Goal: Information Seeking & Learning: Learn about a topic

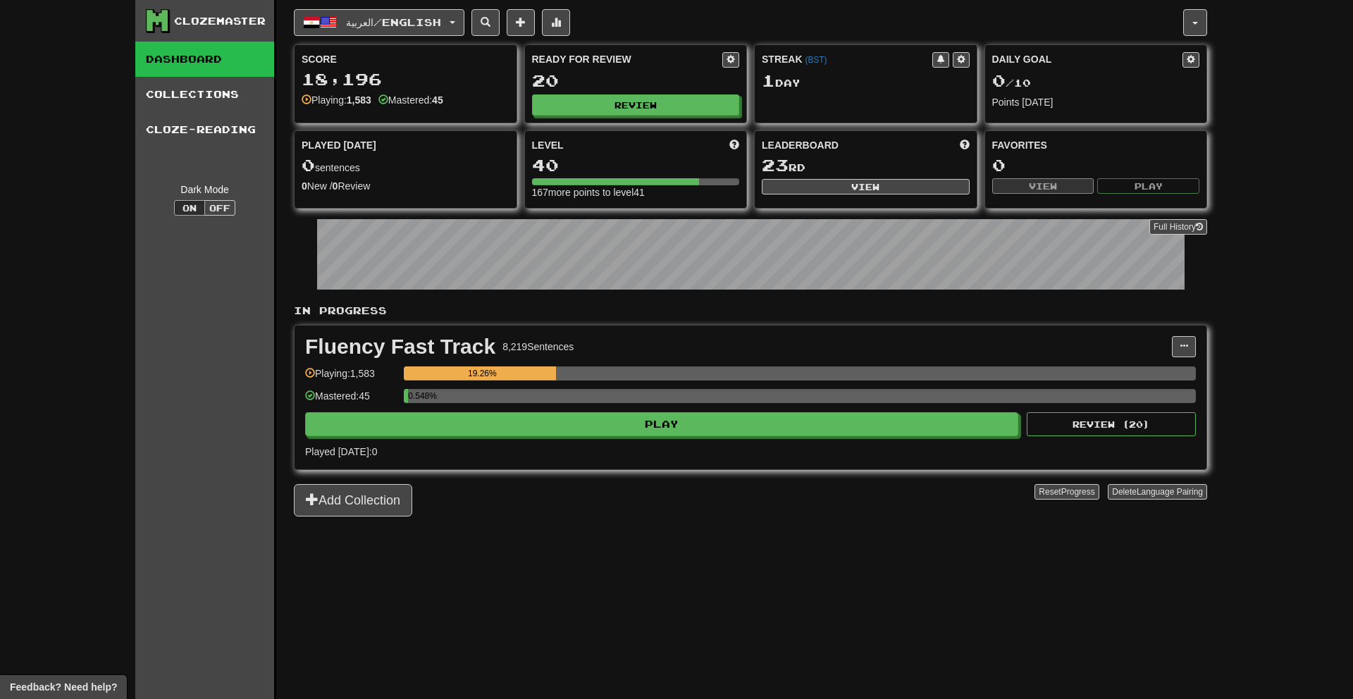
click at [528, 406] on div "0.548%" at bounding box center [800, 400] width 792 height 23
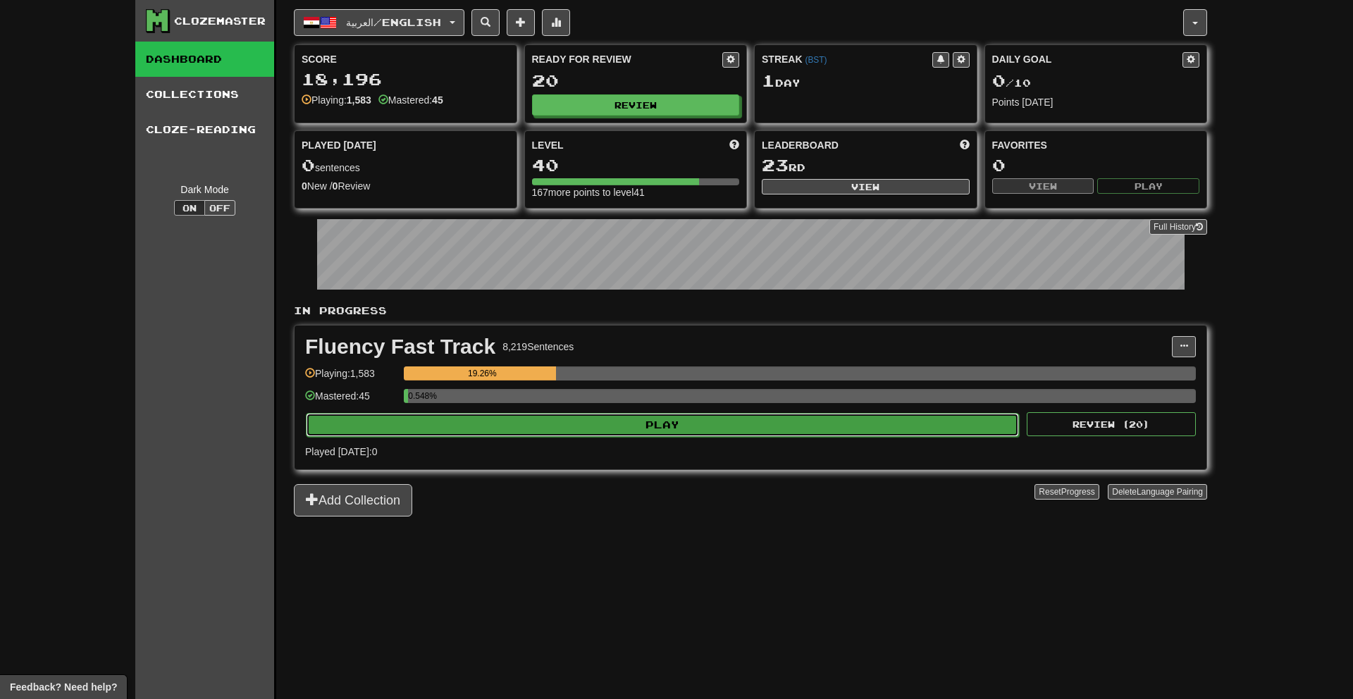
click at [532, 421] on button "Play" at bounding box center [662, 425] width 713 height 24
select select "**"
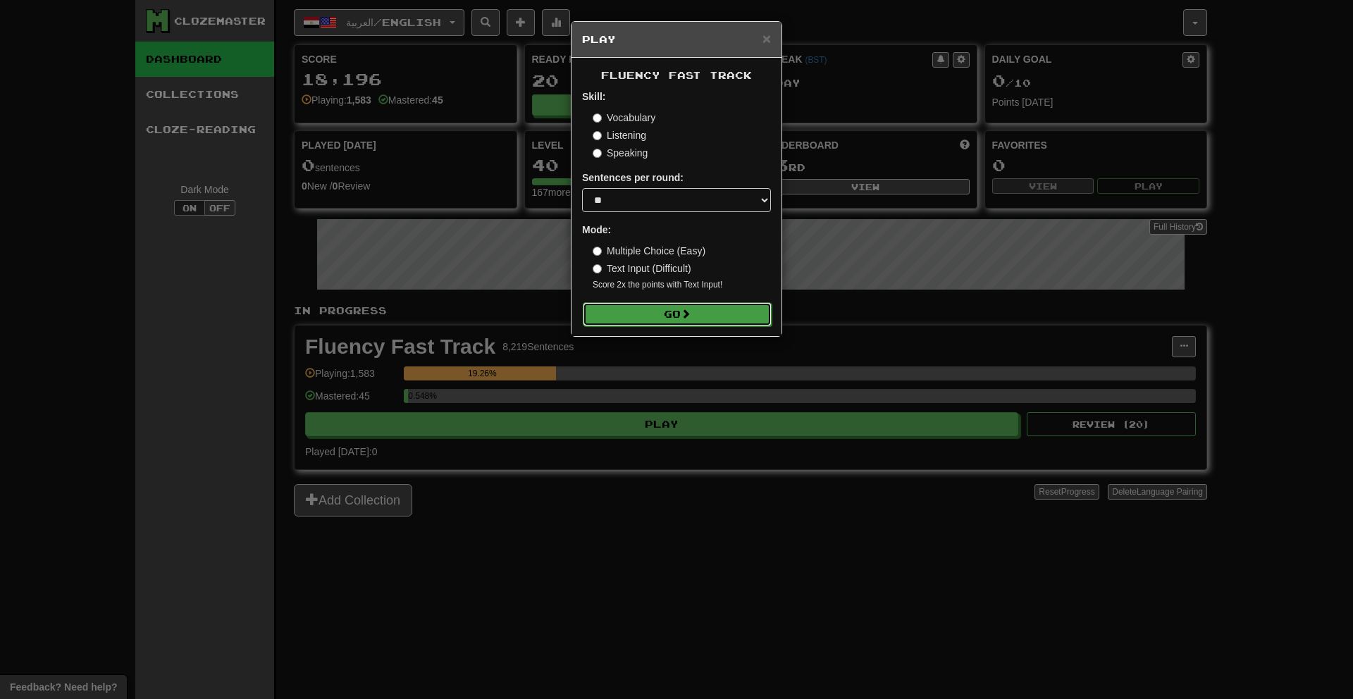
click at [720, 307] on button "Go" at bounding box center [677, 314] width 189 height 24
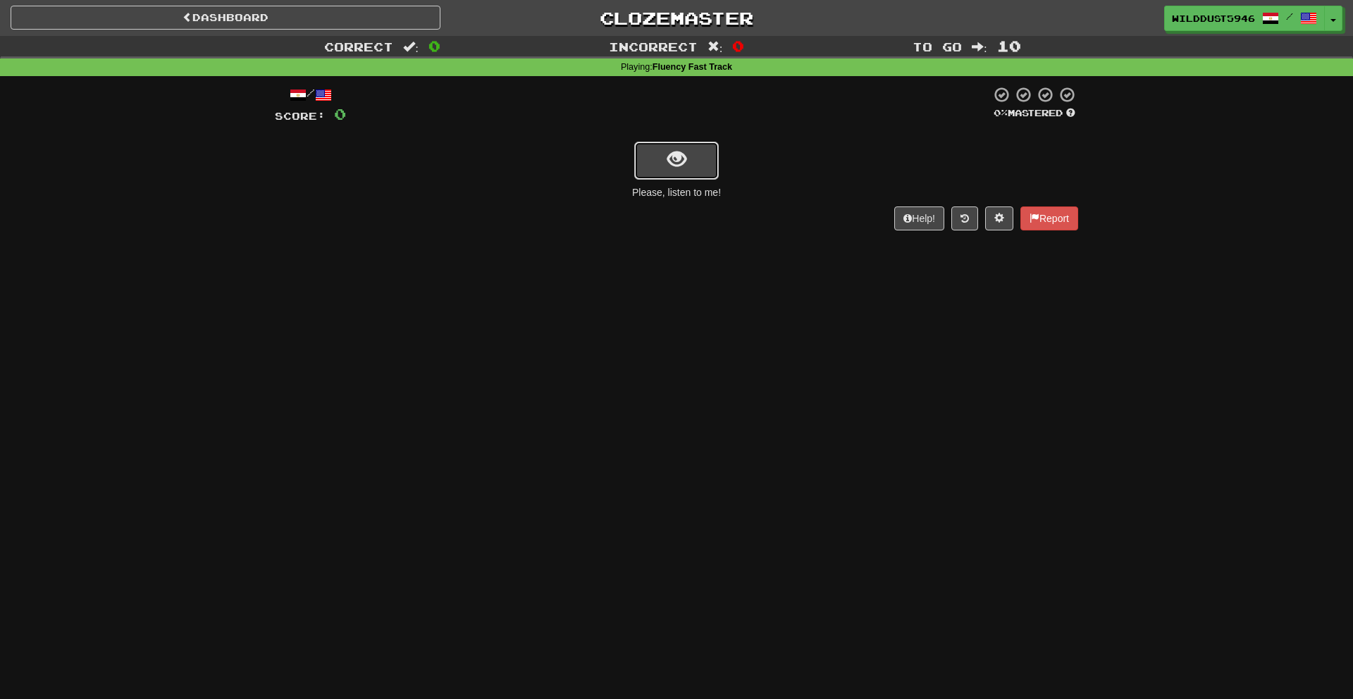
click at [669, 161] on span "show sentence" at bounding box center [676, 159] width 19 height 19
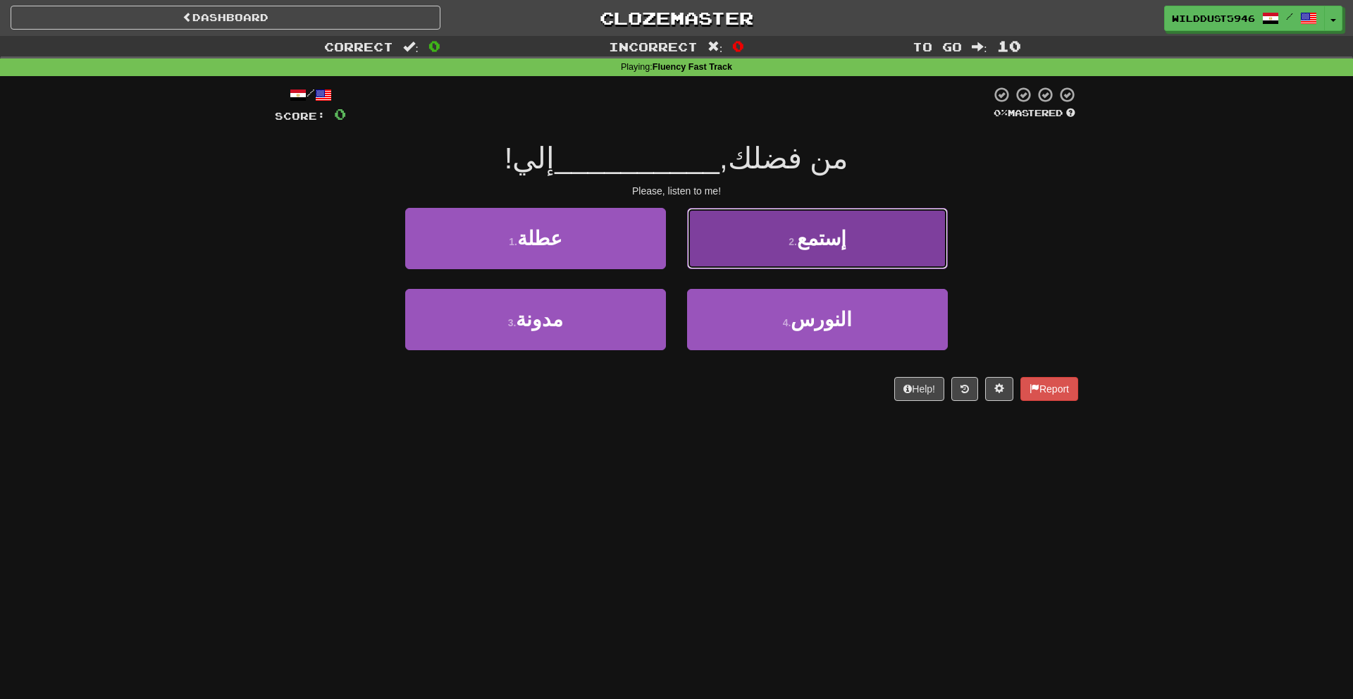
click at [809, 258] on button "2 . إستمع" at bounding box center [817, 238] width 261 height 61
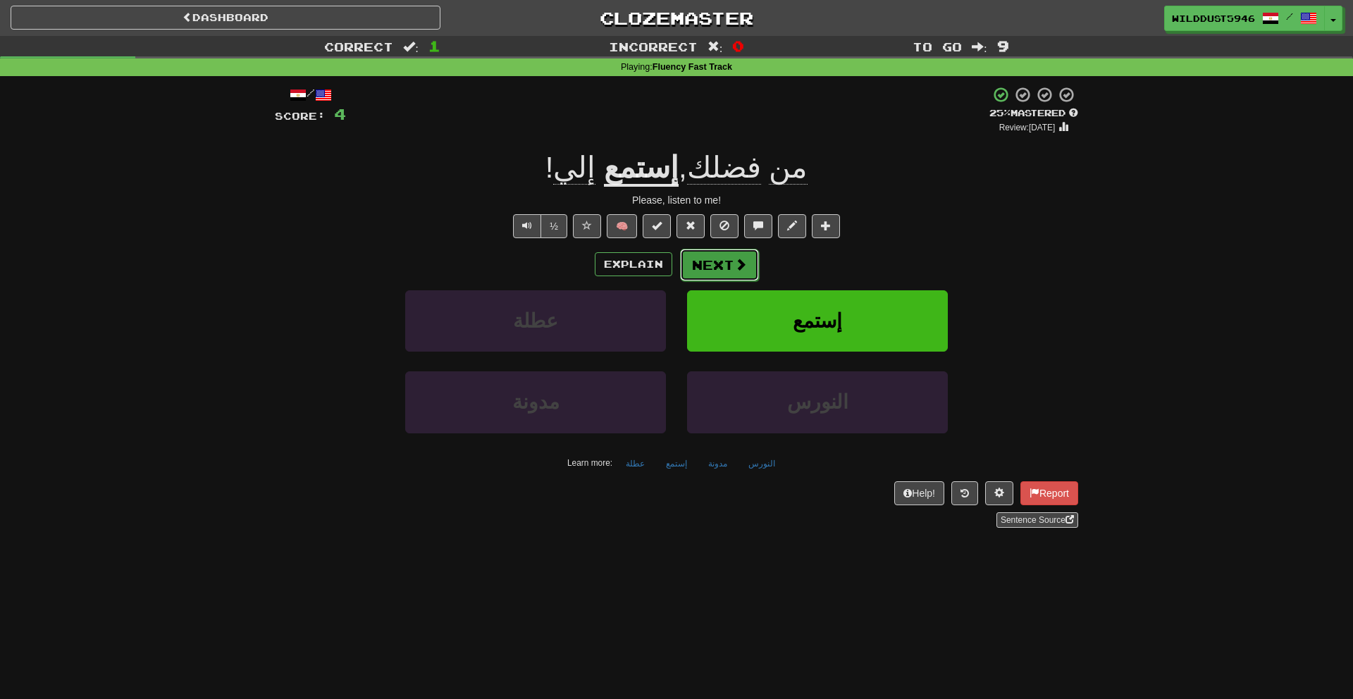
click at [709, 261] on button "Next" at bounding box center [719, 265] width 79 height 32
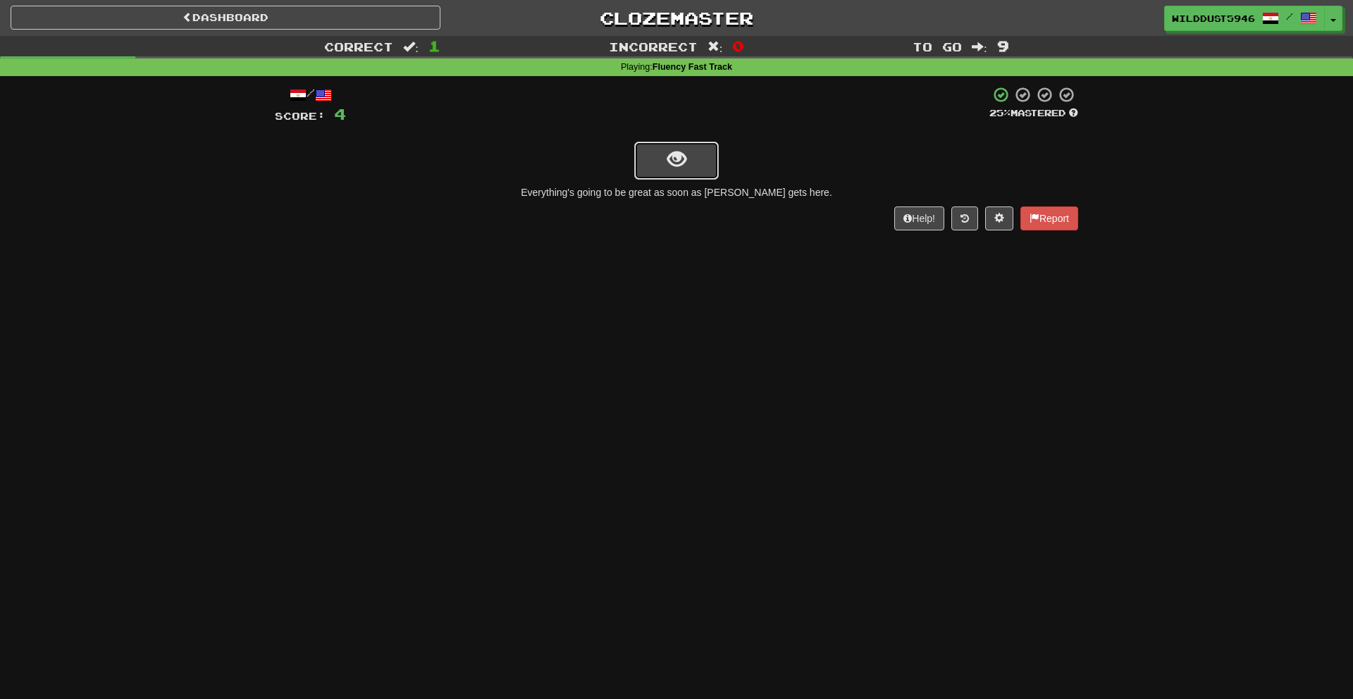
click at [692, 156] on button "show sentence" at bounding box center [676, 161] width 85 height 38
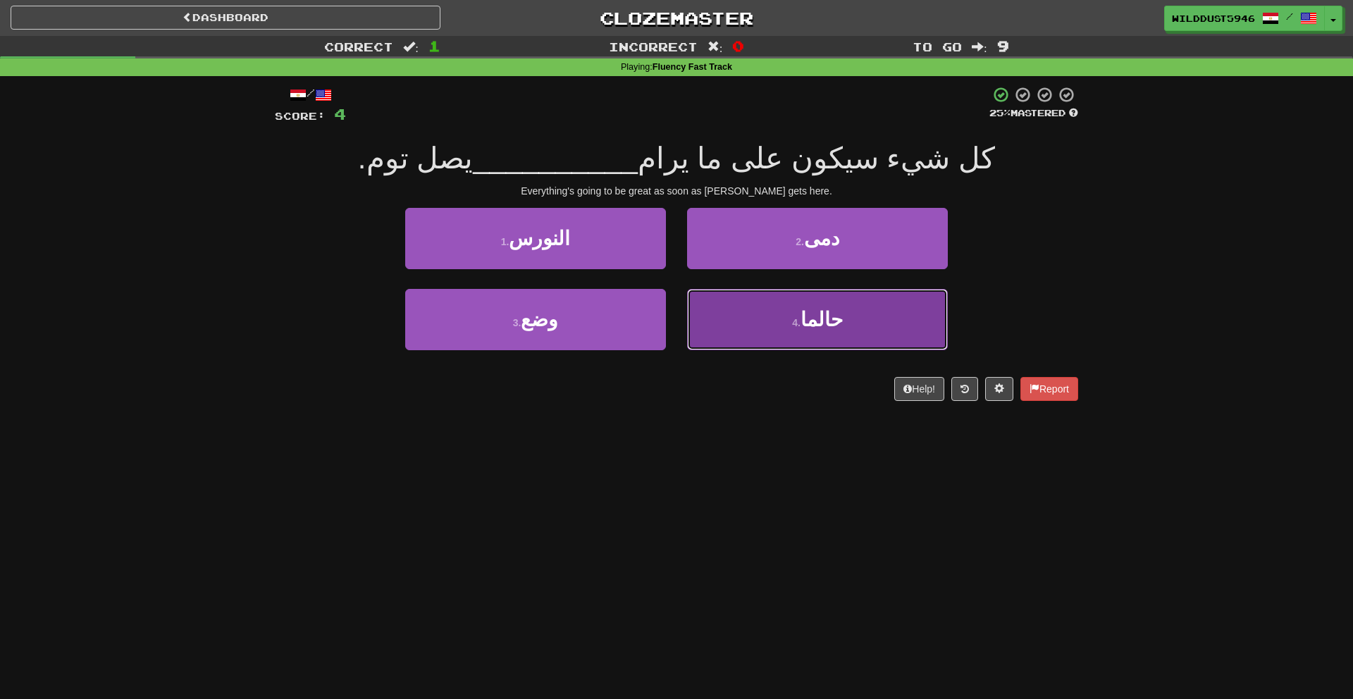
click at [825, 323] on span "حالما" at bounding box center [821, 320] width 42 height 22
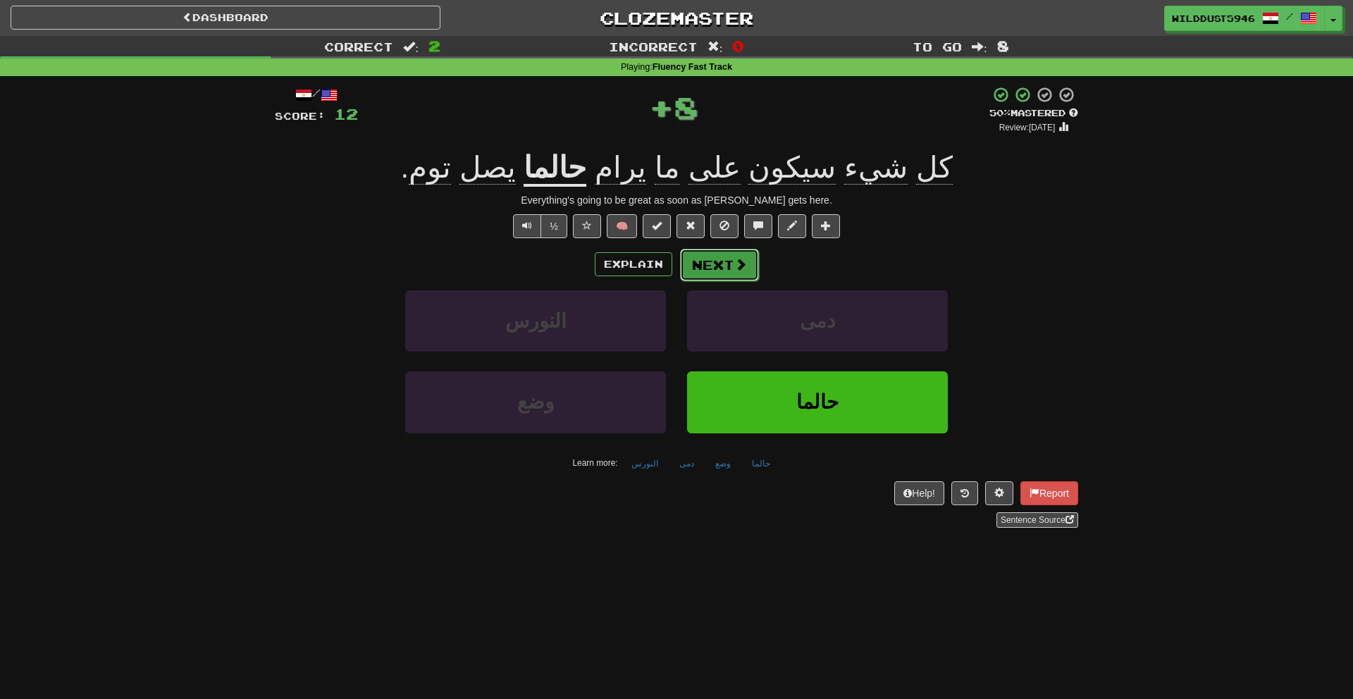
click at [729, 264] on button "Next" at bounding box center [719, 265] width 79 height 32
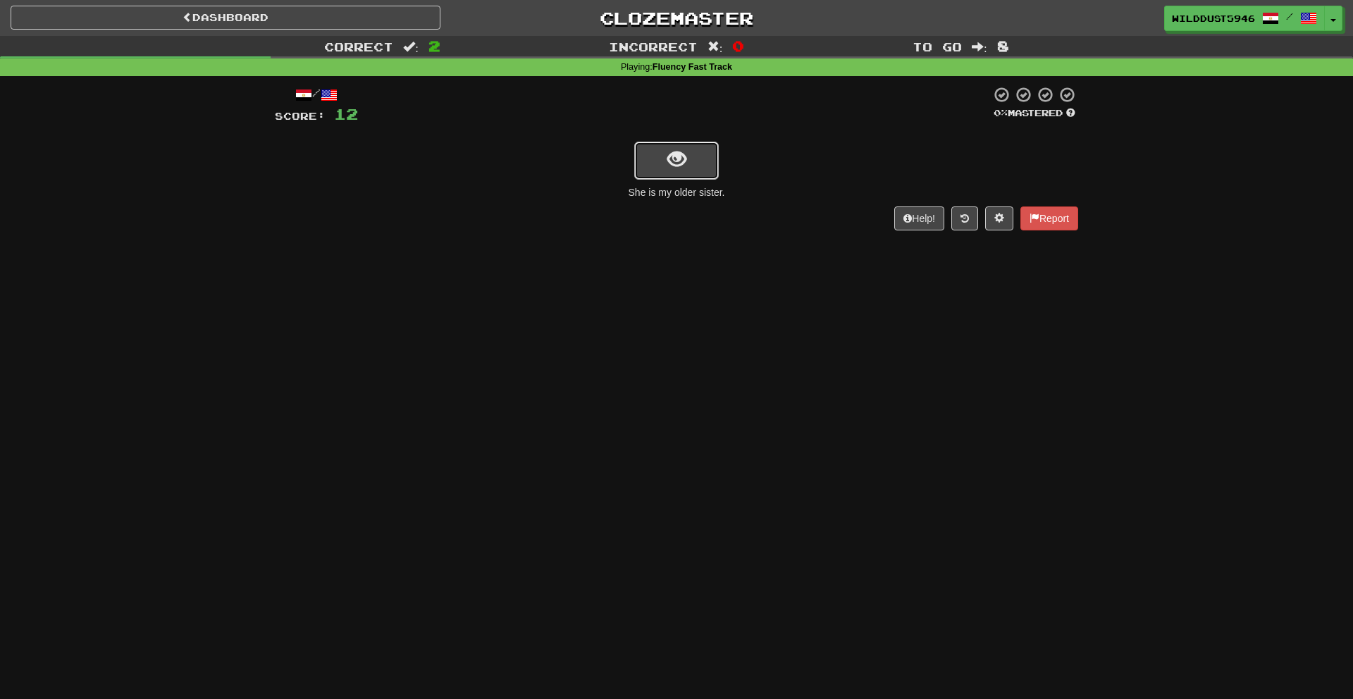
click at [671, 157] on span "show sentence" at bounding box center [676, 159] width 19 height 19
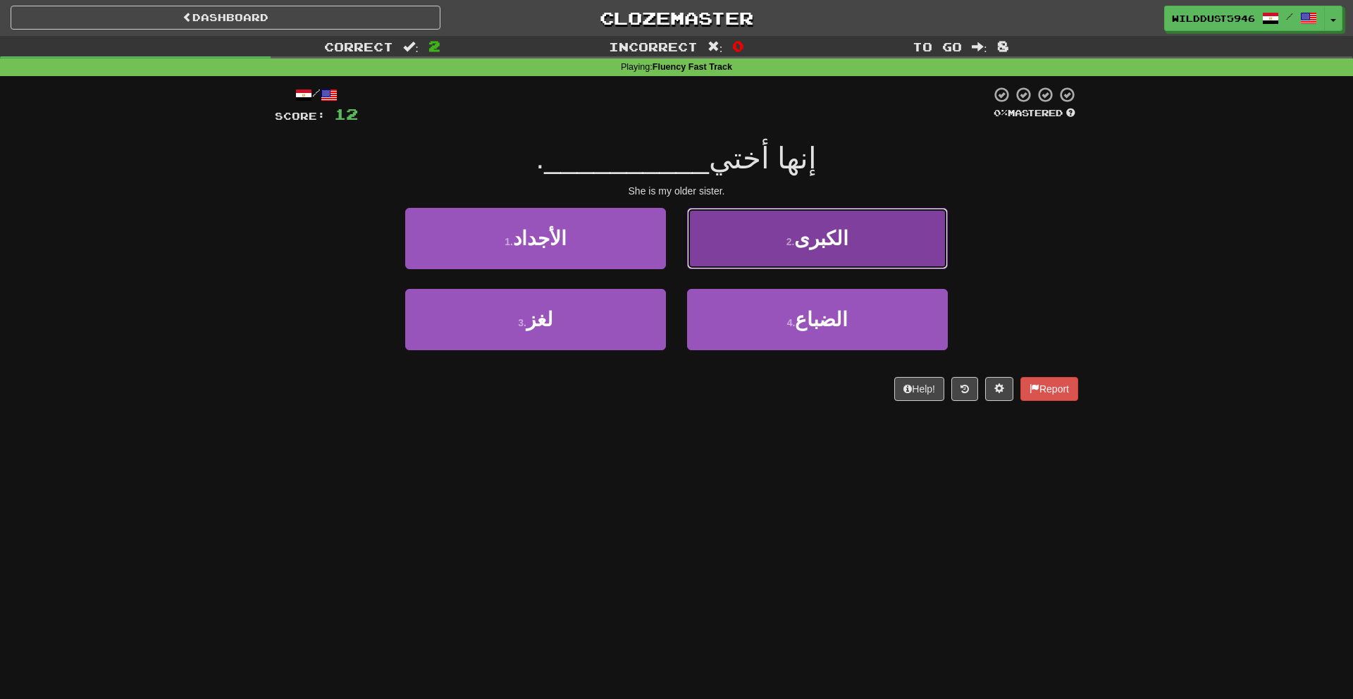
click at [742, 258] on button "2 . الكبرى" at bounding box center [817, 238] width 261 height 61
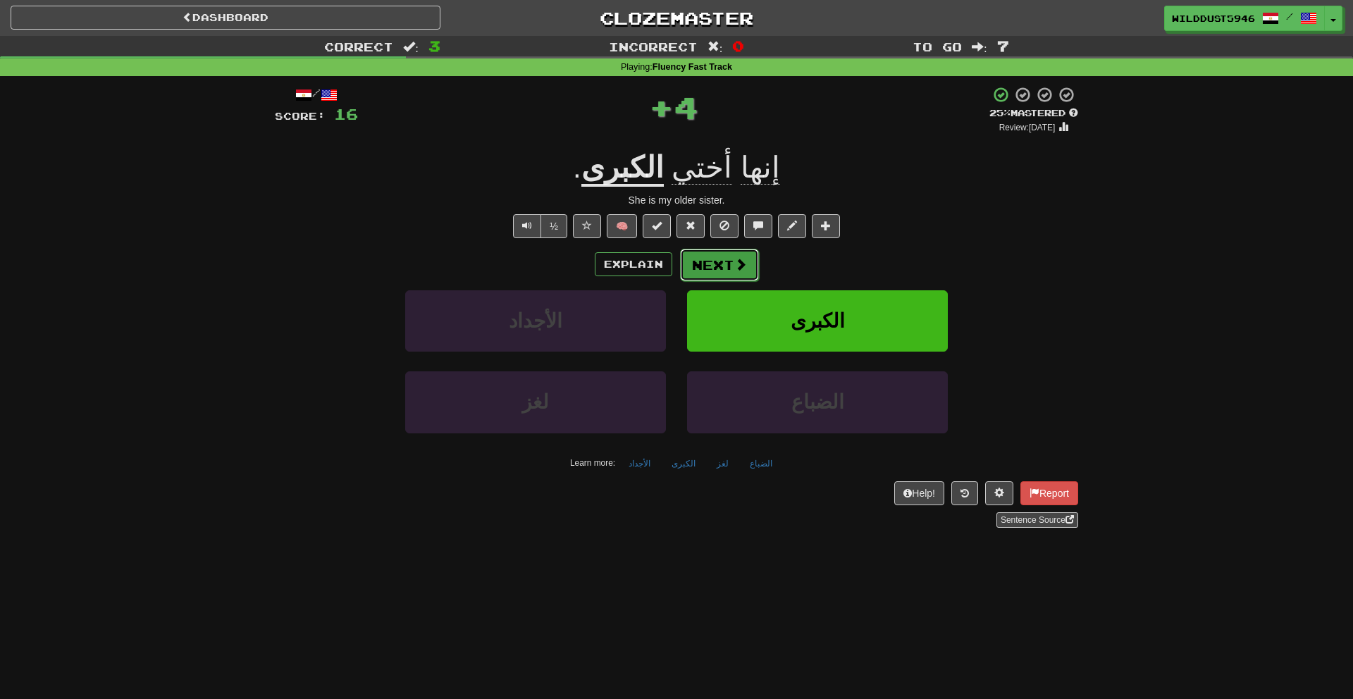
click at [729, 259] on button "Next" at bounding box center [719, 265] width 79 height 32
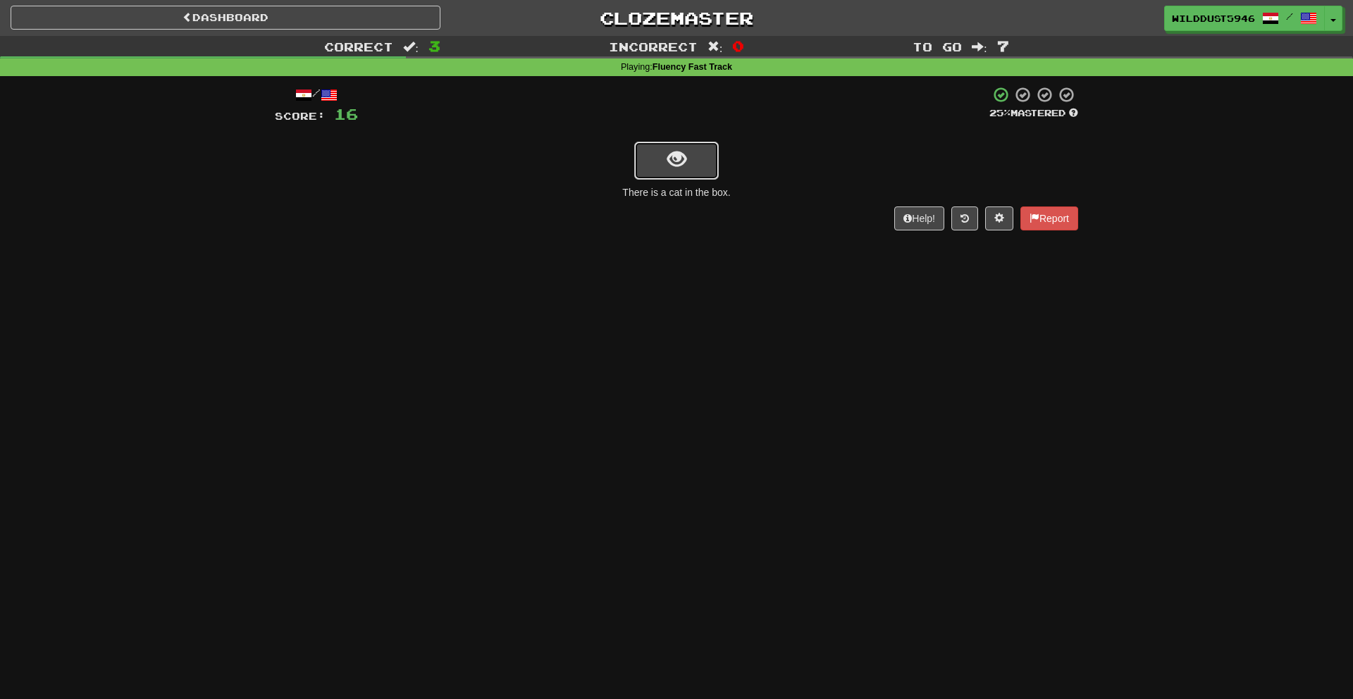
click at [702, 163] on button "show sentence" at bounding box center [676, 161] width 85 height 38
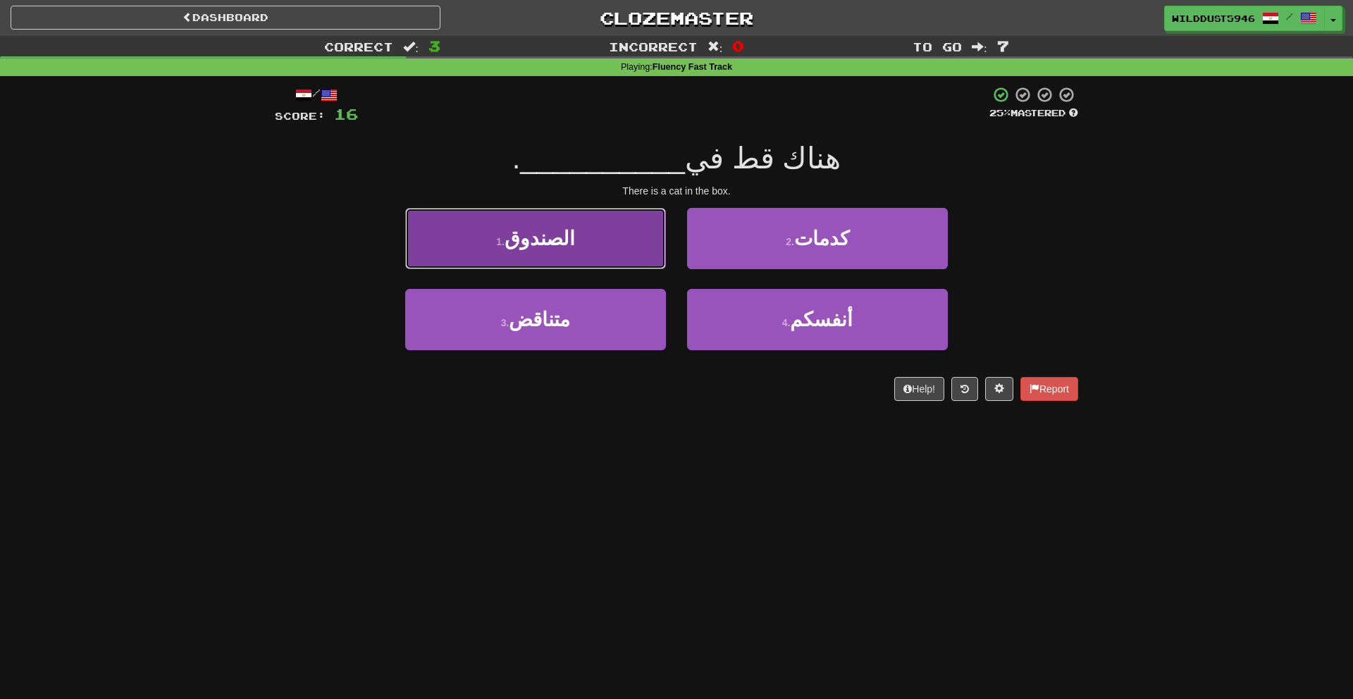
click at [562, 251] on button "1 . الصندوق" at bounding box center [535, 238] width 261 height 61
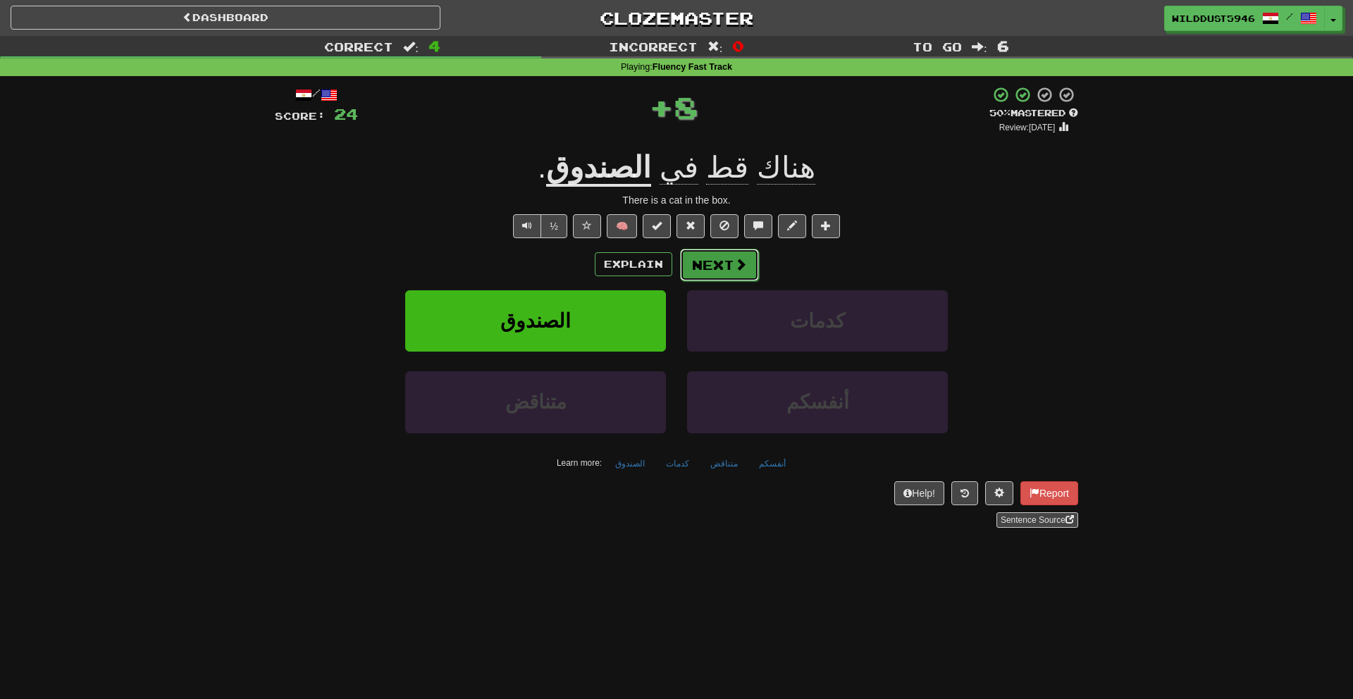
click at [709, 264] on button "Next" at bounding box center [719, 265] width 79 height 32
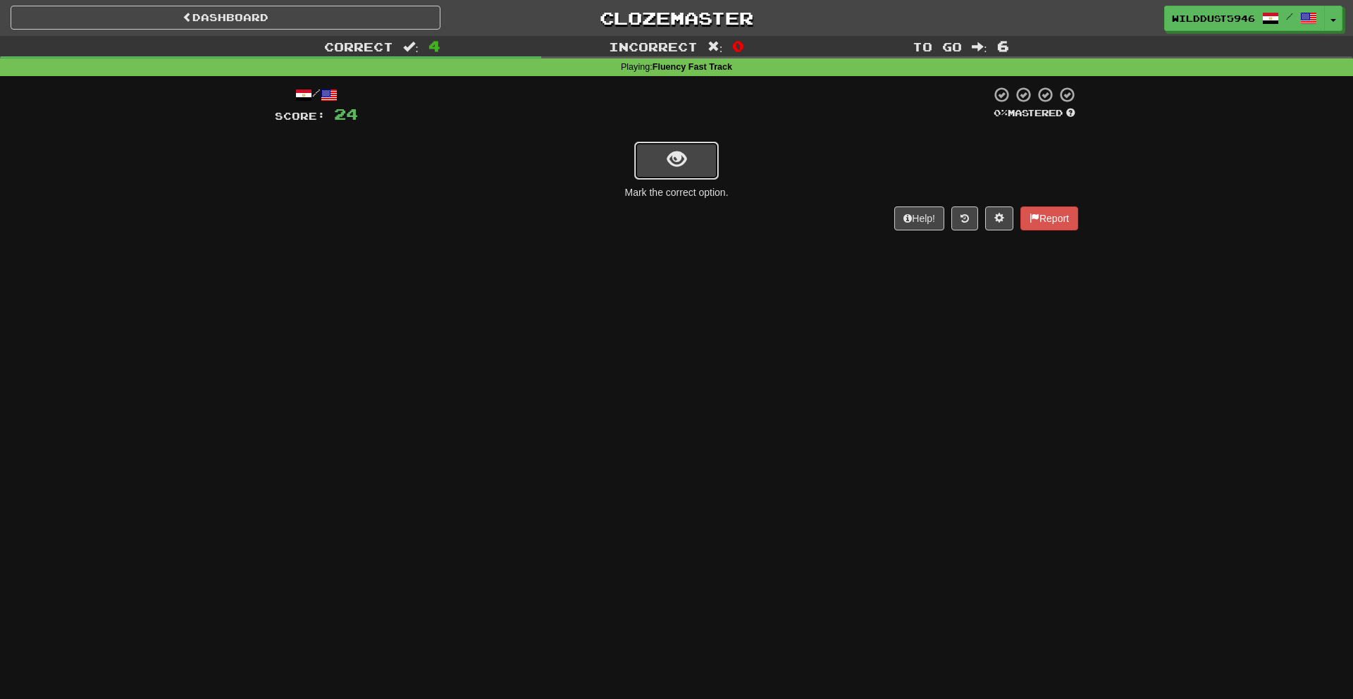
click at [685, 164] on button "show sentence" at bounding box center [676, 161] width 85 height 38
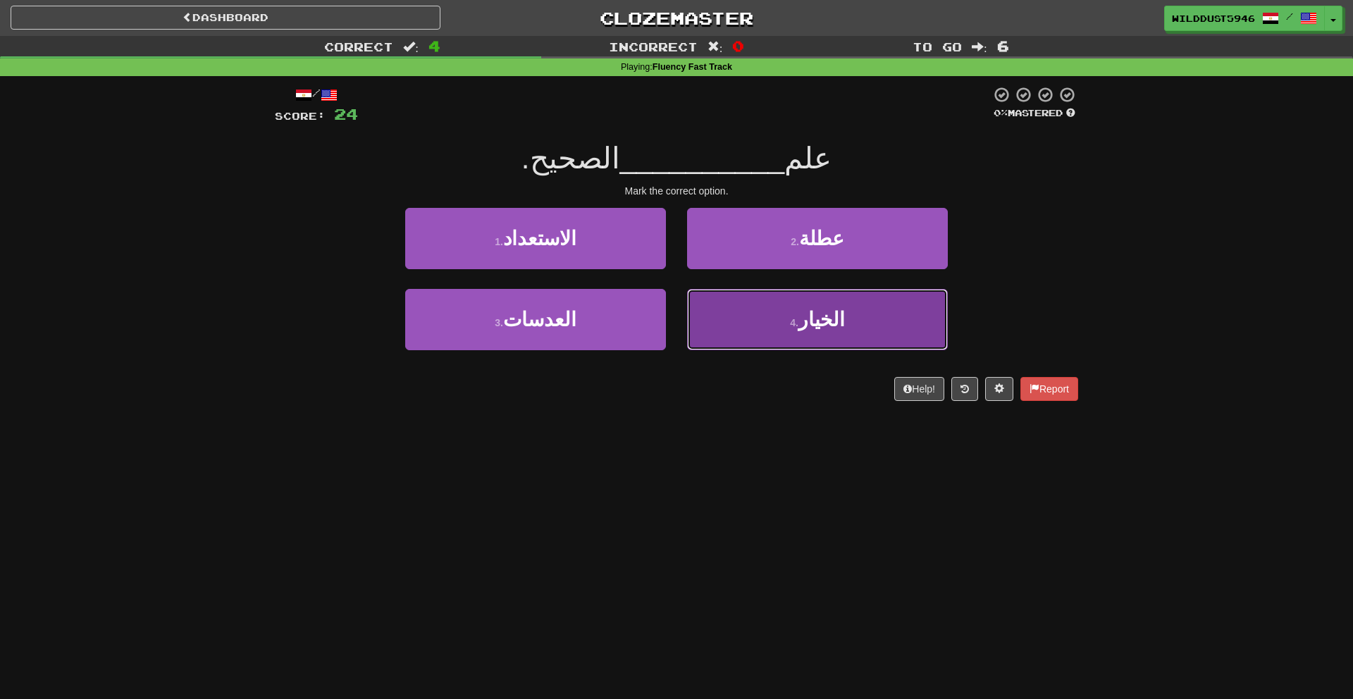
click at [767, 307] on button "4 . الخيار" at bounding box center [817, 319] width 261 height 61
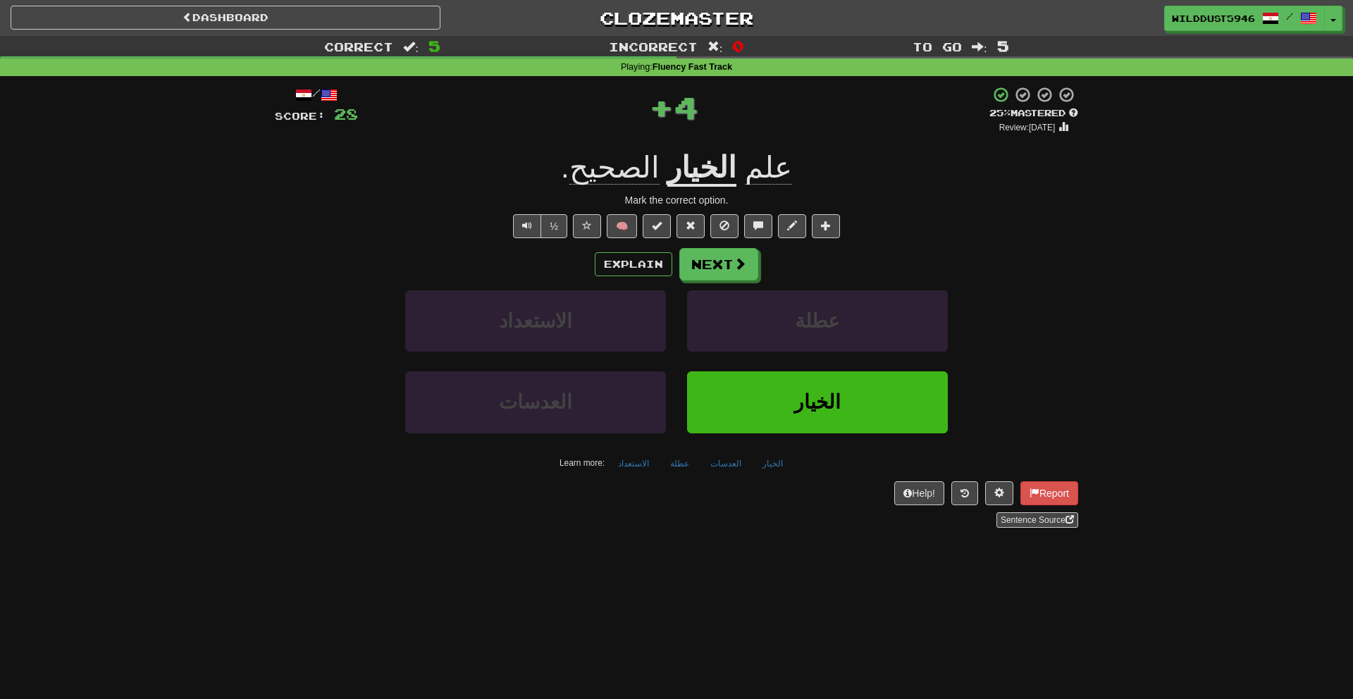
click at [626, 248] on div "Explain Next" at bounding box center [676, 264] width 803 height 32
click at [625, 254] on button "Explain" at bounding box center [633, 264] width 77 height 24
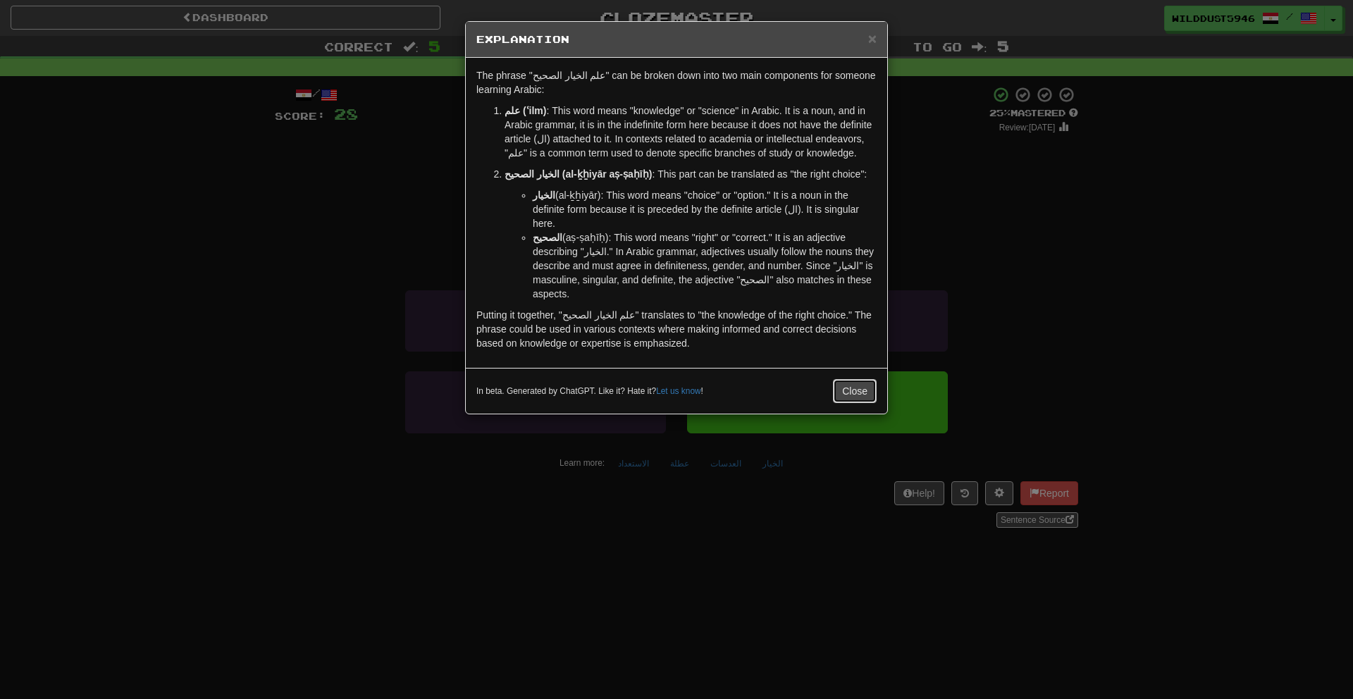
click at [866, 390] on button "Close" at bounding box center [855, 391] width 44 height 24
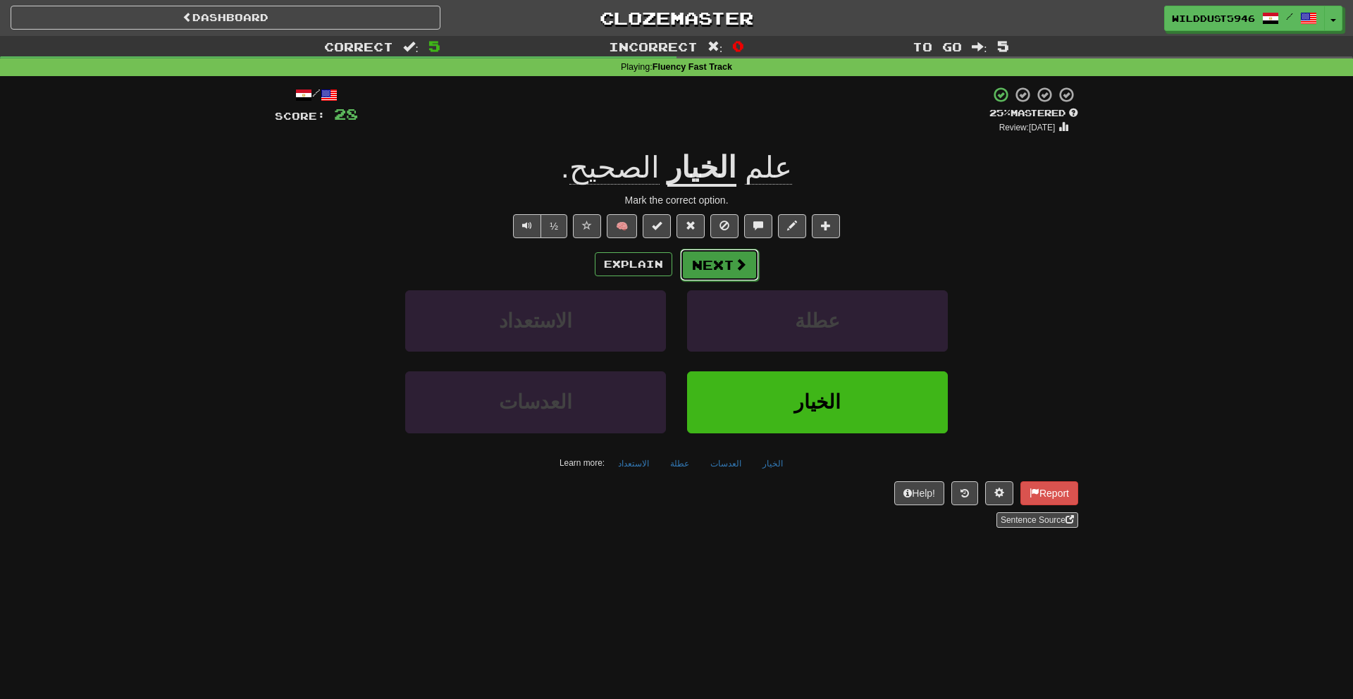
click at [746, 258] on button "Next" at bounding box center [719, 265] width 79 height 32
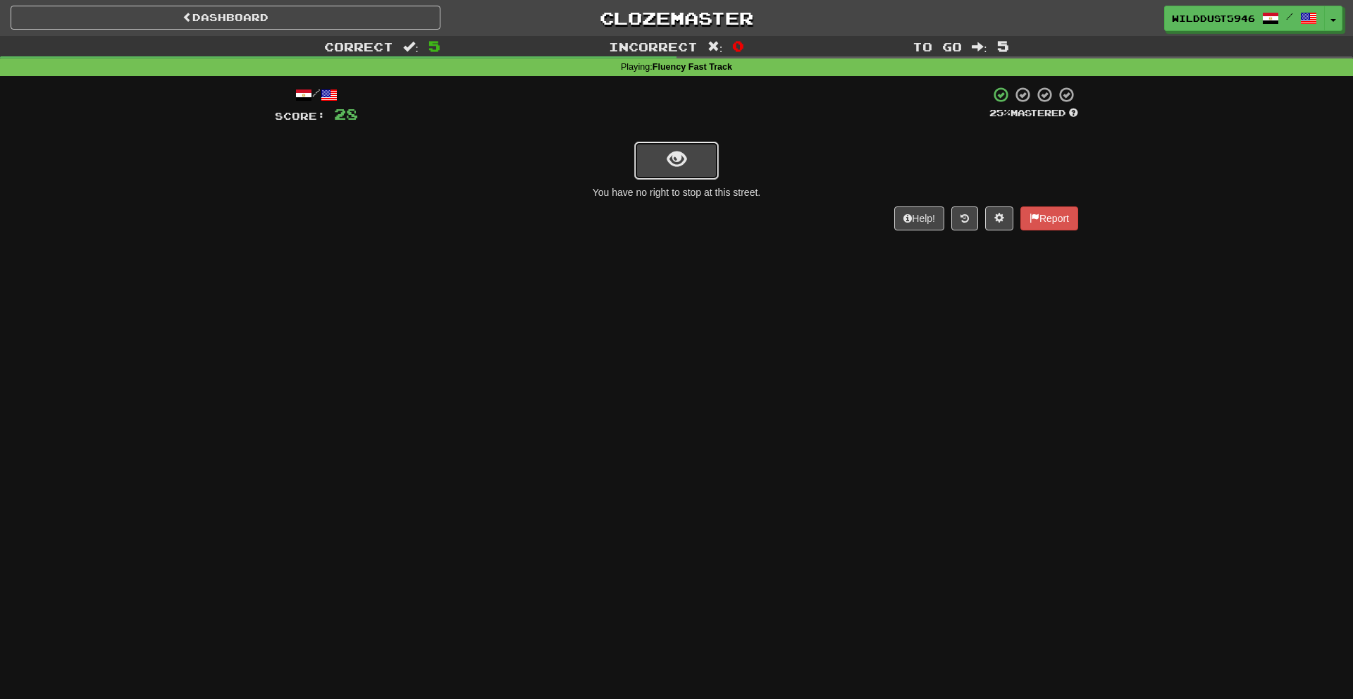
click at [669, 150] on span "show sentence" at bounding box center [676, 159] width 19 height 19
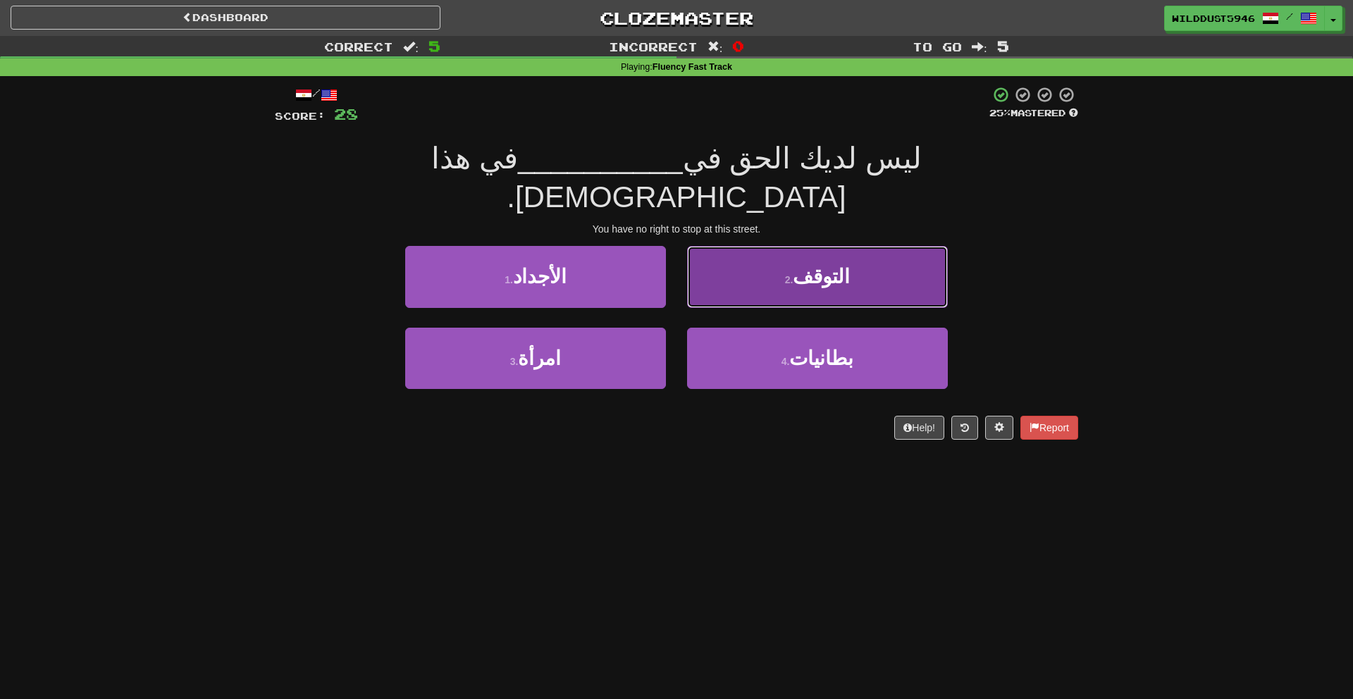
click at [714, 256] on button "2 . التوقف" at bounding box center [817, 276] width 261 height 61
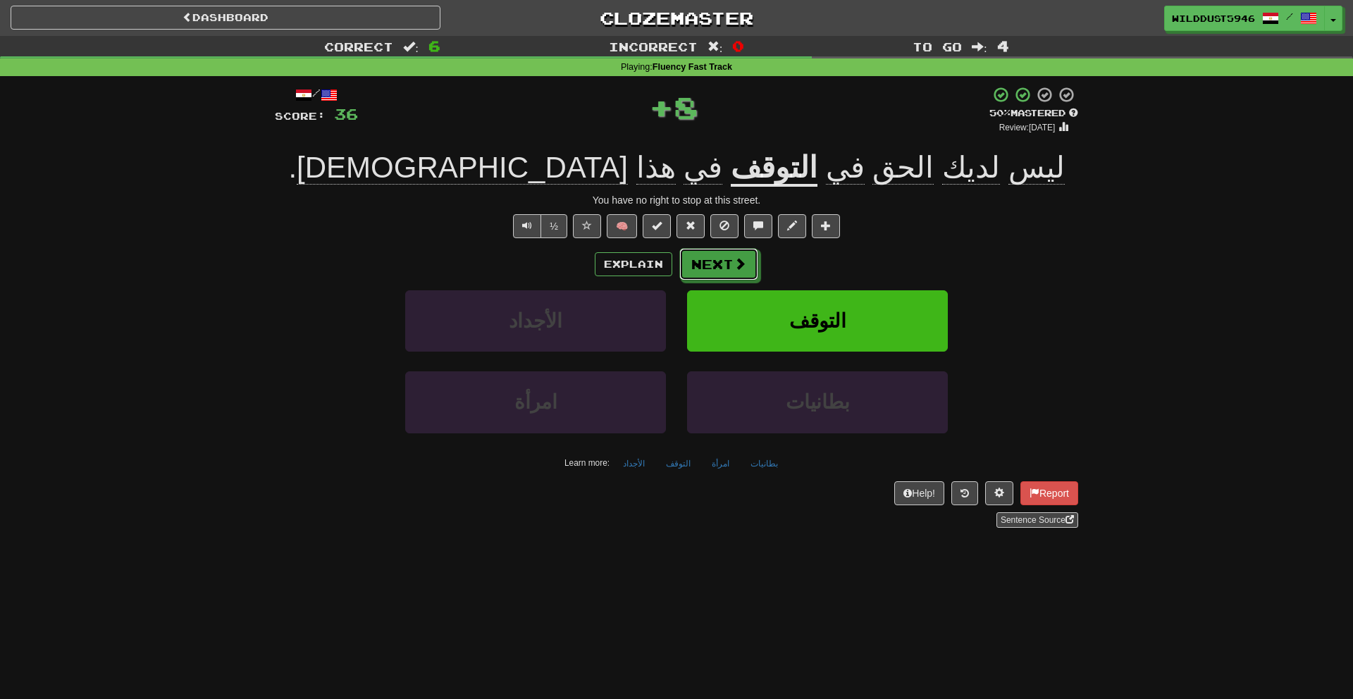
click at [679, 268] on button "Next" at bounding box center [718, 264] width 79 height 32
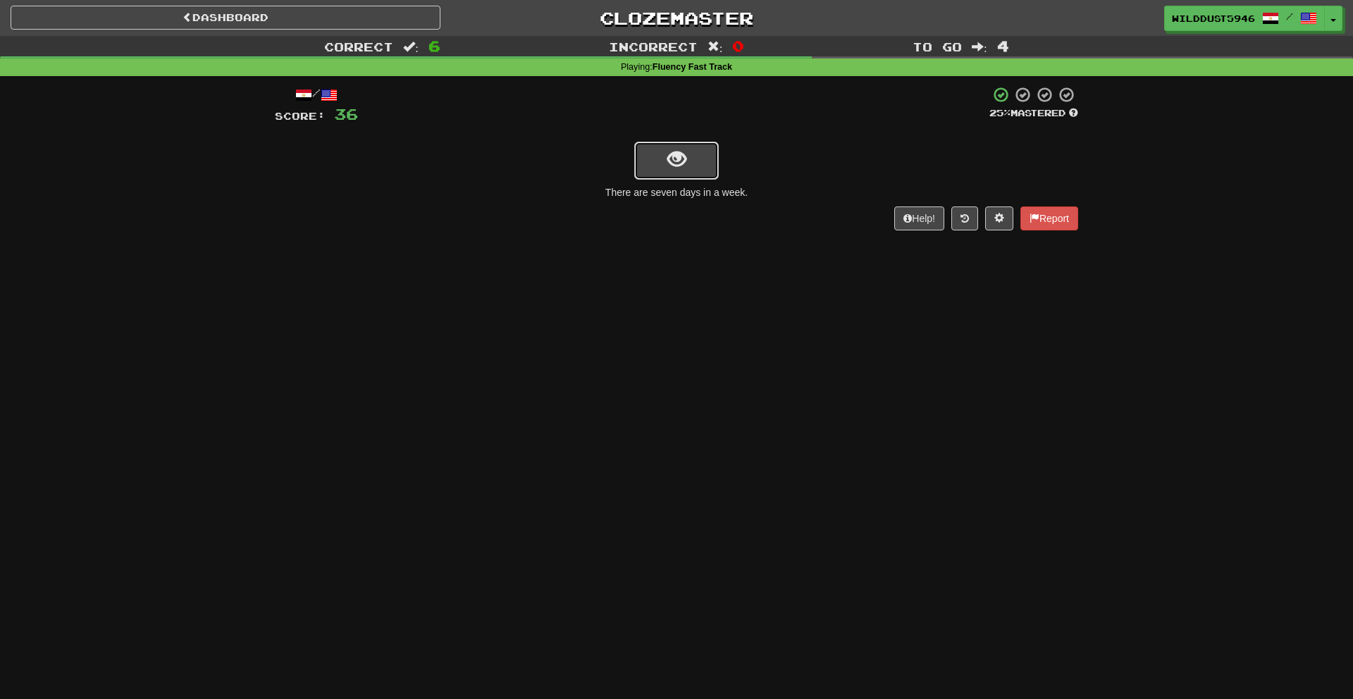
click at [710, 163] on button "show sentence" at bounding box center [676, 161] width 85 height 38
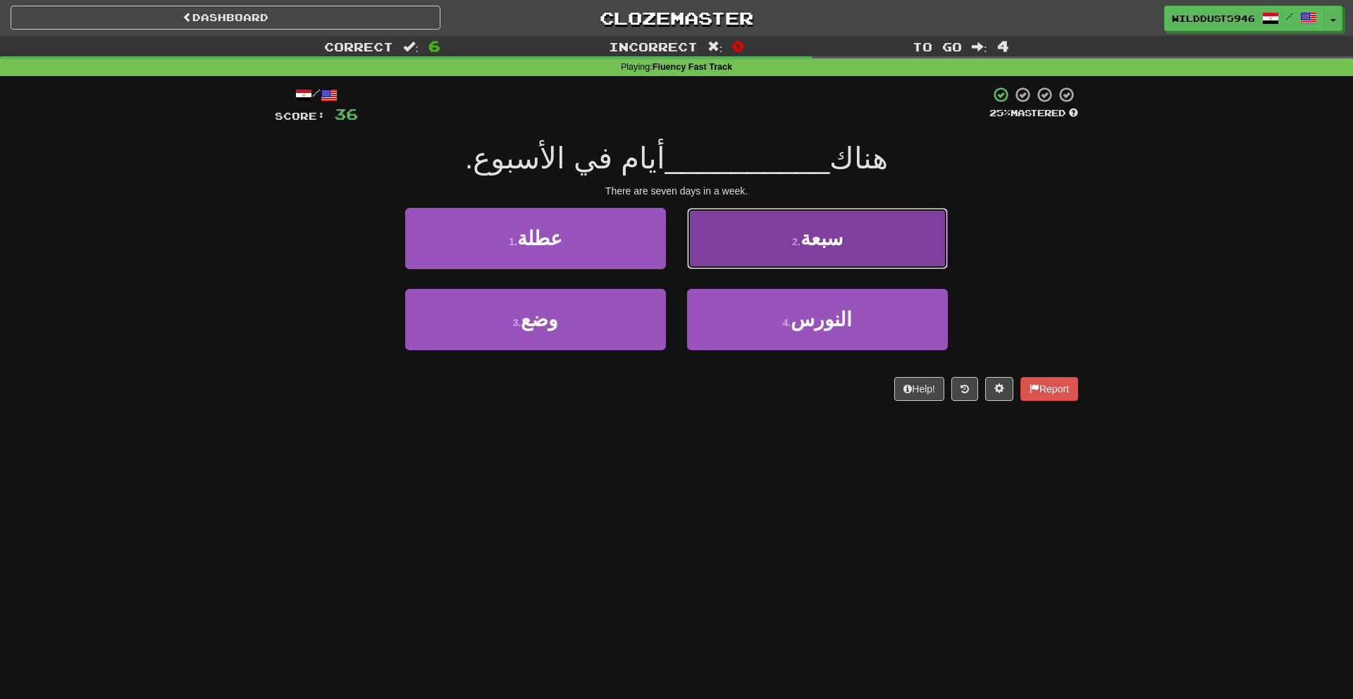
click at [783, 261] on button "2 . سبعة" at bounding box center [817, 238] width 261 height 61
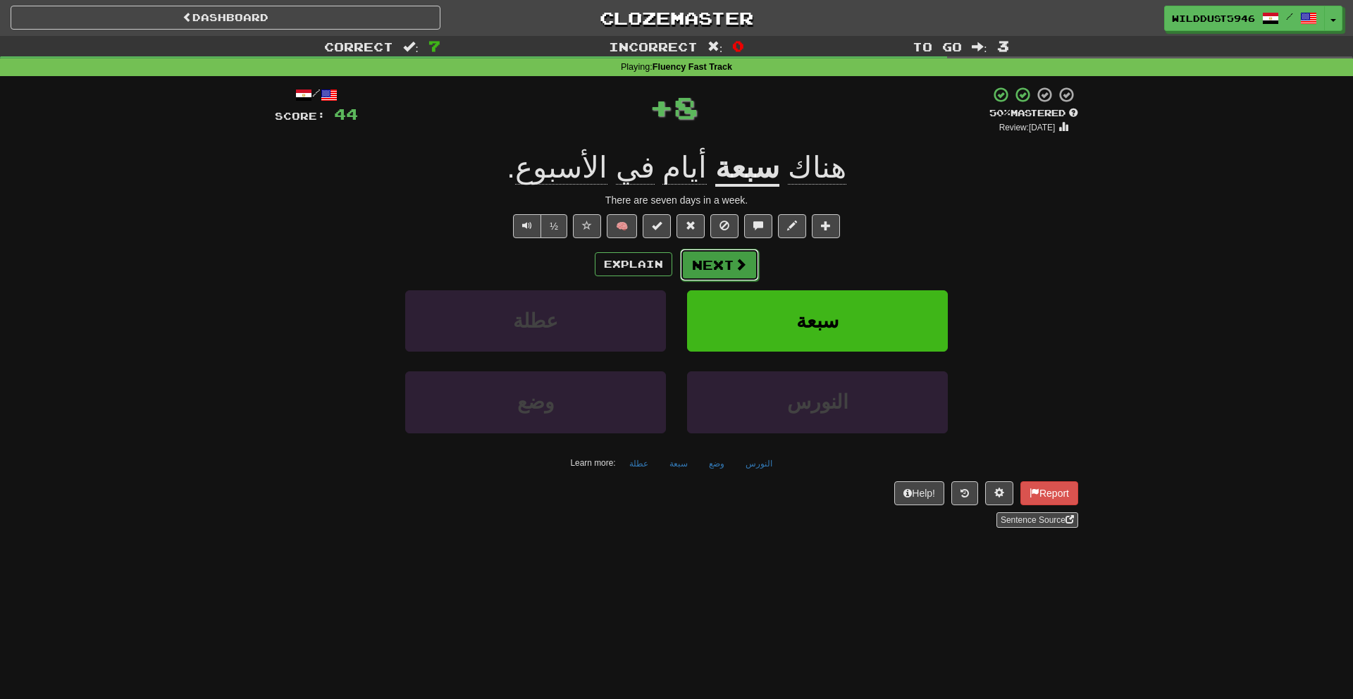
click at [735, 251] on button "Next" at bounding box center [719, 265] width 79 height 32
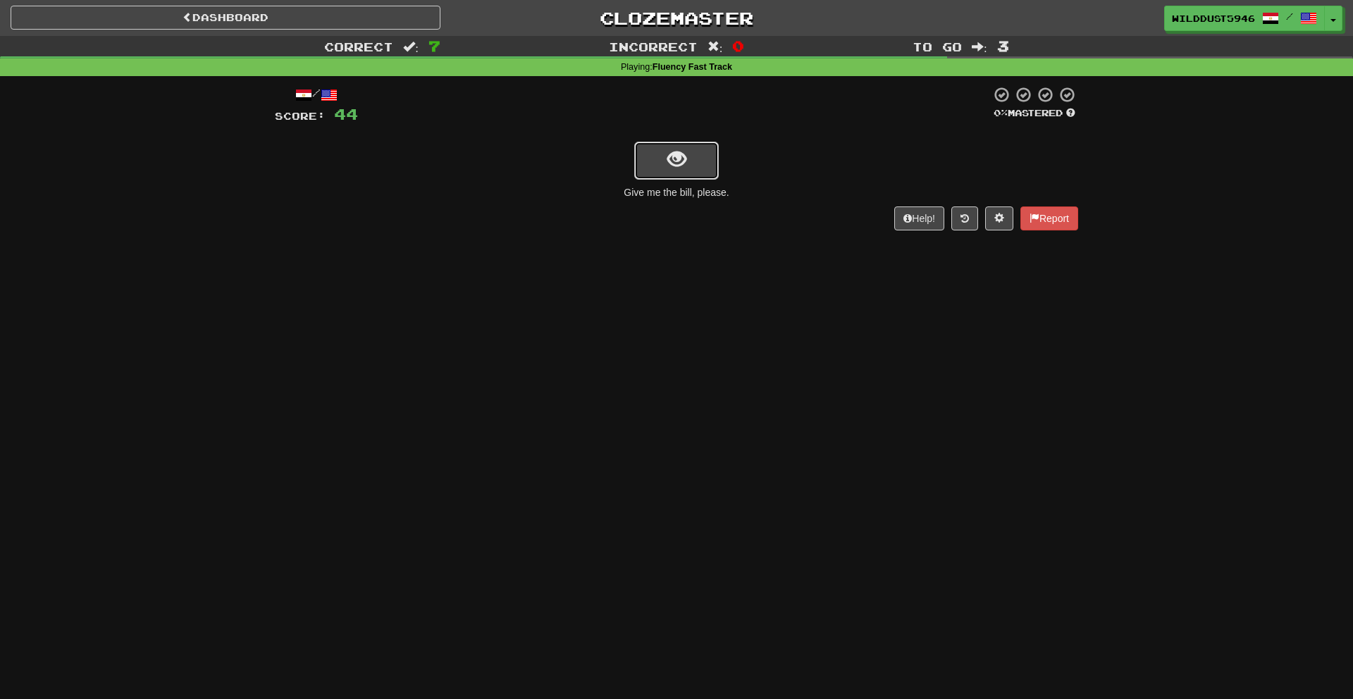
click at [661, 154] on button "show sentence" at bounding box center [676, 161] width 85 height 38
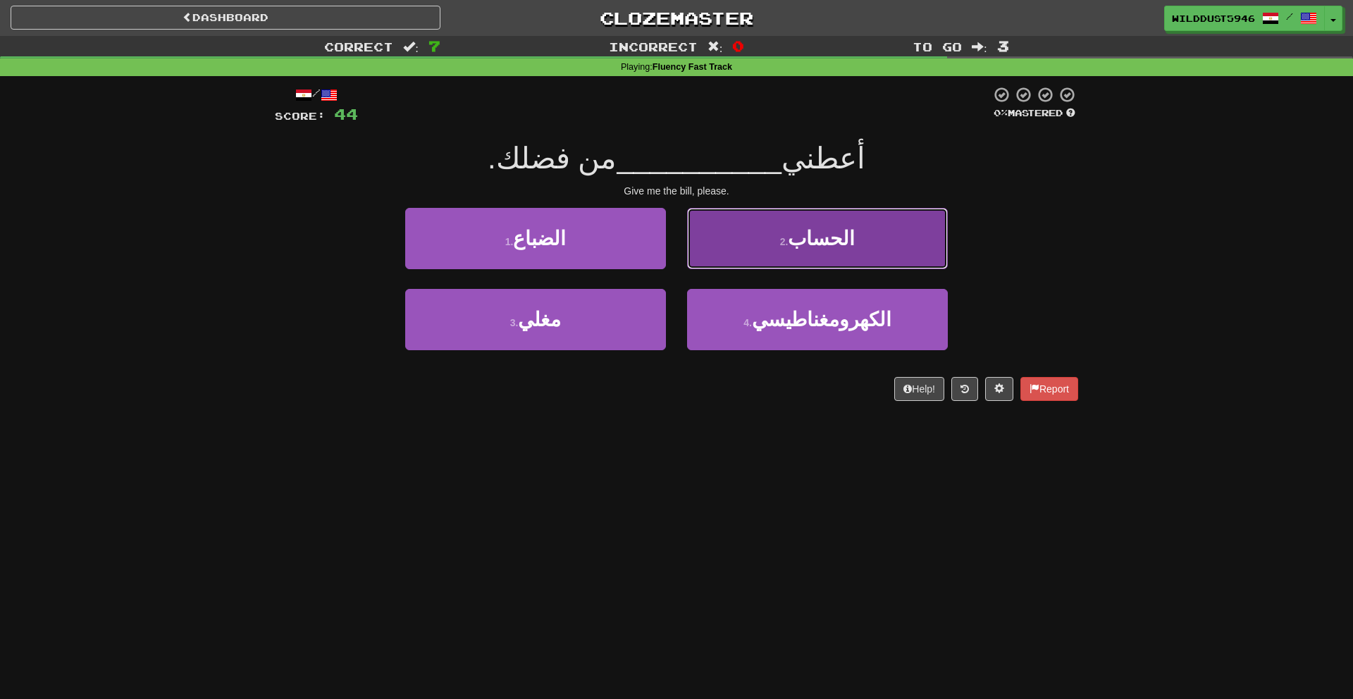
click at [809, 232] on span "الحساب" at bounding box center [821, 239] width 67 height 22
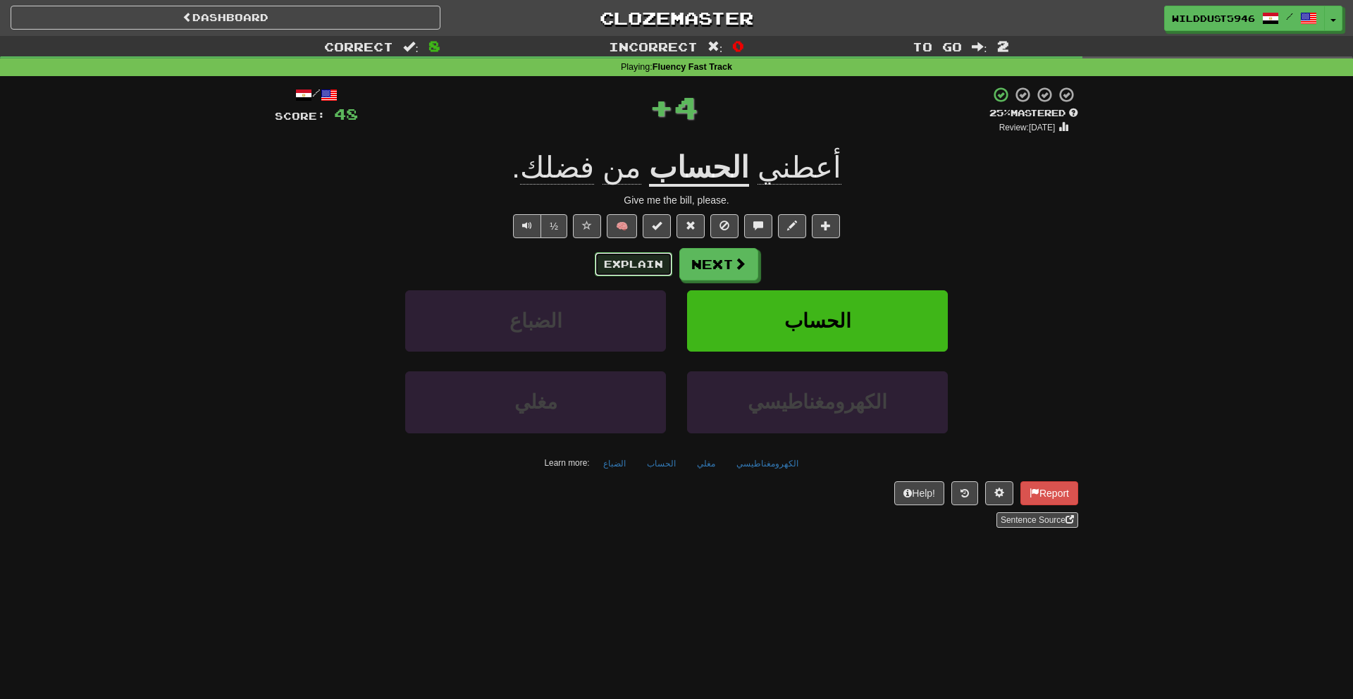
click at [656, 268] on button "Explain" at bounding box center [633, 264] width 77 height 24
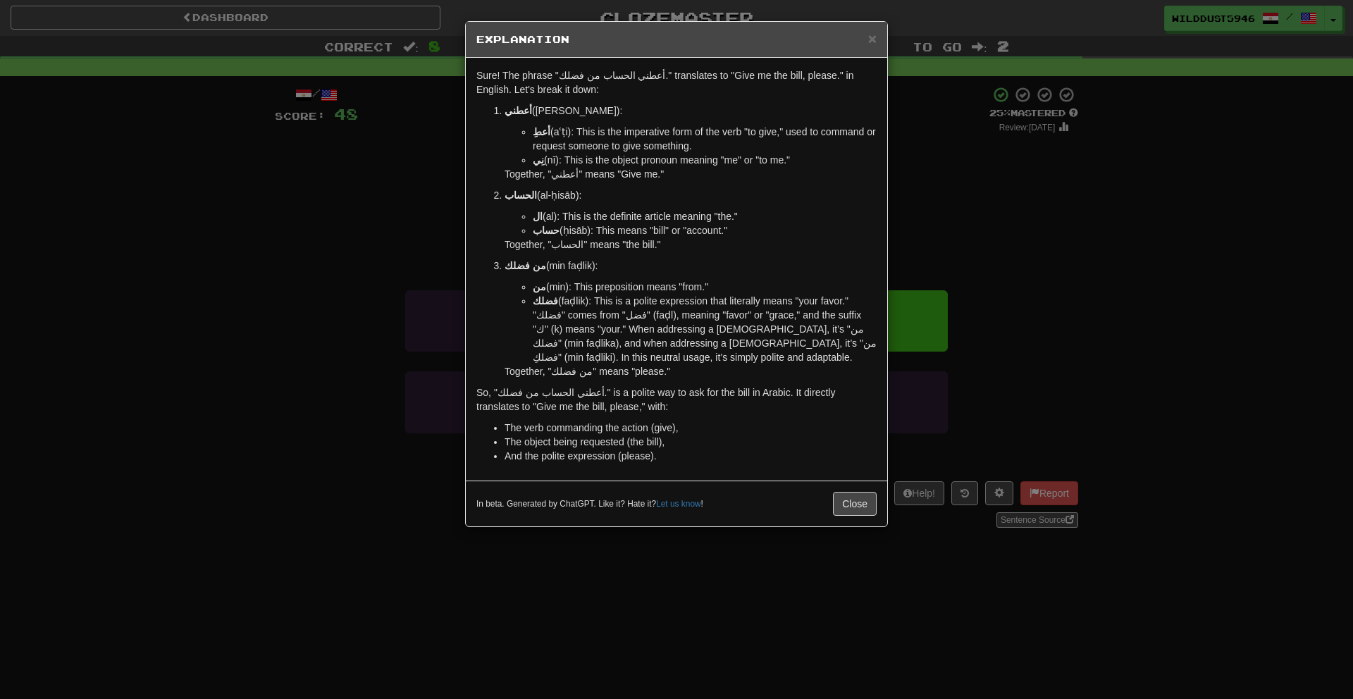
click at [946, 225] on div "× Explanation Sure! The phrase "أعطني الحساب من فضلك." translates to "Give me t…" at bounding box center [676, 349] width 1353 height 699
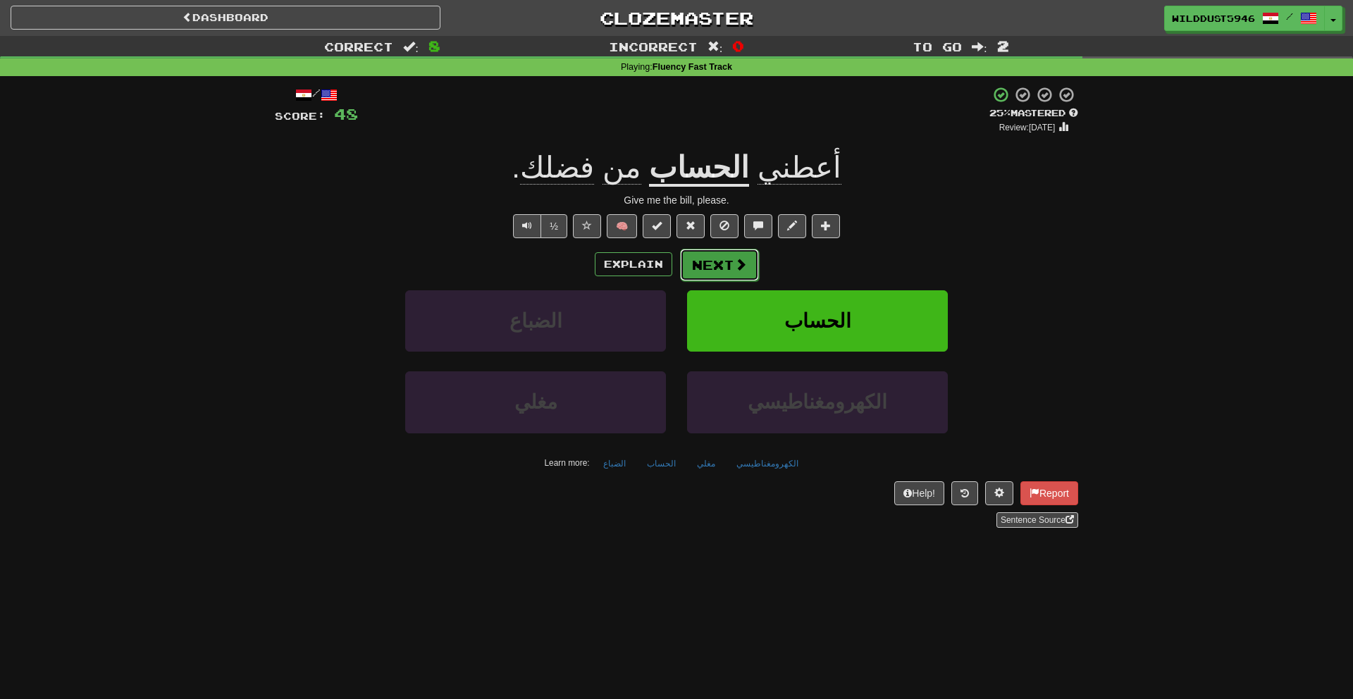
click at [731, 262] on button "Next" at bounding box center [719, 265] width 79 height 32
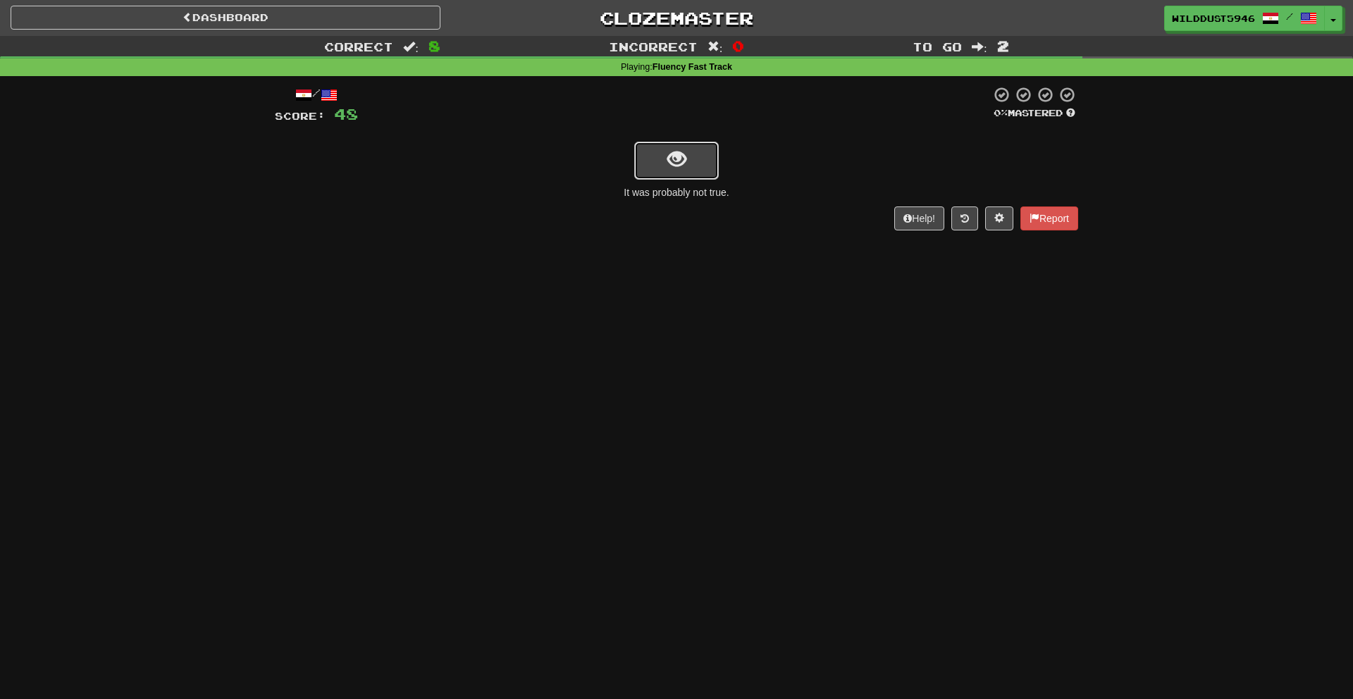
click at [675, 157] on span "show sentence" at bounding box center [676, 159] width 19 height 19
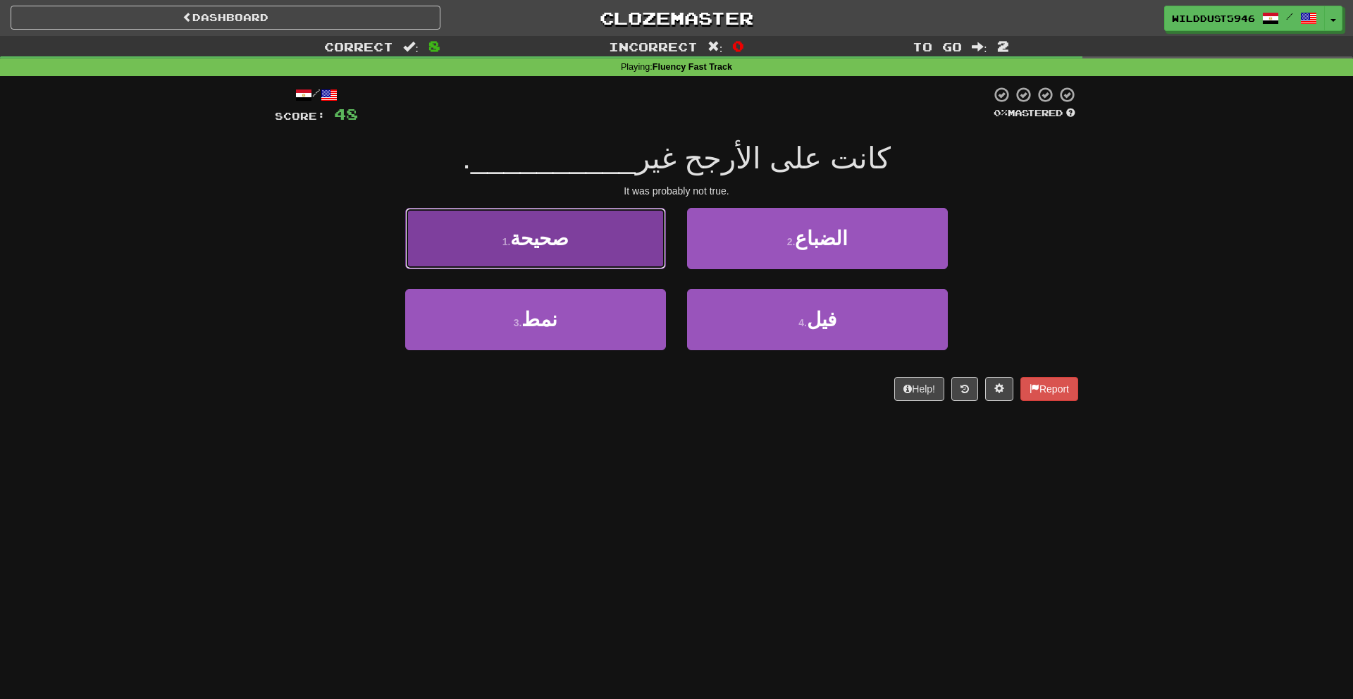
click at [620, 250] on button "1 . صحيحة" at bounding box center [535, 238] width 261 height 61
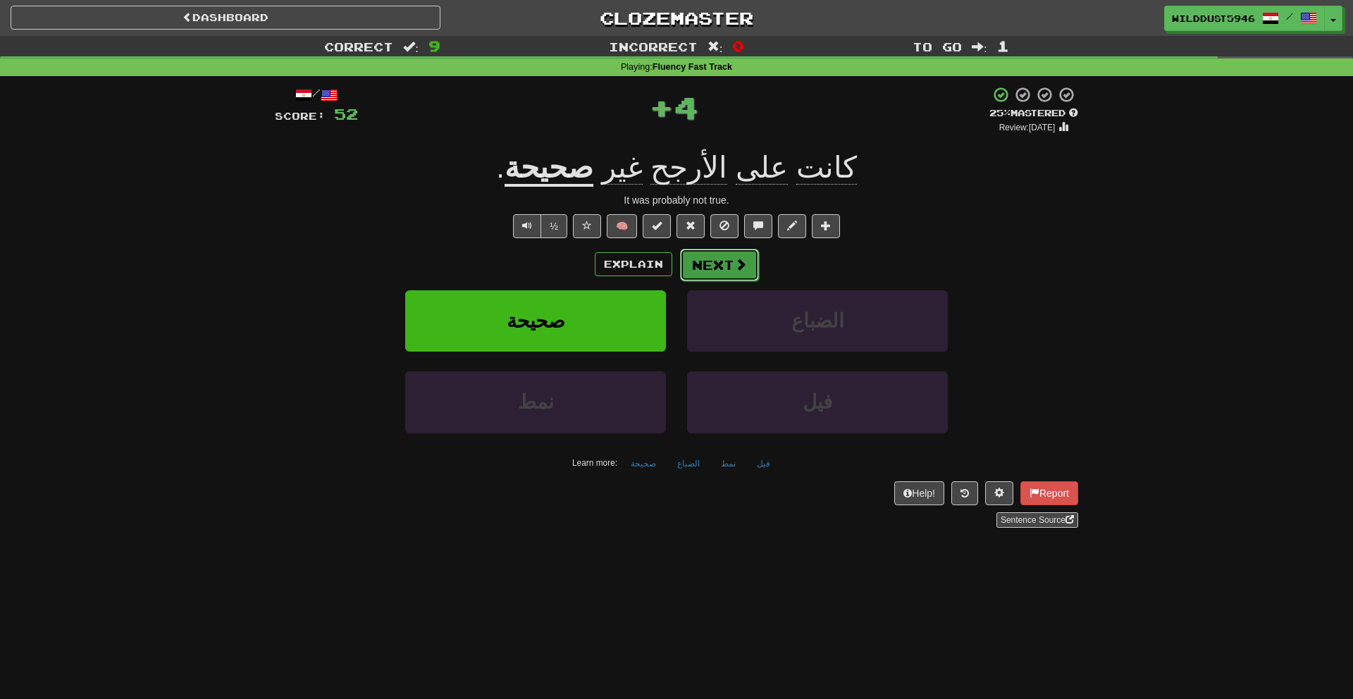
click at [720, 269] on button "Next" at bounding box center [719, 265] width 79 height 32
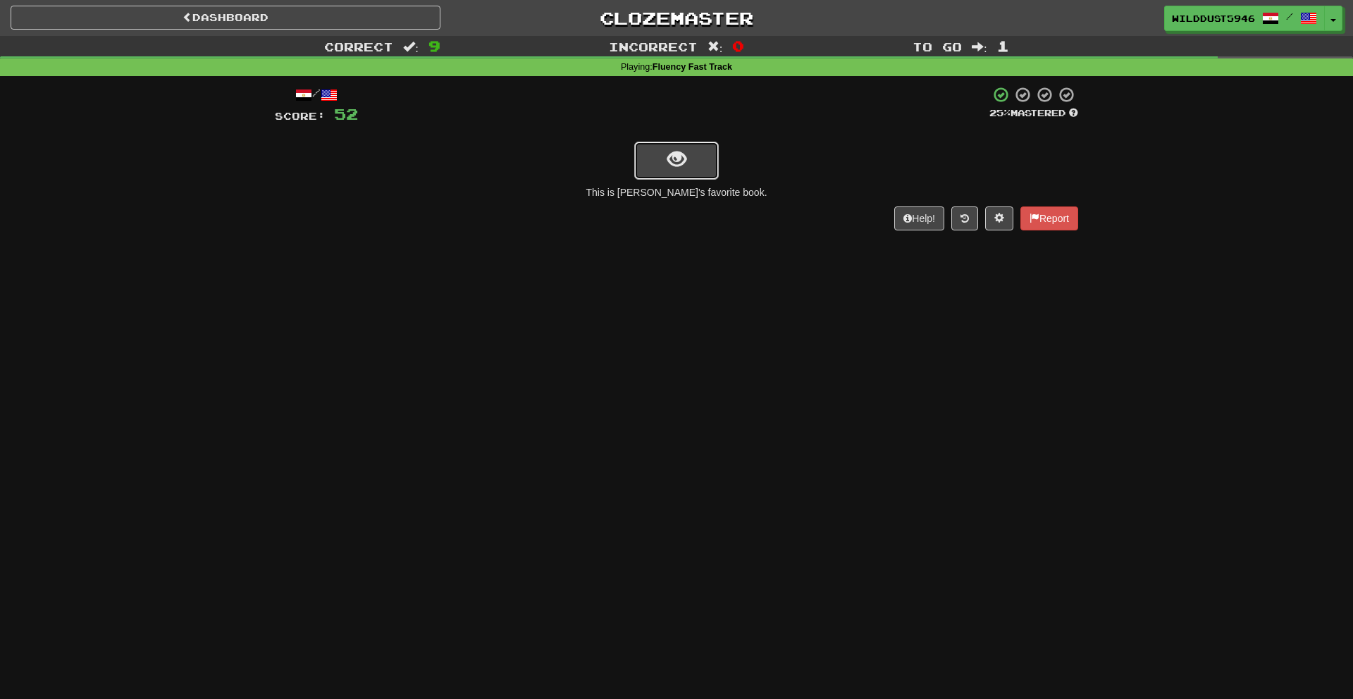
click at [679, 168] on span "show sentence" at bounding box center [676, 159] width 19 height 19
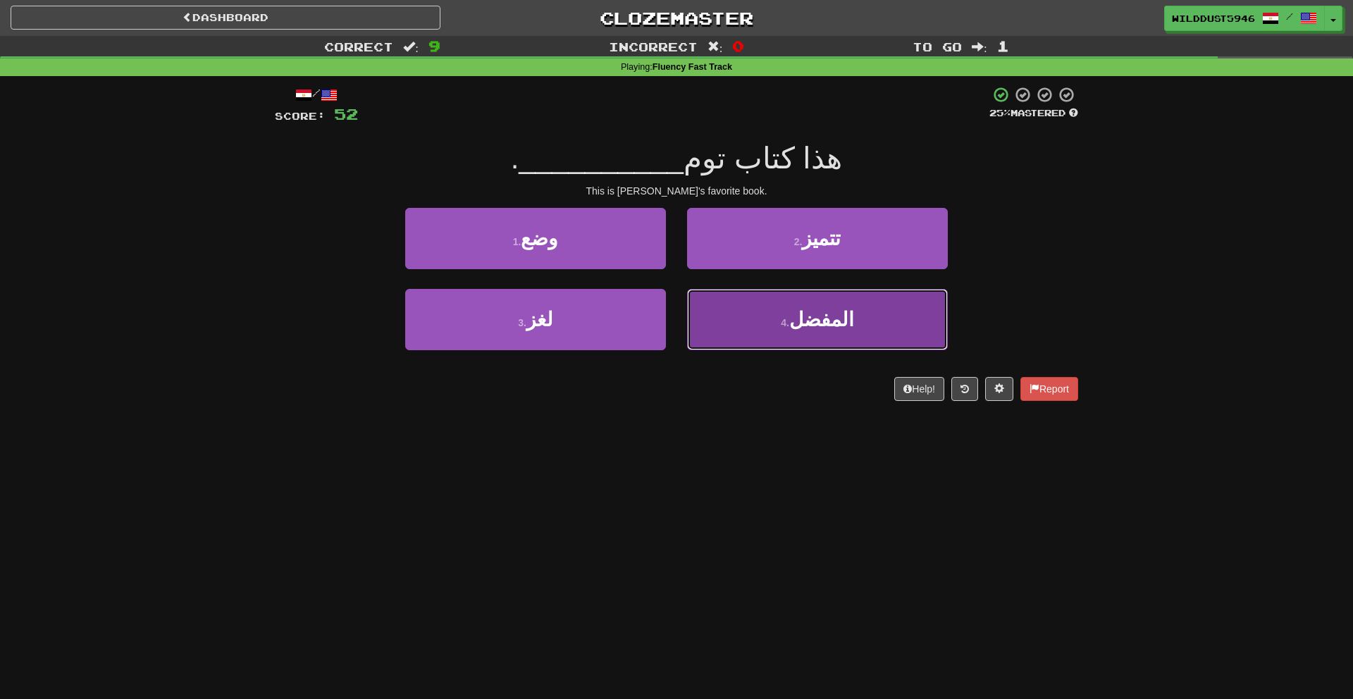
click at [753, 299] on button "4 . المفضل" at bounding box center [817, 319] width 261 height 61
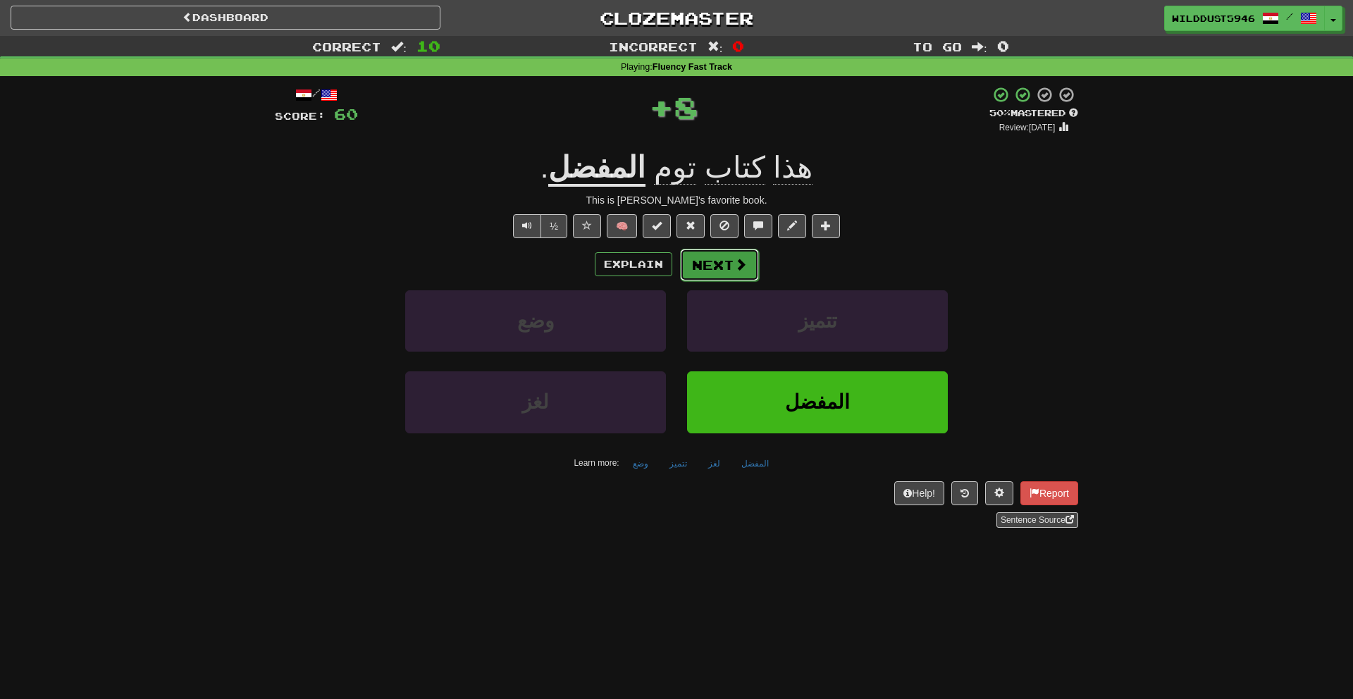
click at [728, 272] on button "Next" at bounding box center [719, 265] width 79 height 32
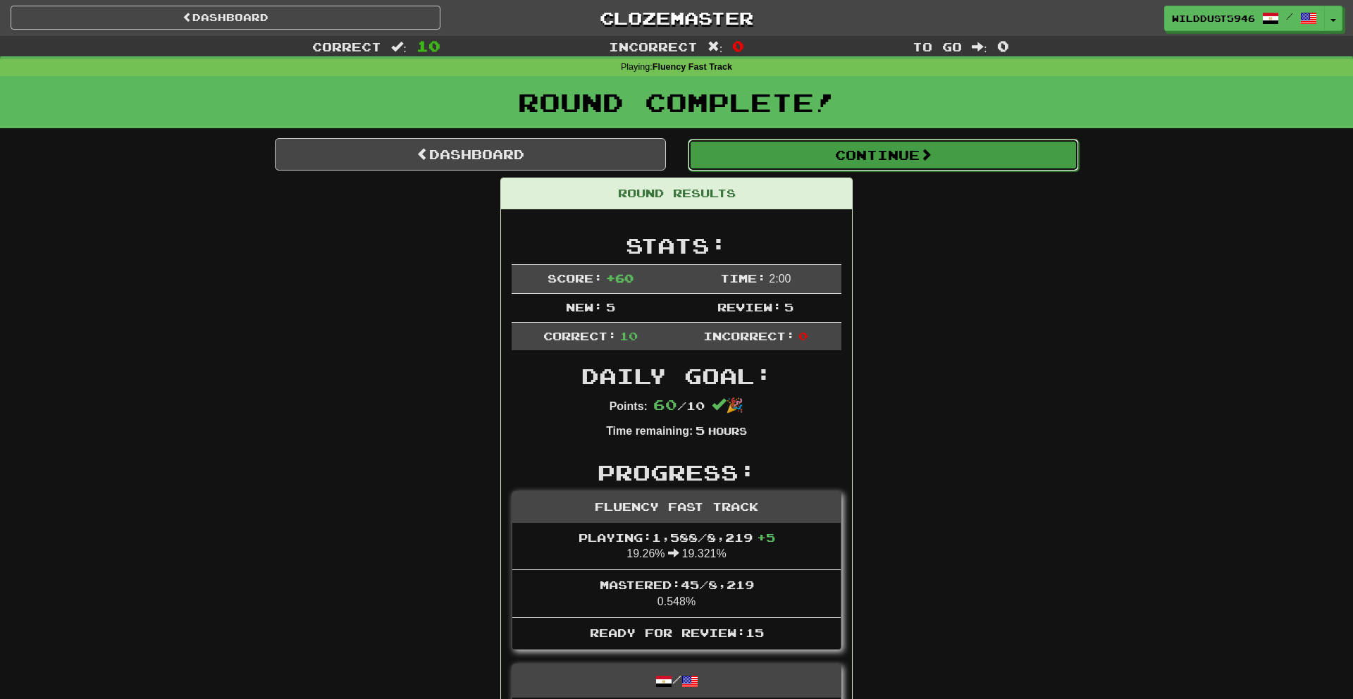
click at [894, 159] on button "Continue" at bounding box center [883, 155] width 391 height 32
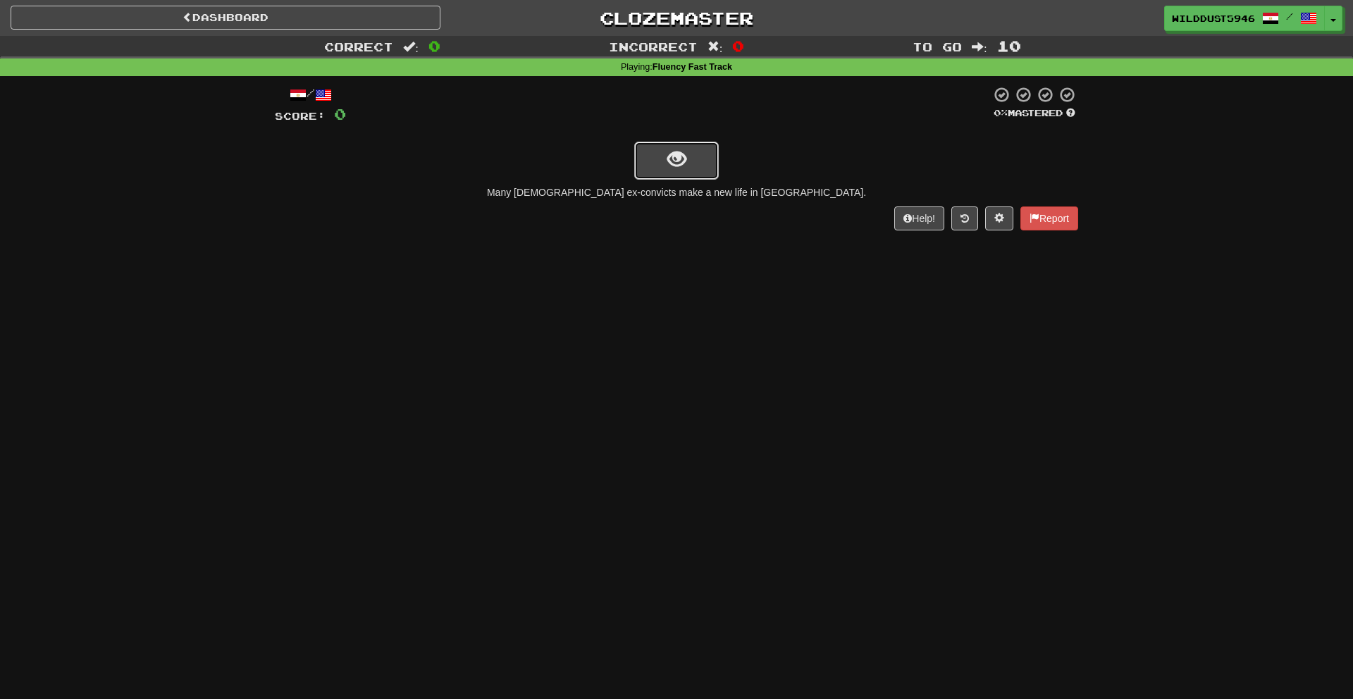
click at [705, 170] on button "show sentence" at bounding box center [676, 161] width 85 height 38
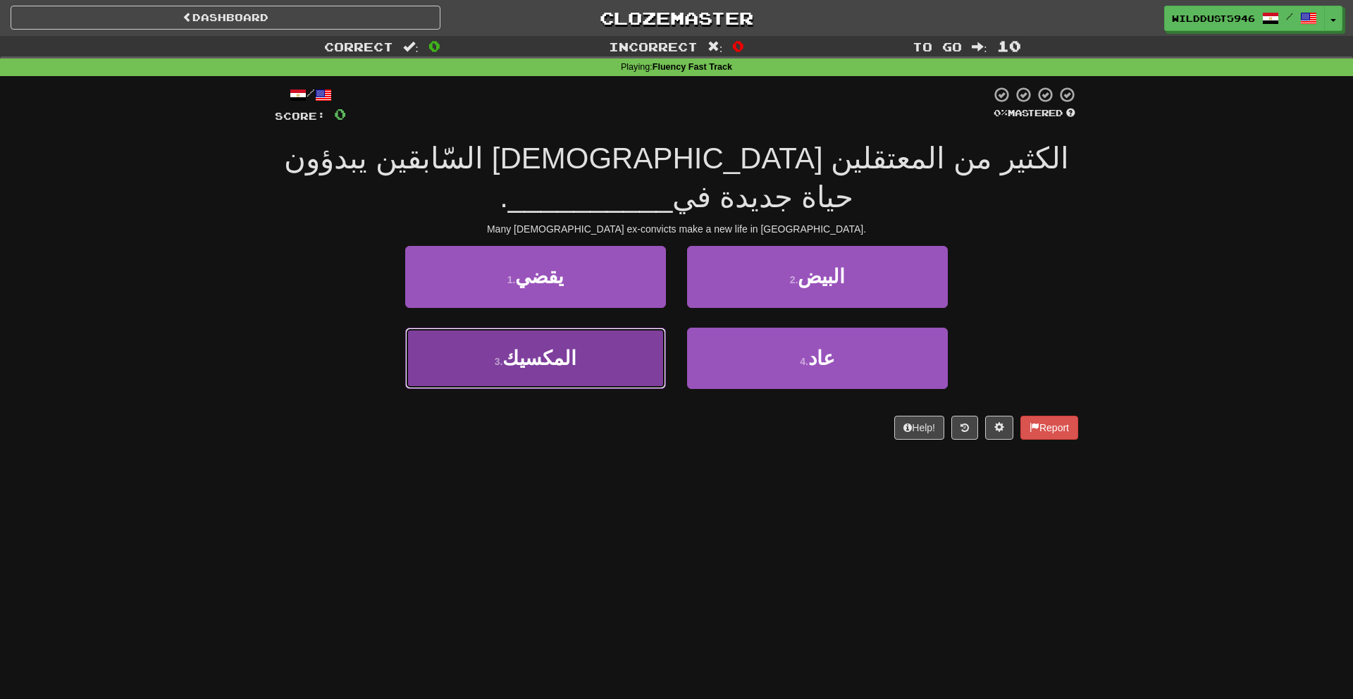
click at [613, 328] on button "3 . المكسيك" at bounding box center [535, 358] width 261 height 61
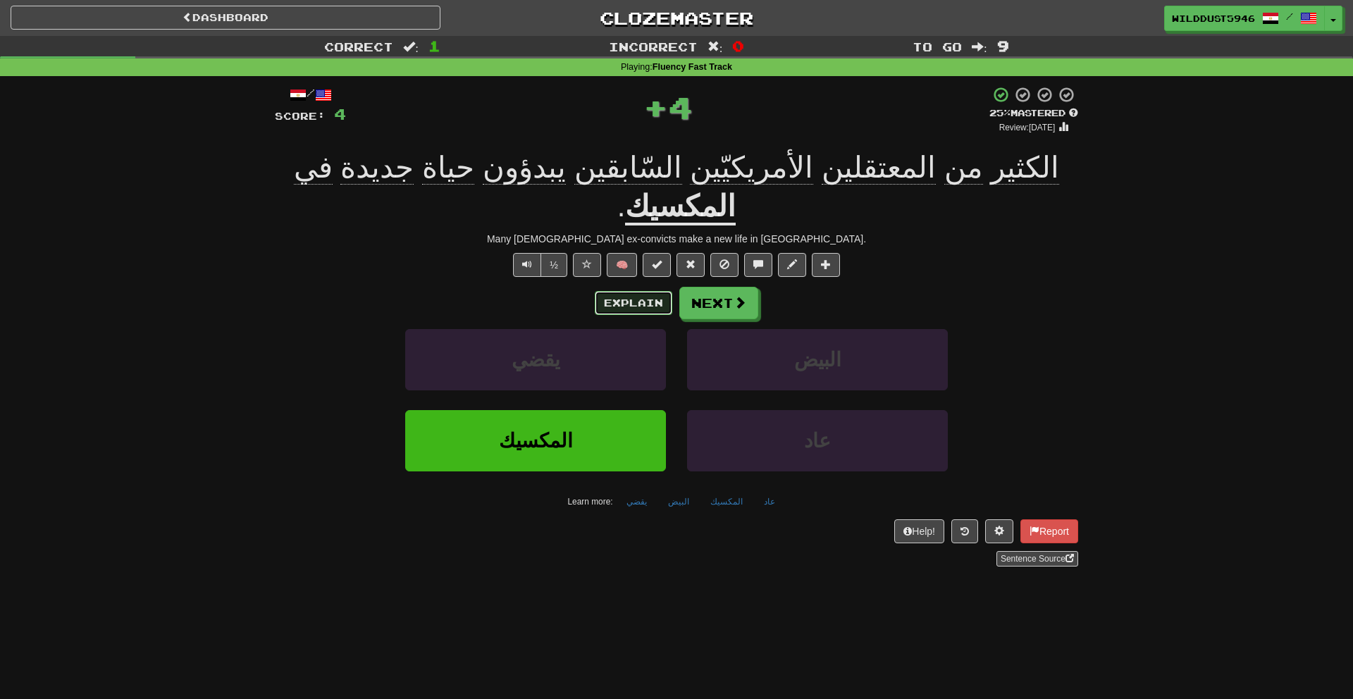
click at [647, 291] on button "Explain" at bounding box center [633, 303] width 77 height 24
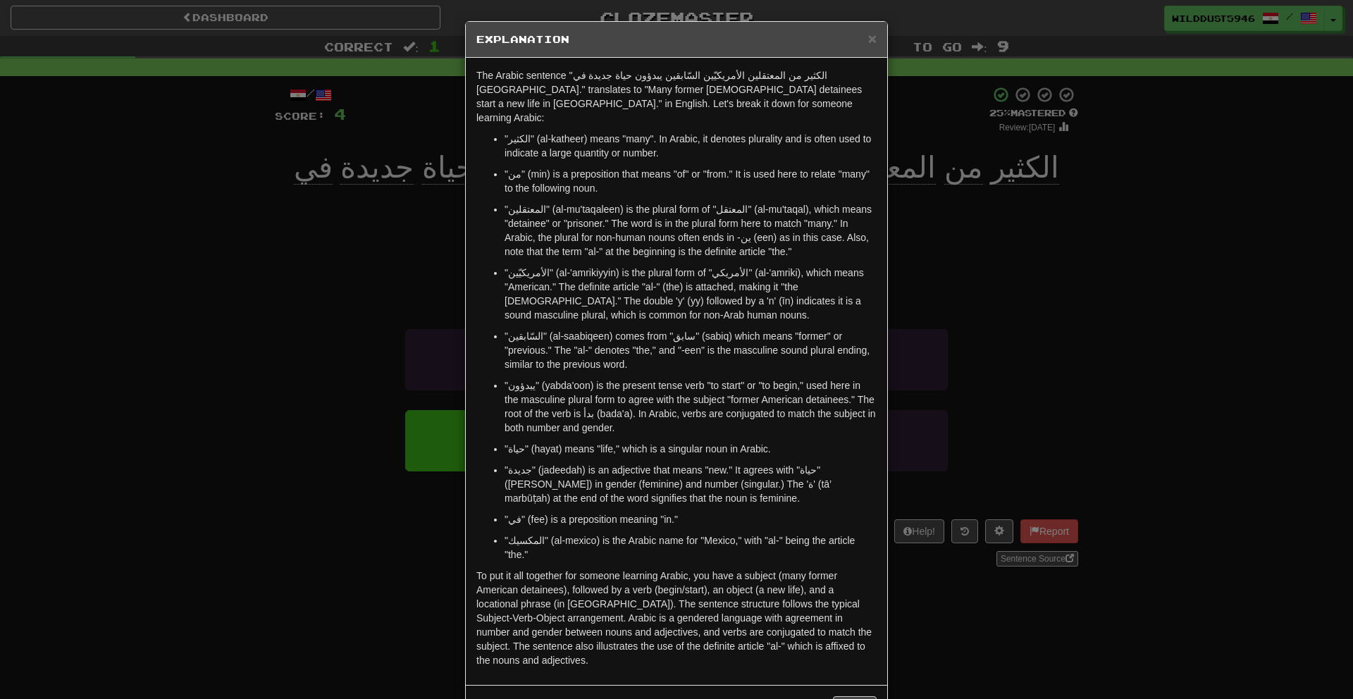
click at [904, 289] on div "× Explanation The Arabic sentence "الكثير من المعتقلين الأمريكيّين السّابقين يب…" at bounding box center [676, 349] width 1353 height 699
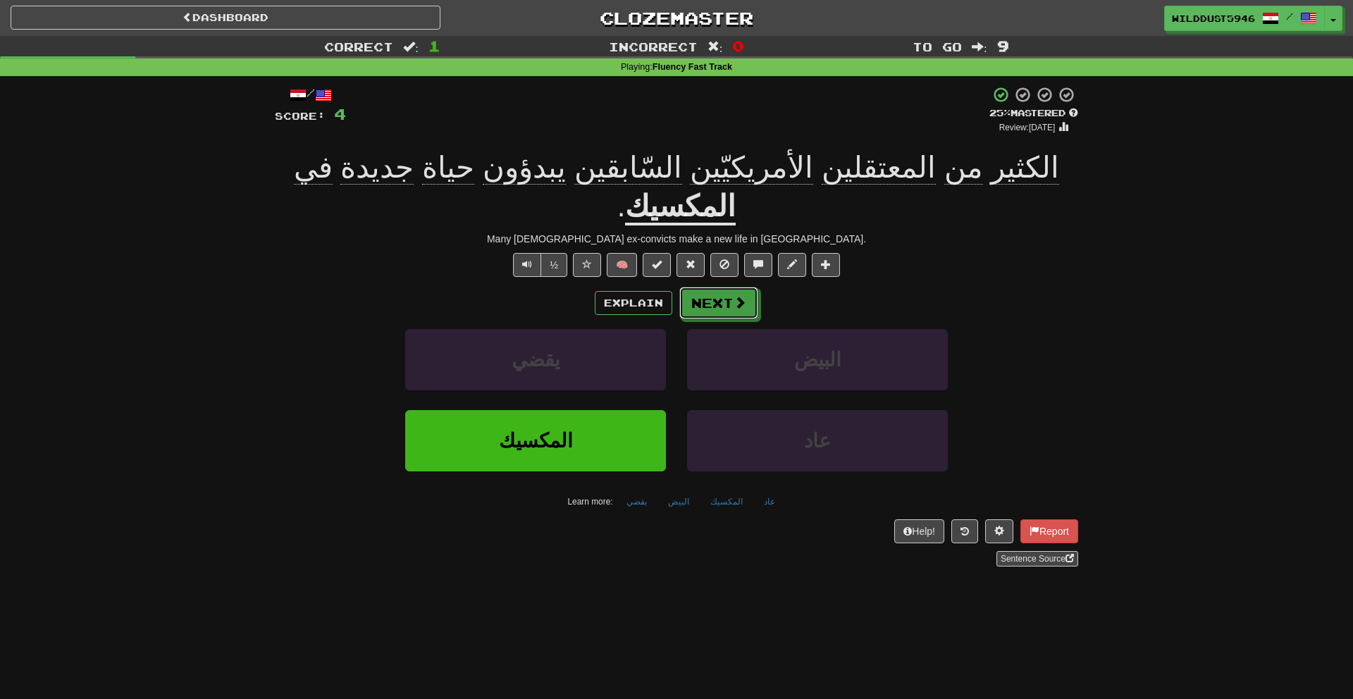
drag, startPoint x: 747, startPoint y: 273, endPoint x: 1091, endPoint y: 325, distance: 348.5
click at [1091, 325] on div "Correct : 1 Incorrect : 0 To go : 9 Playing : Fluency Fast Track / Score: 4 + 4…" at bounding box center [676, 311] width 1353 height 550
click at [735, 297] on span at bounding box center [740, 303] width 13 height 13
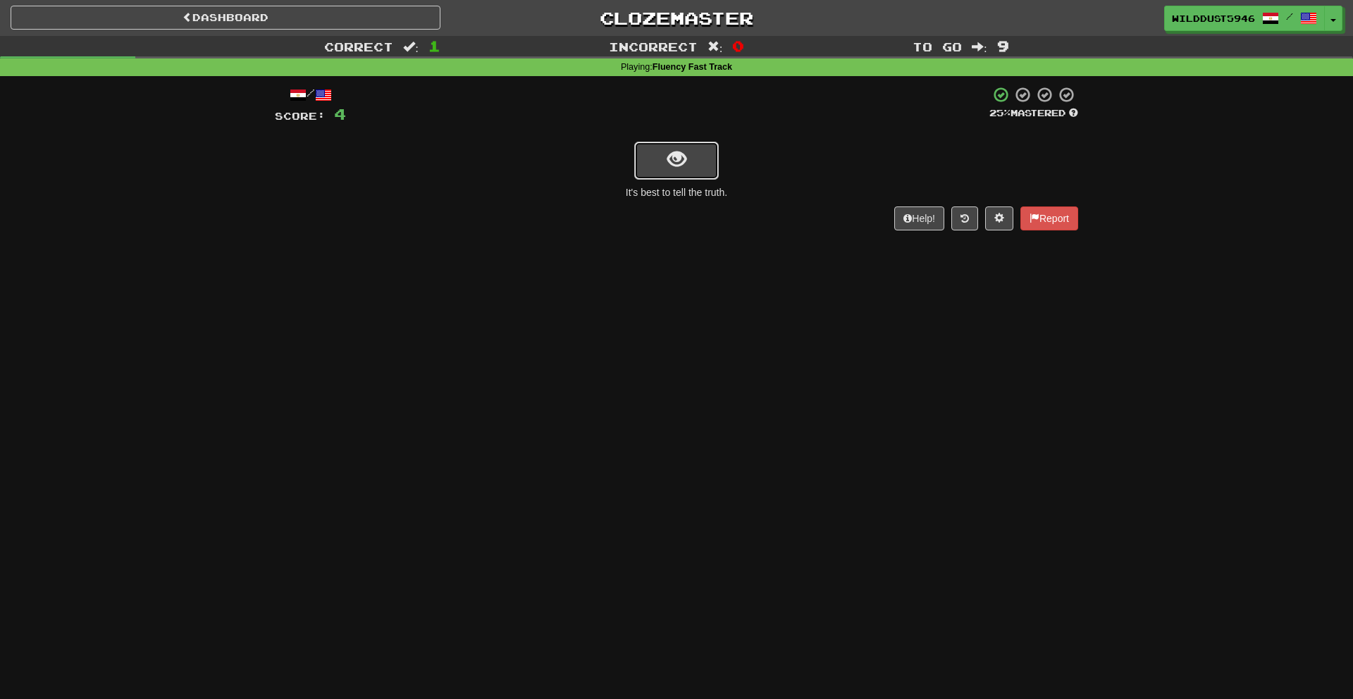
click at [645, 165] on button "show sentence" at bounding box center [676, 161] width 85 height 38
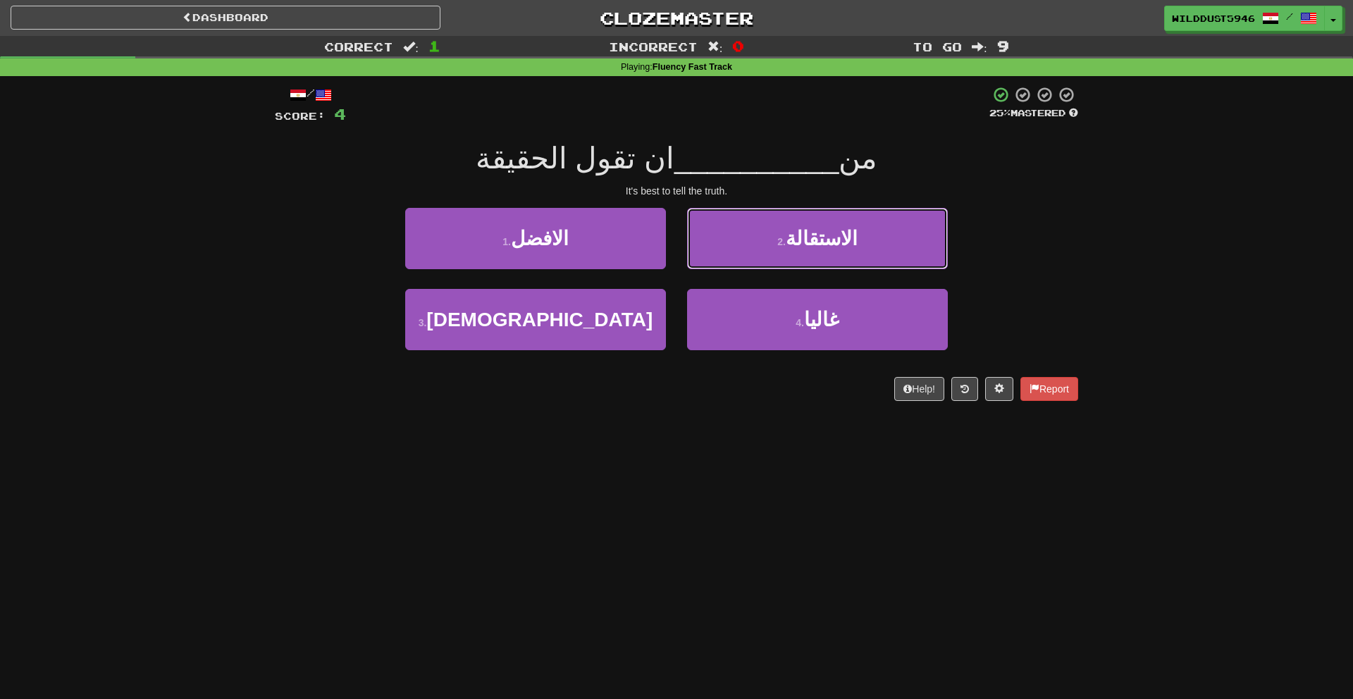
drag, startPoint x: 791, startPoint y: 244, endPoint x: 607, endPoint y: 411, distance: 248.4
click at [619, 416] on div "/ Score: 4 25 % Mastered من __________ ان تقول الحقيقة It's best to tell the tr…" at bounding box center [676, 248] width 803 height 344
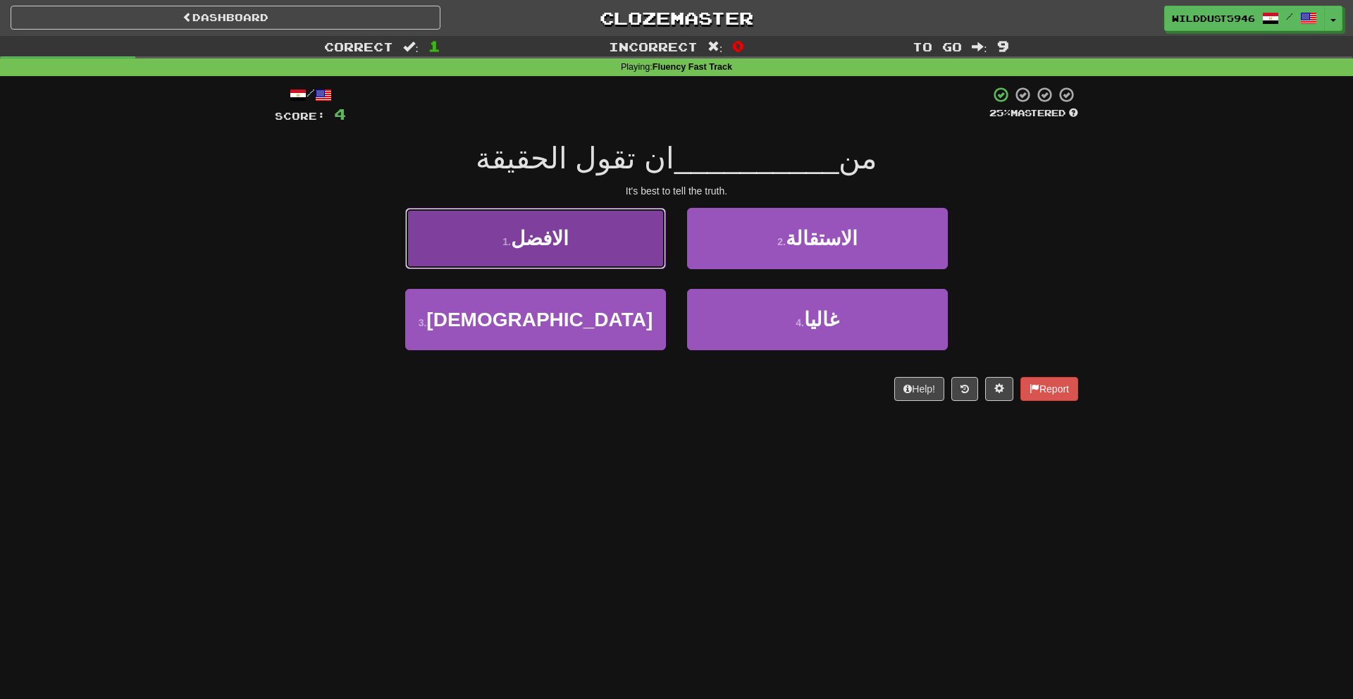
click at [576, 238] on button "1 . الافضل" at bounding box center [535, 238] width 261 height 61
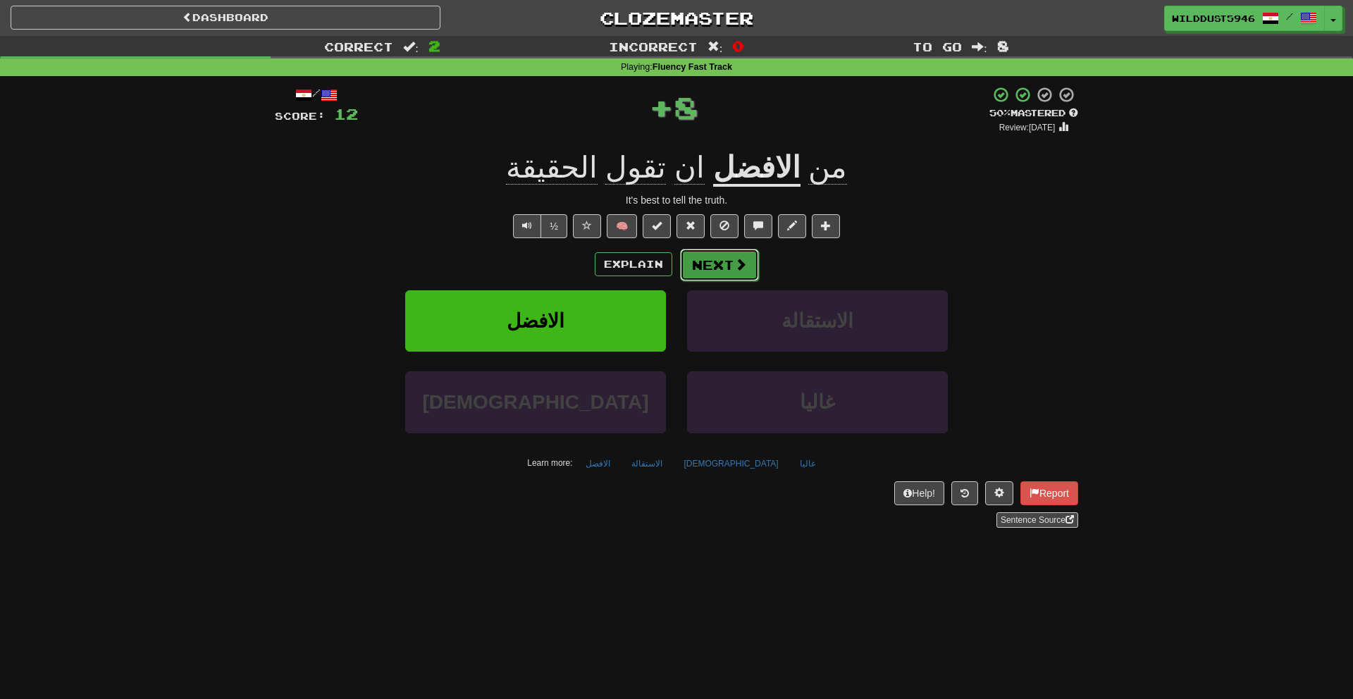
click at [708, 278] on button "Next" at bounding box center [719, 265] width 79 height 32
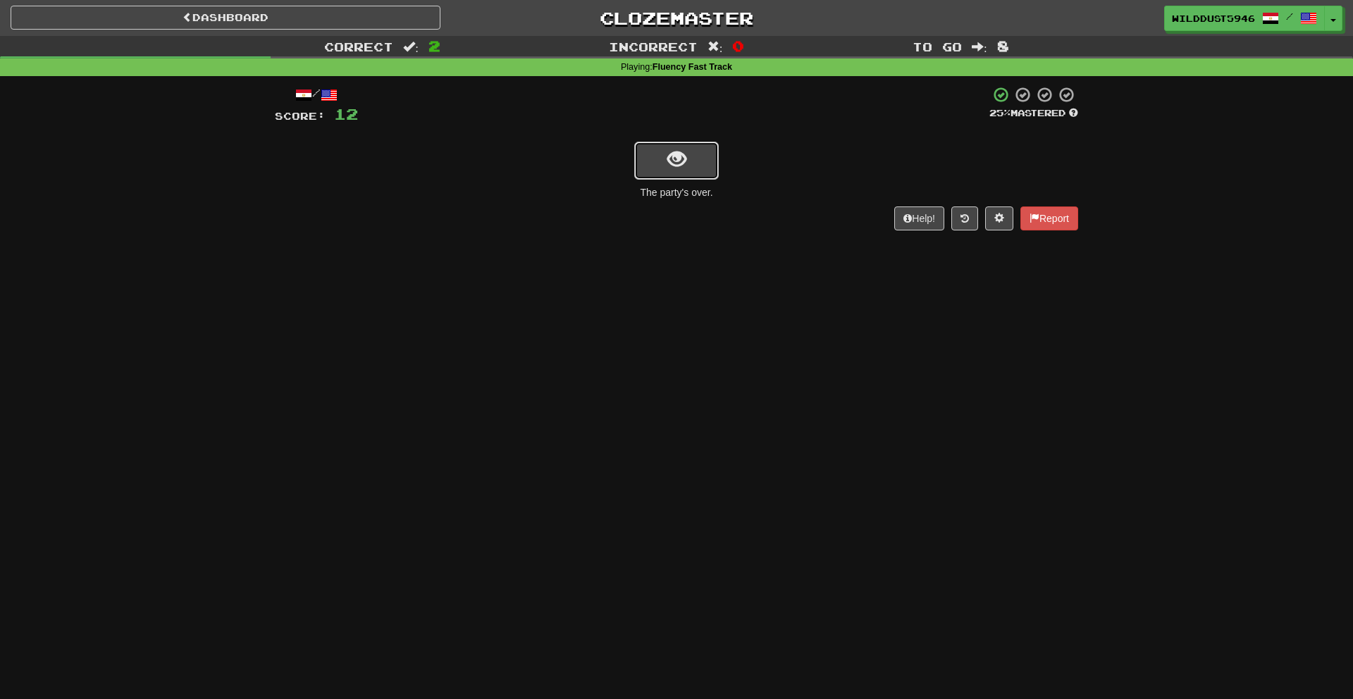
click at [676, 168] on span "show sentence" at bounding box center [676, 159] width 19 height 19
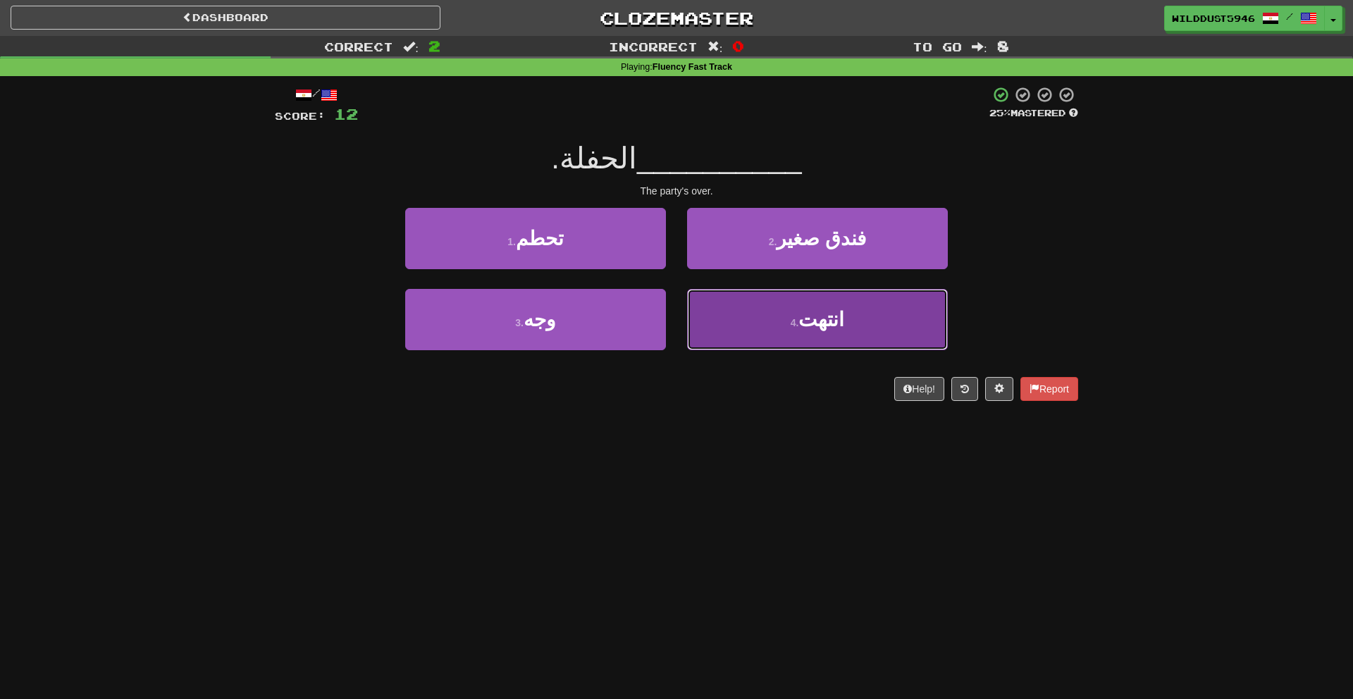
click at [807, 310] on span "انتهت" at bounding box center [821, 320] width 46 height 22
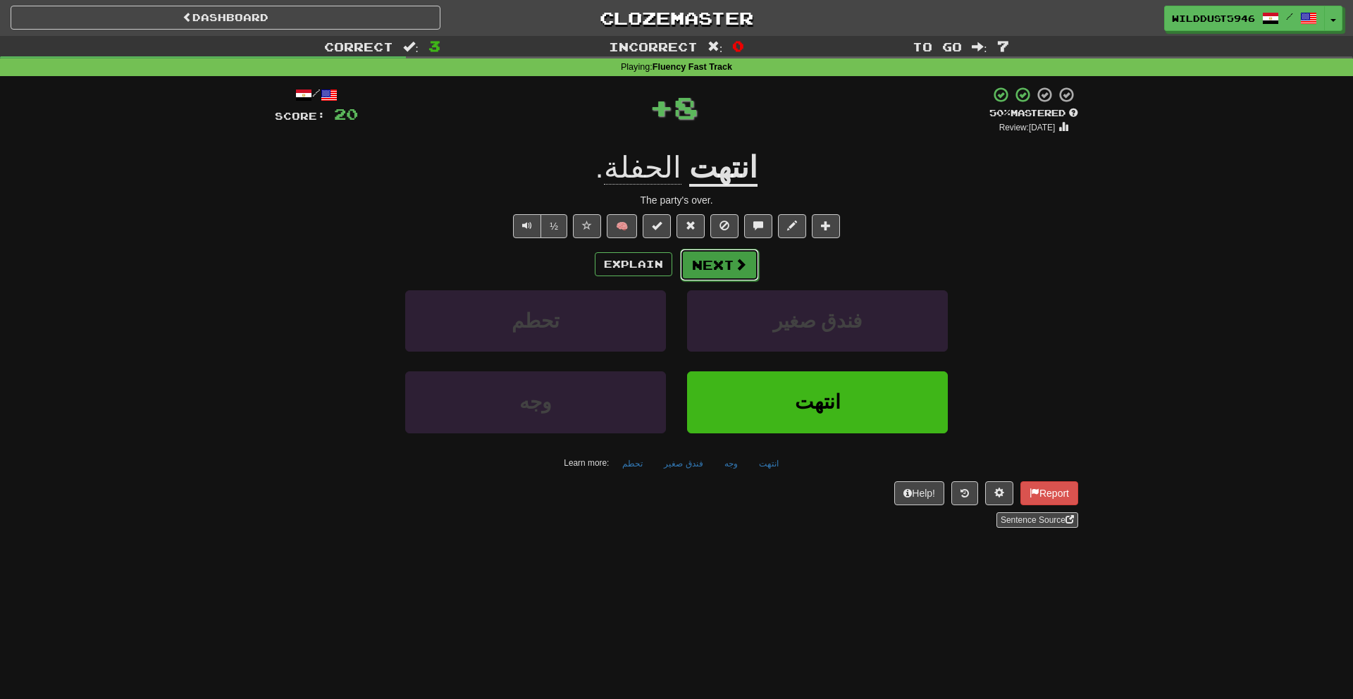
click at [731, 259] on button "Next" at bounding box center [719, 265] width 79 height 32
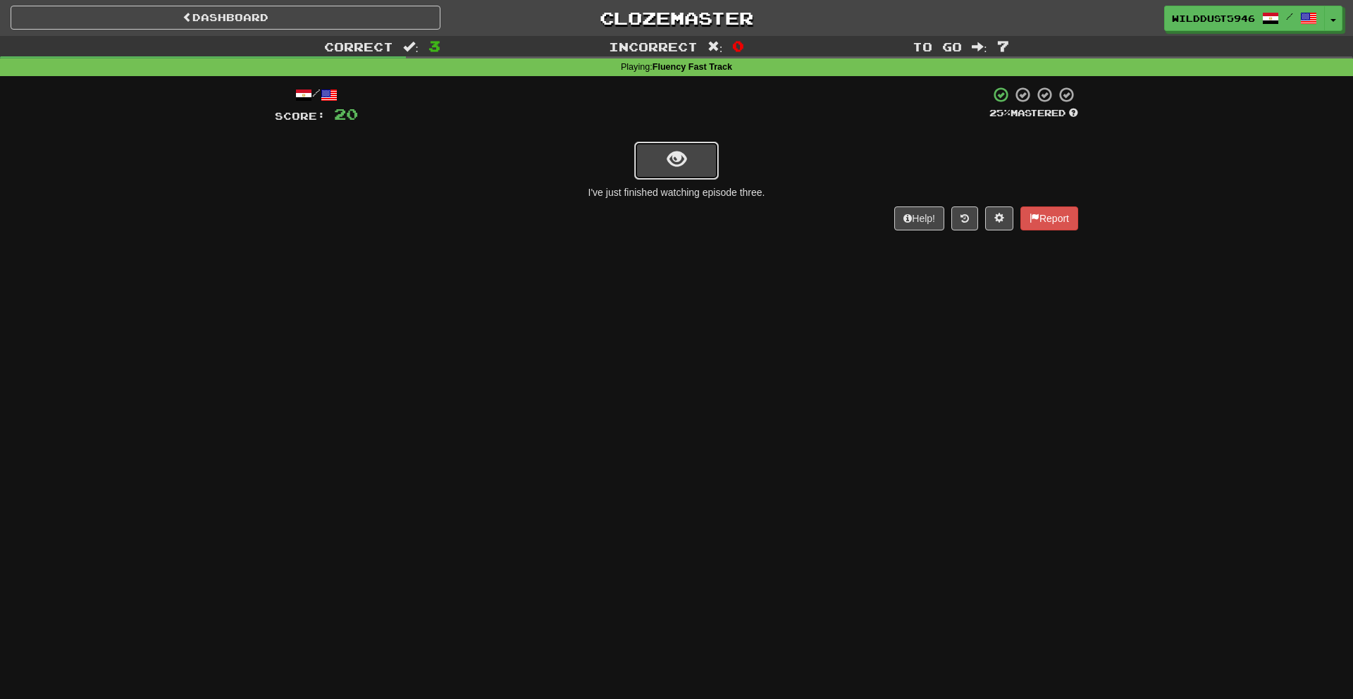
click at [691, 164] on button "show sentence" at bounding box center [676, 161] width 85 height 38
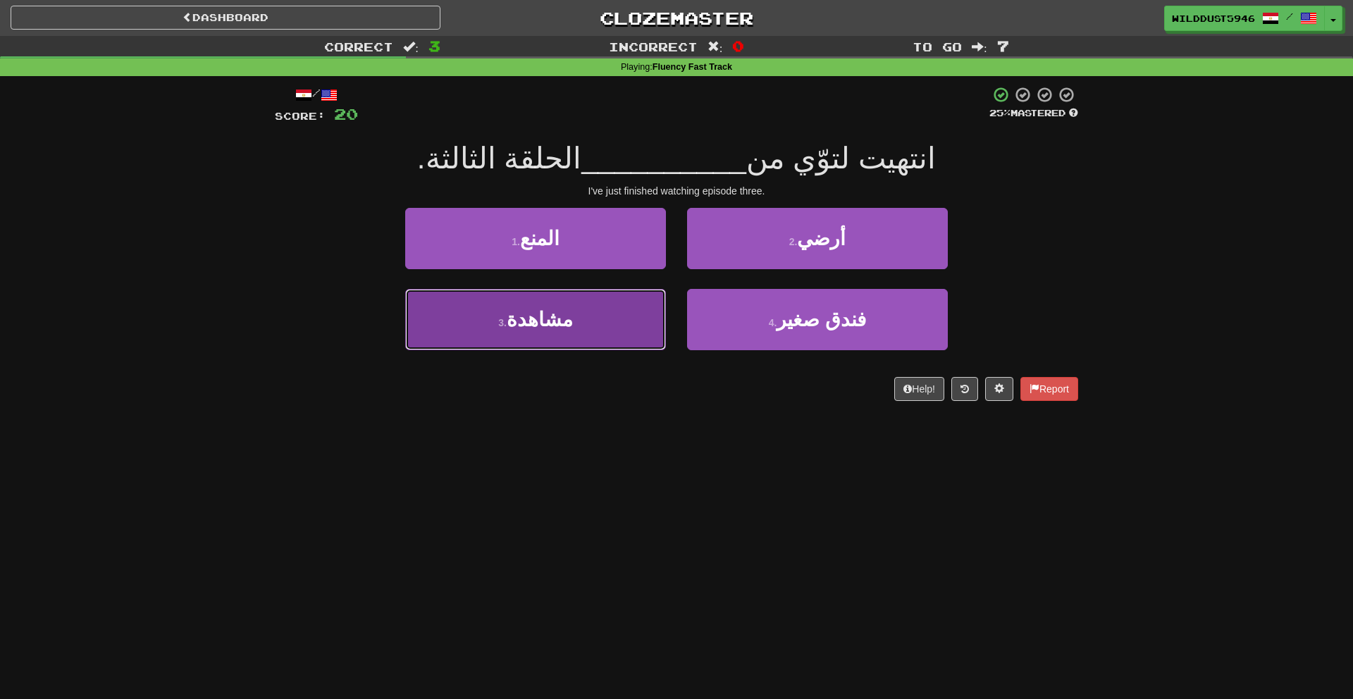
click at [604, 323] on button "3 . مشاهدة" at bounding box center [535, 319] width 261 height 61
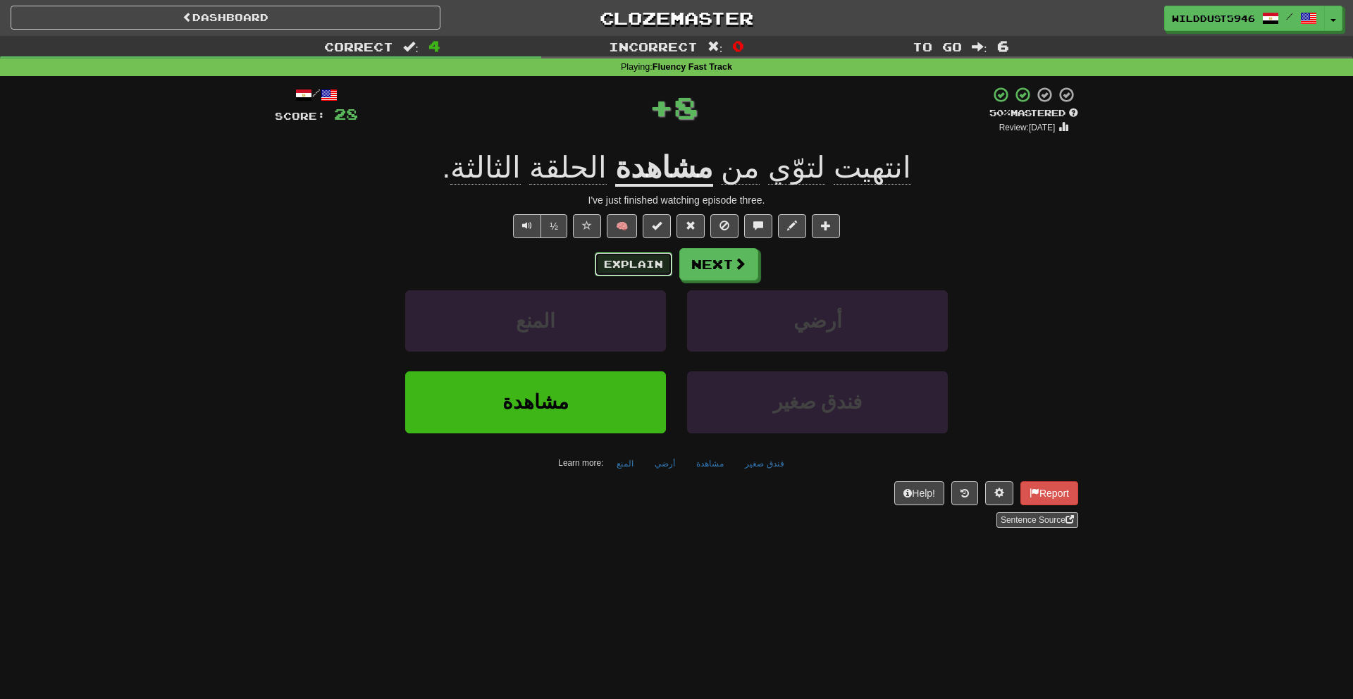
click at [610, 257] on button "Explain" at bounding box center [633, 264] width 77 height 24
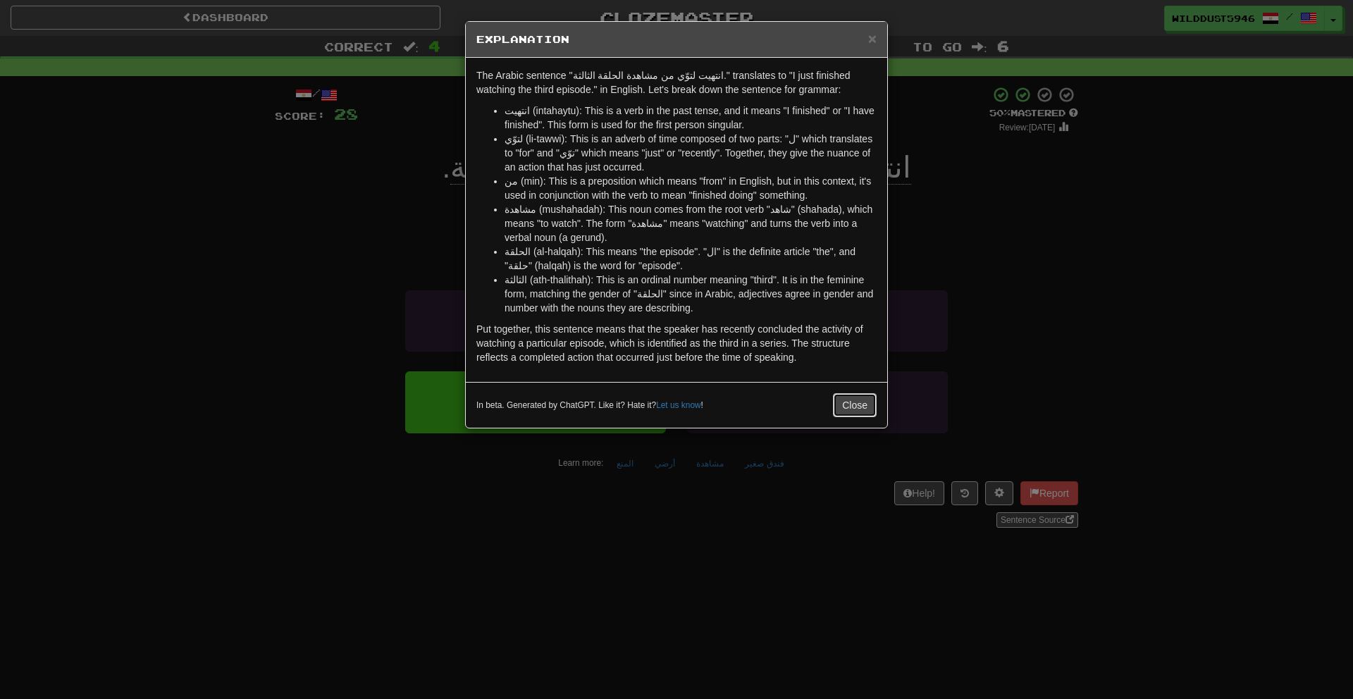
click at [845, 406] on button "Close" at bounding box center [855, 405] width 44 height 24
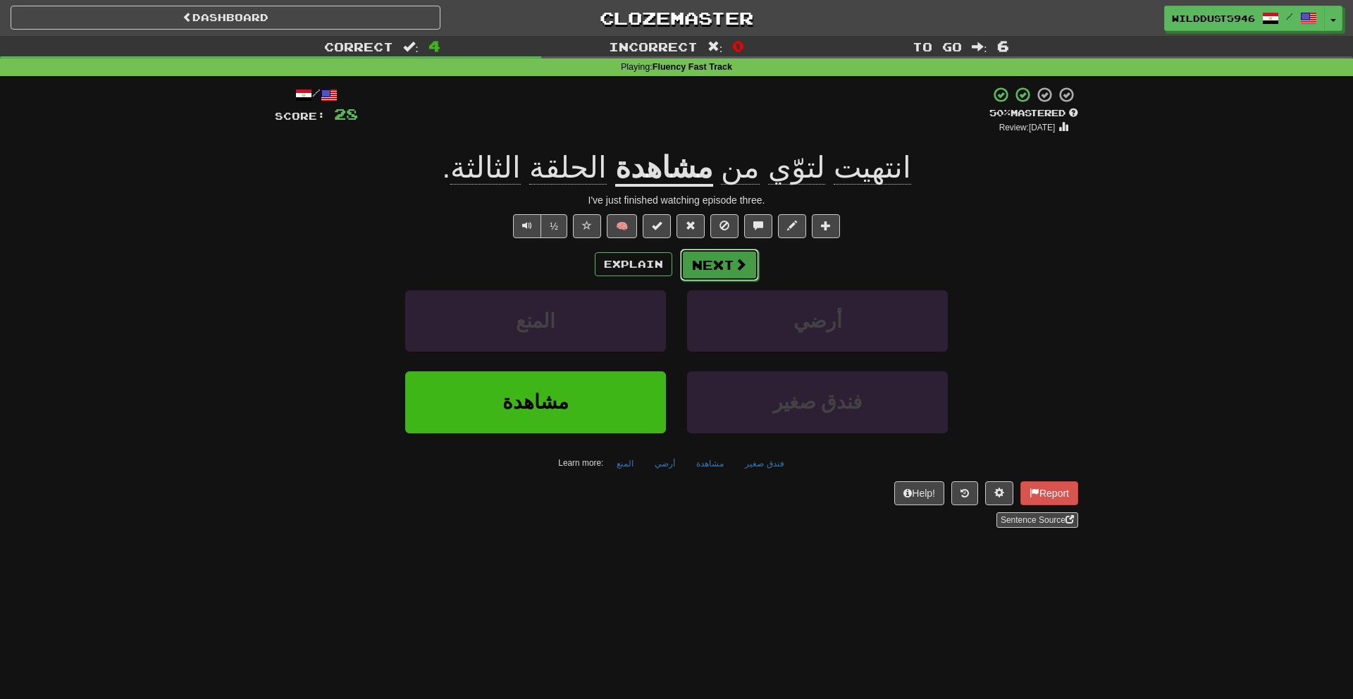
click at [747, 263] on button "Next" at bounding box center [719, 265] width 79 height 32
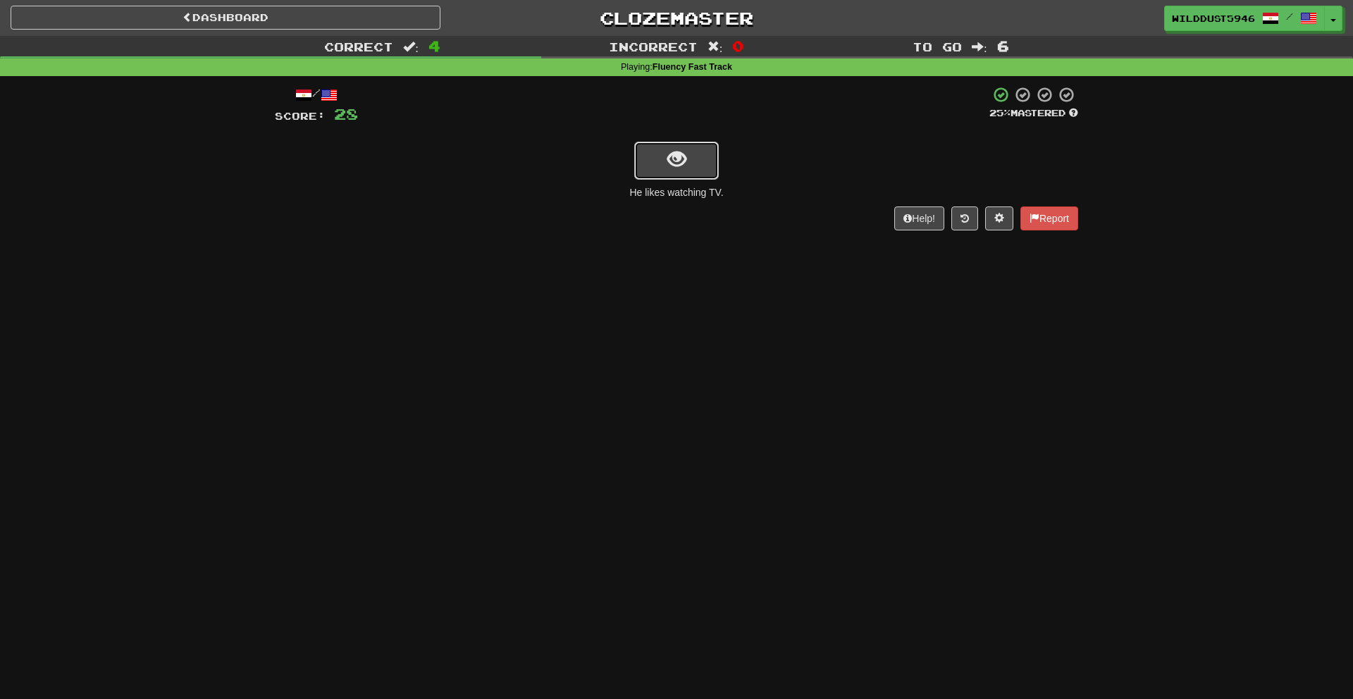
click at [662, 153] on button "show sentence" at bounding box center [676, 161] width 85 height 38
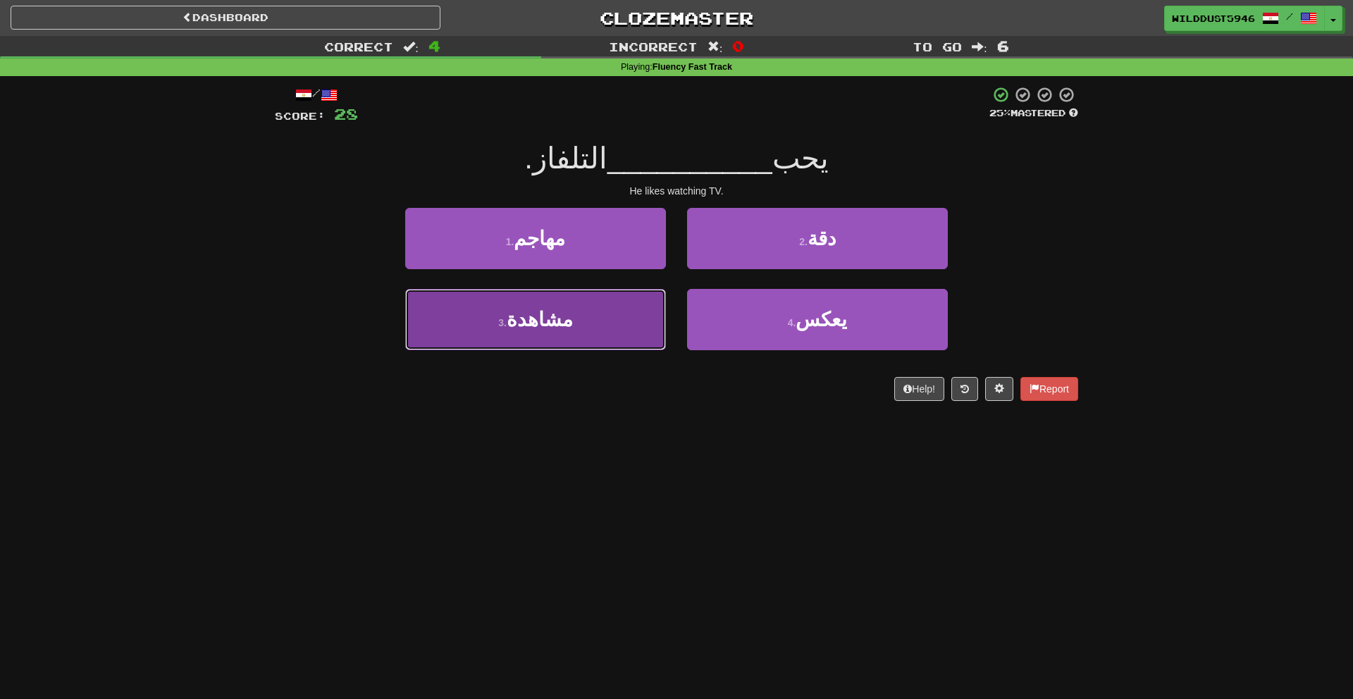
click at [545, 340] on button "3 . مشاهدة" at bounding box center [535, 319] width 261 height 61
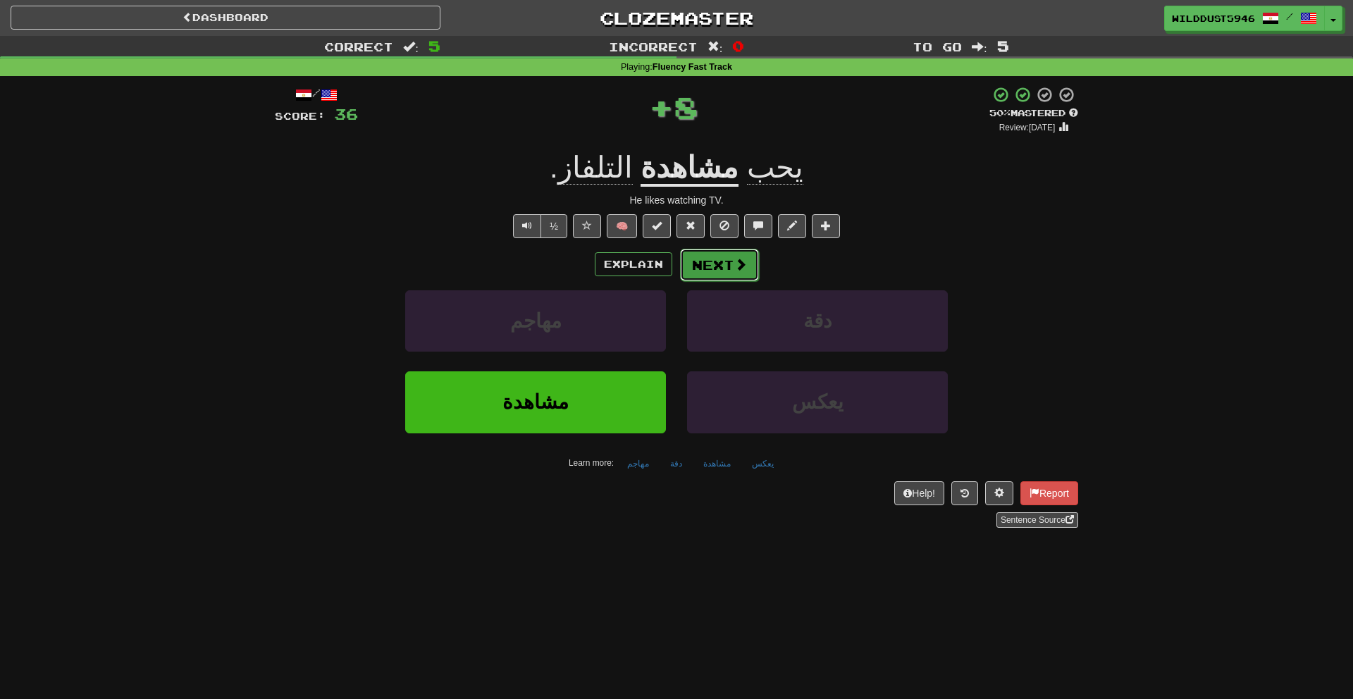
click at [714, 260] on button "Next" at bounding box center [719, 265] width 79 height 32
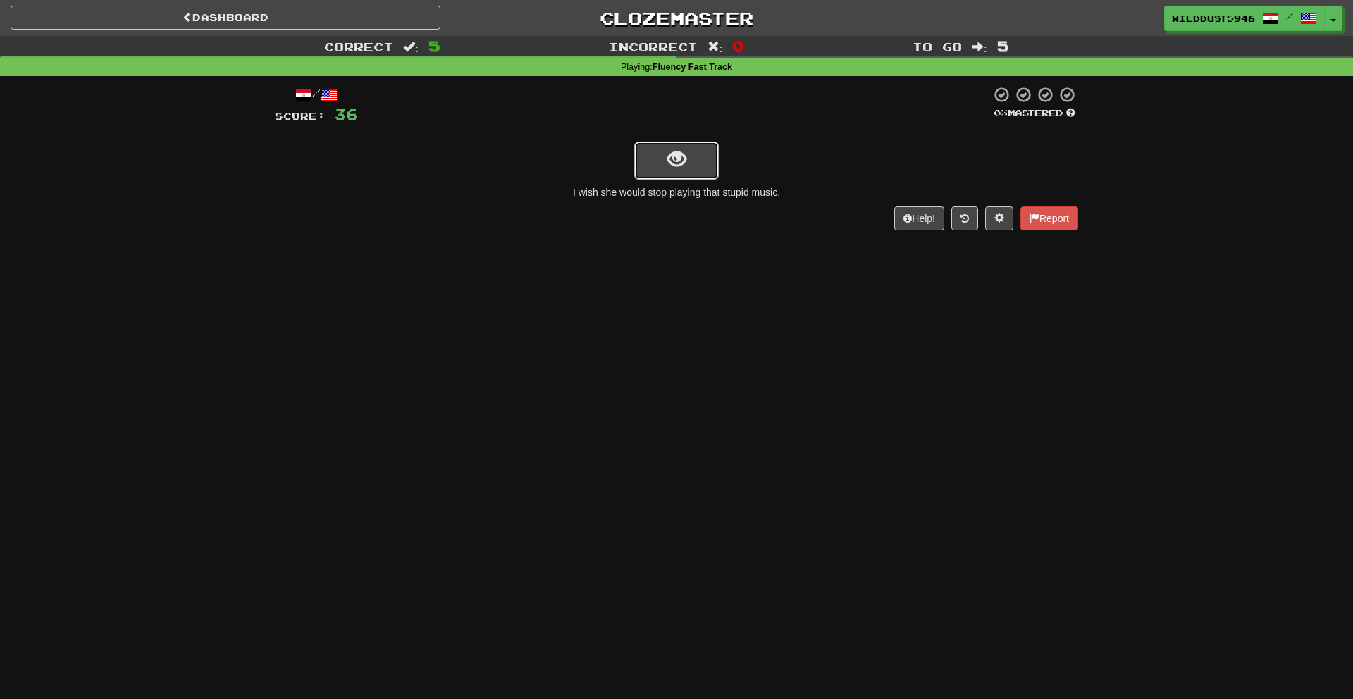
click at [683, 159] on span "show sentence" at bounding box center [676, 159] width 19 height 19
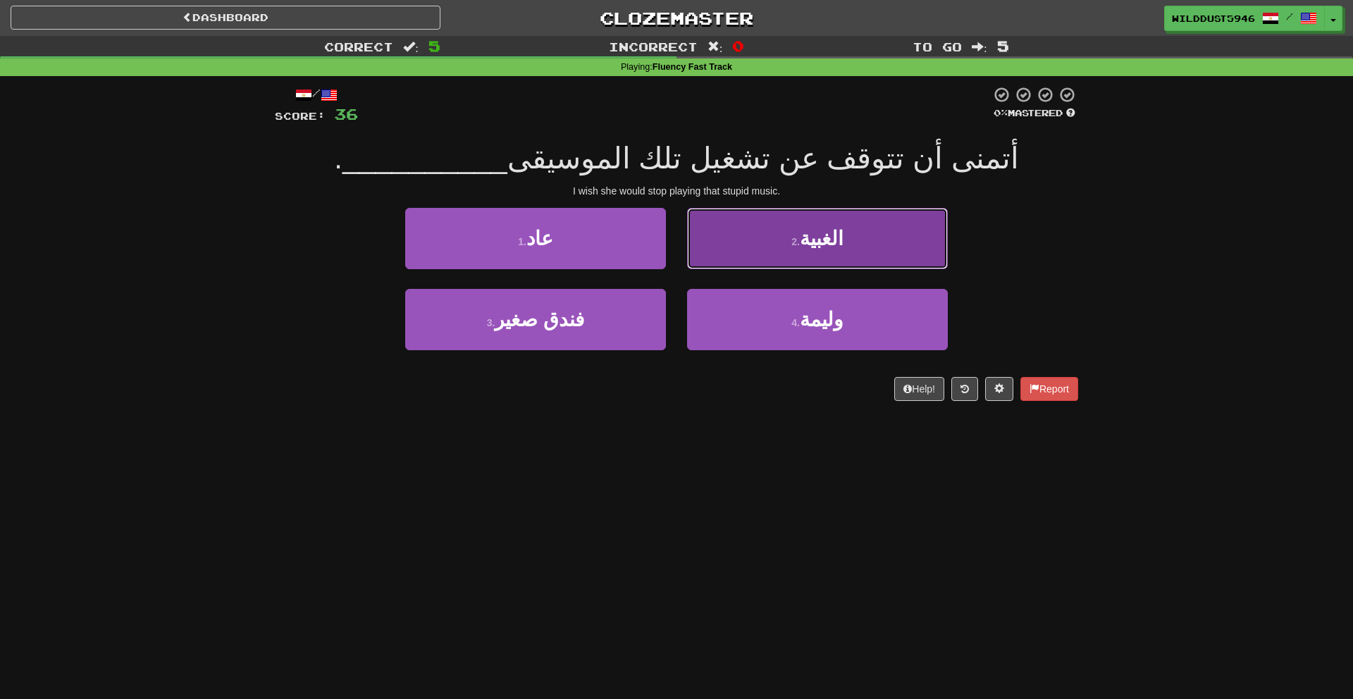
click at [735, 243] on button "2 . الغبية" at bounding box center [817, 238] width 261 height 61
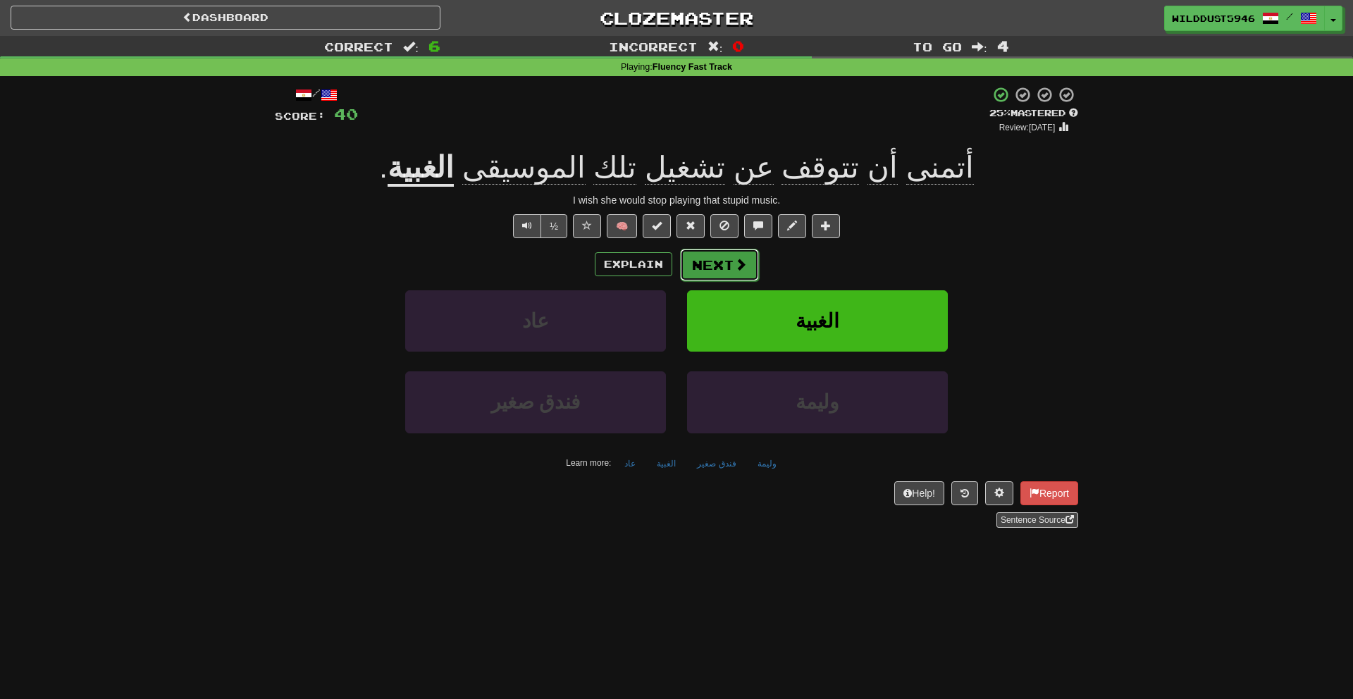
click at [743, 256] on button "Next" at bounding box center [719, 265] width 79 height 32
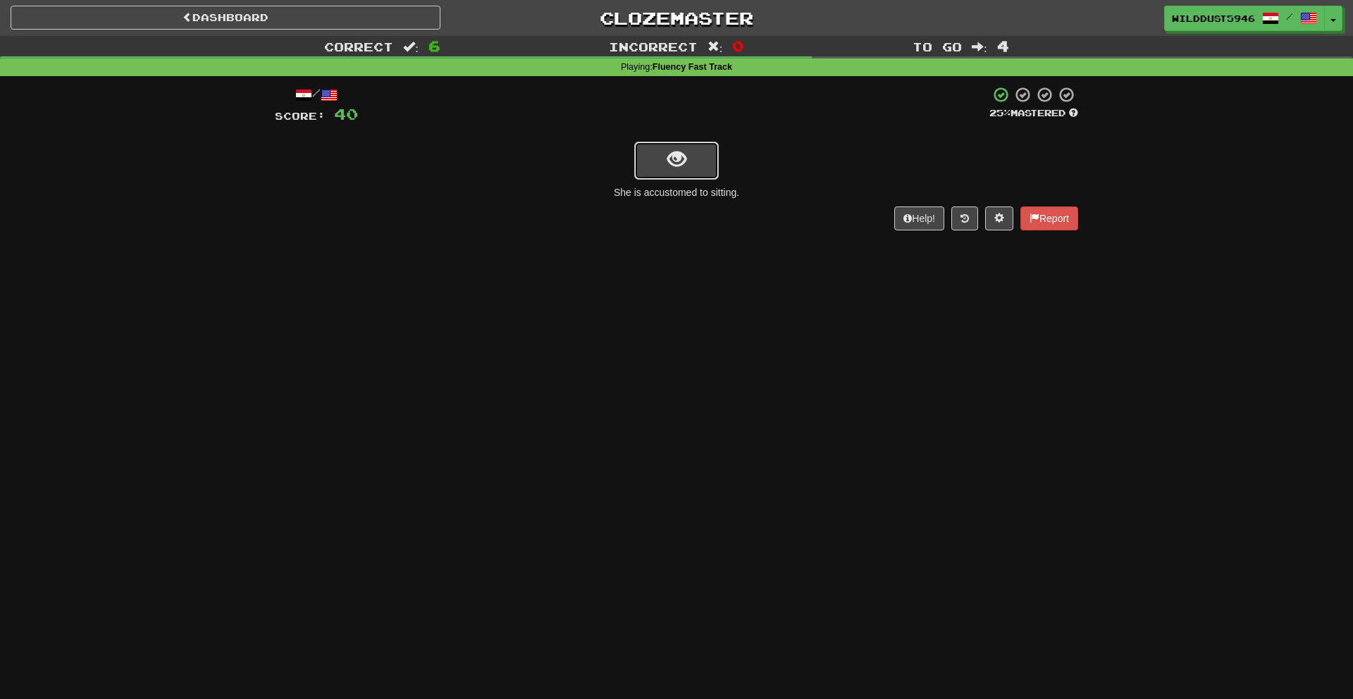
click at [685, 156] on span "show sentence" at bounding box center [676, 159] width 19 height 19
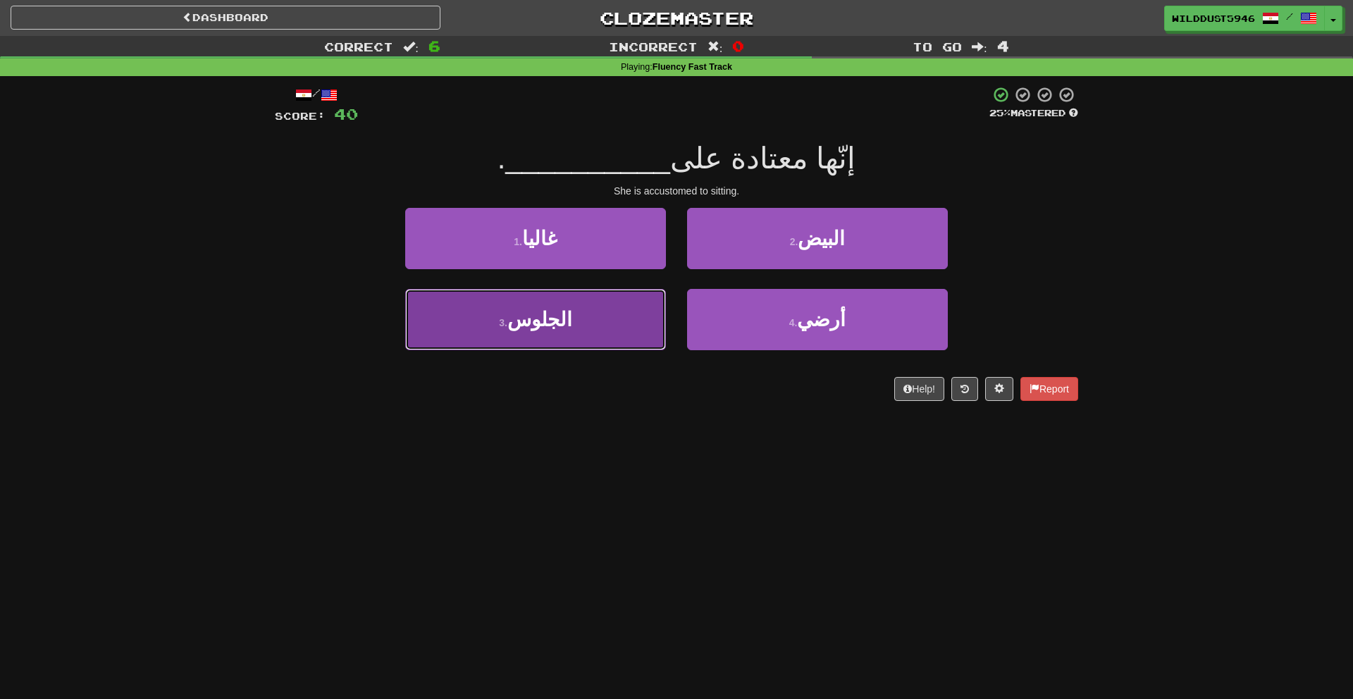
click at [614, 337] on button "3 . الجلوس" at bounding box center [535, 319] width 261 height 61
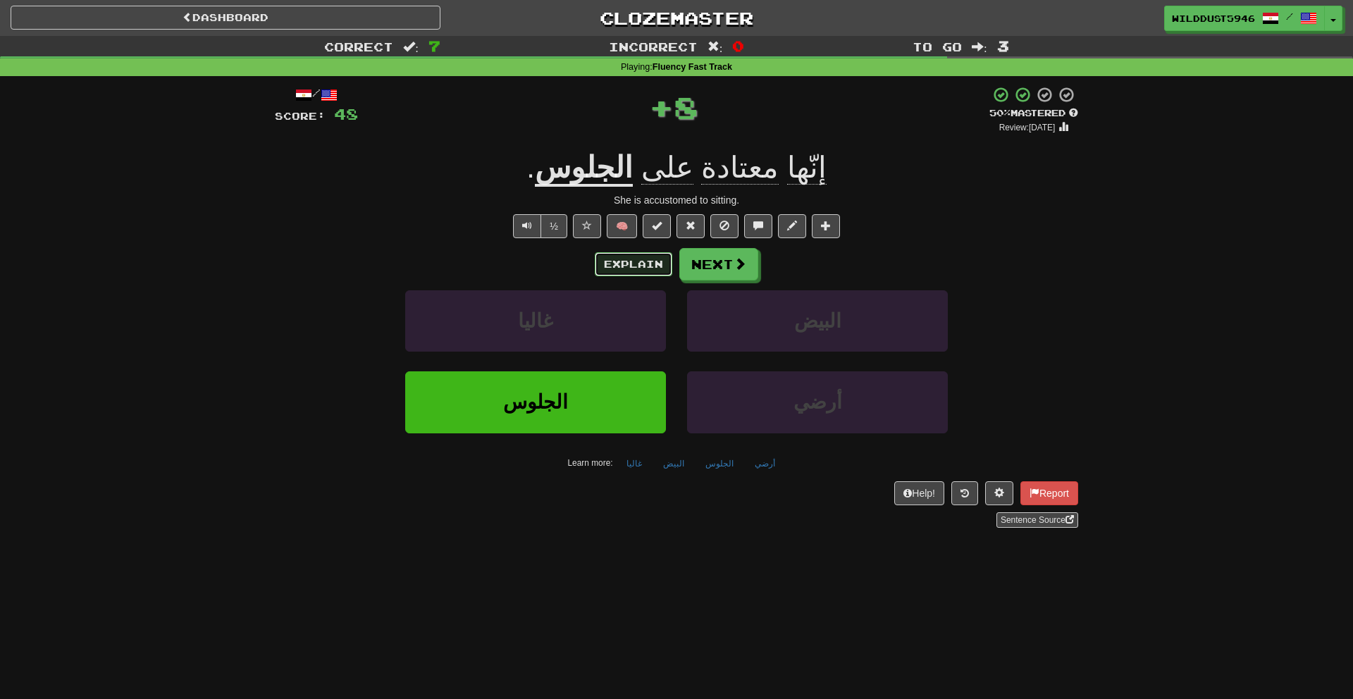
click at [604, 259] on button "Explain" at bounding box center [633, 264] width 77 height 24
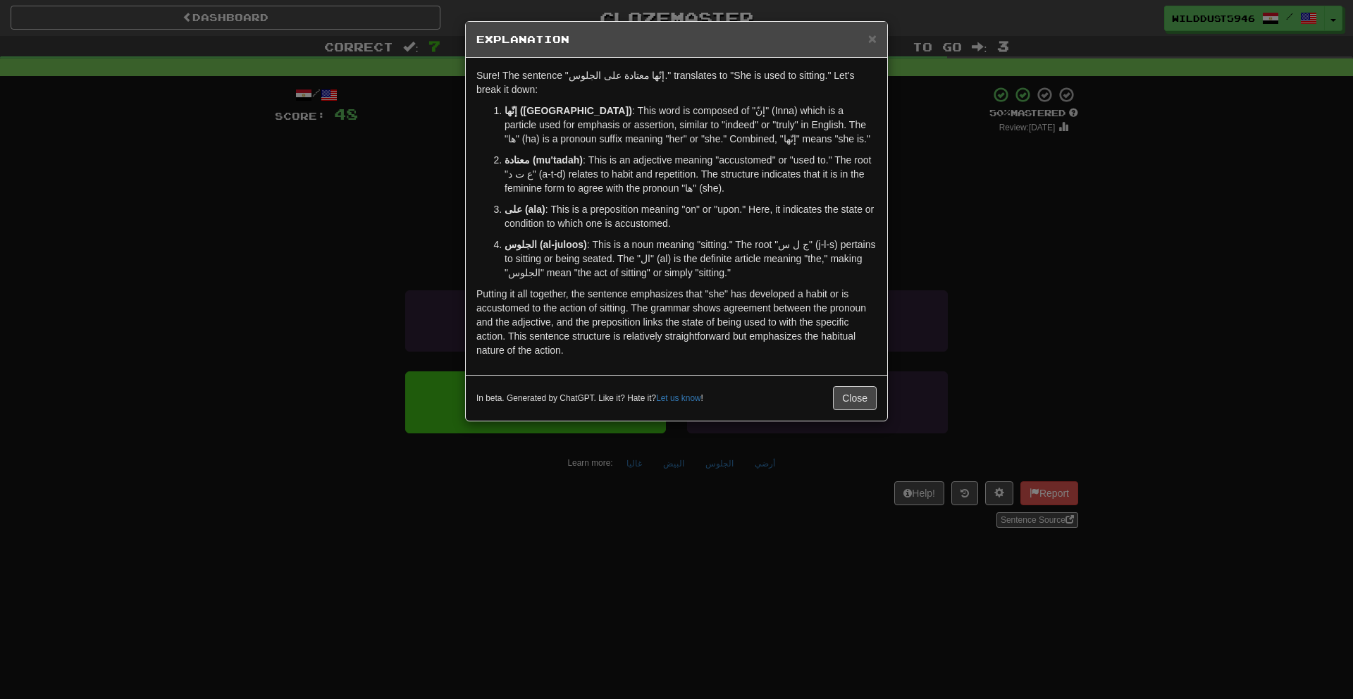
click at [938, 278] on div "× Explanation Sure! The sentence "إنّها معتادة على الجلوس." translates to "She …" at bounding box center [676, 349] width 1353 height 699
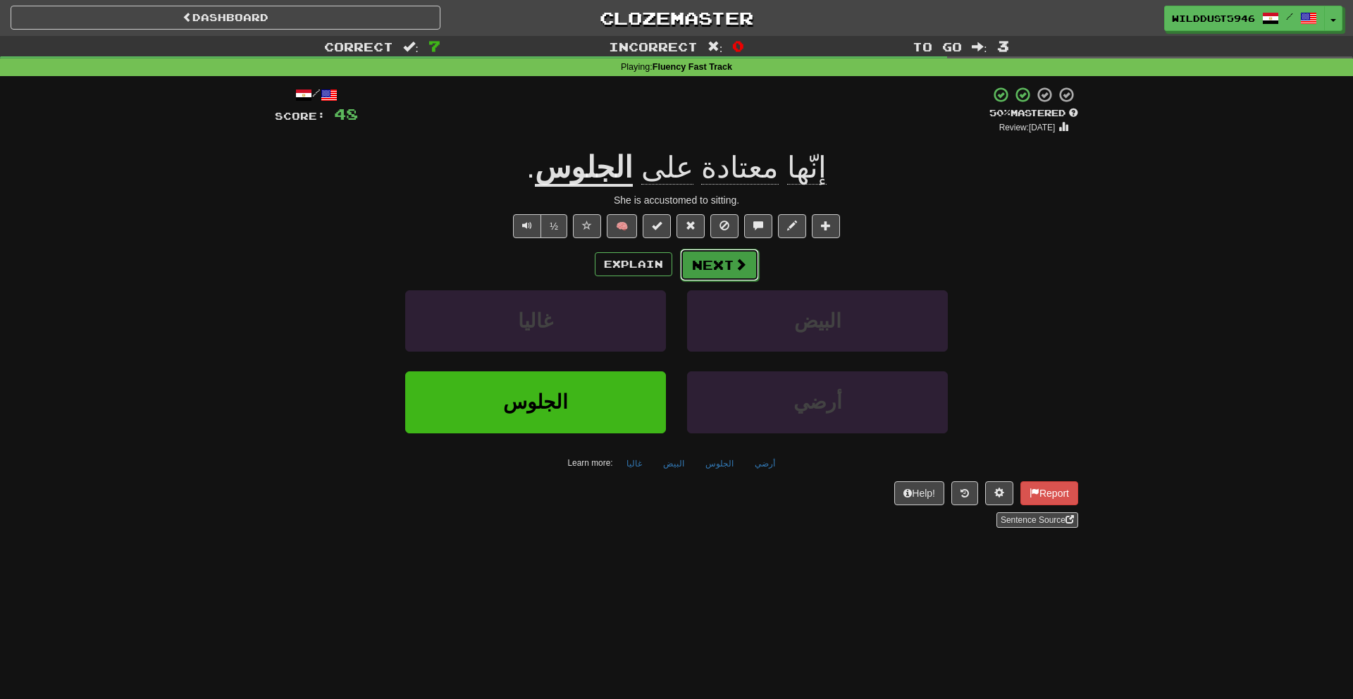
click at [740, 276] on button "Next" at bounding box center [719, 265] width 79 height 32
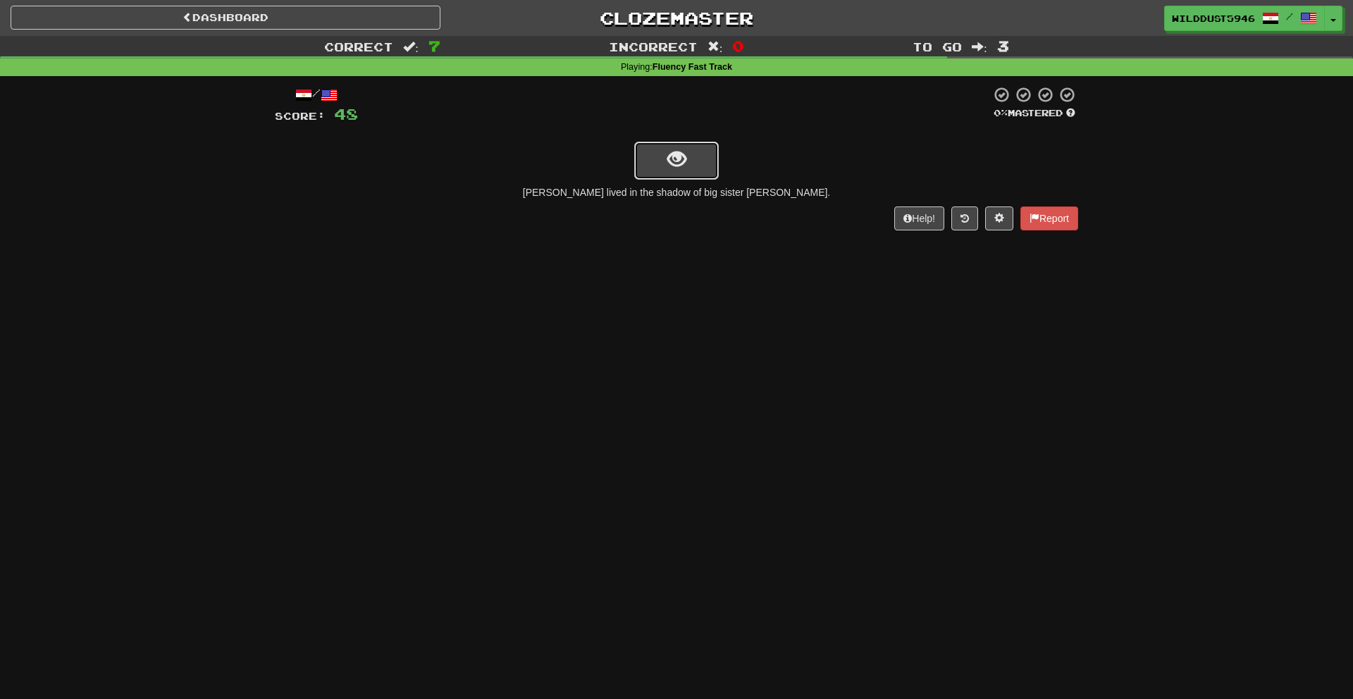
click at [677, 150] on span "show sentence" at bounding box center [676, 159] width 19 height 19
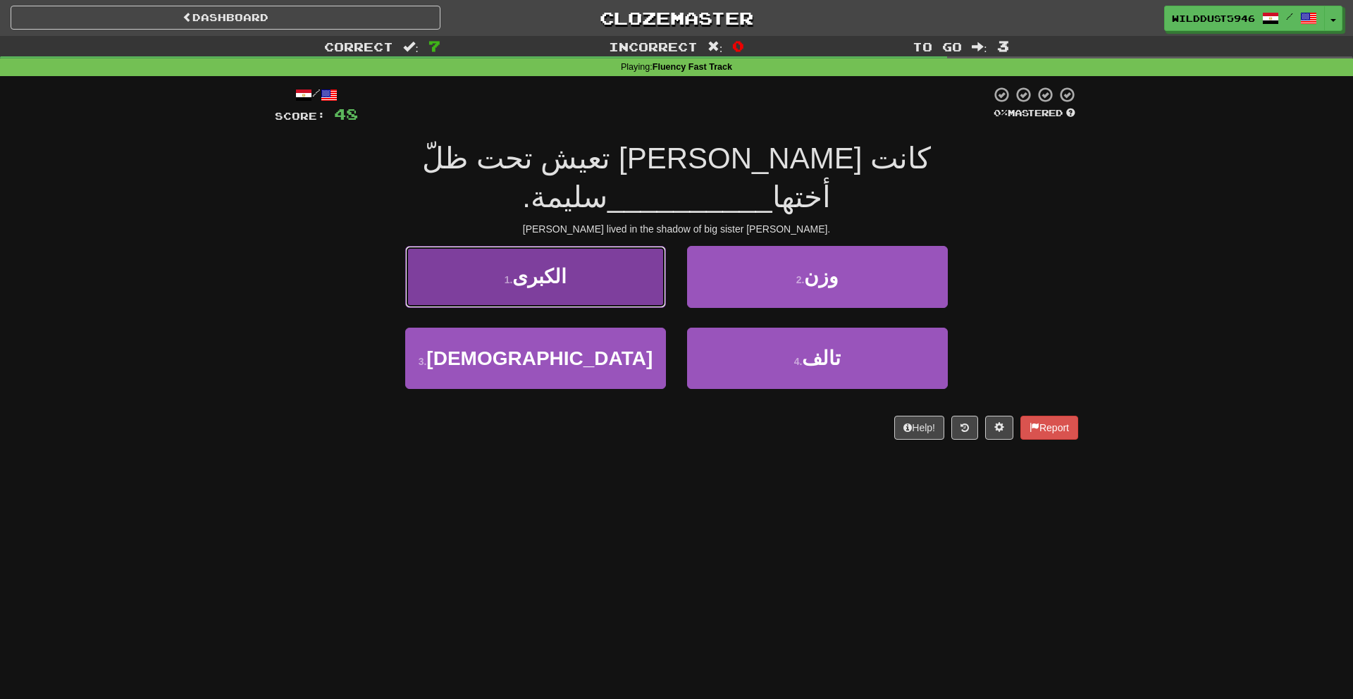
click at [600, 246] on button "1 . الكبرى" at bounding box center [535, 276] width 261 height 61
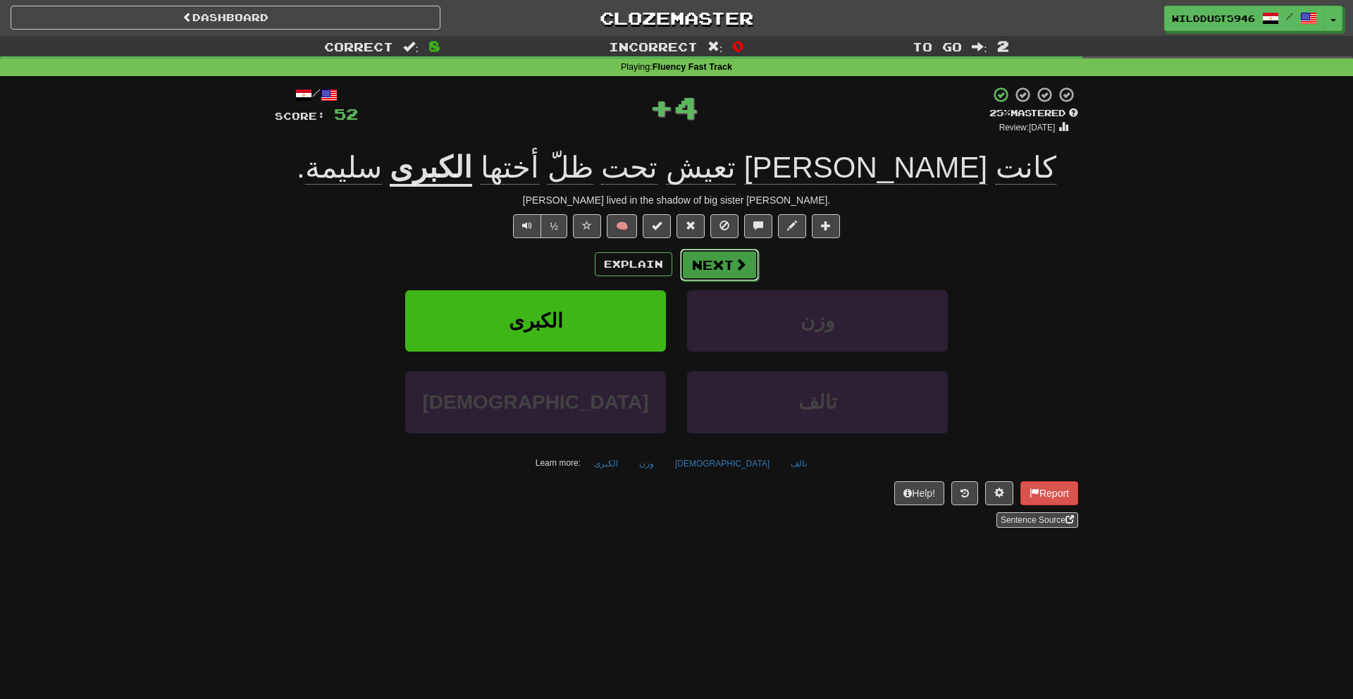
click at [709, 258] on button "Next" at bounding box center [719, 265] width 79 height 32
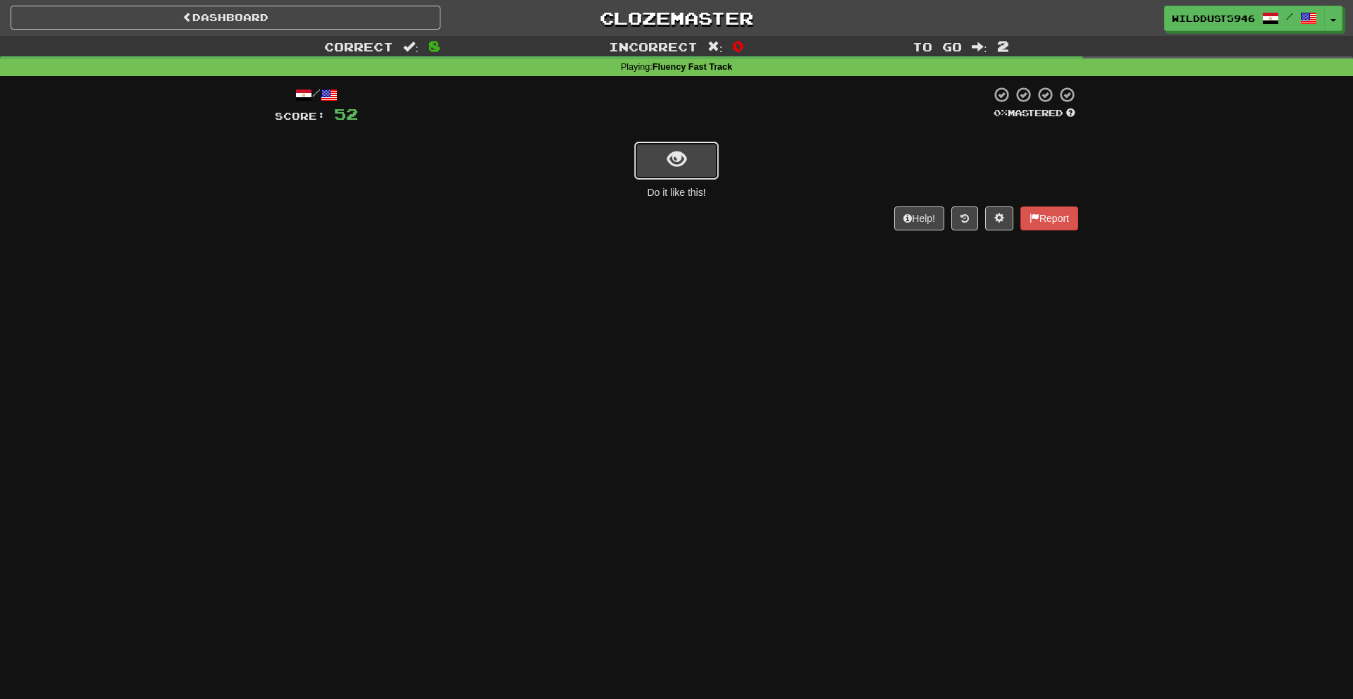
click at [667, 168] on span "show sentence" at bounding box center [676, 159] width 19 height 19
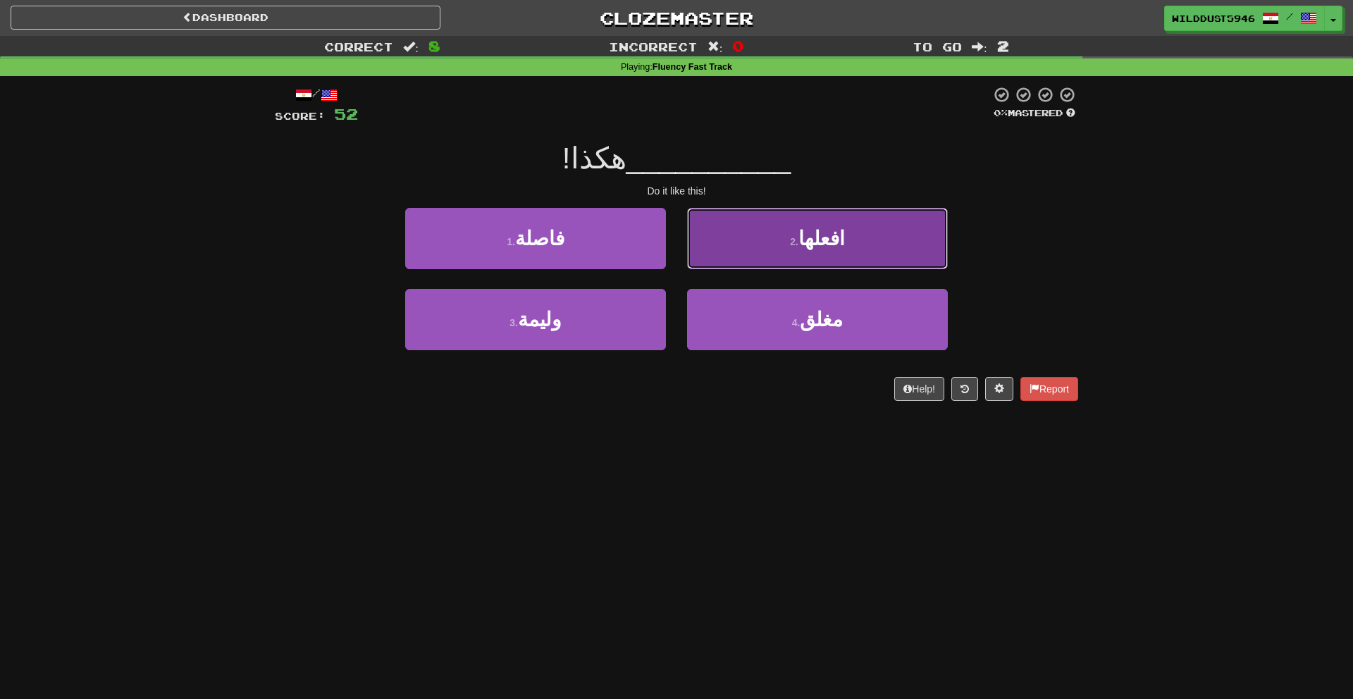
click at [763, 221] on button "2 . افعلها" at bounding box center [817, 238] width 261 height 61
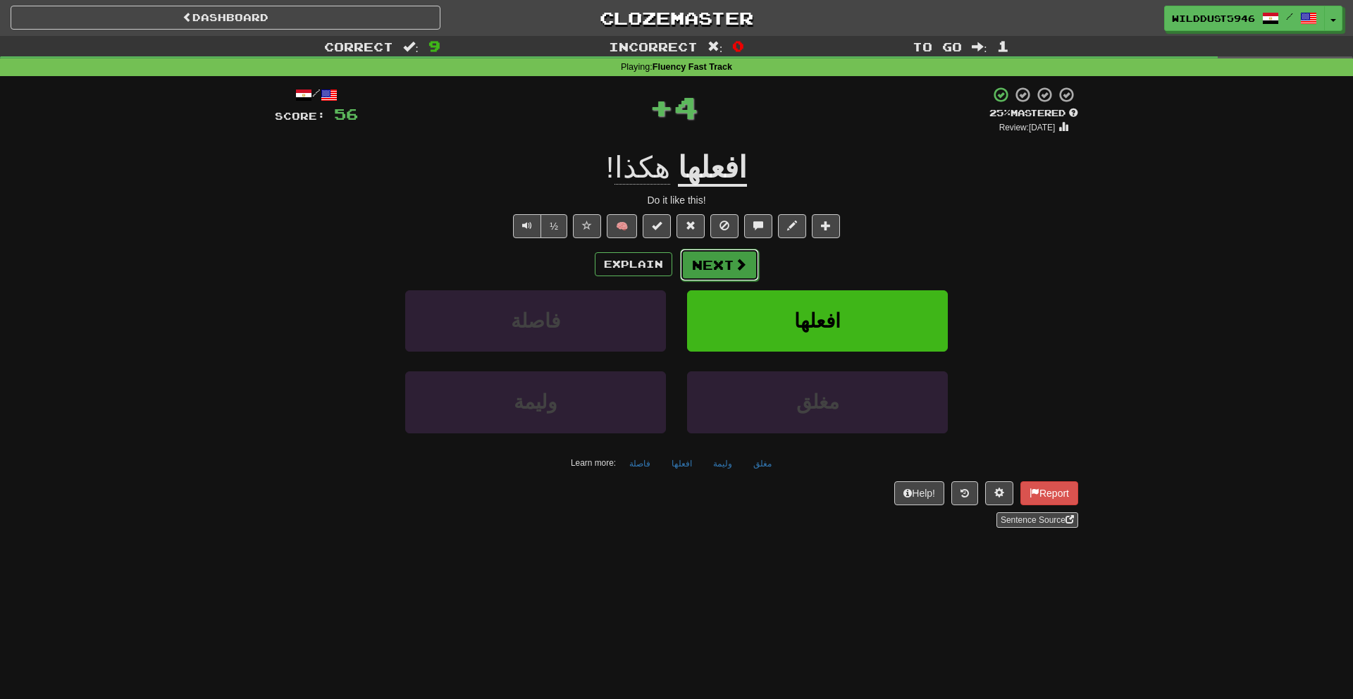
click at [716, 253] on button "Next" at bounding box center [719, 265] width 79 height 32
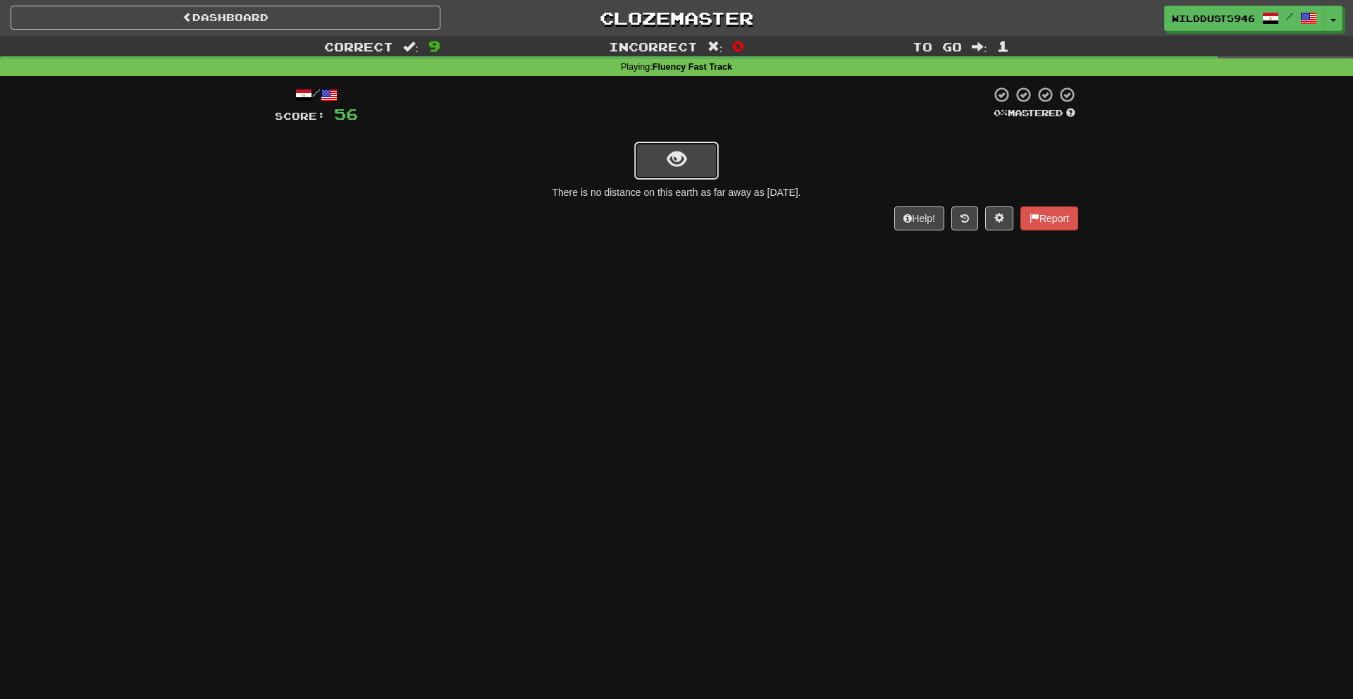
click at [678, 154] on span "show sentence" at bounding box center [676, 159] width 19 height 19
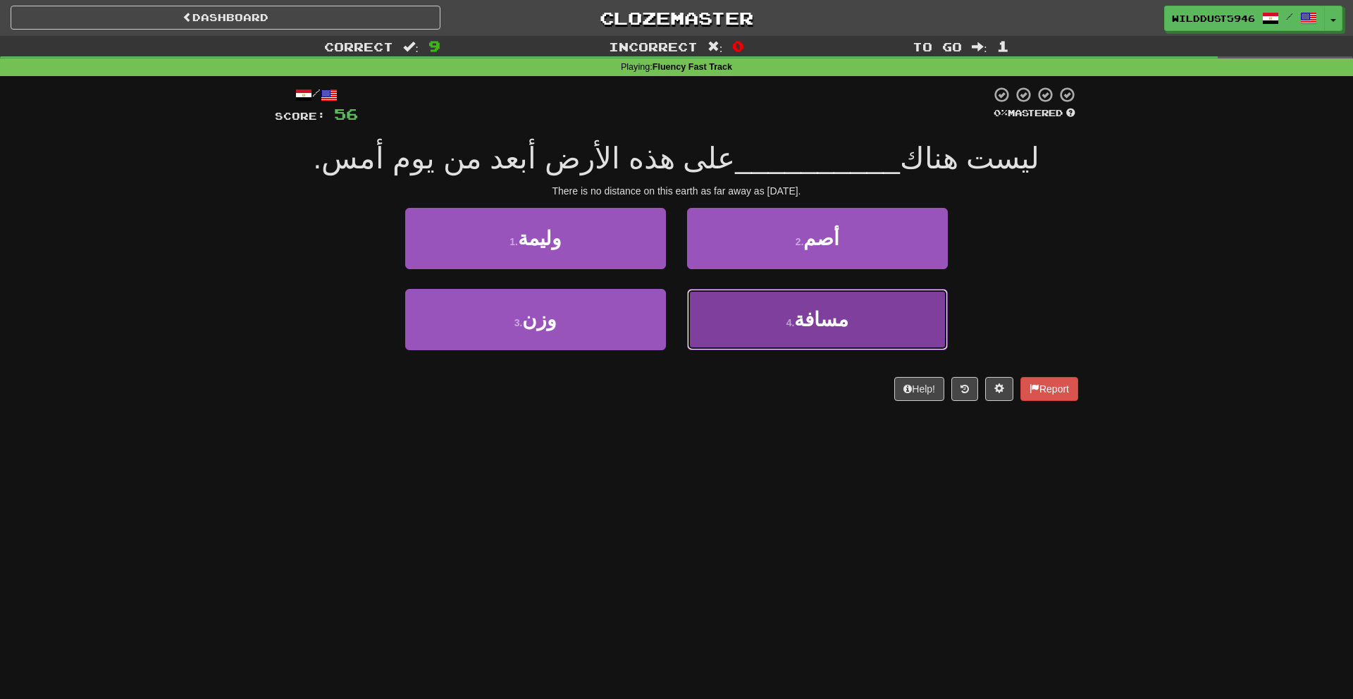
click at [738, 316] on button "4 . مسافة" at bounding box center [817, 319] width 261 height 61
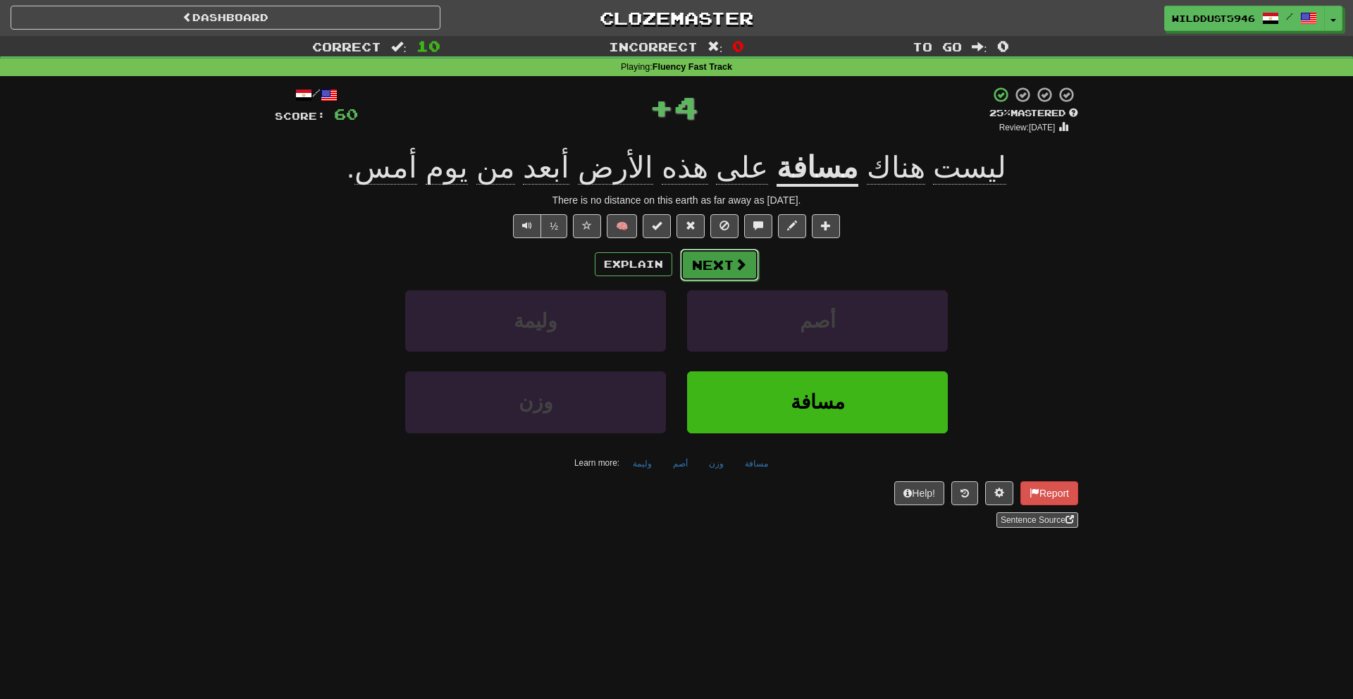
click at [722, 266] on button "Next" at bounding box center [719, 265] width 79 height 32
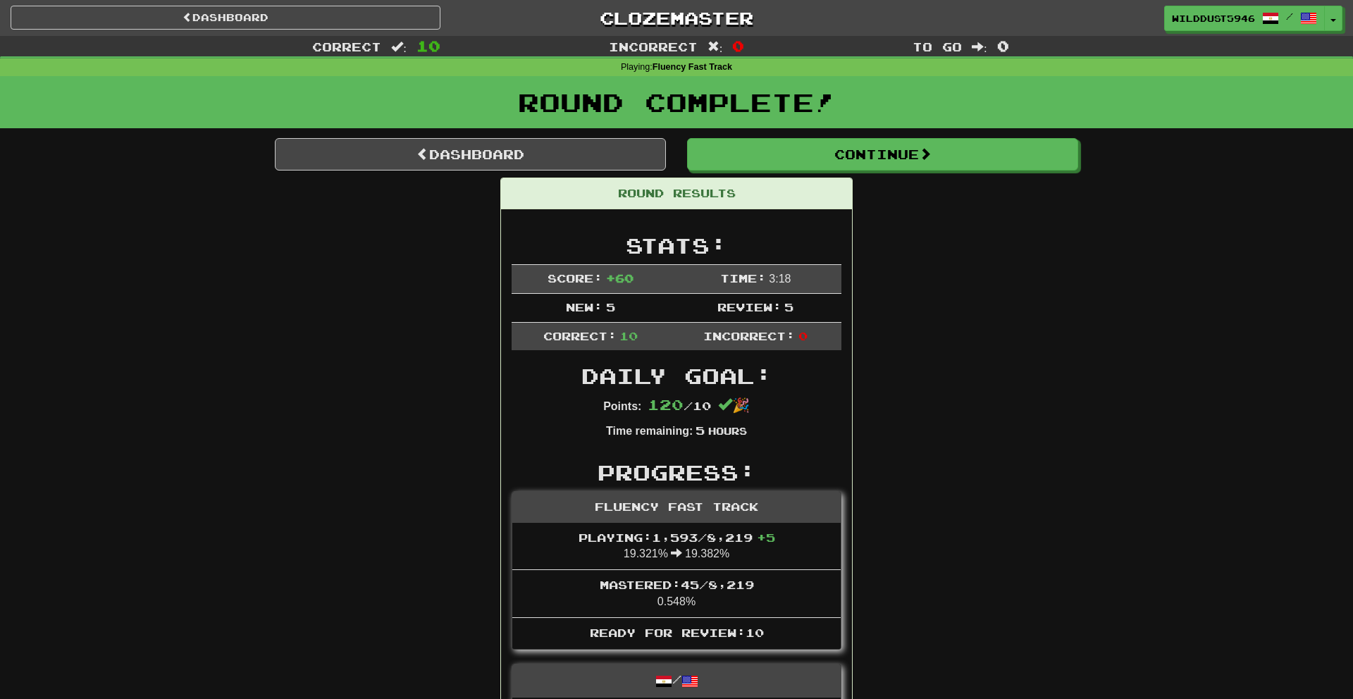
click at [762, 130] on div "Round Complete!" at bounding box center [676, 107] width 1353 height 62
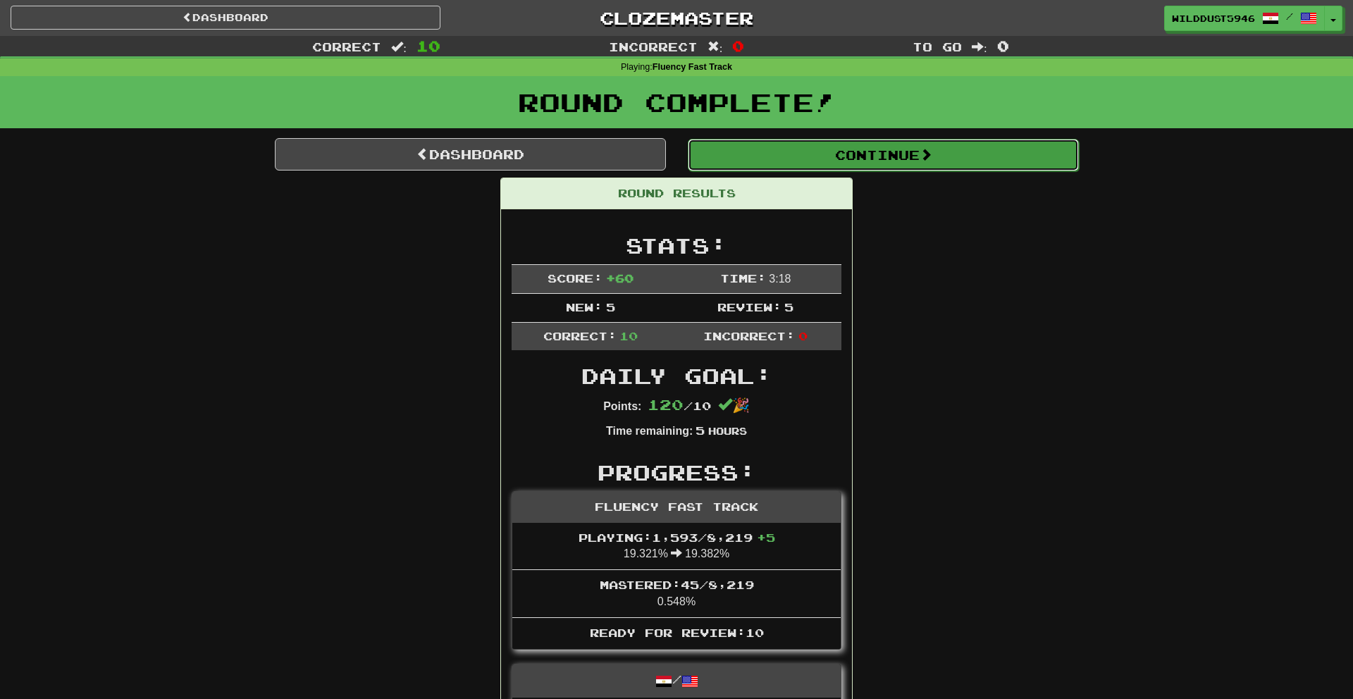
click at [747, 161] on button "Continue" at bounding box center [883, 155] width 391 height 32
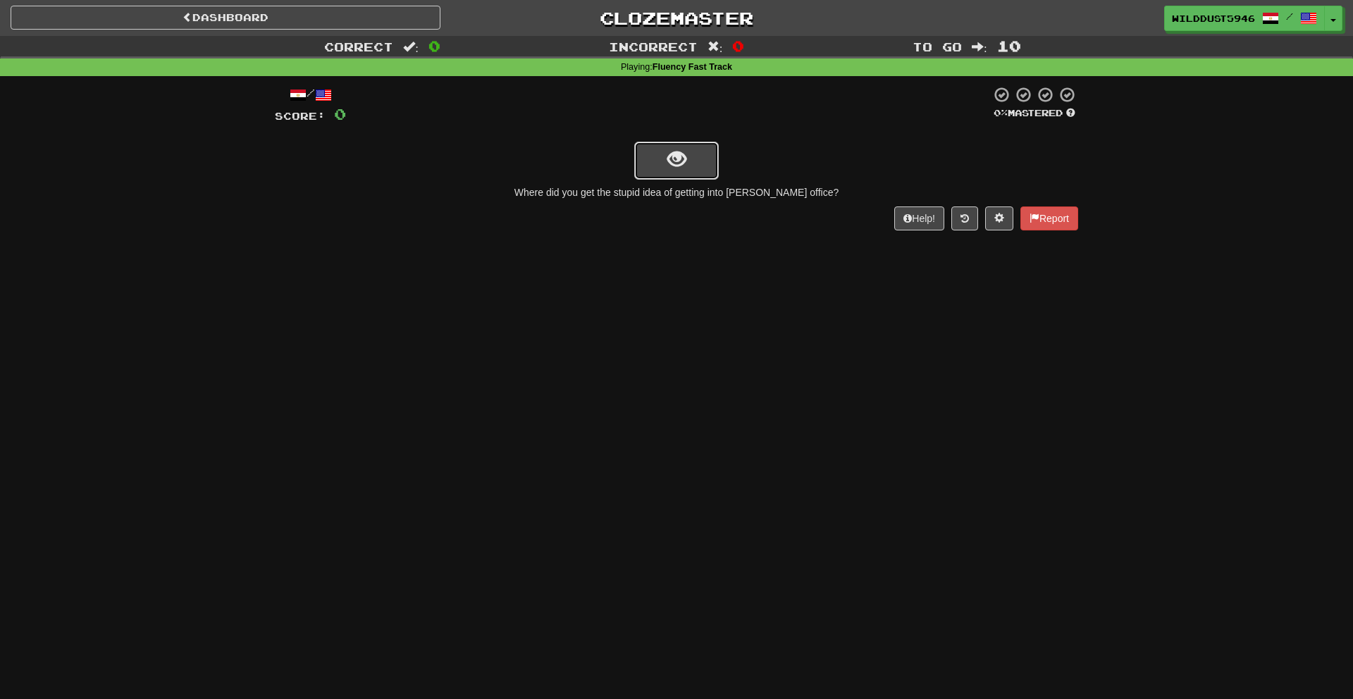
click at [688, 147] on button "show sentence" at bounding box center [676, 161] width 85 height 38
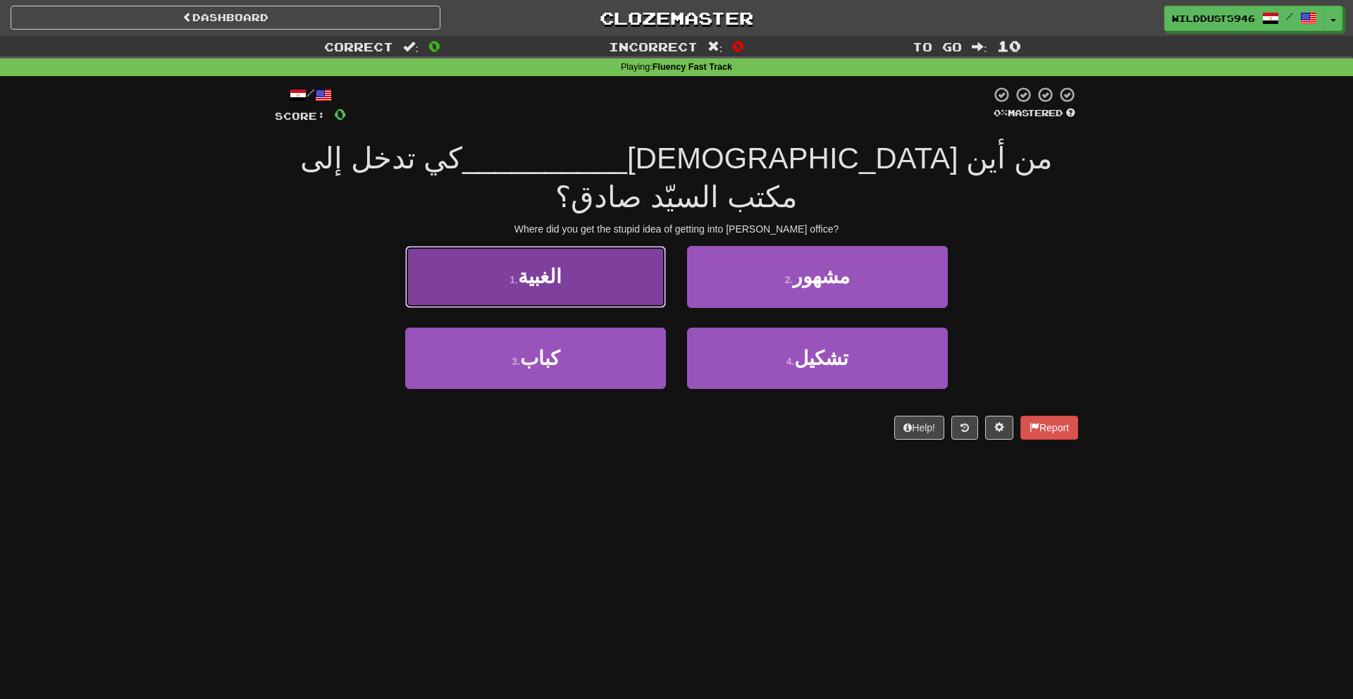
click at [621, 247] on button "1 . الغبية" at bounding box center [535, 276] width 261 height 61
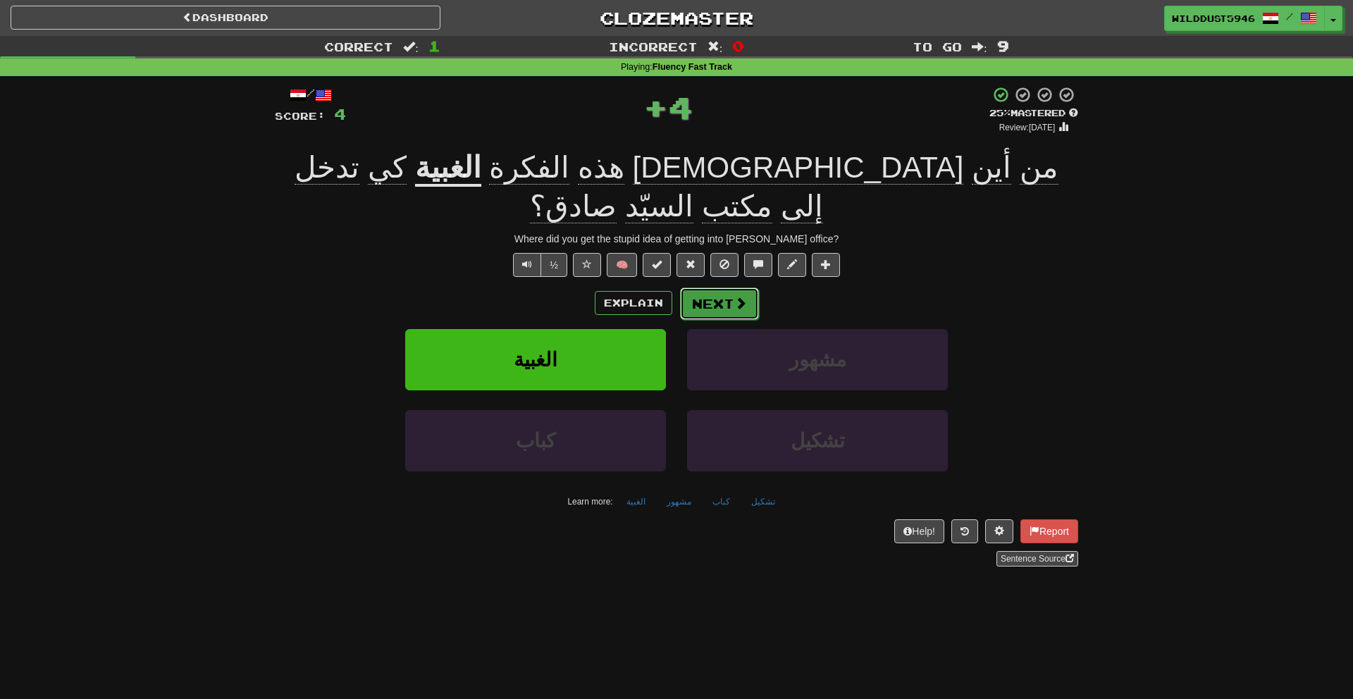
click at [710, 287] on button "Next" at bounding box center [719, 303] width 79 height 32
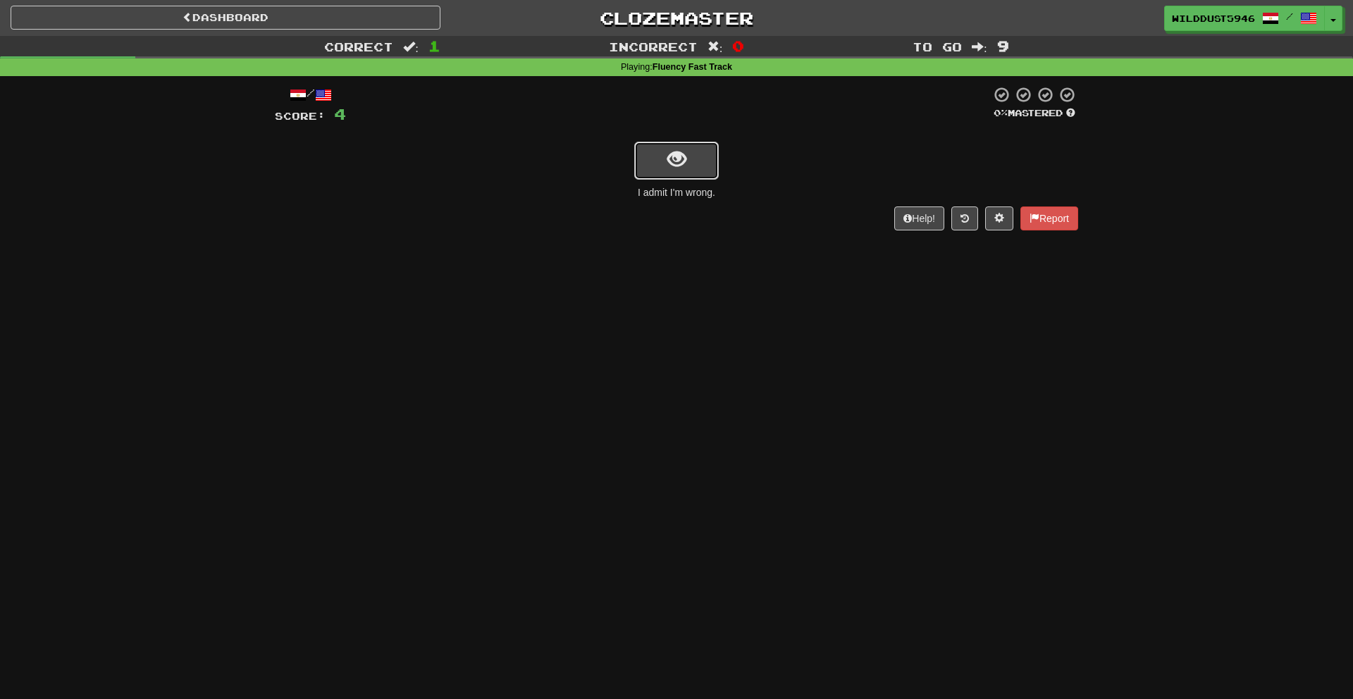
click at [660, 160] on button "show sentence" at bounding box center [676, 161] width 85 height 38
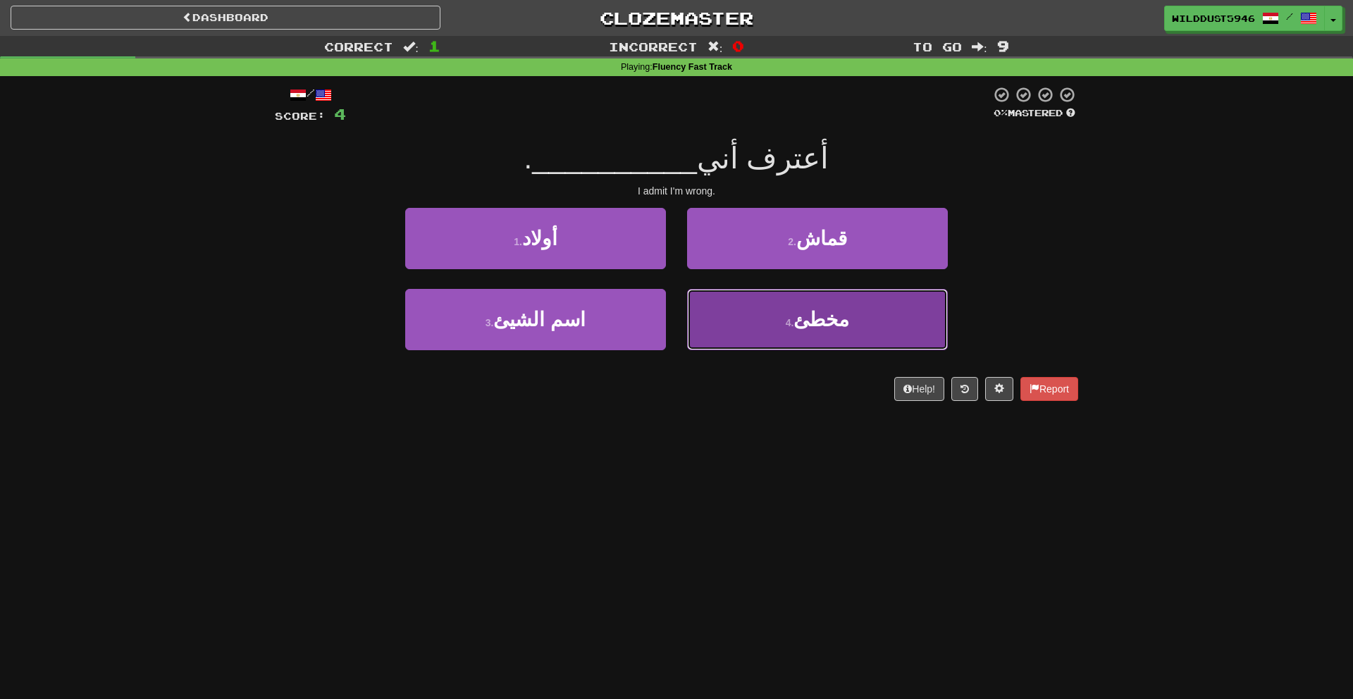
click at [718, 302] on button "4 . مخطئ" at bounding box center [817, 319] width 261 height 61
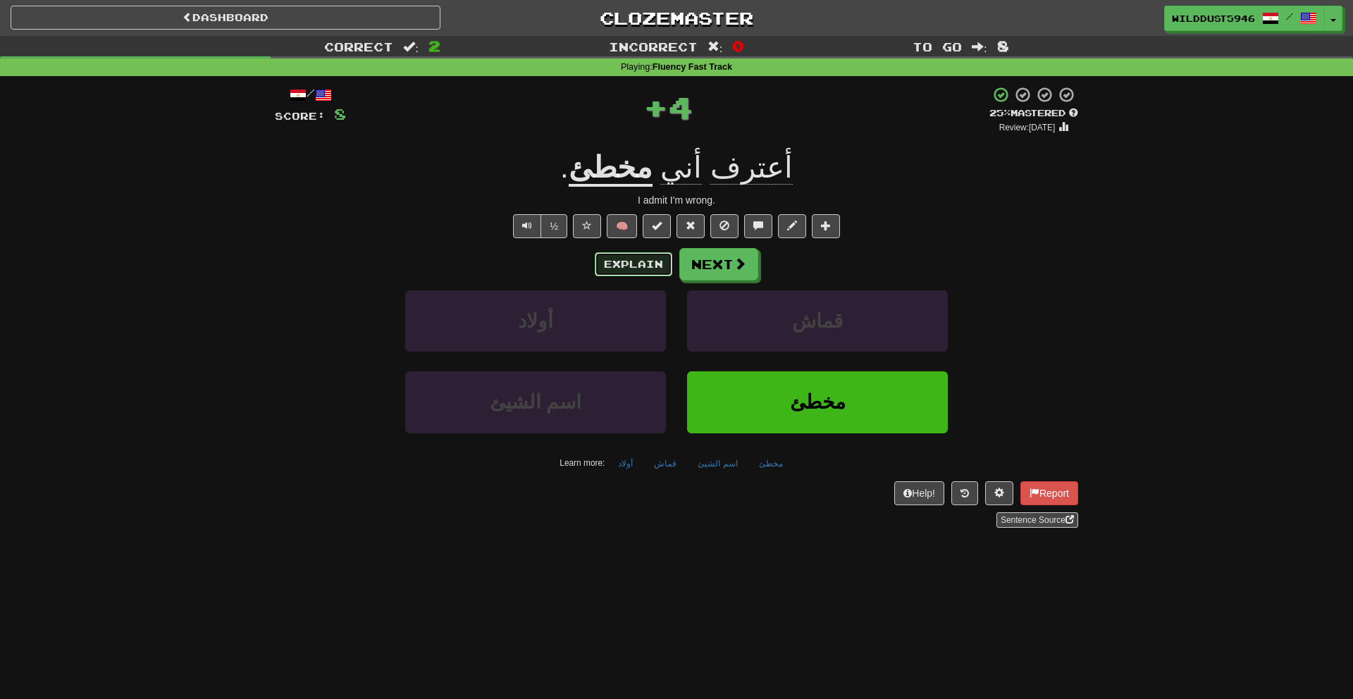
click at [654, 259] on button "Explain" at bounding box center [633, 264] width 77 height 24
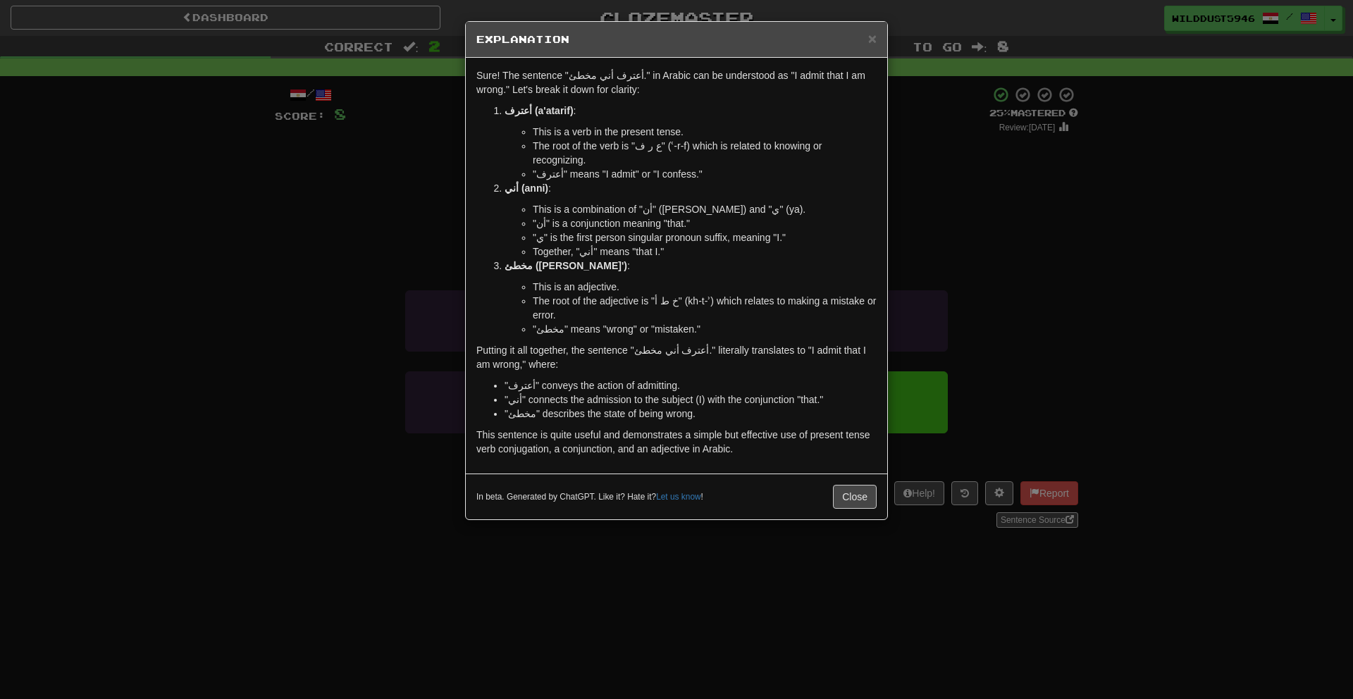
click at [885, 228] on div "Sure! The sentence "أعترف أني مخطئ." in Arabic can be understood as "I admit th…" at bounding box center [676, 266] width 421 height 416
click at [901, 247] on div "× Explanation Sure! The sentence "أعترف أني مخطئ." in Arabic can be understood …" at bounding box center [676, 349] width 1353 height 699
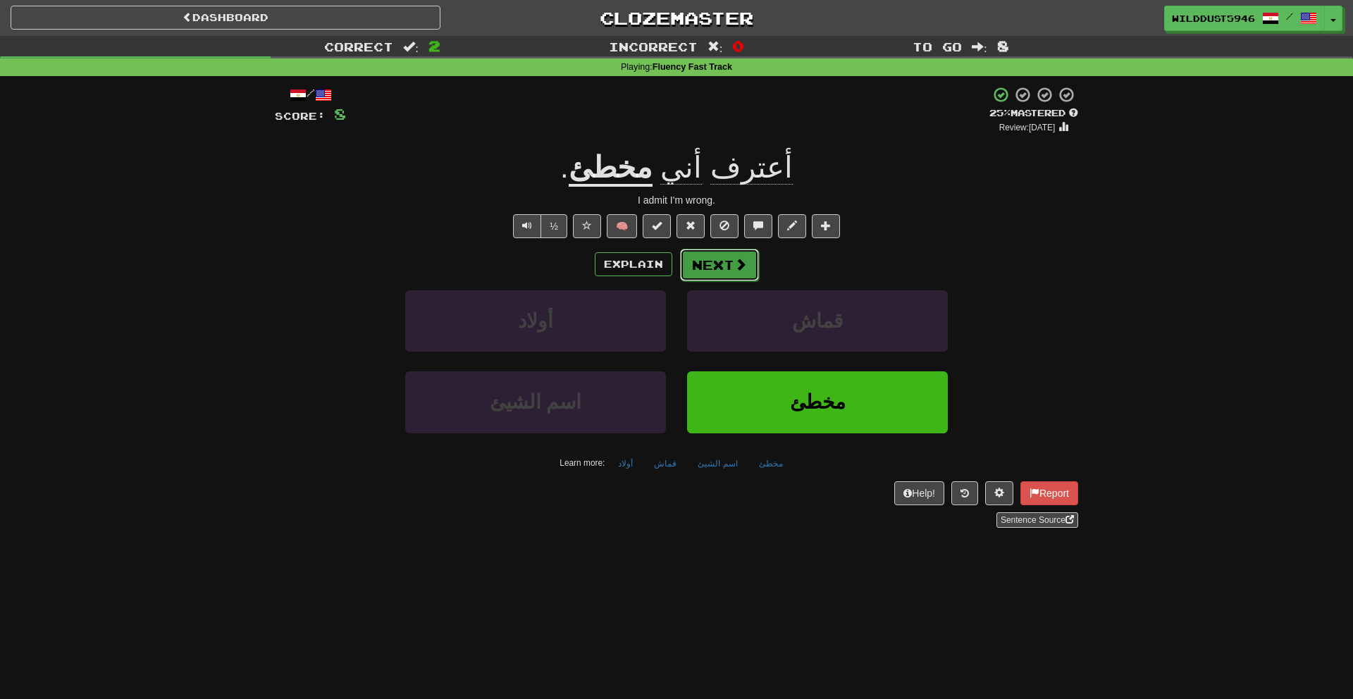
click at [744, 263] on span at bounding box center [740, 264] width 13 height 13
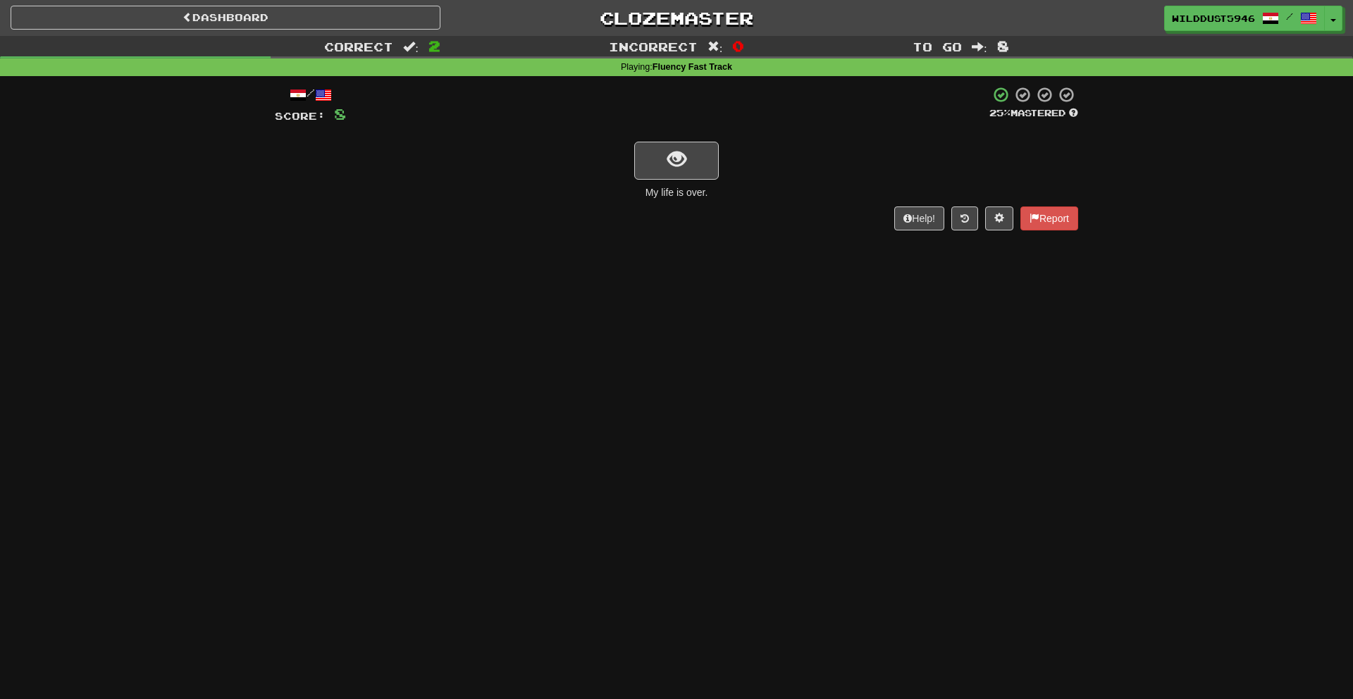
click at [656, 141] on div at bounding box center [676, 159] width 803 height 40
click at [659, 147] on button "show sentence" at bounding box center [676, 161] width 85 height 38
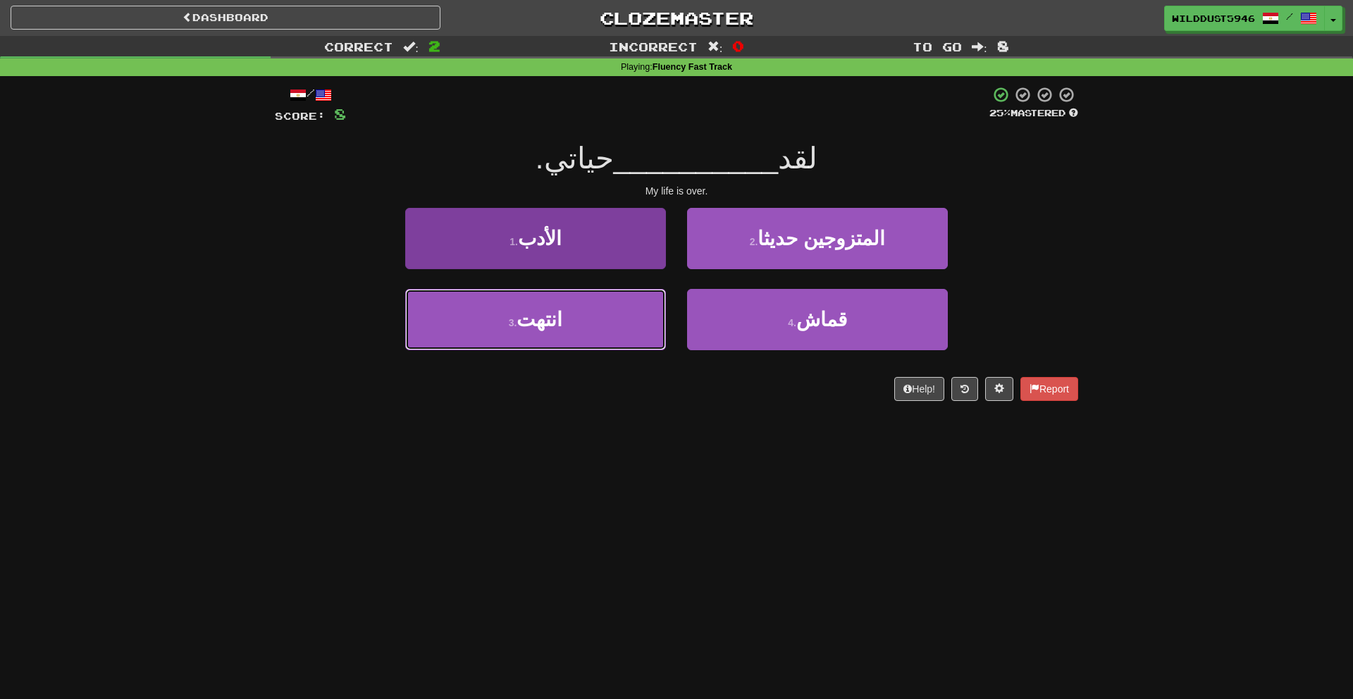
click at [612, 301] on button "3 . انتهت" at bounding box center [535, 319] width 261 height 61
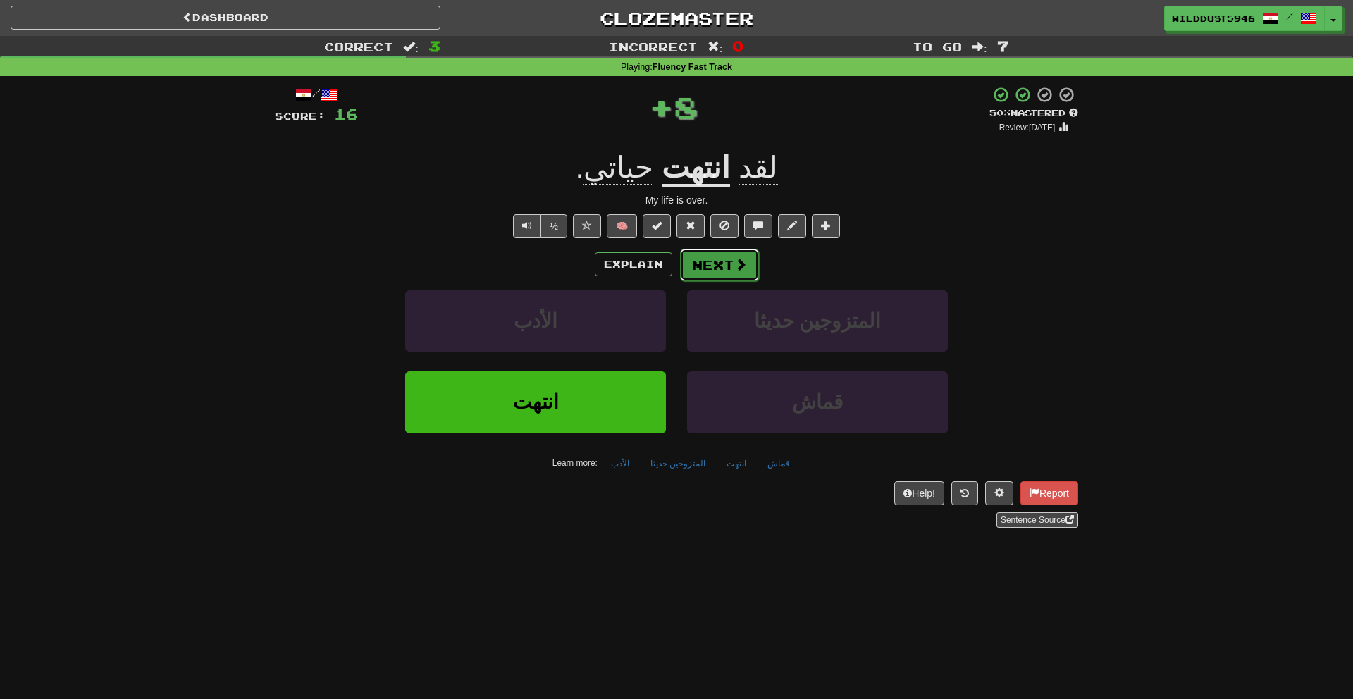
click at [715, 269] on button "Next" at bounding box center [719, 265] width 79 height 32
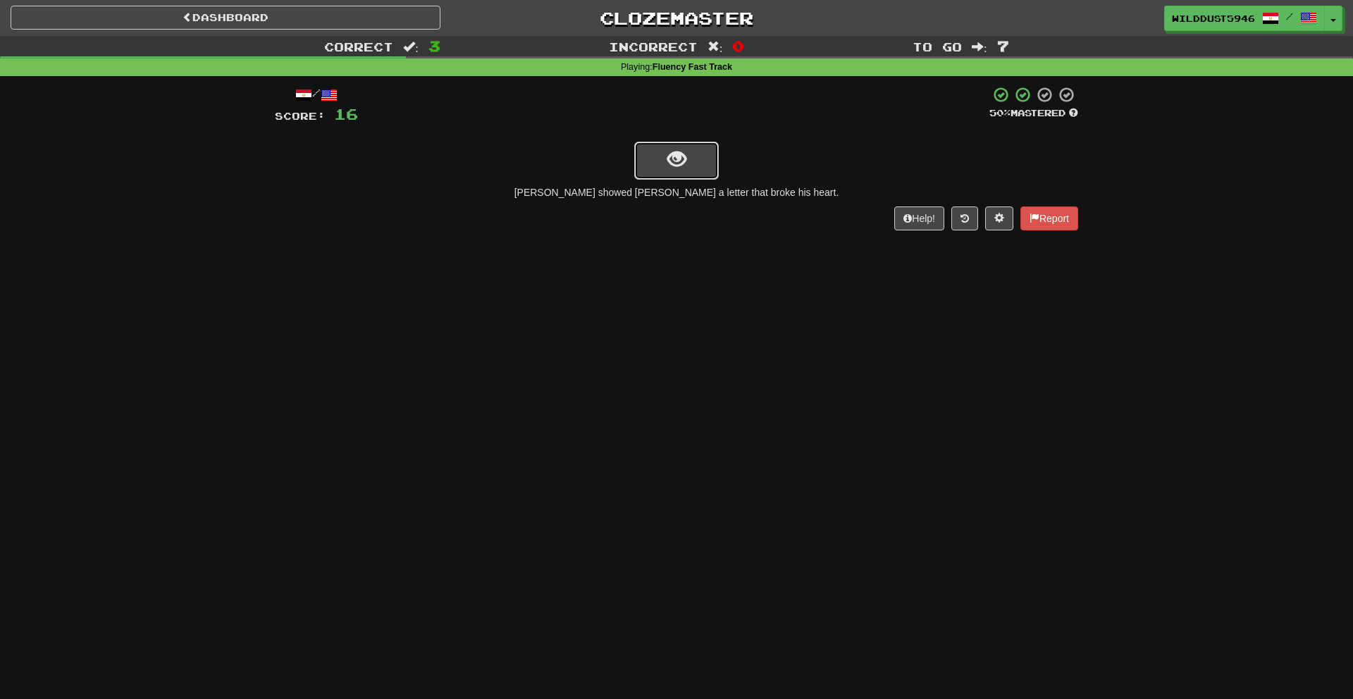
click at [697, 163] on button "show sentence" at bounding box center [676, 161] width 85 height 38
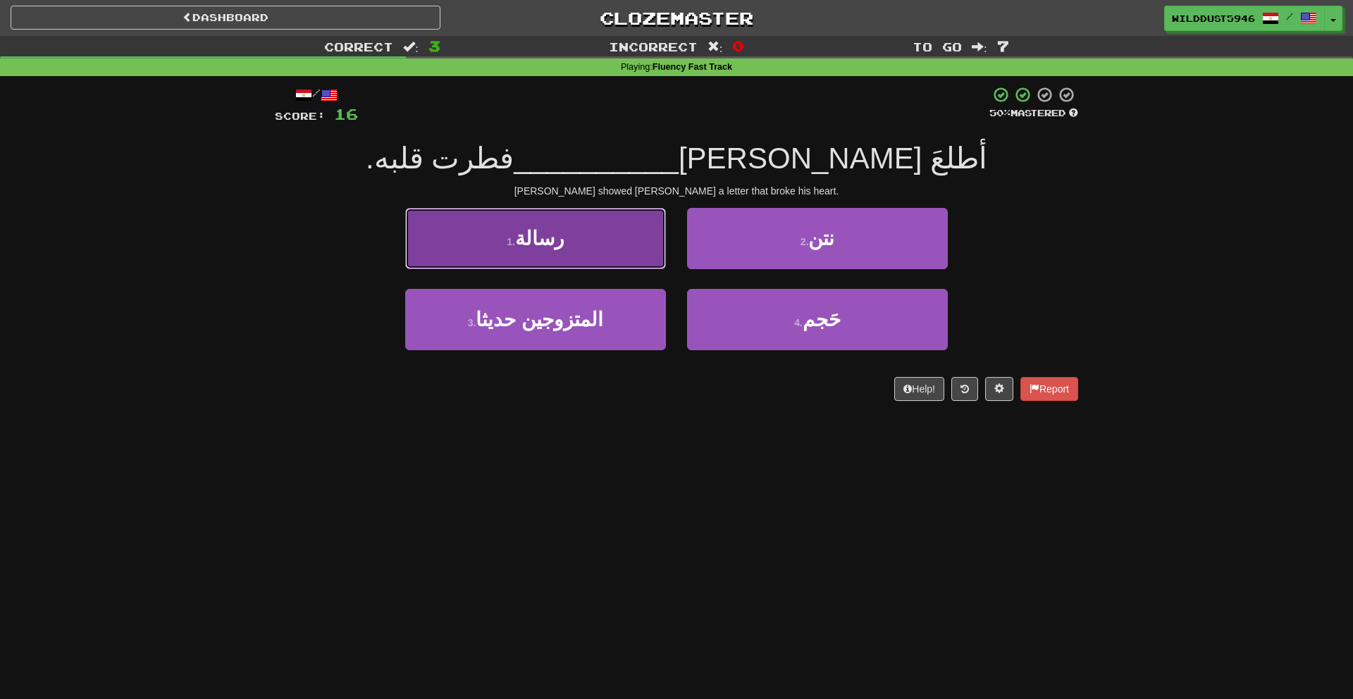
click at [604, 249] on button "1 . رسالة" at bounding box center [535, 238] width 261 height 61
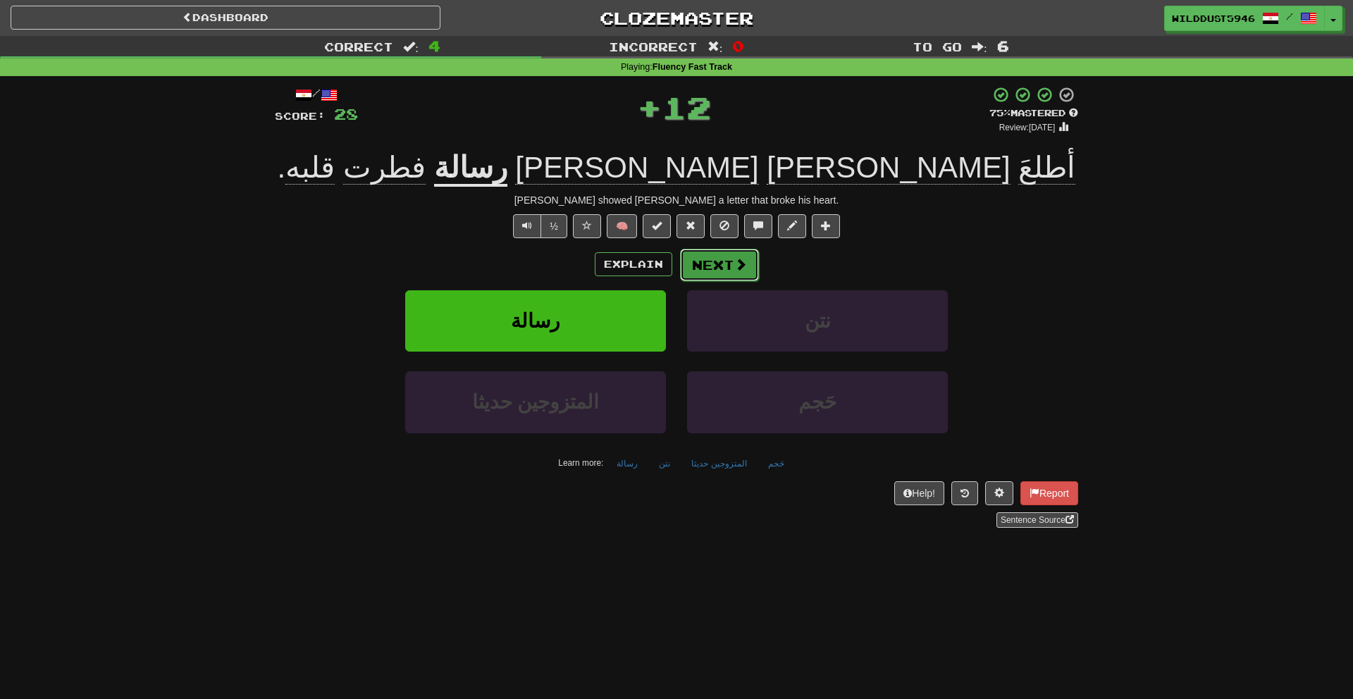
click at [738, 258] on span at bounding box center [740, 264] width 13 height 13
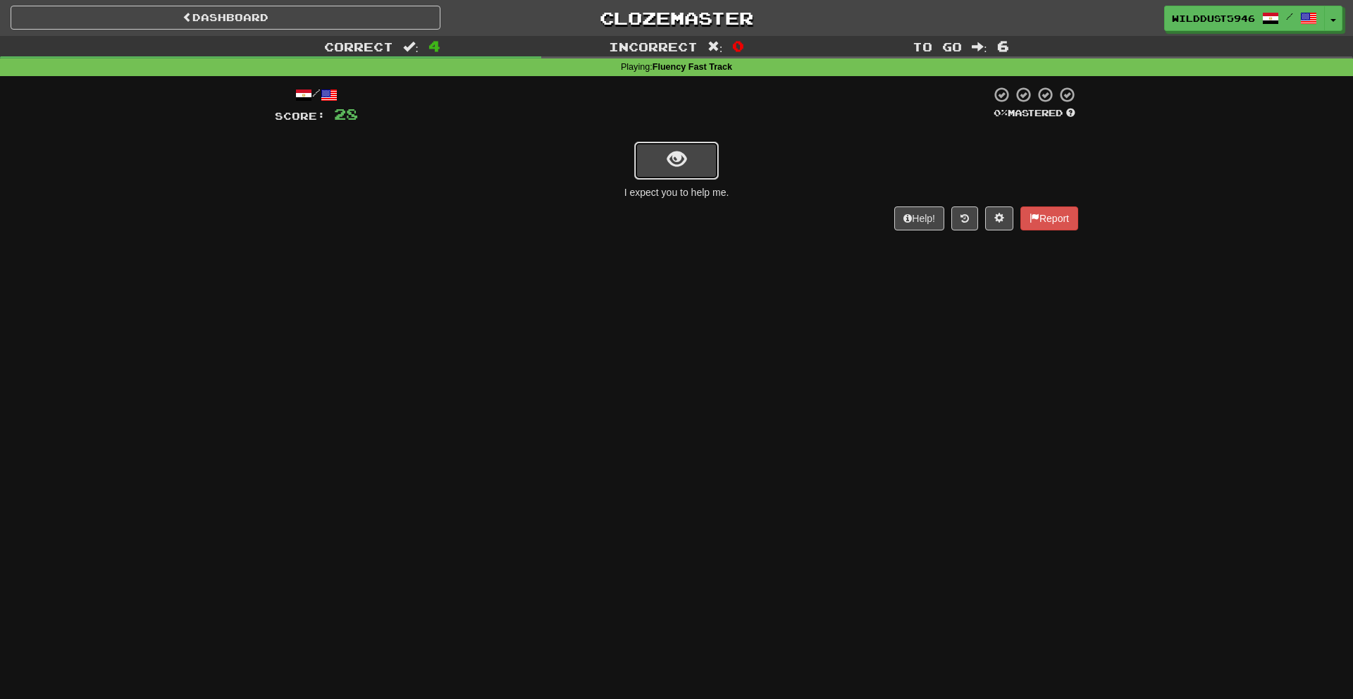
click at [682, 150] on span "show sentence" at bounding box center [676, 159] width 19 height 19
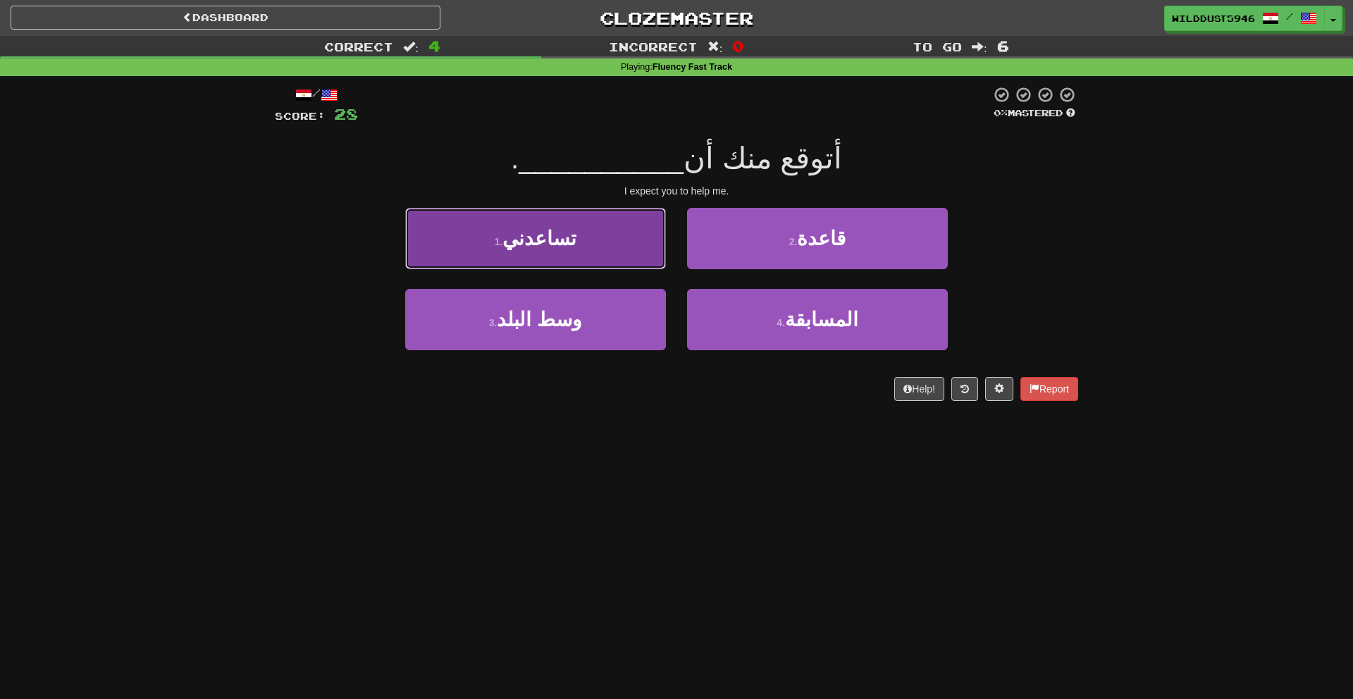
click at [654, 249] on button "1 . تساعدني" at bounding box center [535, 238] width 261 height 61
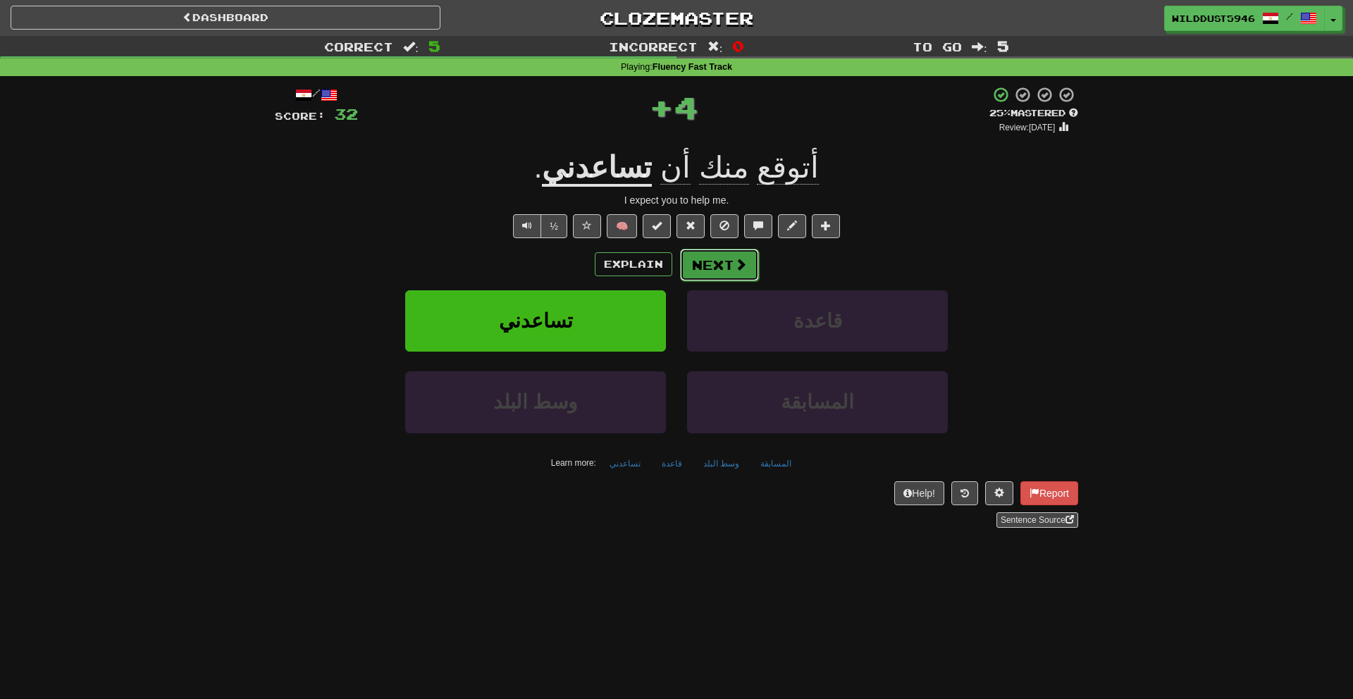
click at [680, 256] on button "Next" at bounding box center [719, 265] width 79 height 32
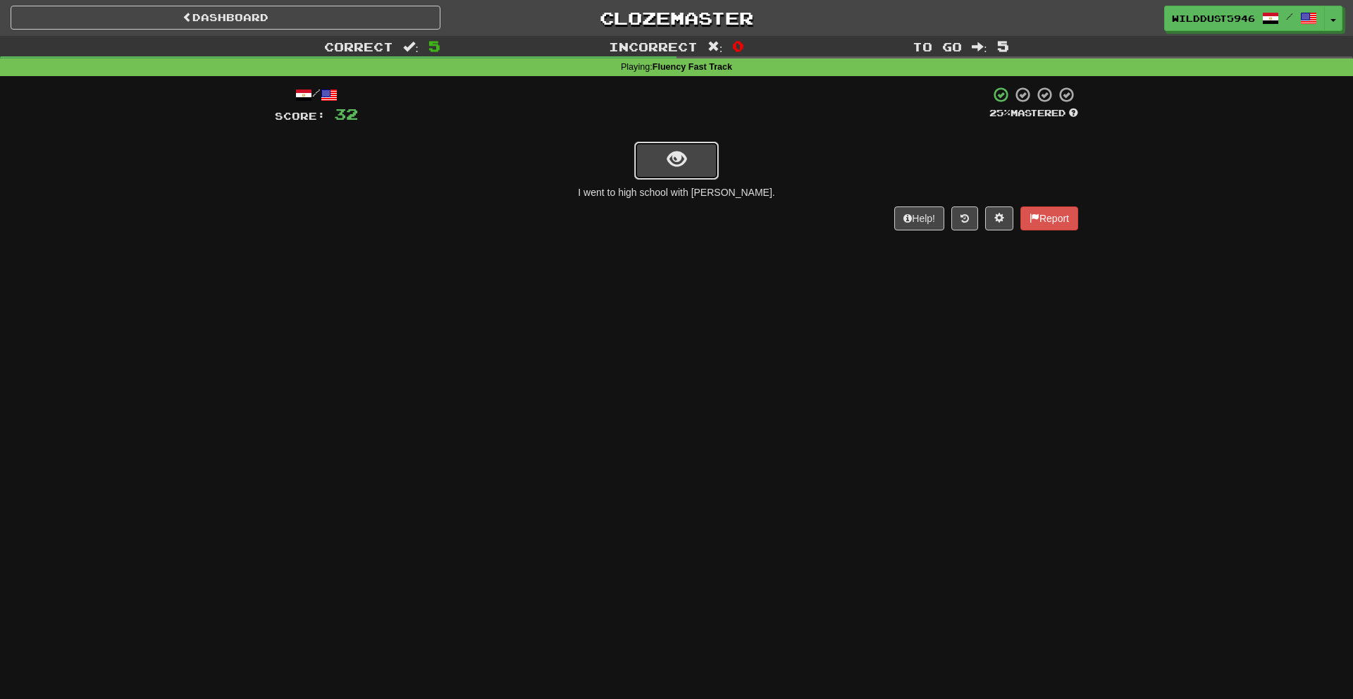
click at [683, 156] on span "show sentence" at bounding box center [676, 159] width 19 height 19
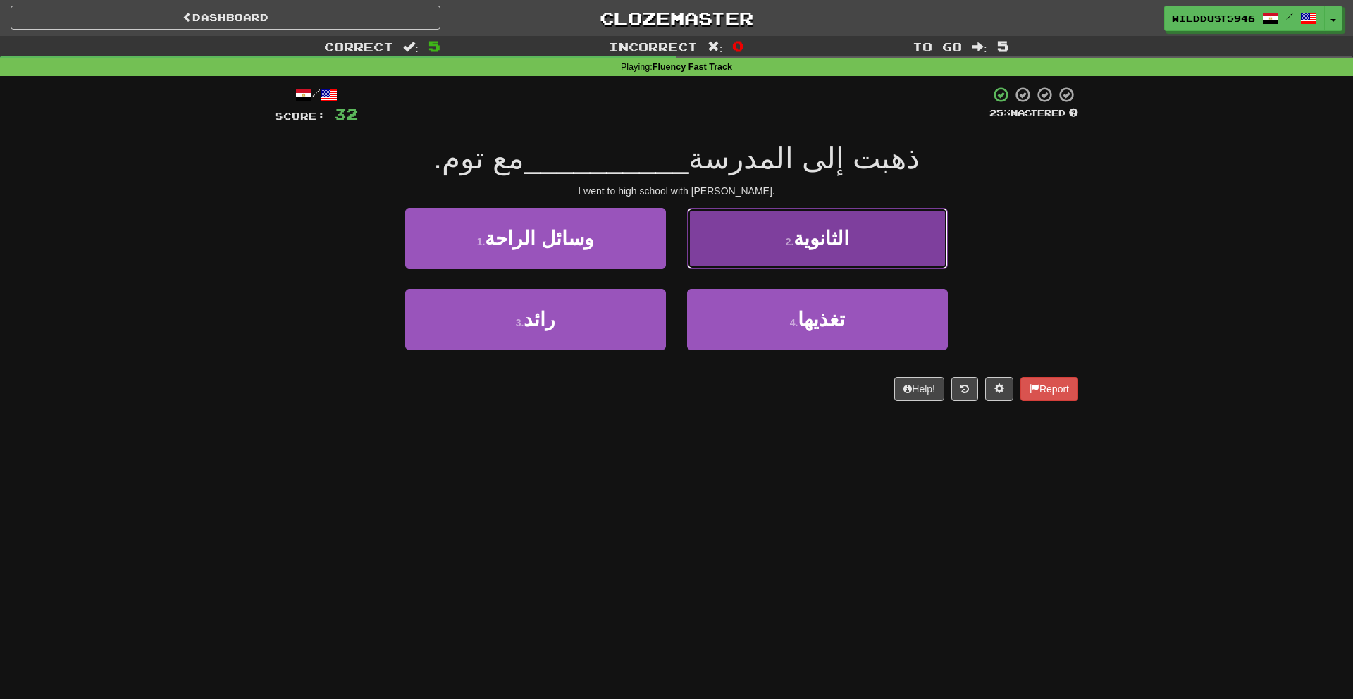
click at [807, 215] on button "2 . الثانوية" at bounding box center [817, 238] width 261 height 61
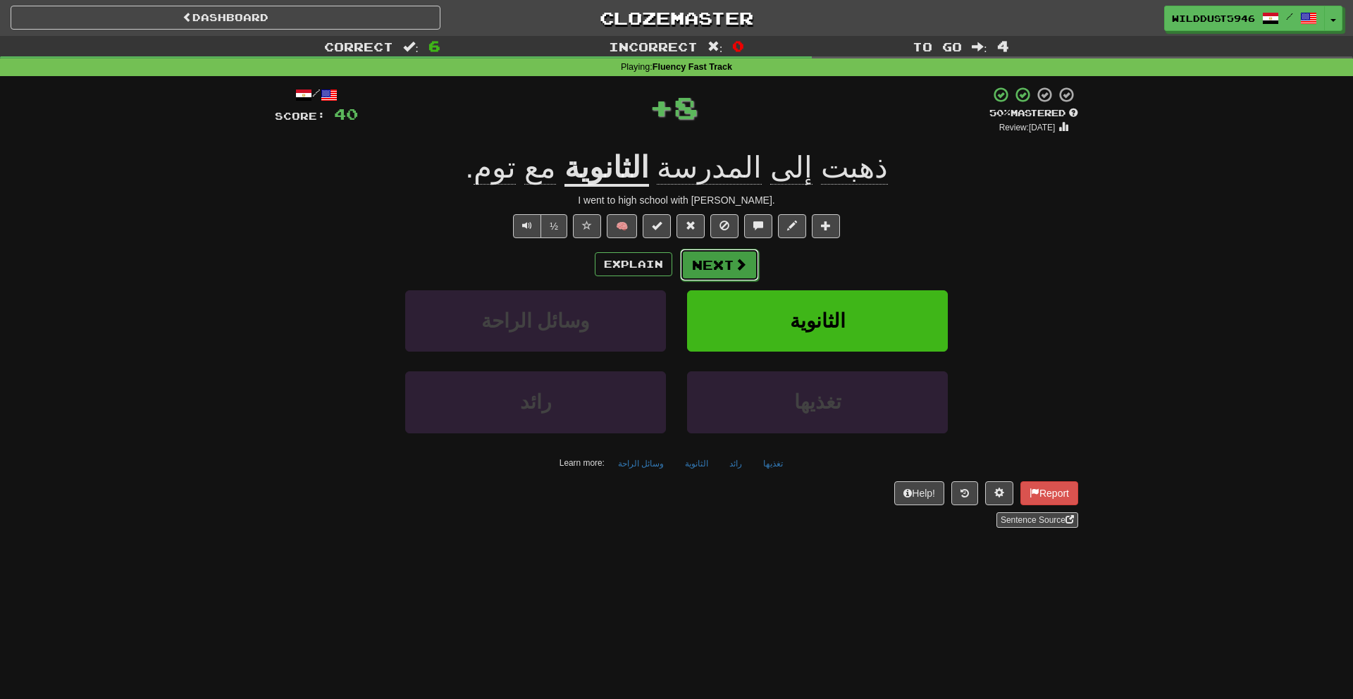
click at [711, 252] on button "Next" at bounding box center [719, 265] width 79 height 32
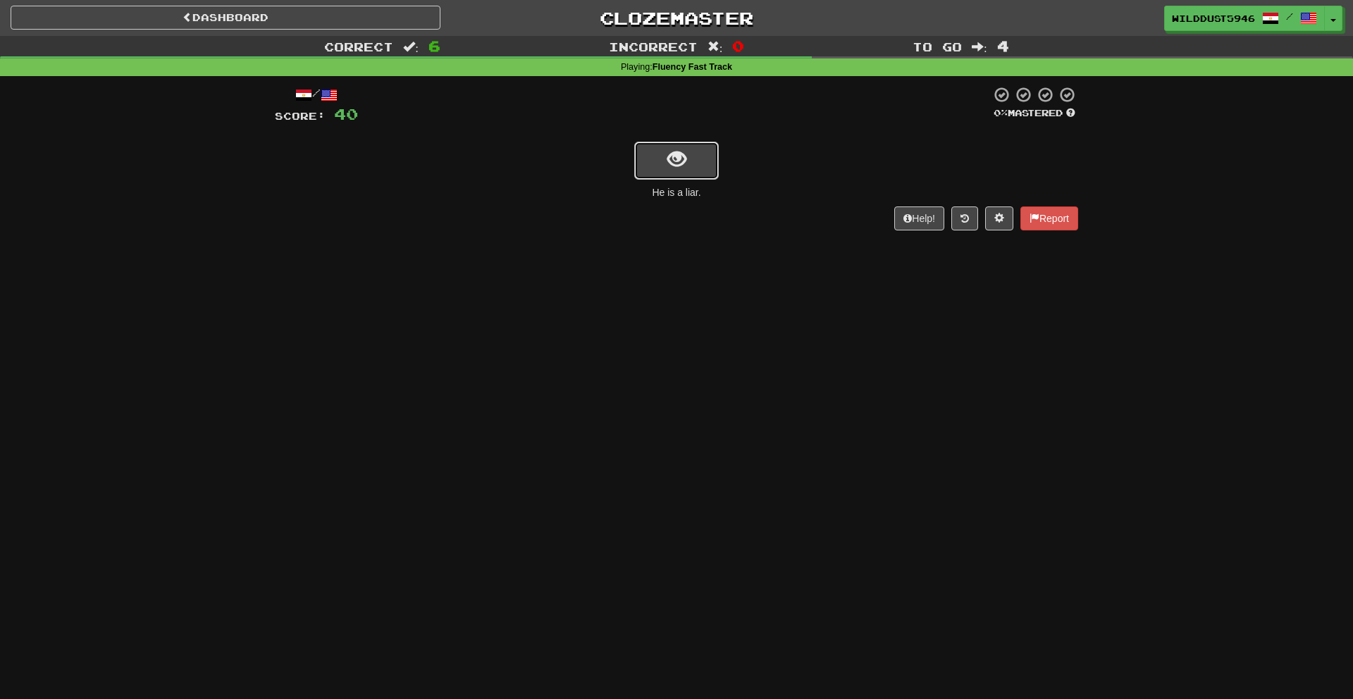
click at [706, 178] on button "show sentence" at bounding box center [676, 161] width 85 height 38
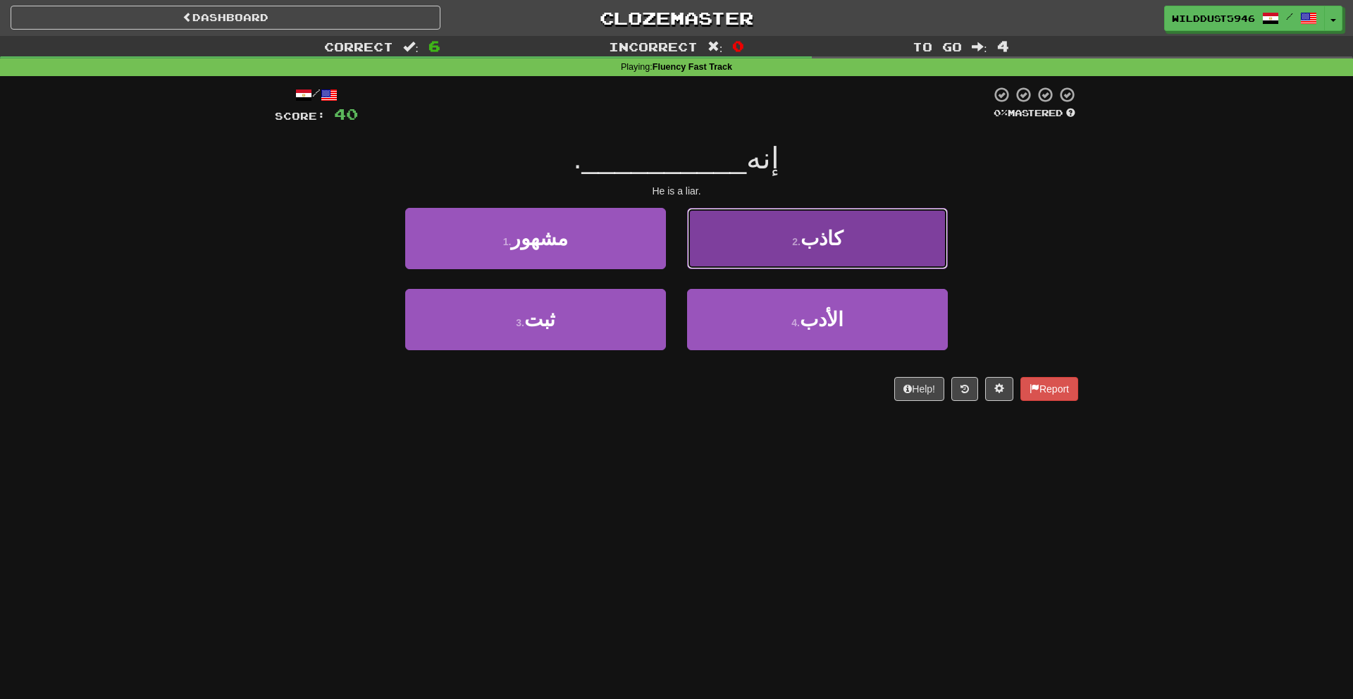
click at [747, 235] on button "2 . كاذب" at bounding box center [817, 238] width 261 height 61
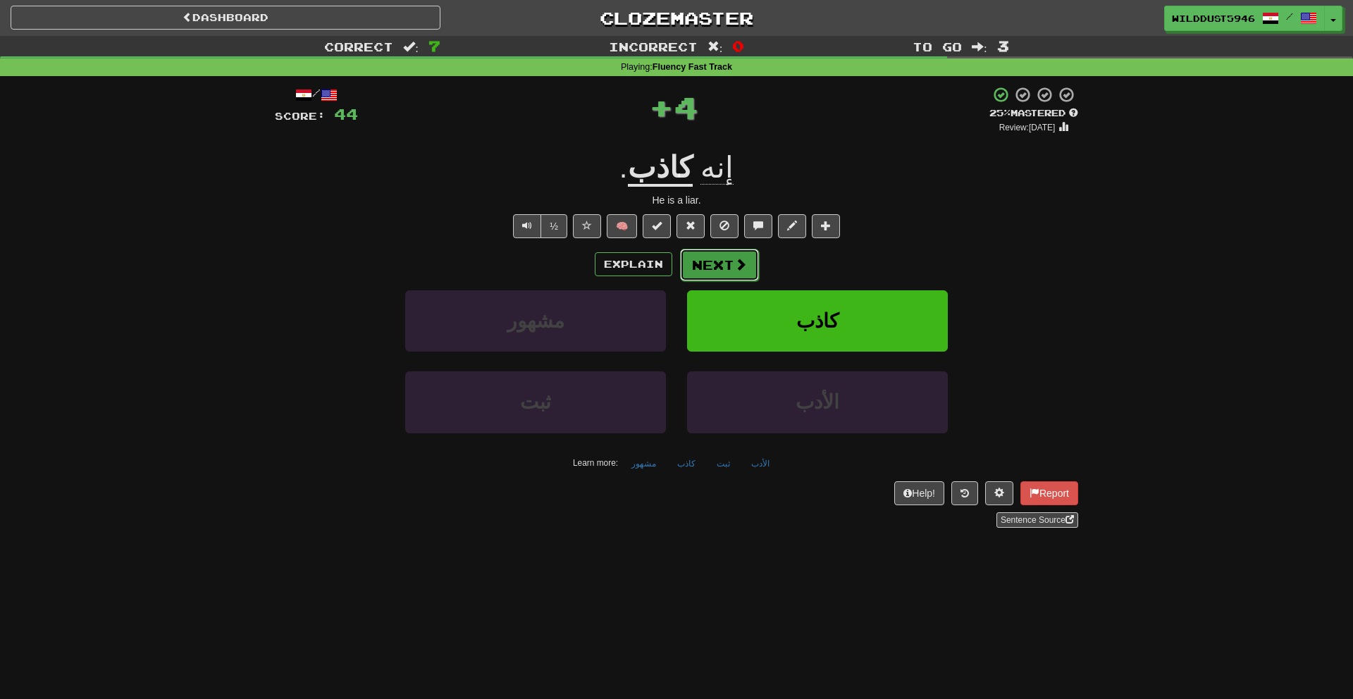
click at [734, 263] on span at bounding box center [740, 264] width 13 height 13
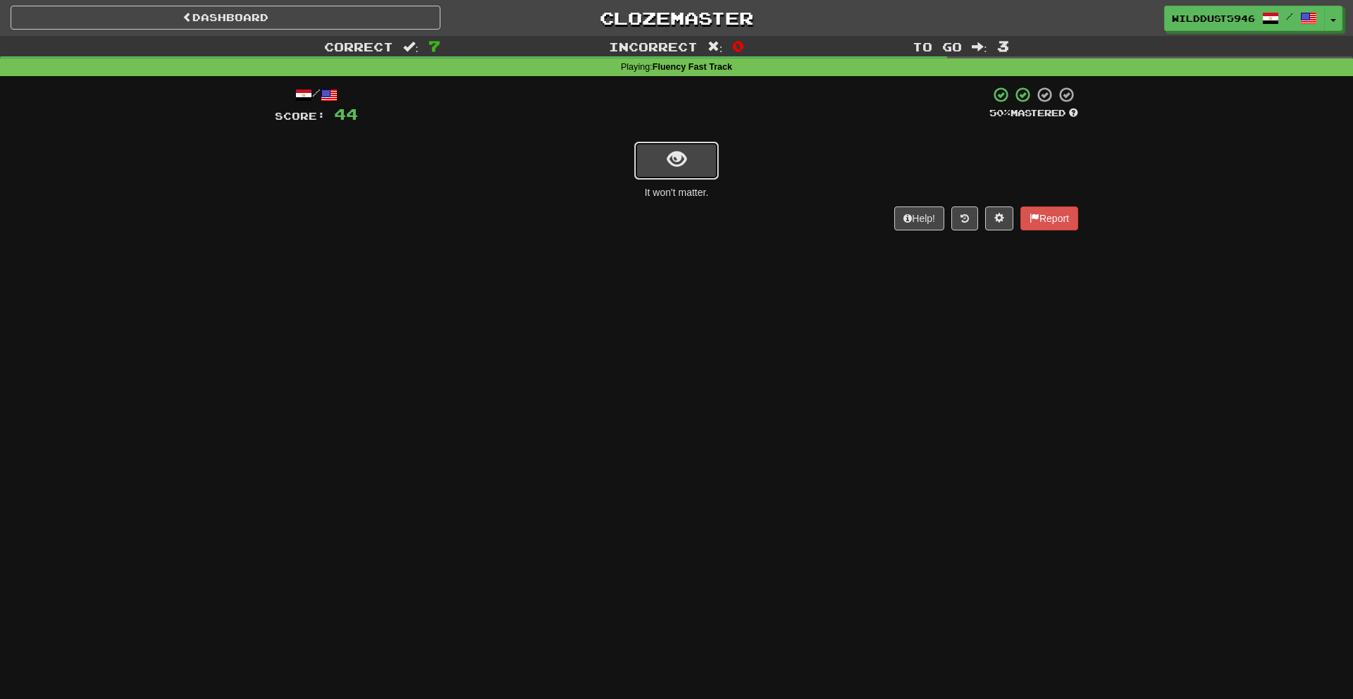
click at [671, 166] on span "show sentence" at bounding box center [676, 159] width 19 height 19
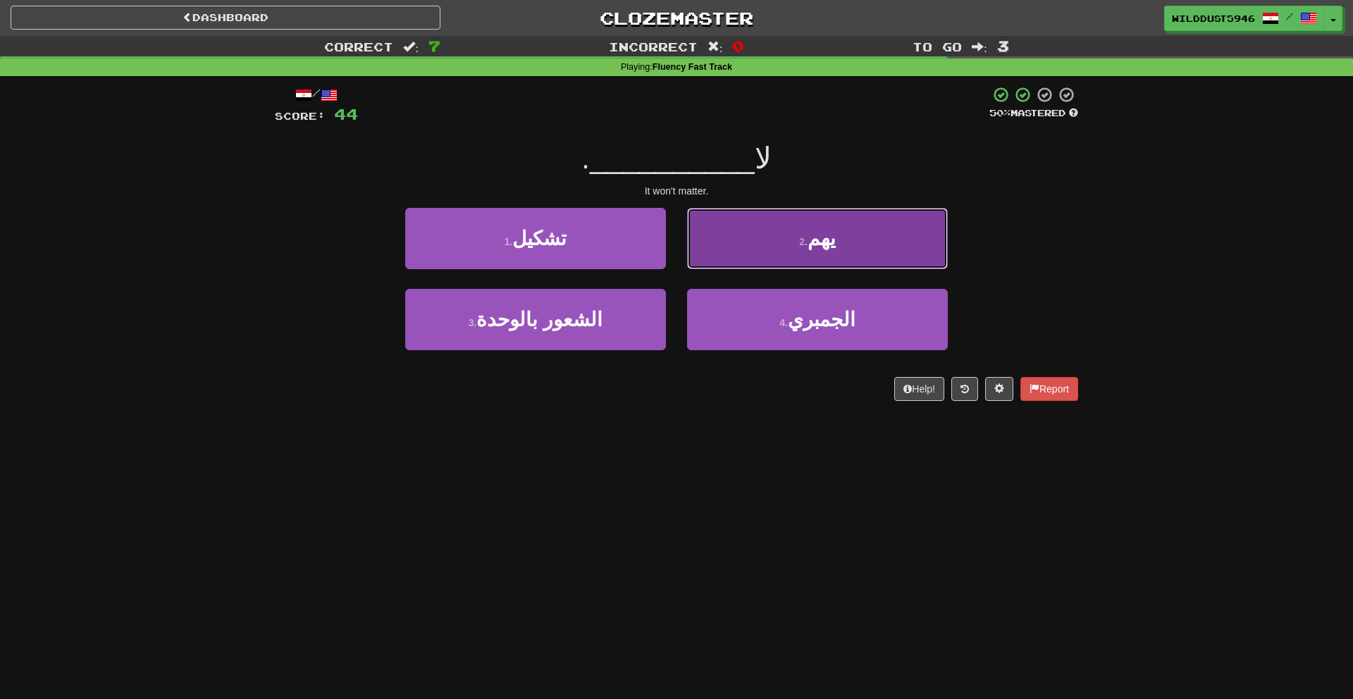
click at [747, 216] on button "2 . يهم" at bounding box center [817, 238] width 261 height 61
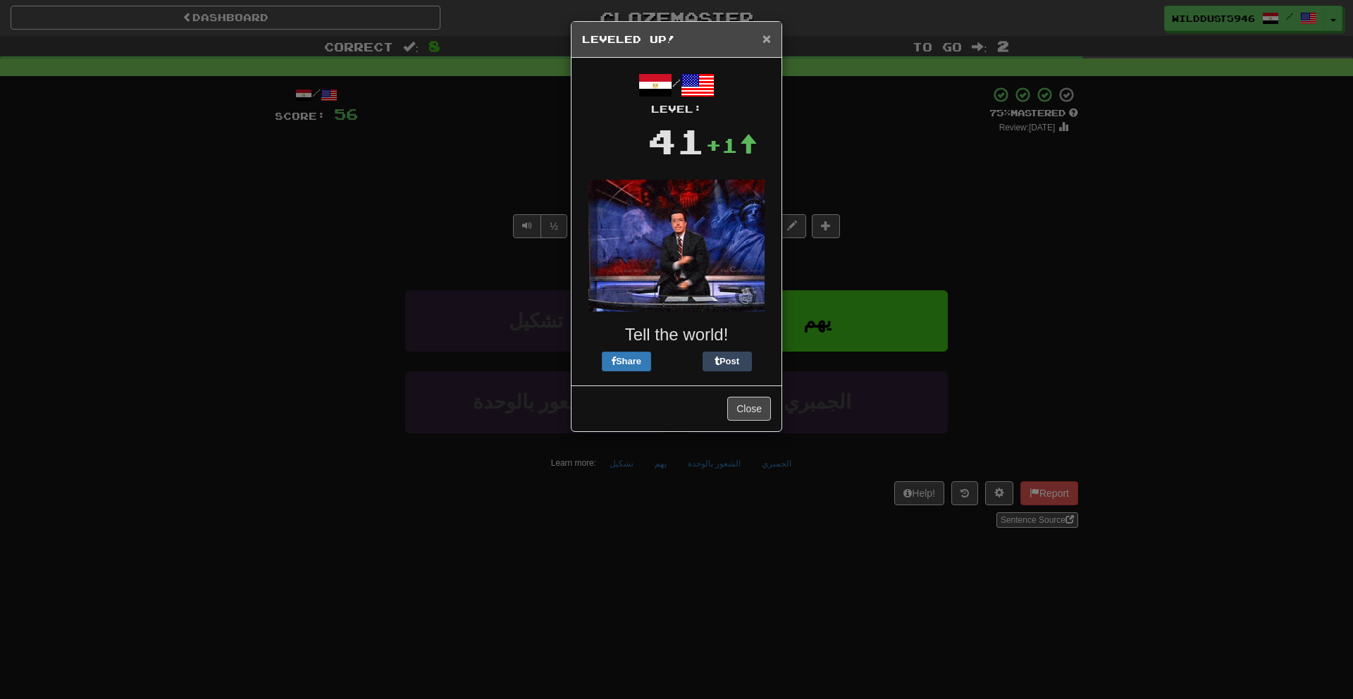
click at [763, 42] on span "×" at bounding box center [766, 38] width 8 height 16
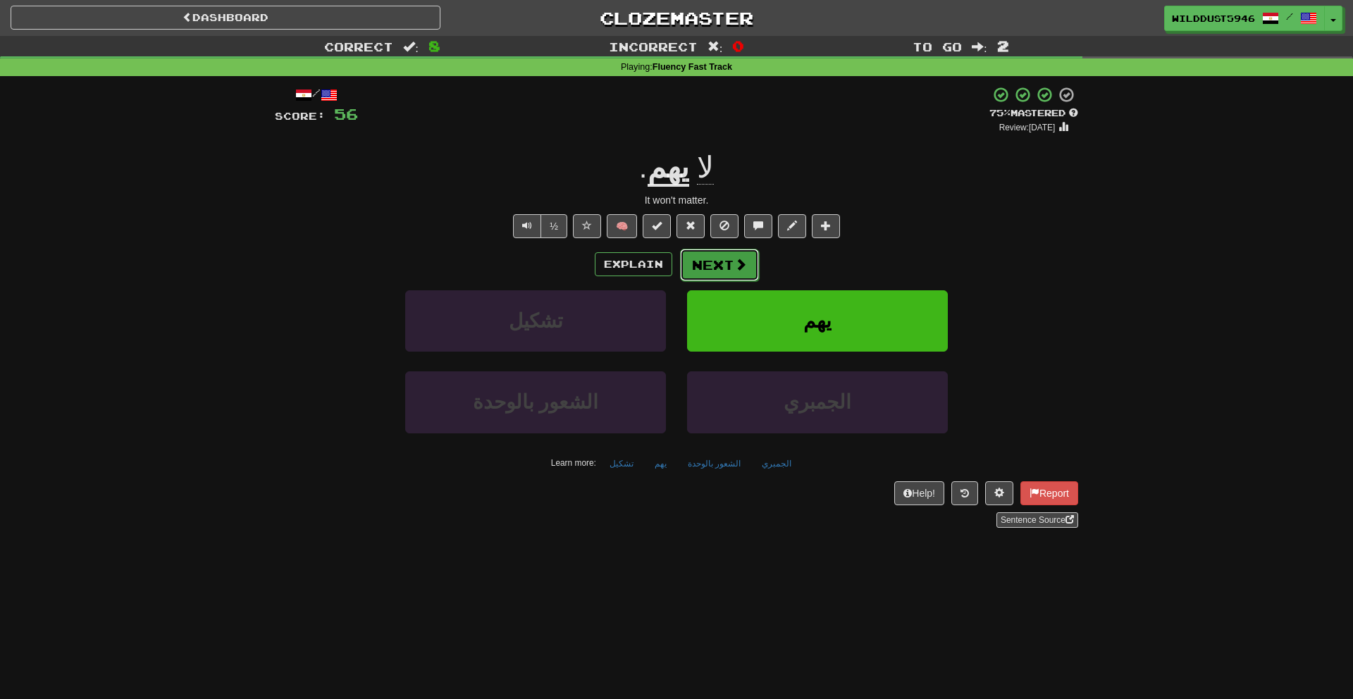
click at [707, 256] on button "Next" at bounding box center [719, 265] width 79 height 32
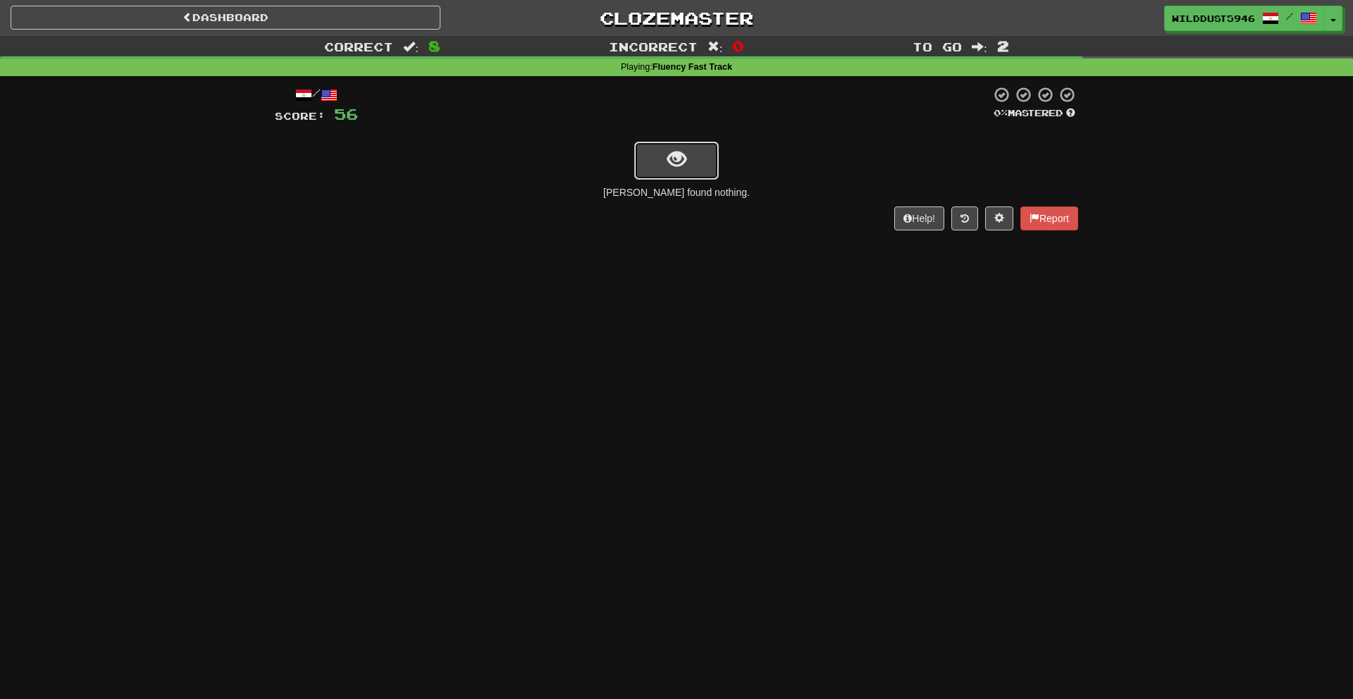
click at [676, 161] on span "show sentence" at bounding box center [676, 159] width 19 height 19
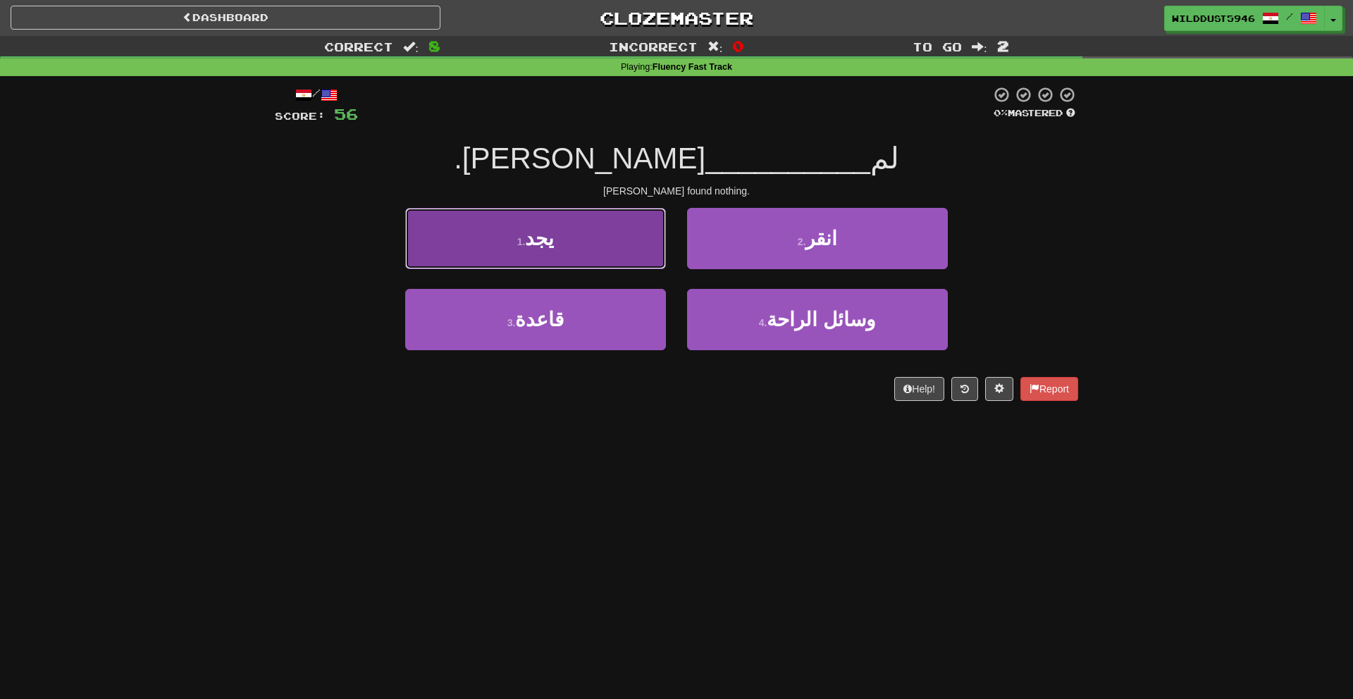
click at [586, 246] on button "1 . يجد" at bounding box center [535, 238] width 261 height 61
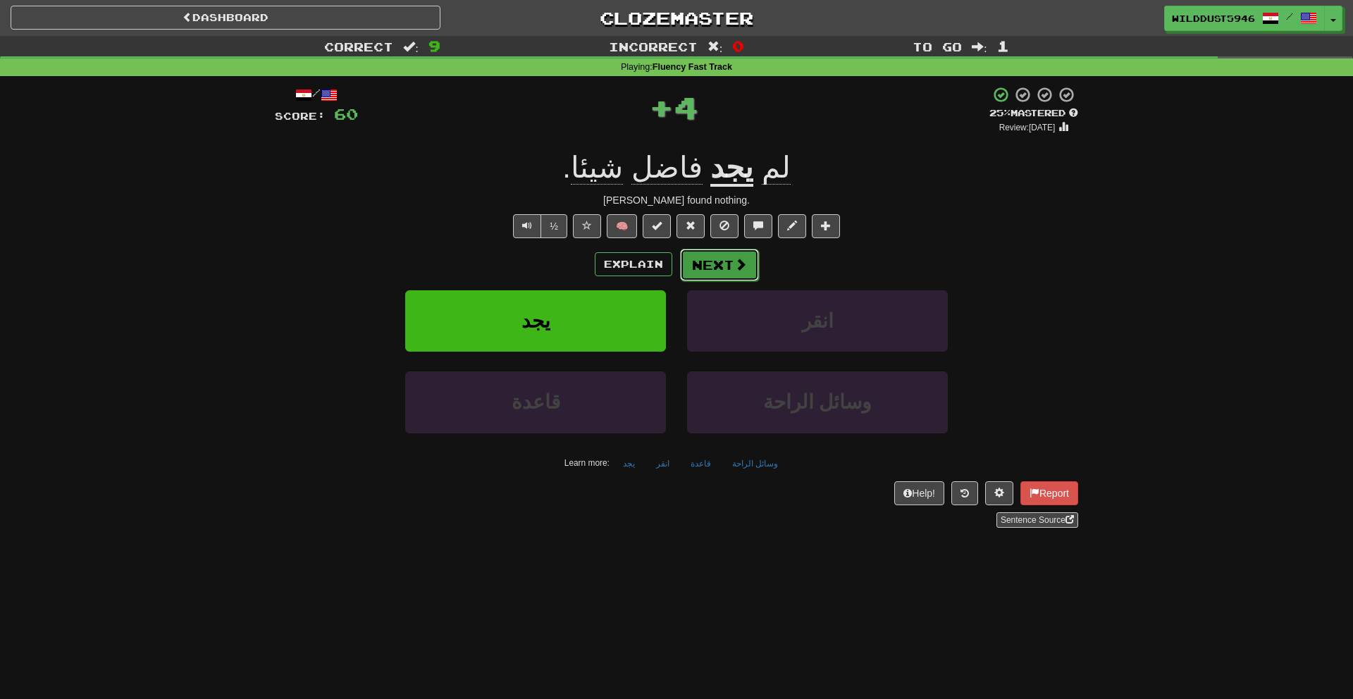
click at [727, 260] on button "Next" at bounding box center [719, 265] width 79 height 32
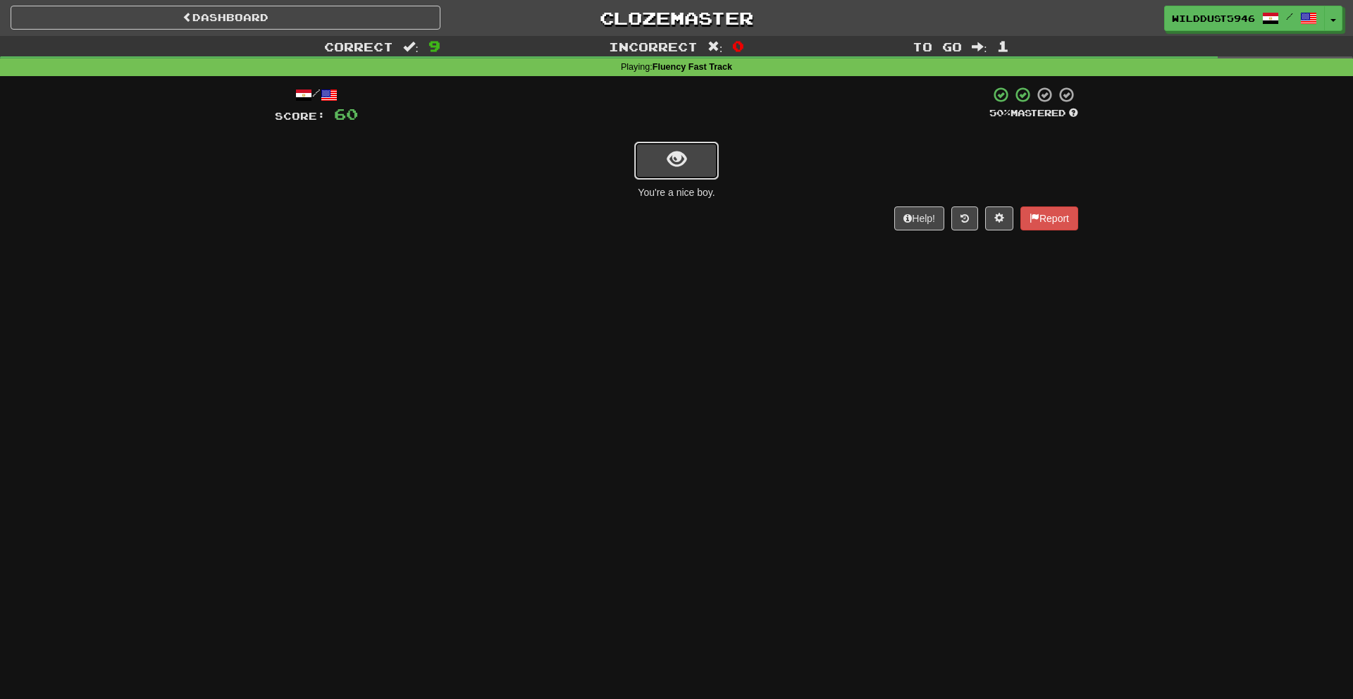
click at [688, 159] on button "show sentence" at bounding box center [676, 161] width 85 height 38
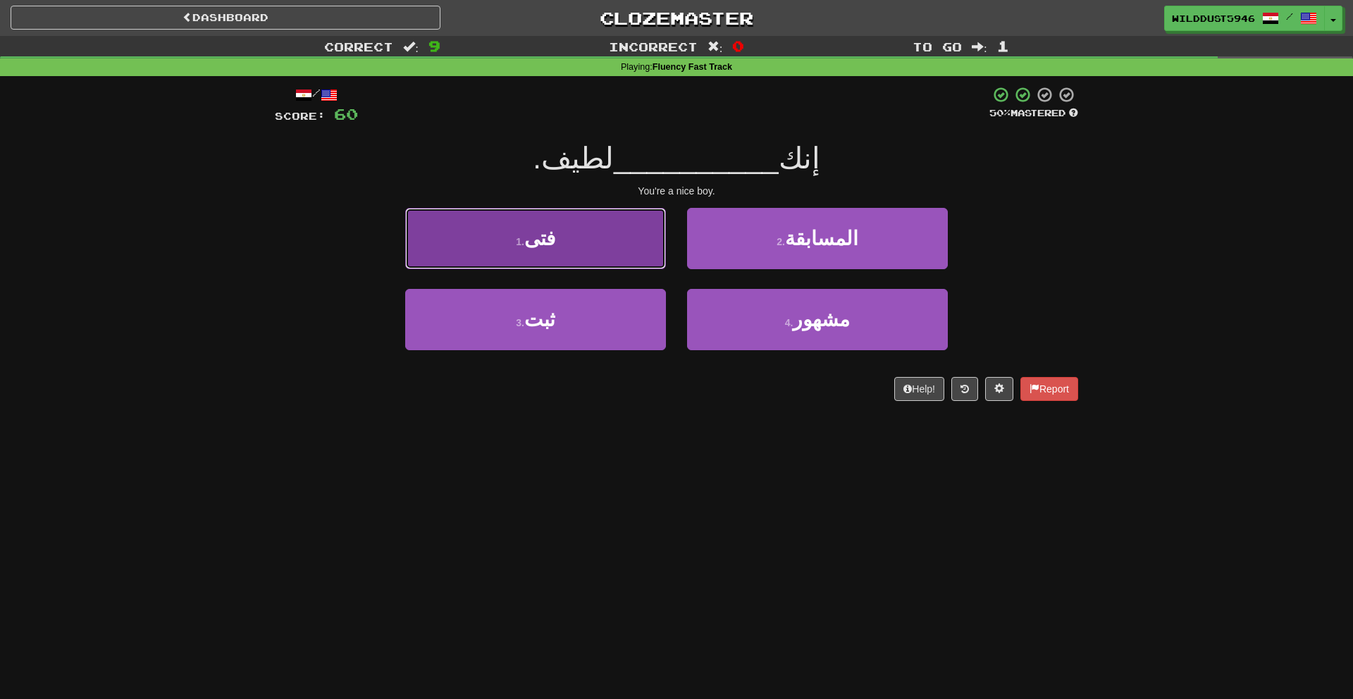
click at [630, 248] on button "1 . فتى" at bounding box center [535, 238] width 261 height 61
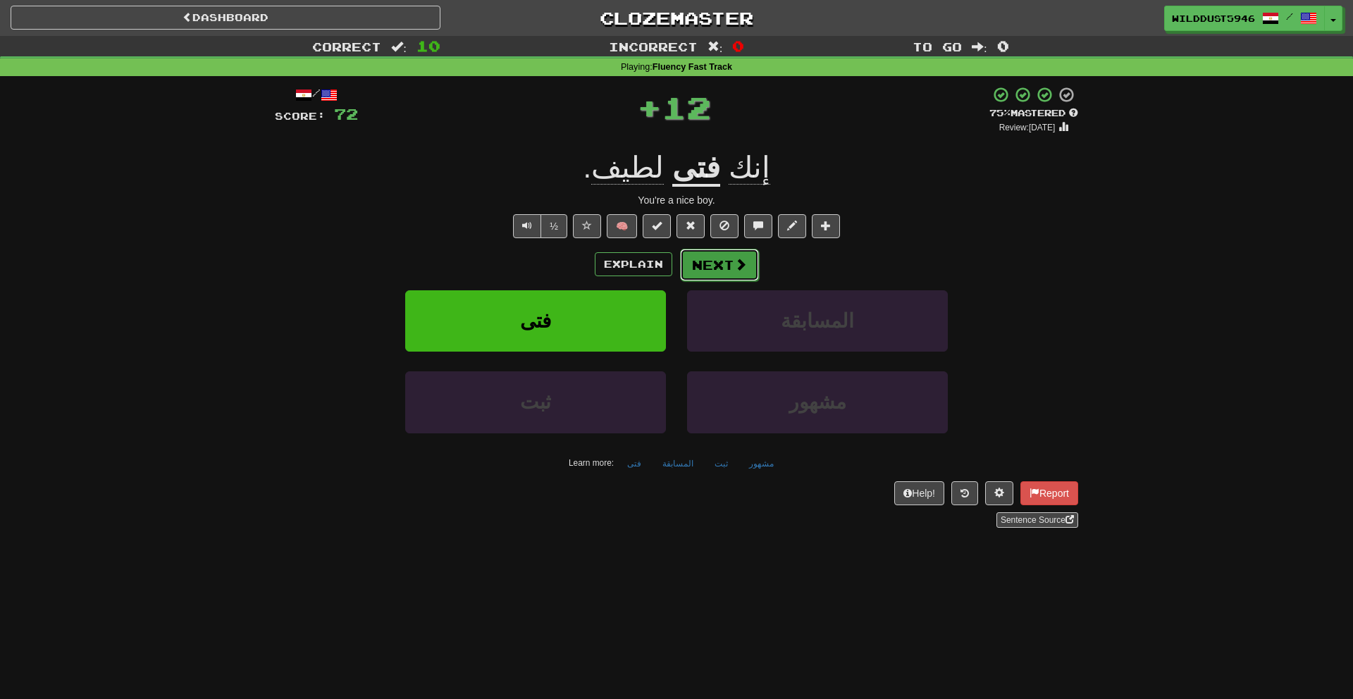
click at [730, 254] on button "Next" at bounding box center [719, 265] width 79 height 32
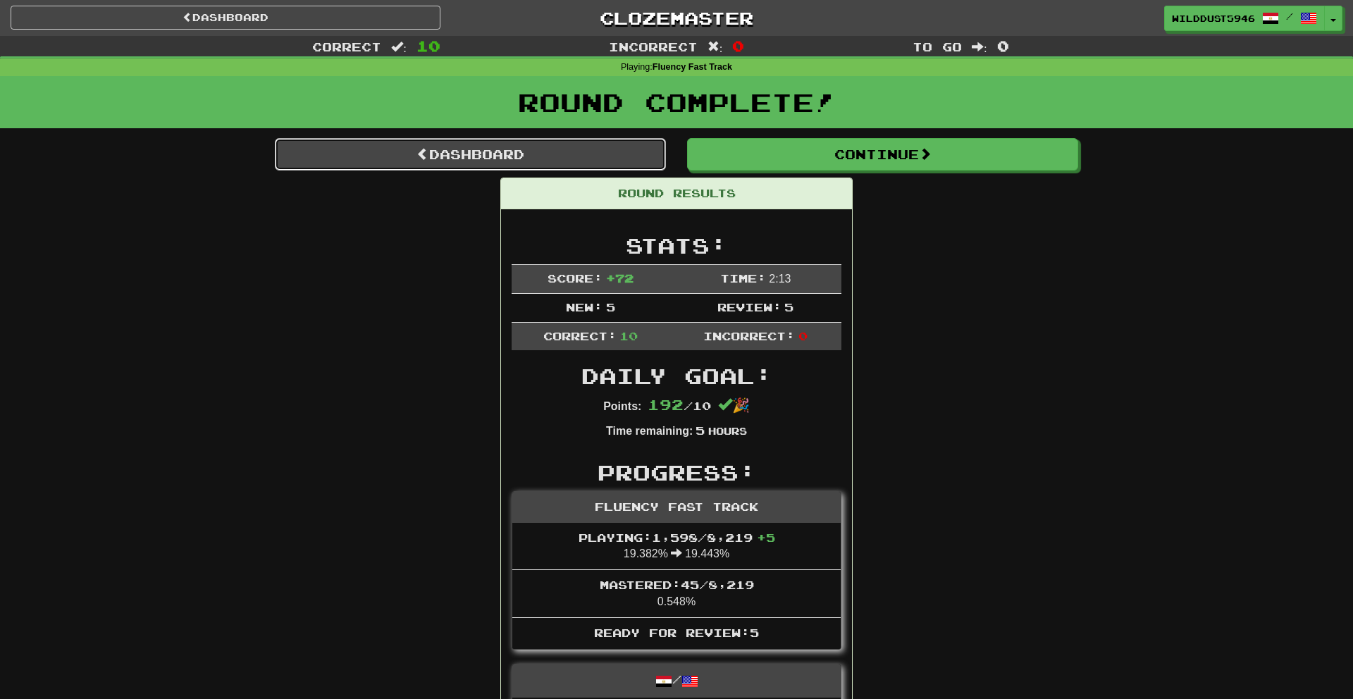
click at [590, 154] on link "Dashboard" at bounding box center [470, 154] width 391 height 32
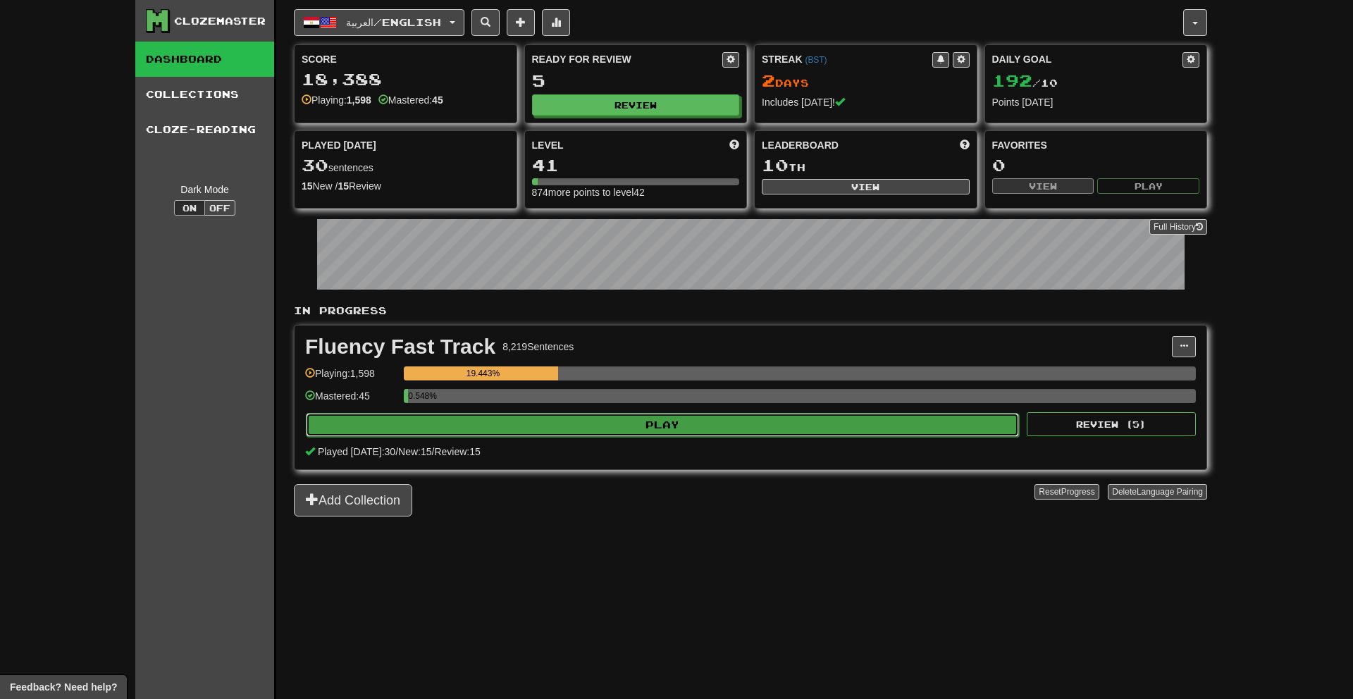
click at [897, 433] on button "Play" at bounding box center [662, 425] width 713 height 24
select select "**"
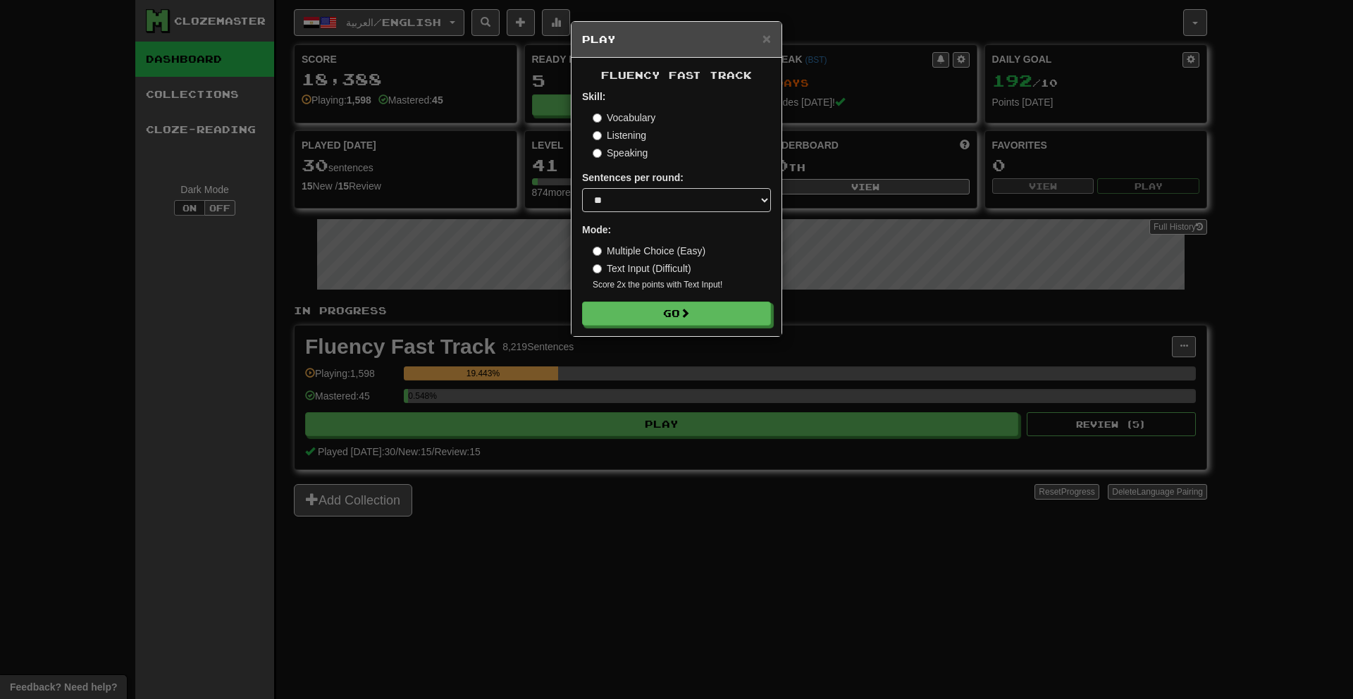
click at [708, 300] on form "Skill: Vocabulary Listening Speaking Sentences per round: * ** ** ** ** ** *** …" at bounding box center [676, 207] width 189 height 236
click at [708, 307] on button "Go" at bounding box center [677, 314] width 189 height 24
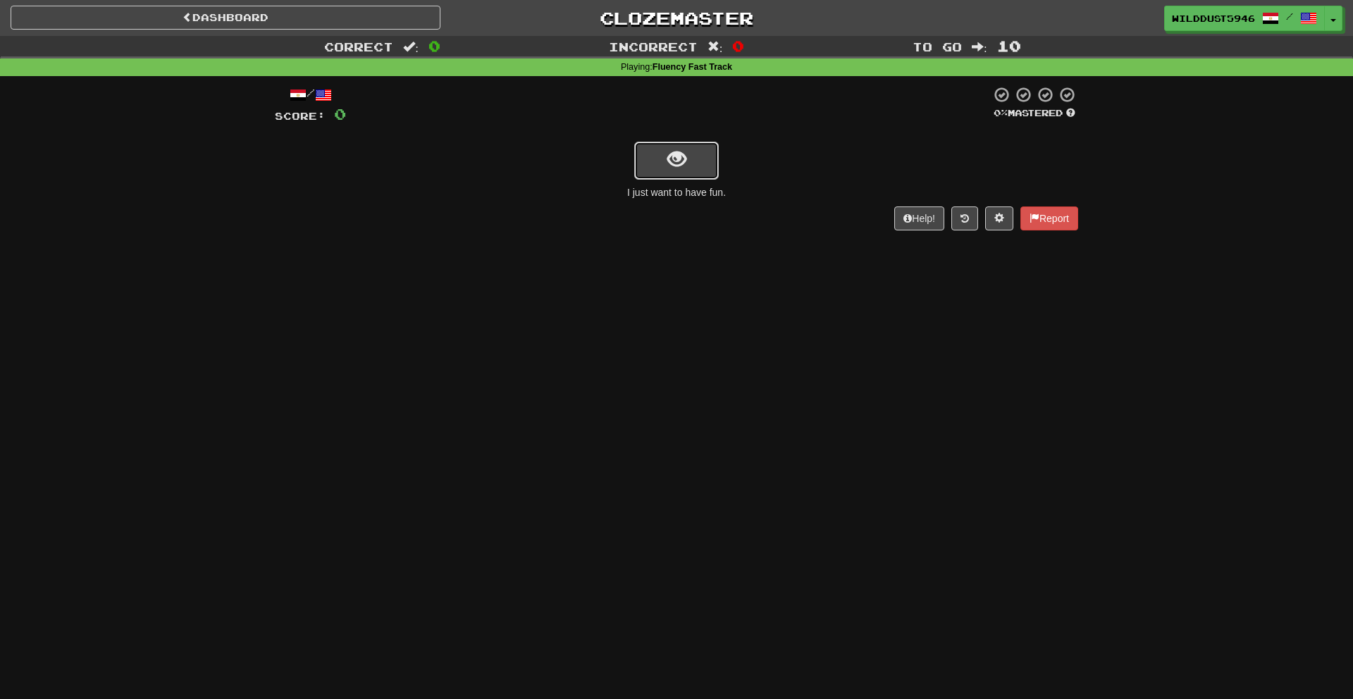
click at [701, 168] on button "show sentence" at bounding box center [676, 161] width 85 height 38
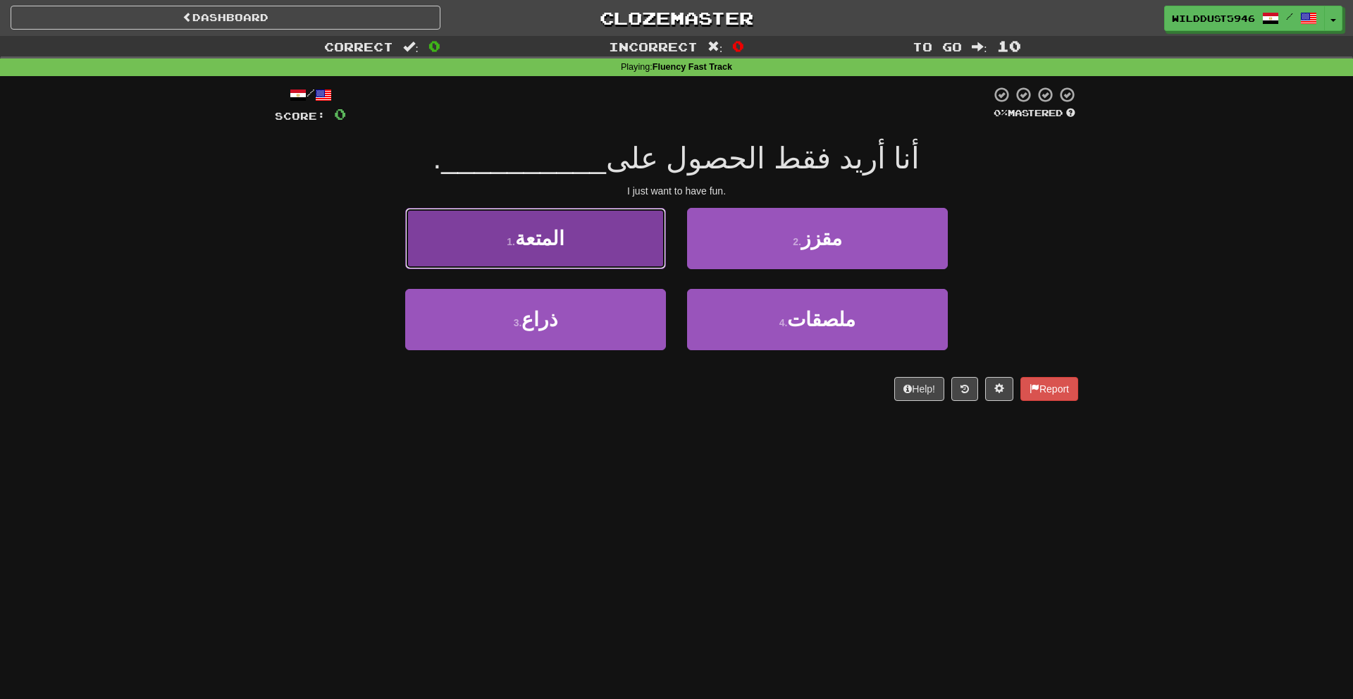
click at [660, 232] on button "1 . المتعة" at bounding box center [535, 238] width 261 height 61
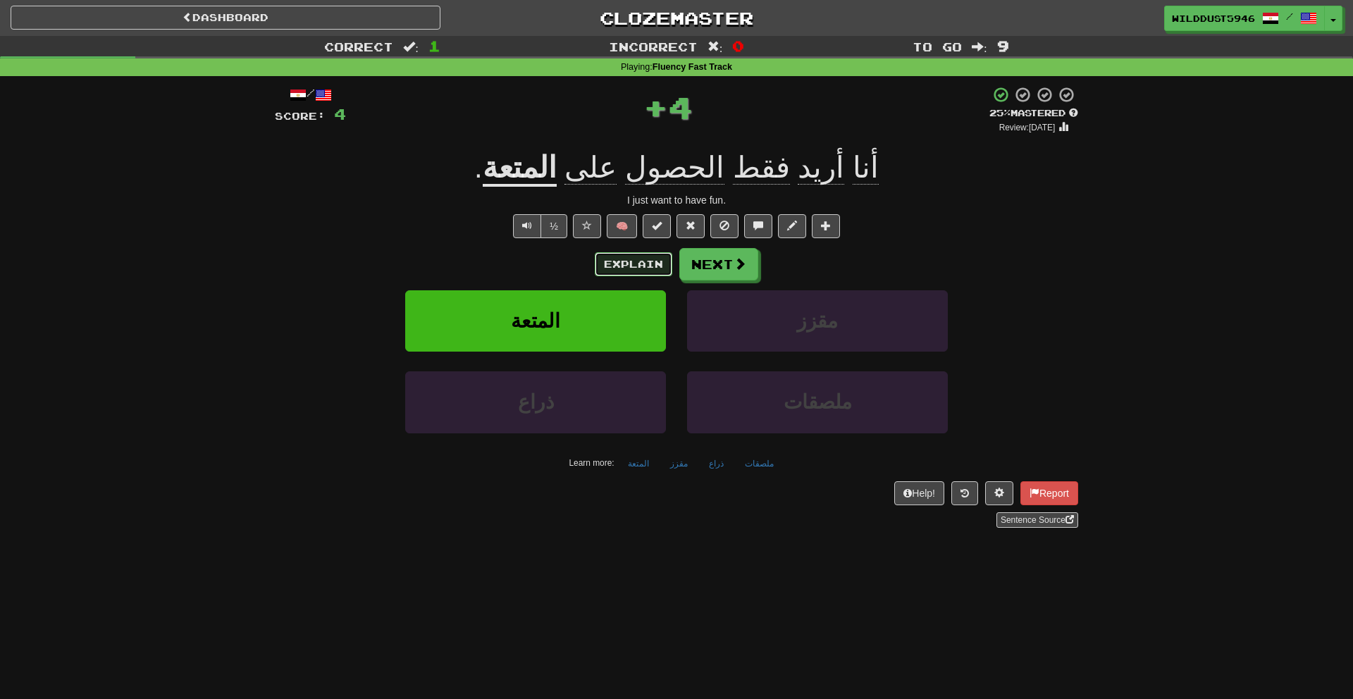
click at [659, 266] on button "Explain" at bounding box center [633, 264] width 77 height 24
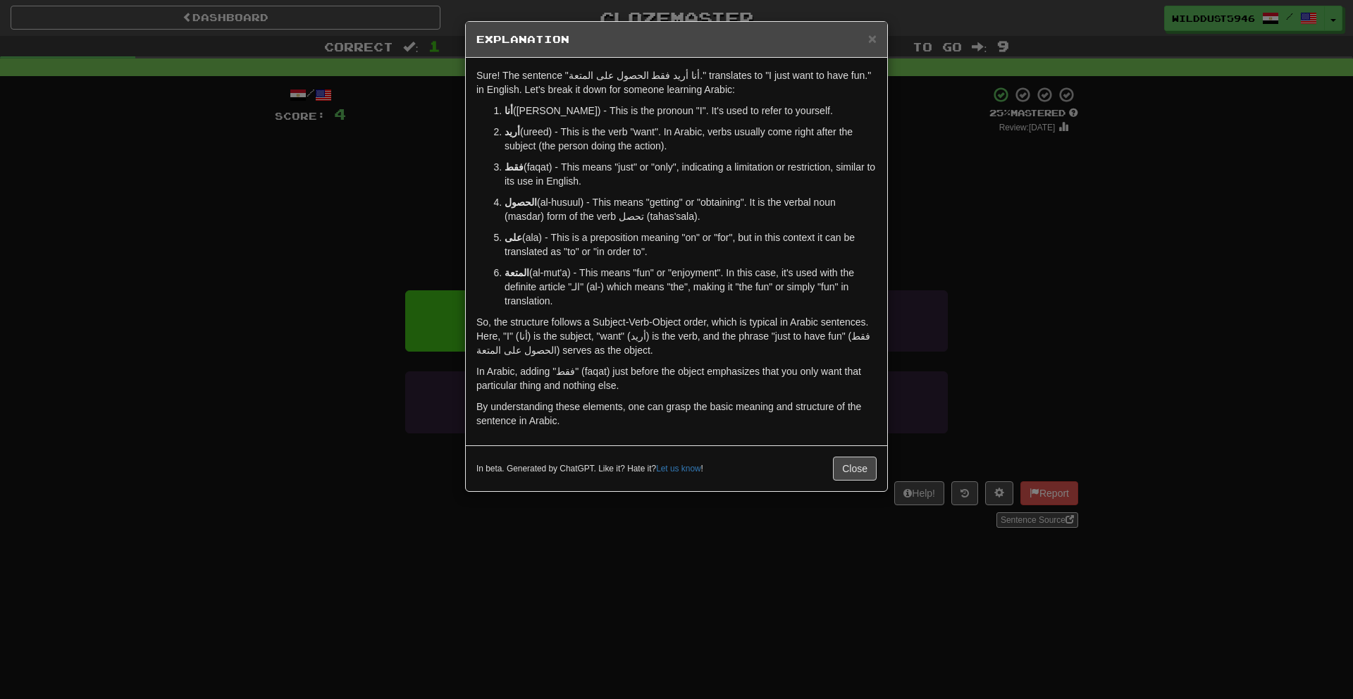
click at [1000, 255] on div "× Explanation Sure! The sentence "أنا أريد فقط الحصول على المتعة." translates t…" at bounding box center [676, 349] width 1353 height 699
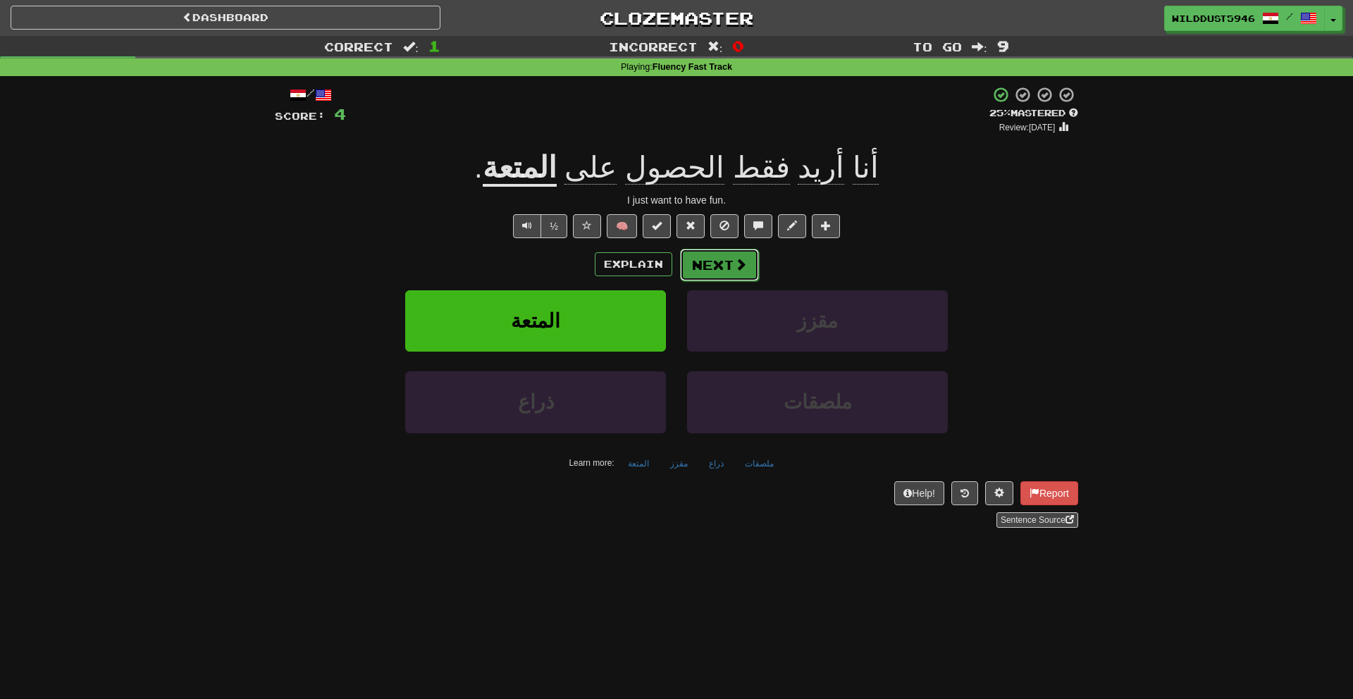
click at [742, 268] on span at bounding box center [740, 264] width 13 height 13
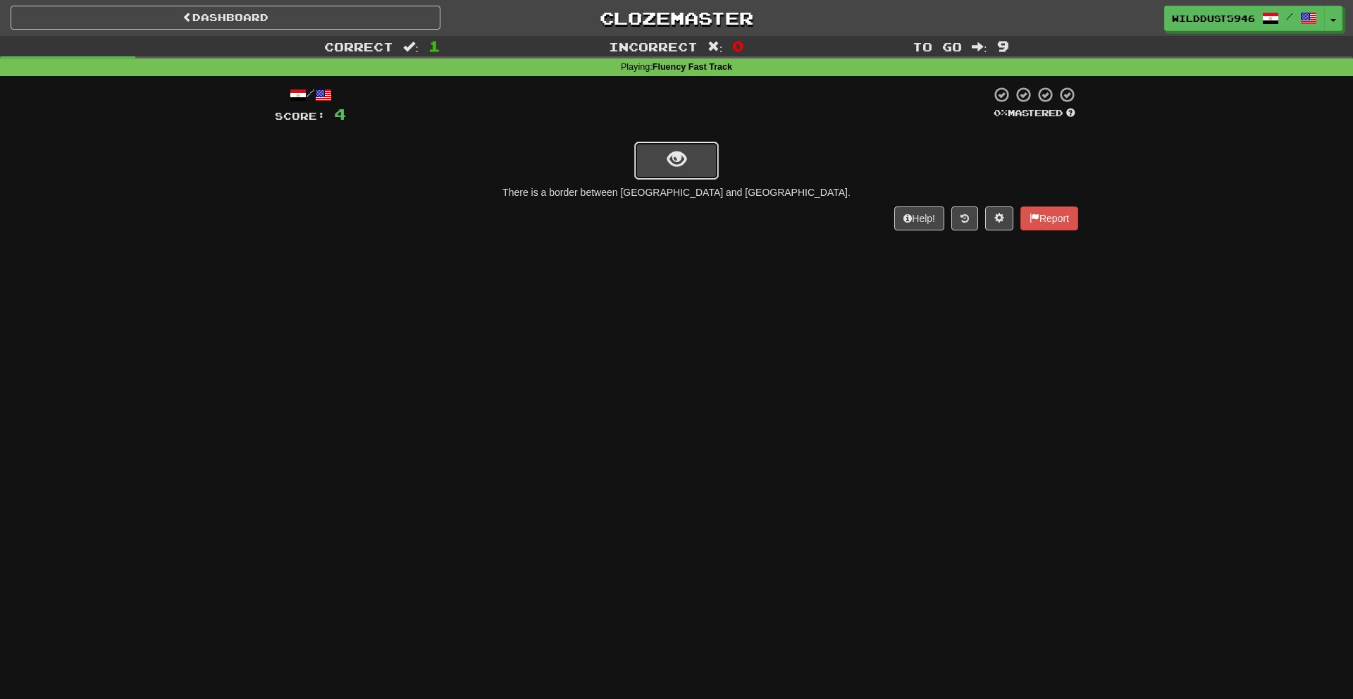
click at [659, 173] on button "show sentence" at bounding box center [676, 161] width 85 height 38
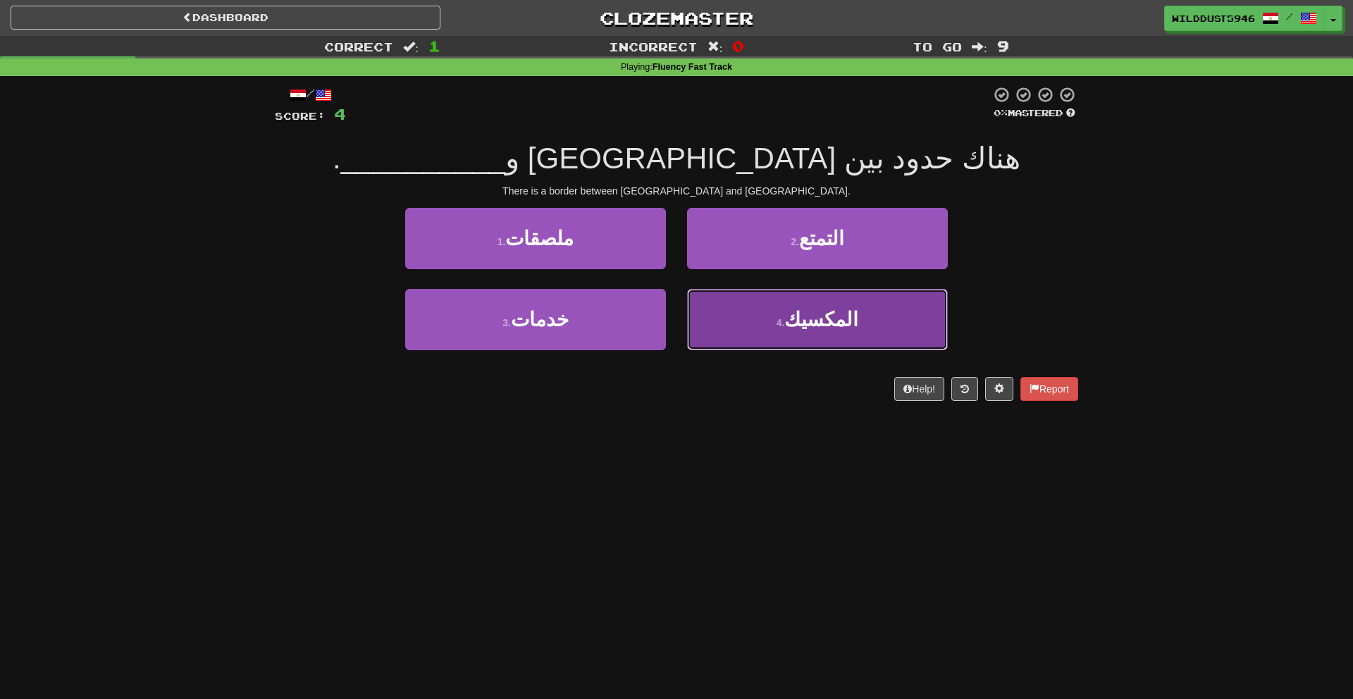
click at [785, 323] on small "4 ." at bounding box center [780, 322] width 8 height 11
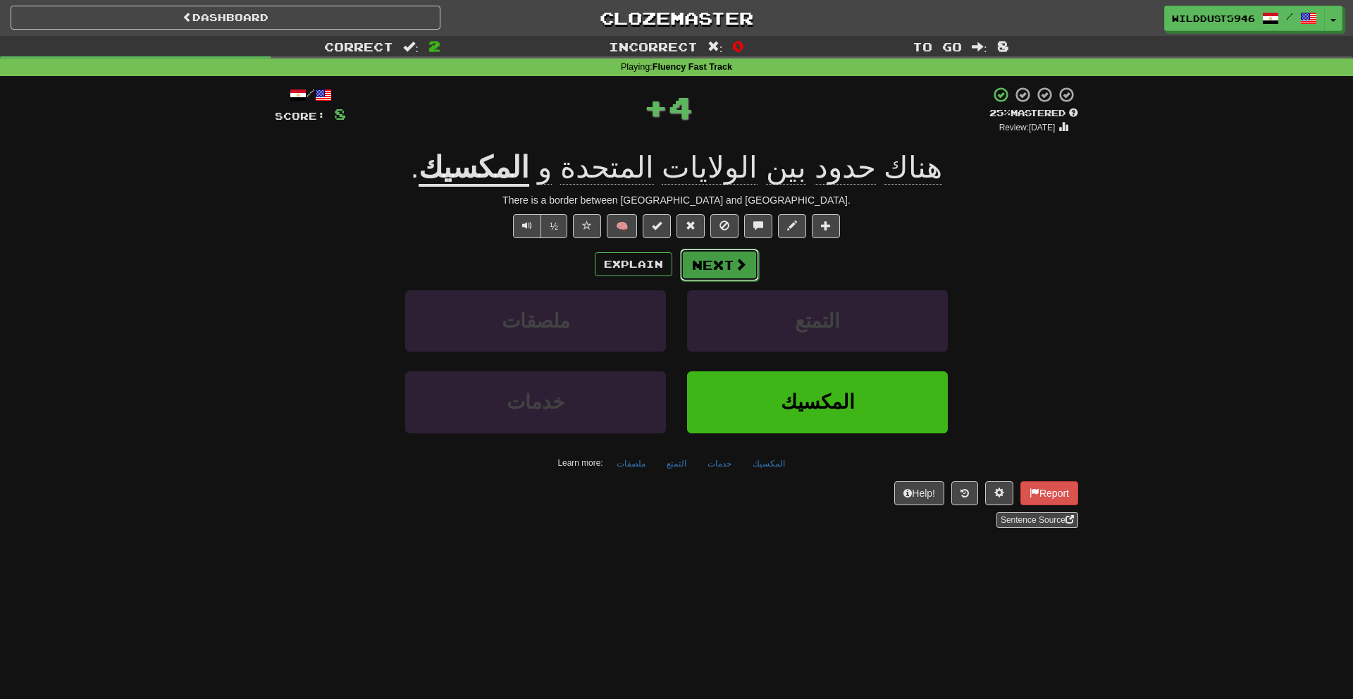
click at [717, 264] on button "Next" at bounding box center [719, 265] width 79 height 32
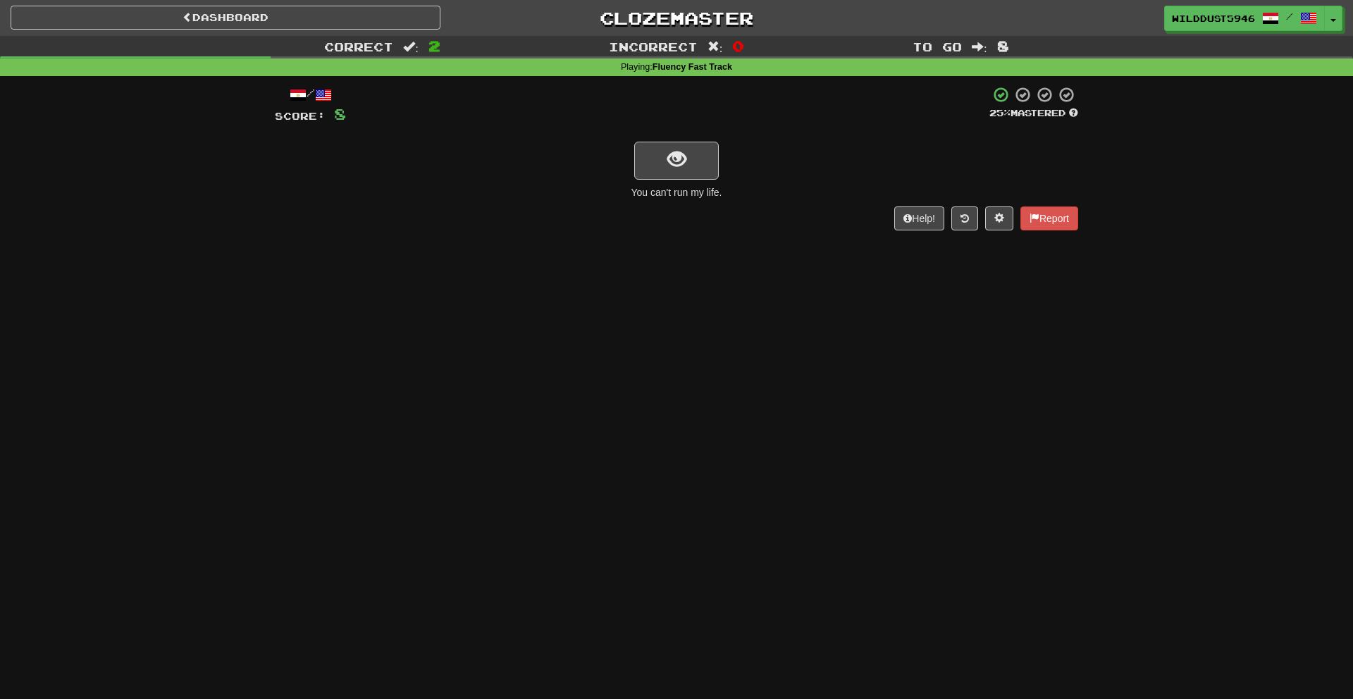
scroll to position [2, 0]
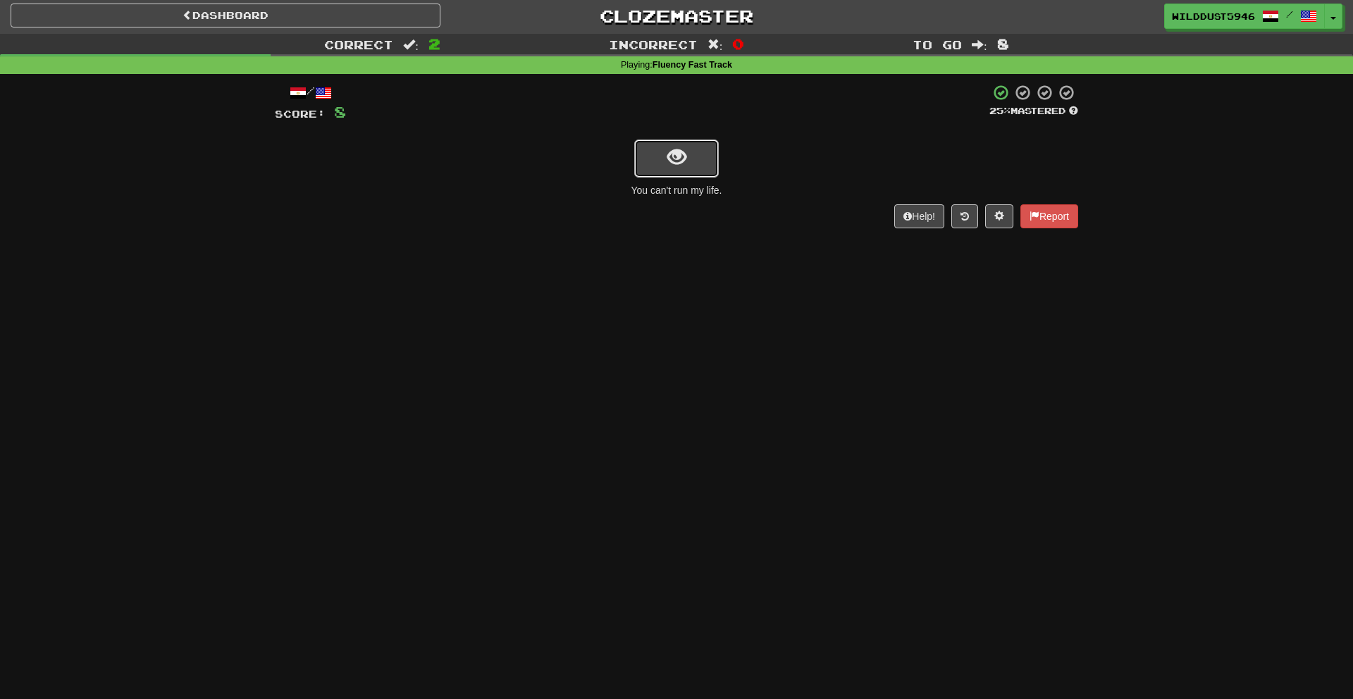
click at [702, 173] on button "show sentence" at bounding box center [676, 158] width 85 height 38
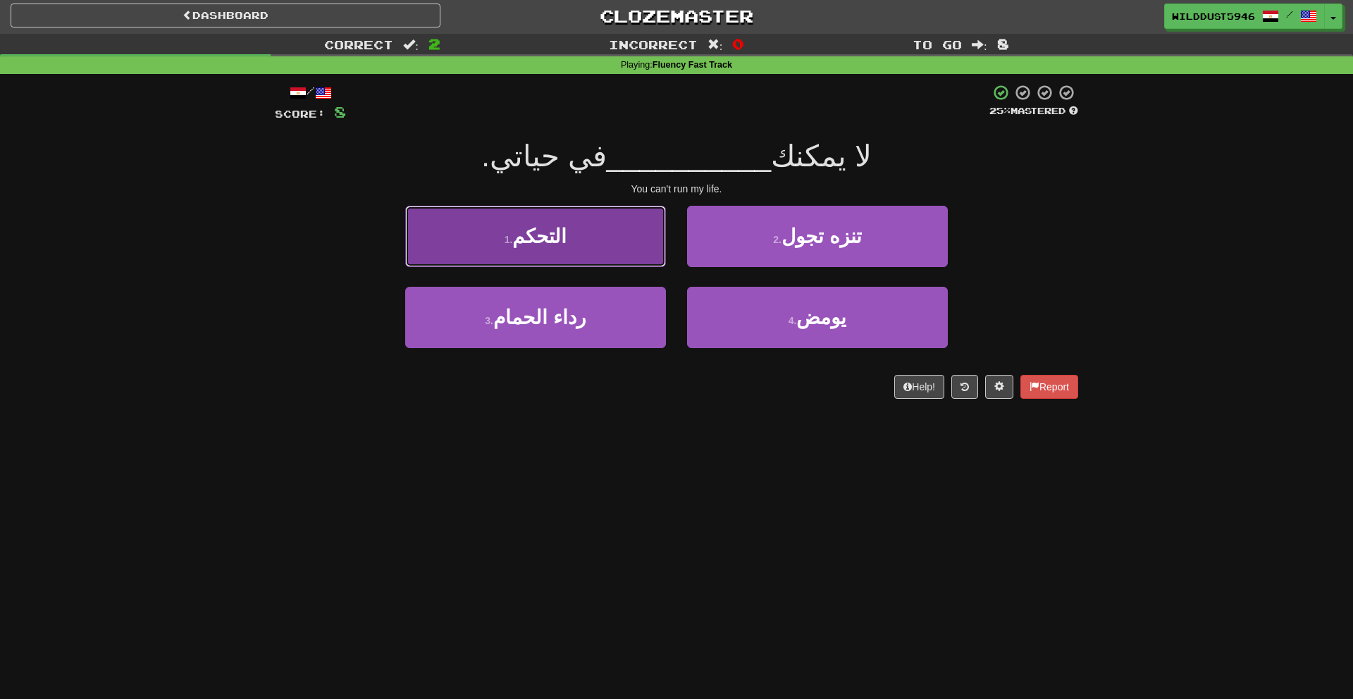
click at [629, 224] on button "1 . التحكم" at bounding box center [535, 236] width 261 height 61
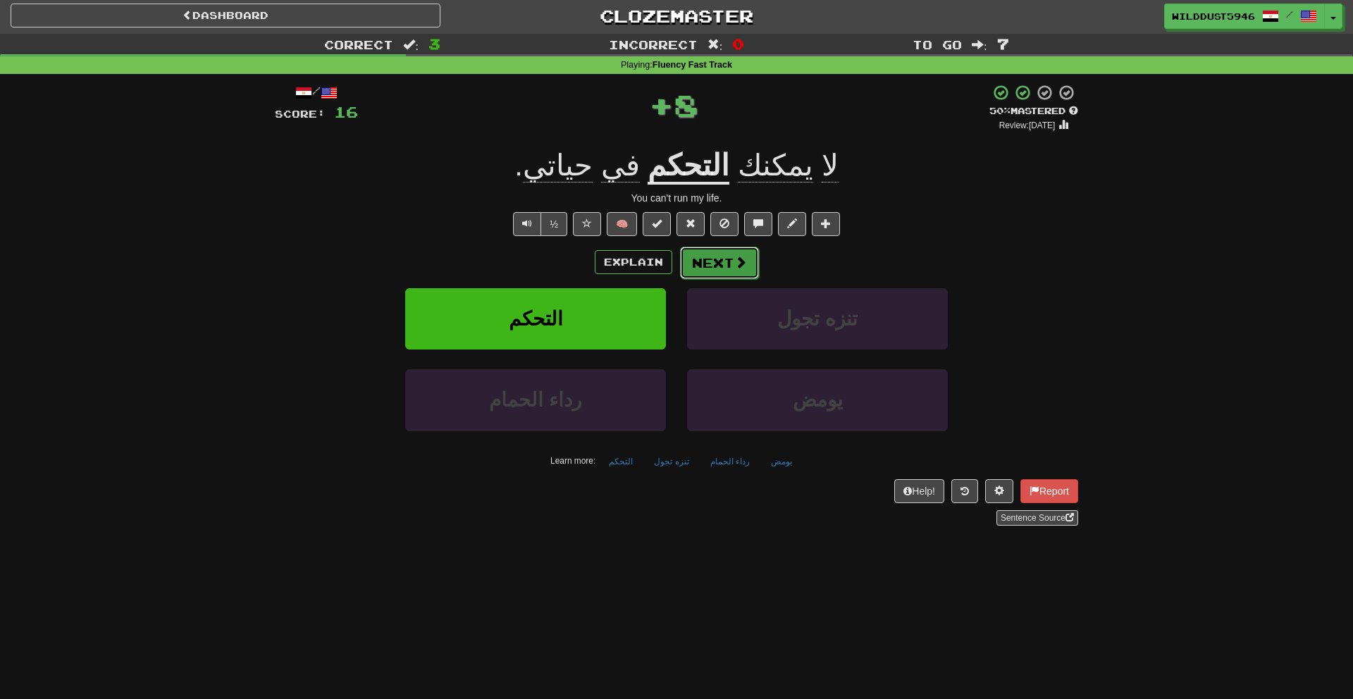
click at [717, 268] on button "Next" at bounding box center [719, 263] width 79 height 32
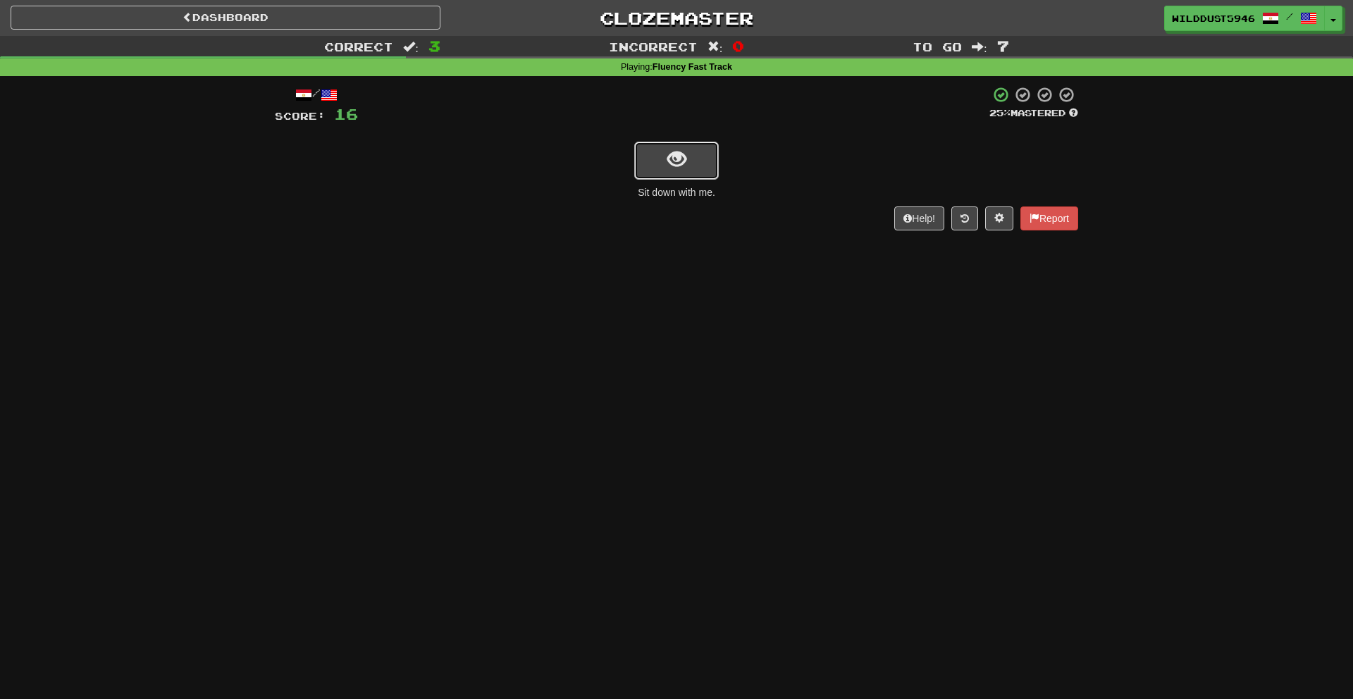
click at [690, 176] on button "show sentence" at bounding box center [676, 161] width 85 height 38
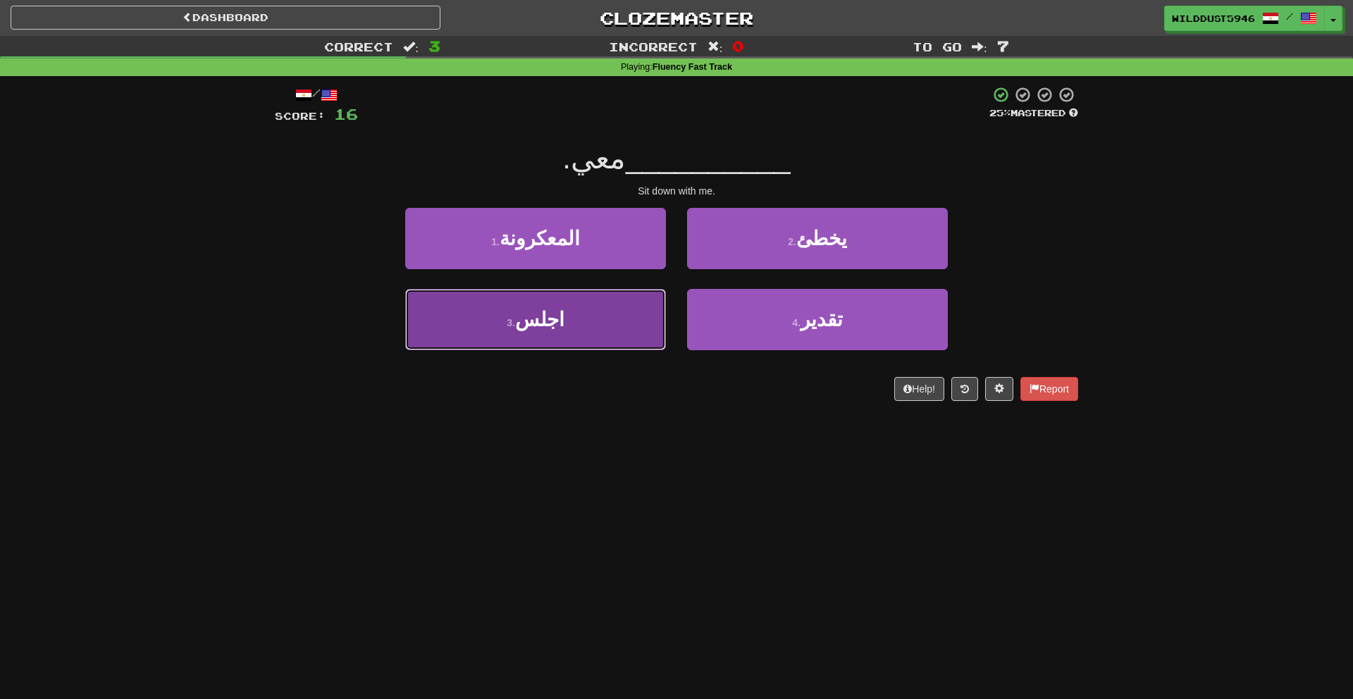
click at [637, 317] on button "3 . اجلس" at bounding box center [535, 319] width 261 height 61
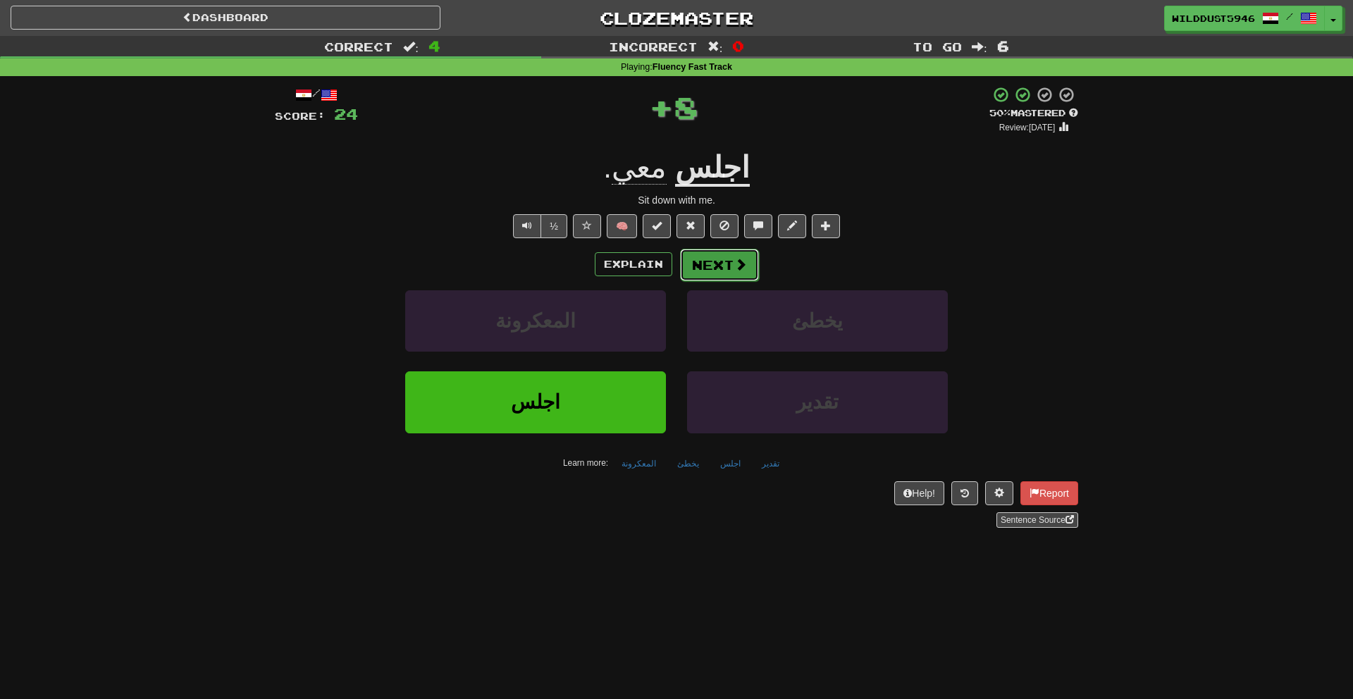
click at [697, 280] on button "Next" at bounding box center [719, 265] width 79 height 32
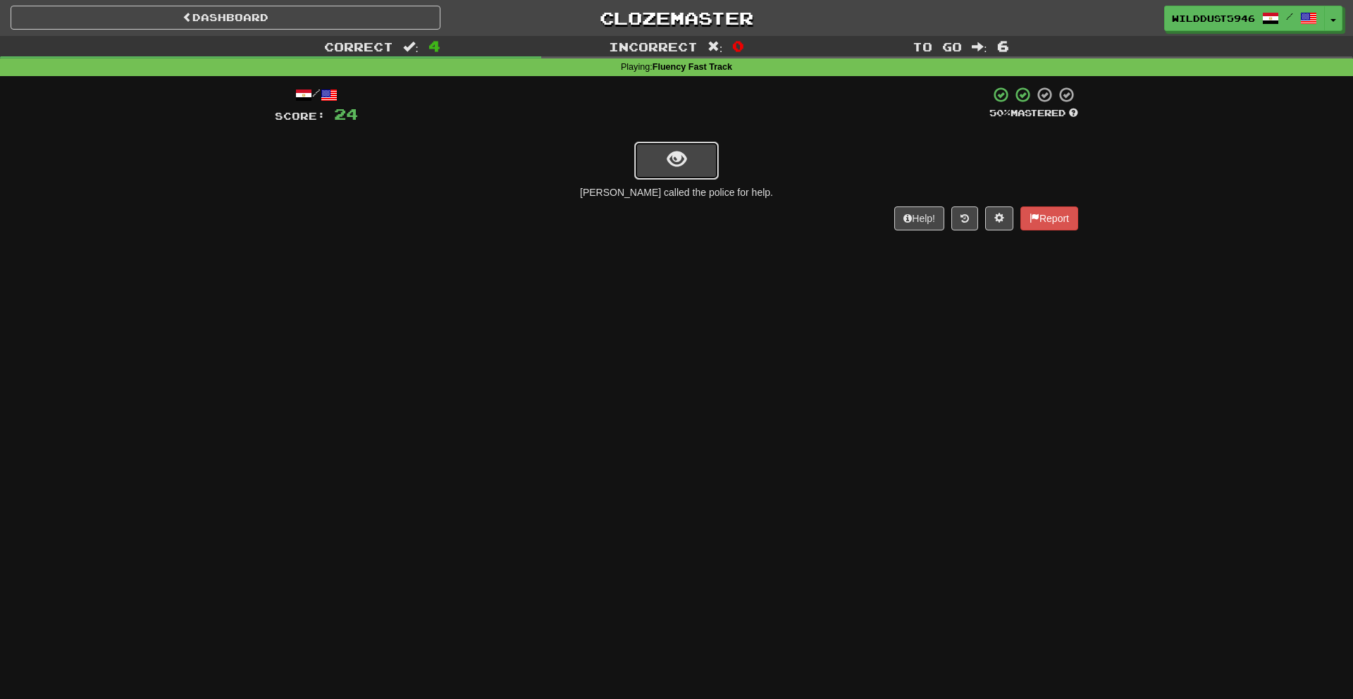
click at [697, 154] on button "show sentence" at bounding box center [676, 161] width 85 height 38
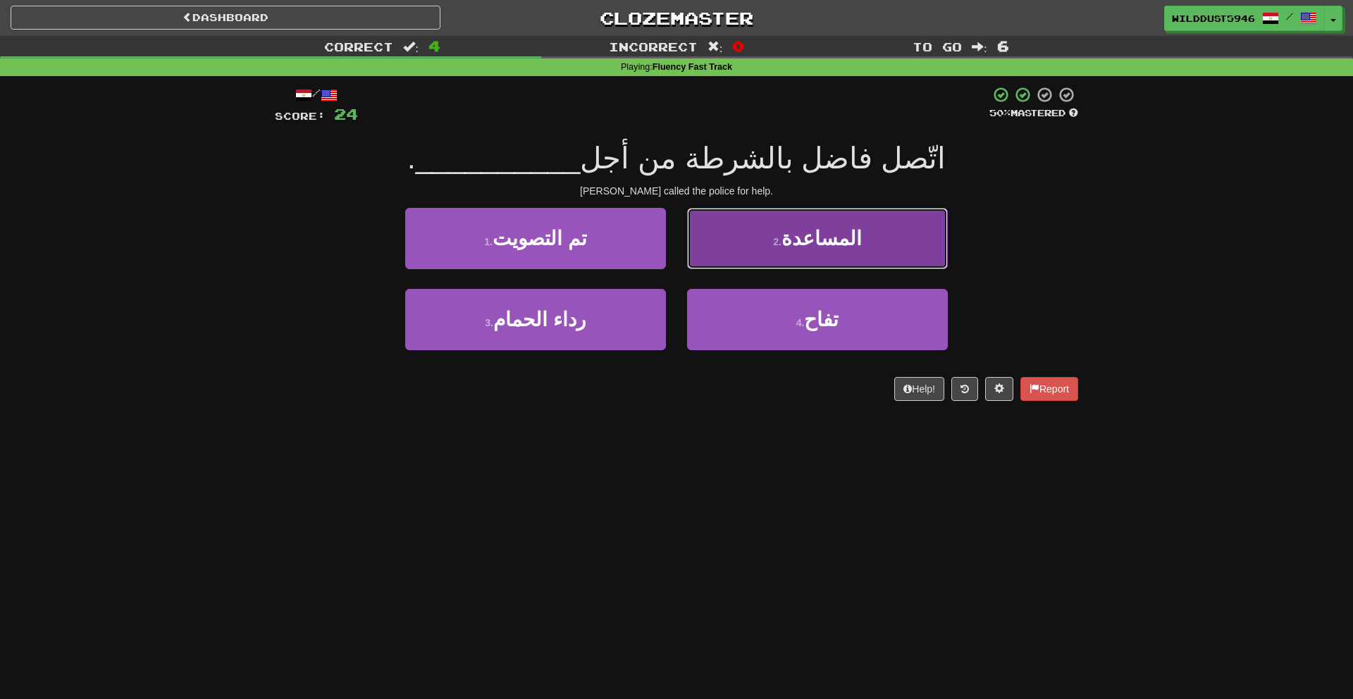
click at [754, 220] on button "2 . المساعدة" at bounding box center [817, 238] width 261 height 61
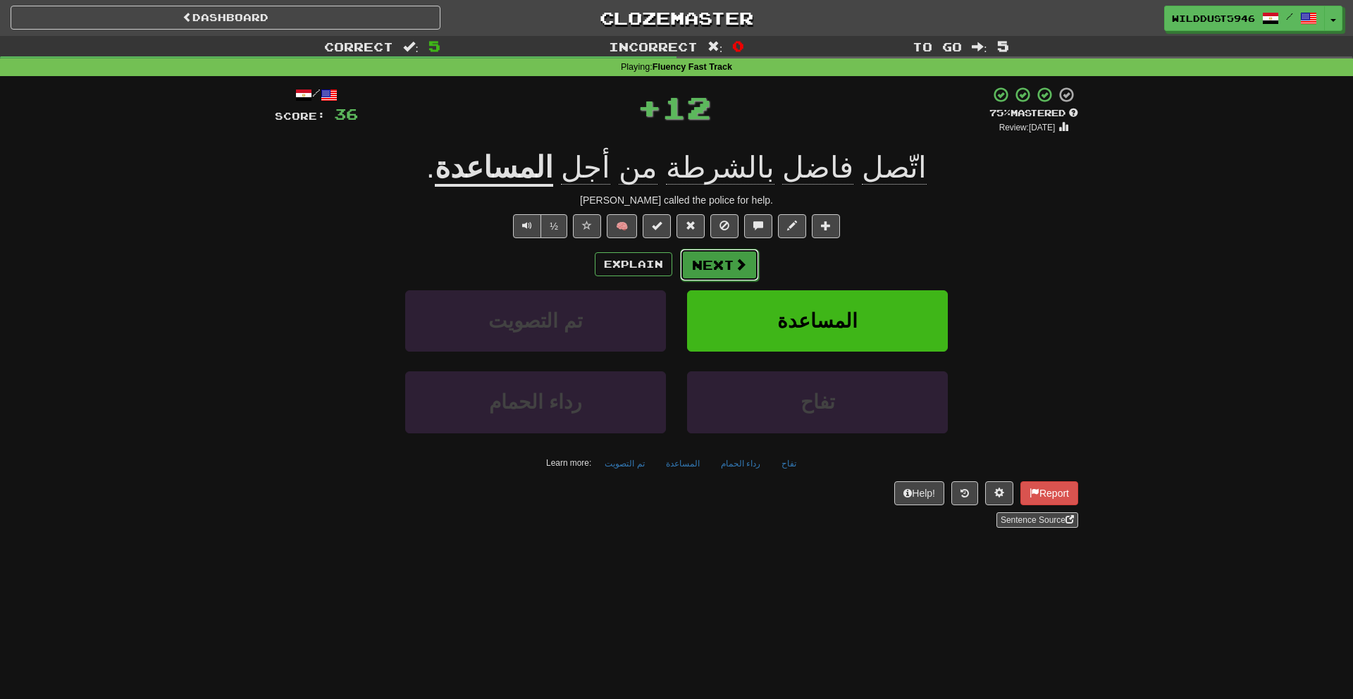
click at [750, 264] on button "Next" at bounding box center [719, 265] width 79 height 32
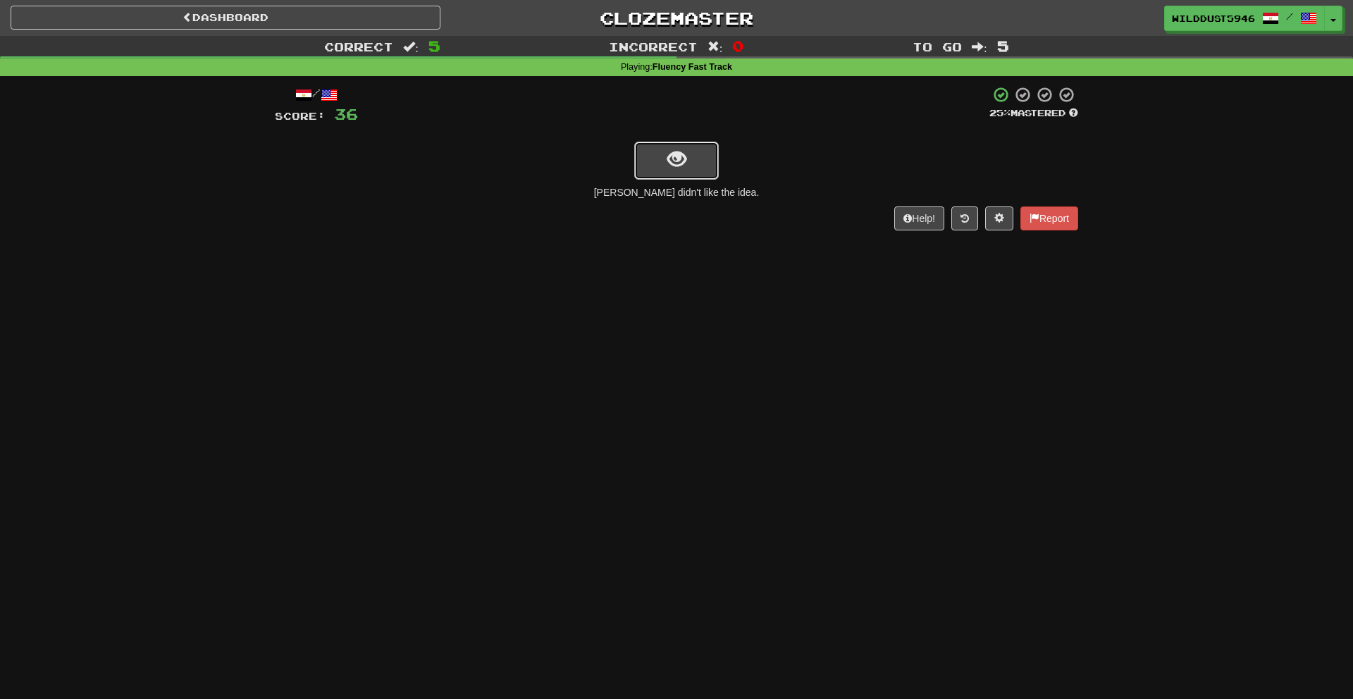
click at [700, 160] on button "show sentence" at bounding box center [676, 161] width 85 height 38
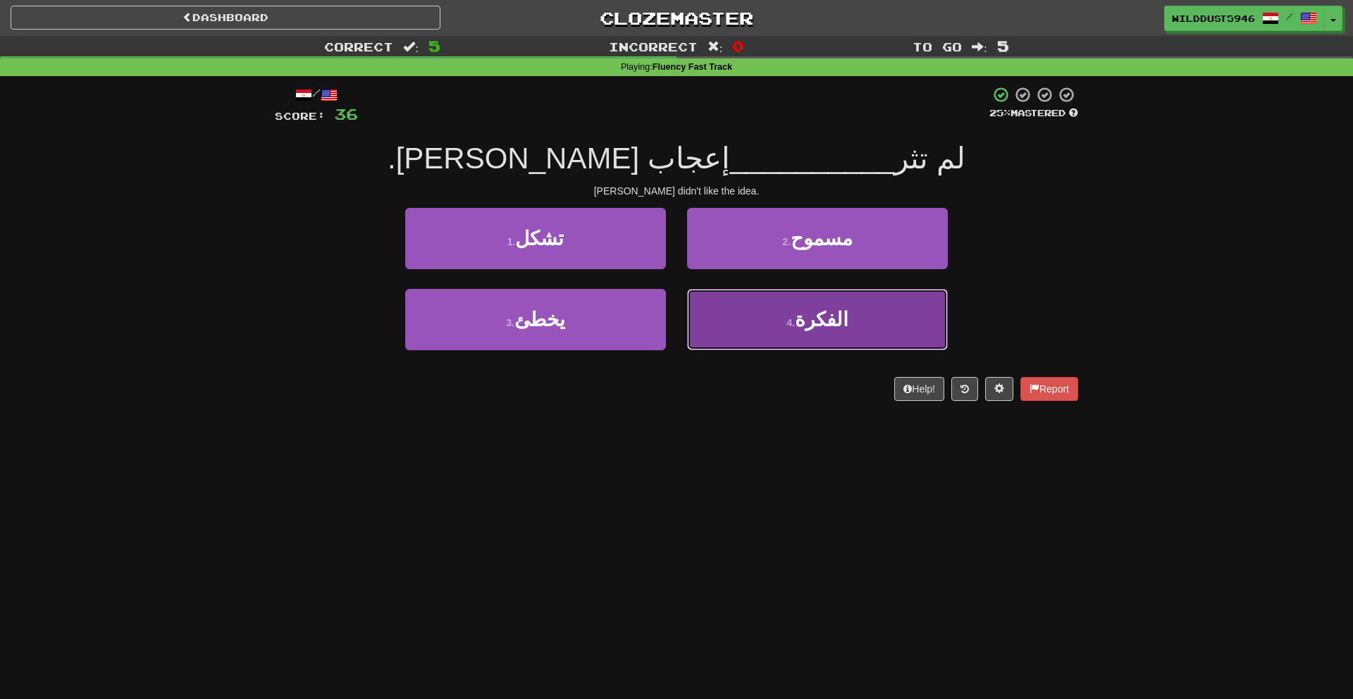
click at [760, 312] on button "4 . الفكرة" at bounding box center [817, 319] width 261 height 61
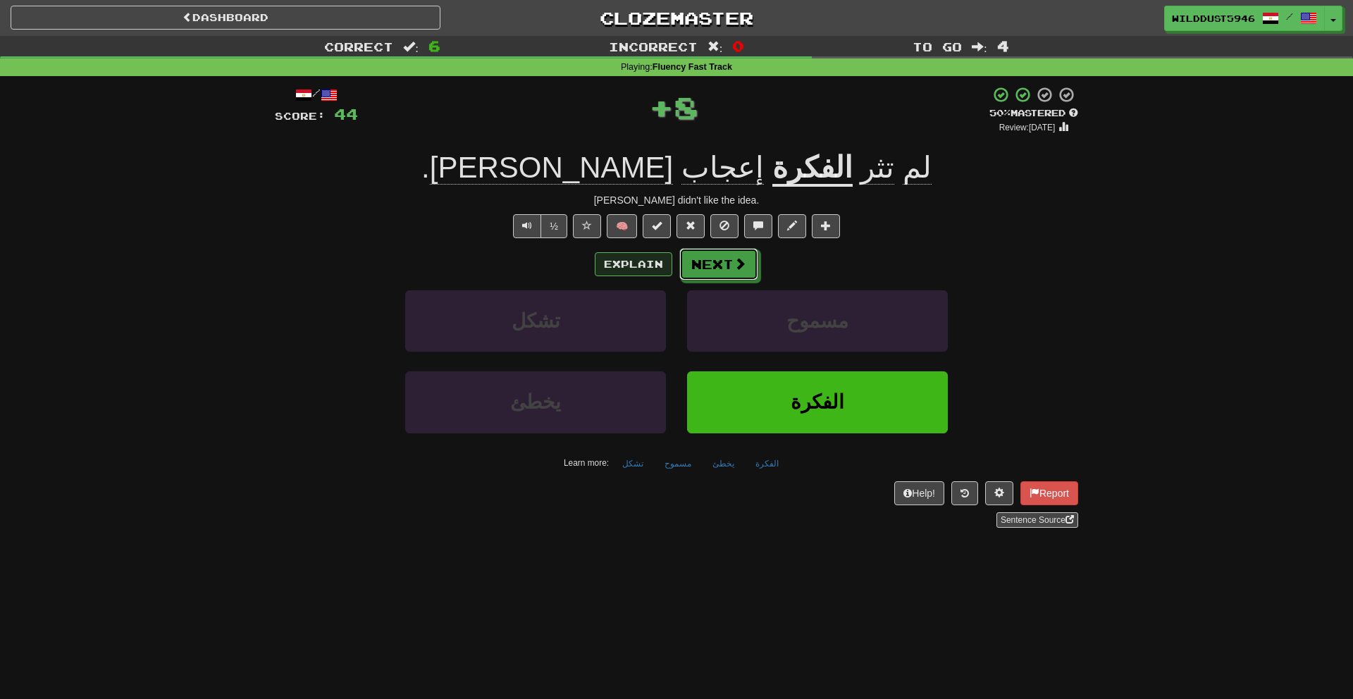
drag, startPoint x: 723, startPoint y: 265, endPoint x: 640, endPoint y: 275, distance: 83.8
click at [640, 275] on div "Explain Next" at bounding box center [676, 264] width 803 height 32
click at [642, 272] on button "Explain" at bounding box center [633, 264] width 77 height 24
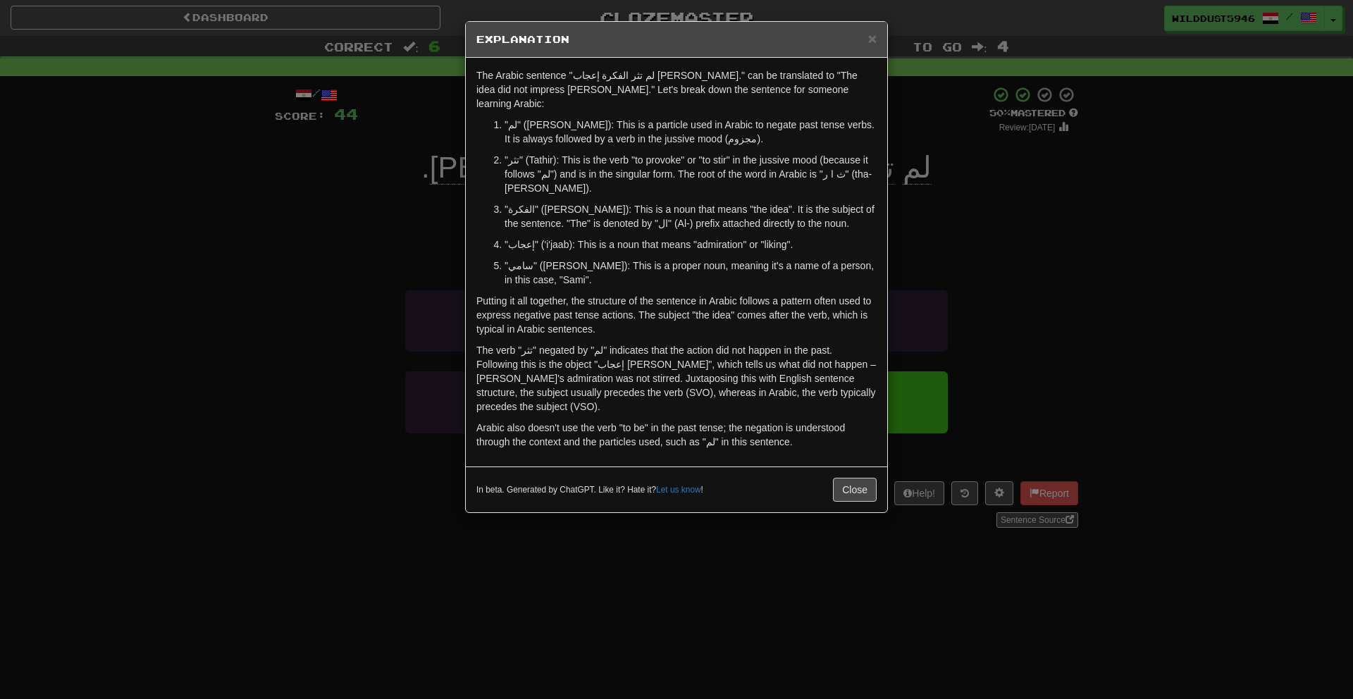
click at [902, 248] on div "× Explanation The Arabic sentence "لم تثر الفكرة إعجاب سامي." can be translated…" at bounding box center [676, 349] width 1353 height 699
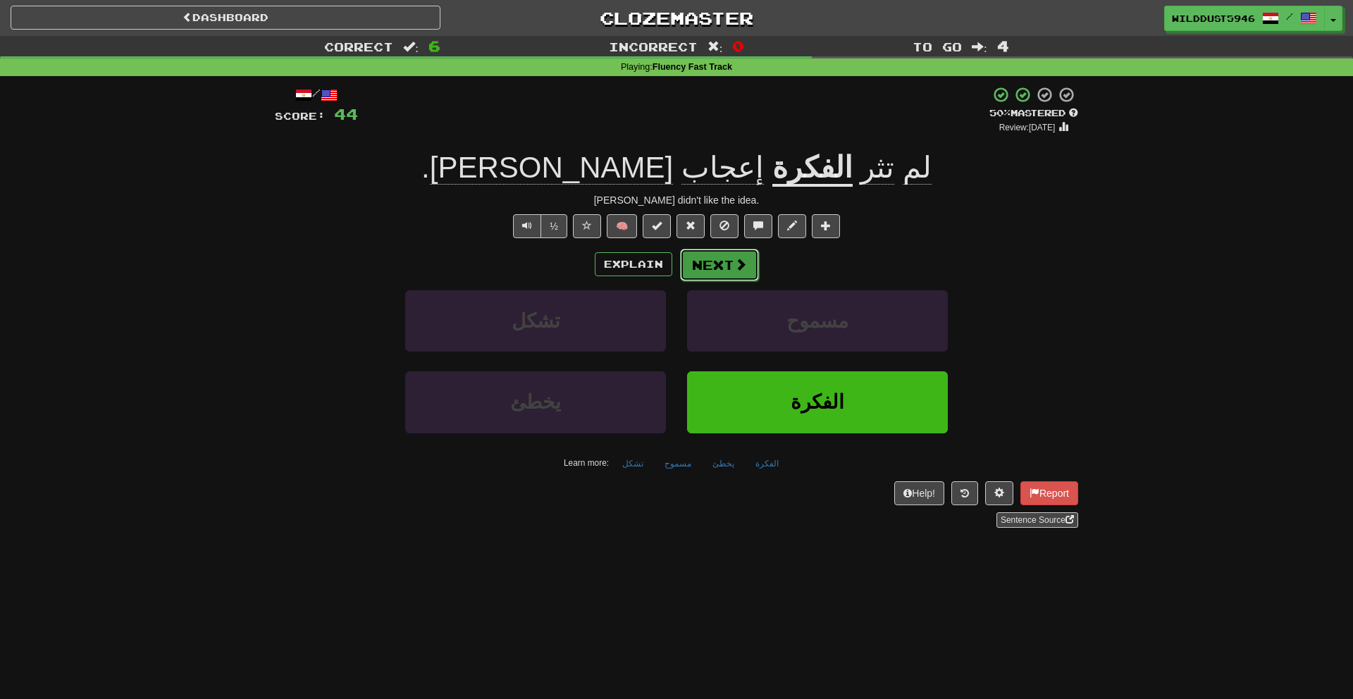
click at [734, 259] on span at bounding box center [740, 264] width 13 height 13
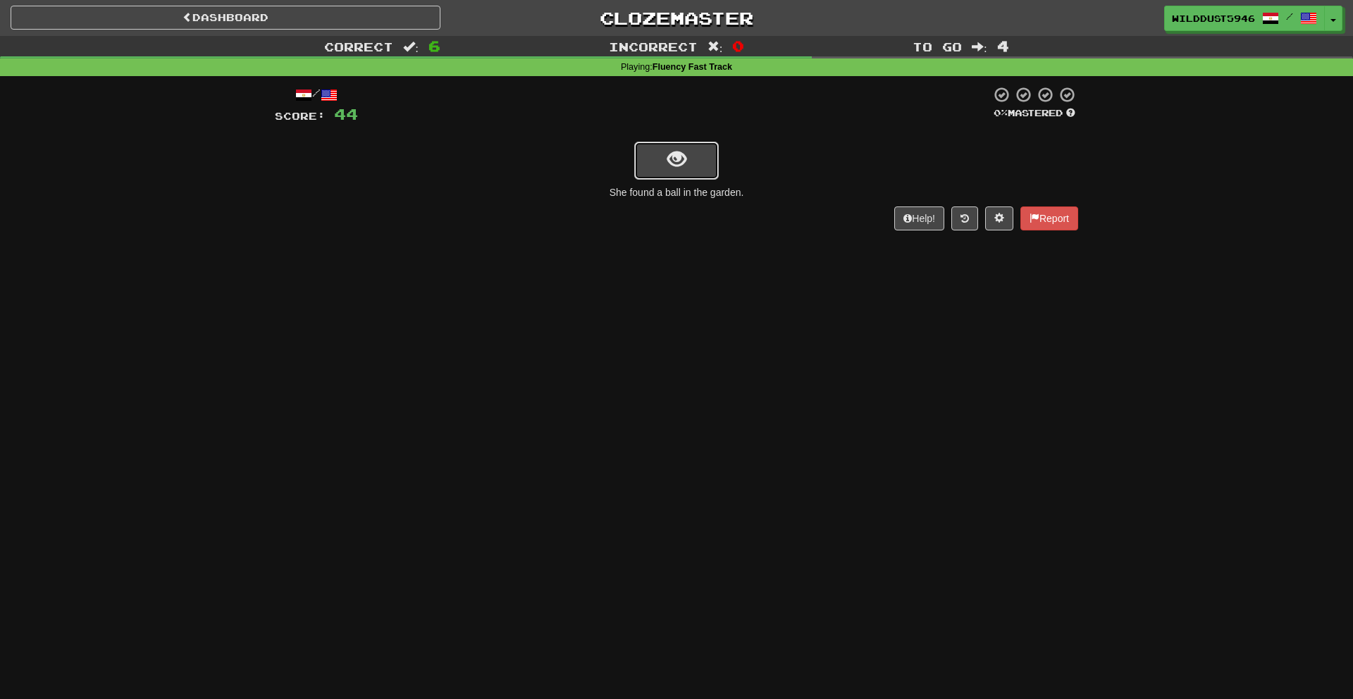
click at [693, 172] on button "show sentence" at bounding box center [676, 161] width 85 height 38
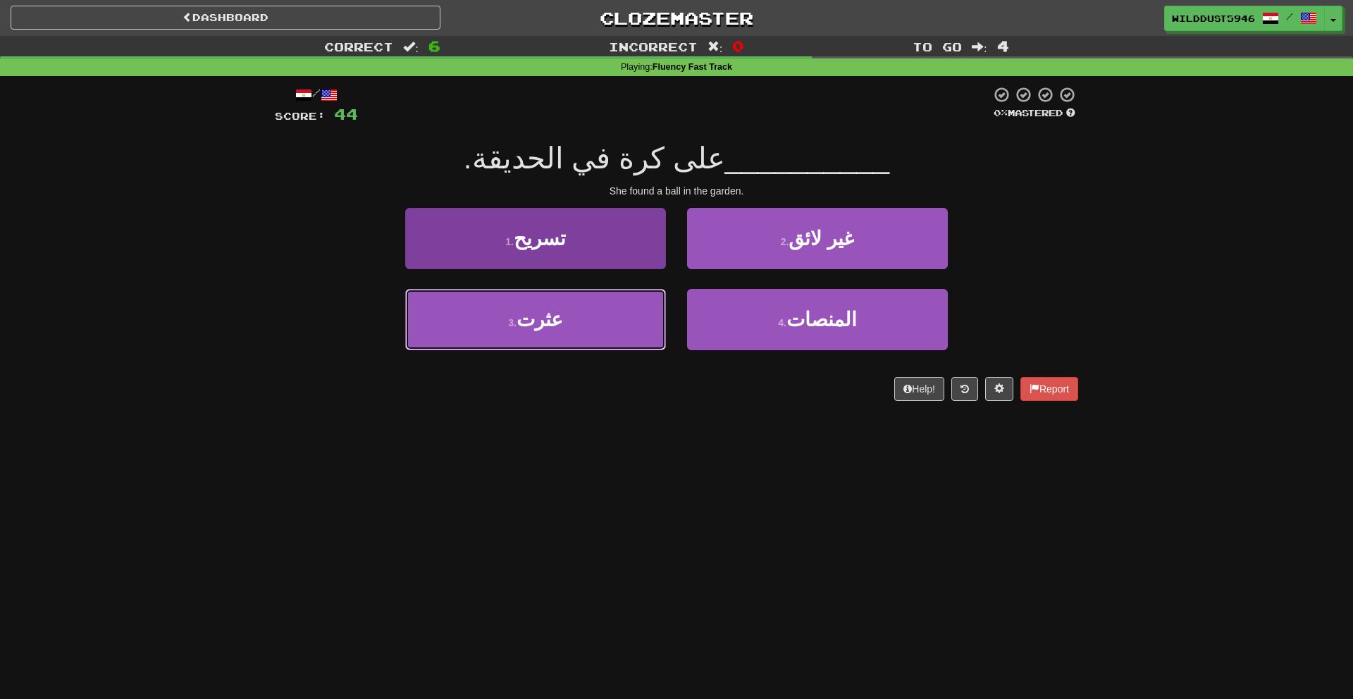
click at [664, 317] on button "3 . عثرت" at bounding box center [535, 319] width 261 height 61
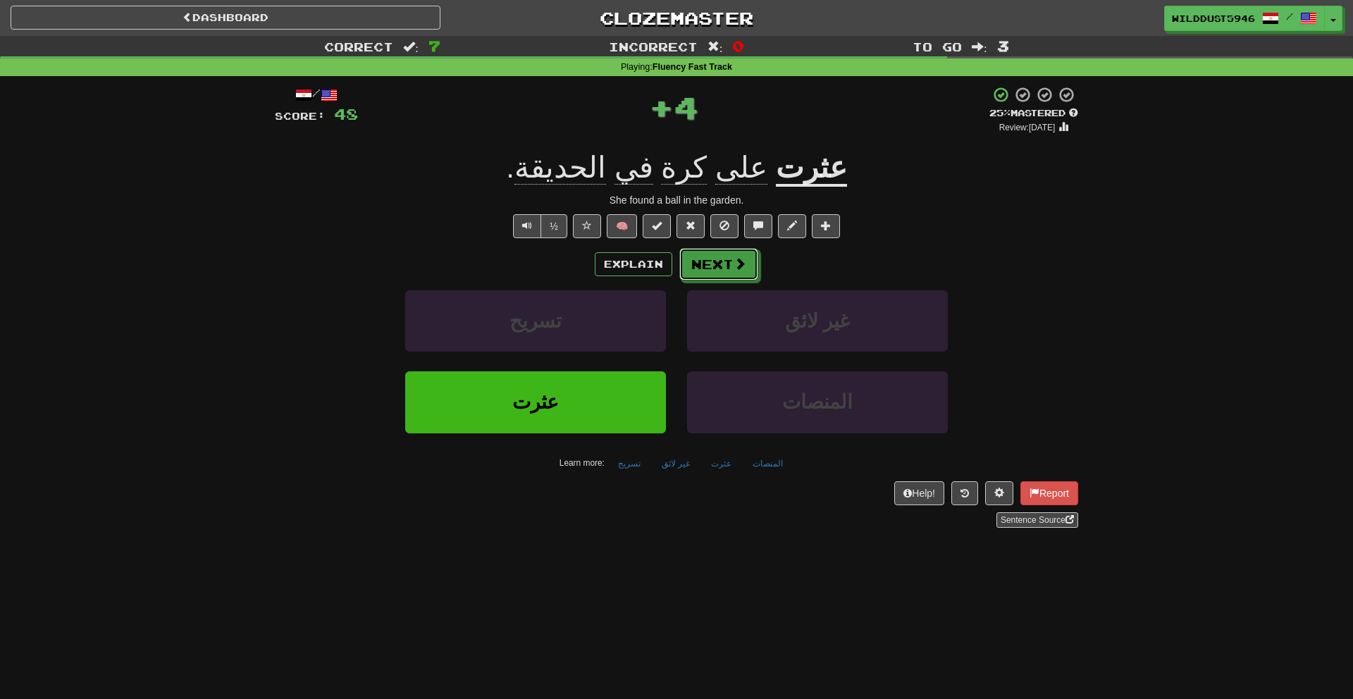
click at [706, 267] on button "Next" at bounding box center [718, 264] width 79 height 32
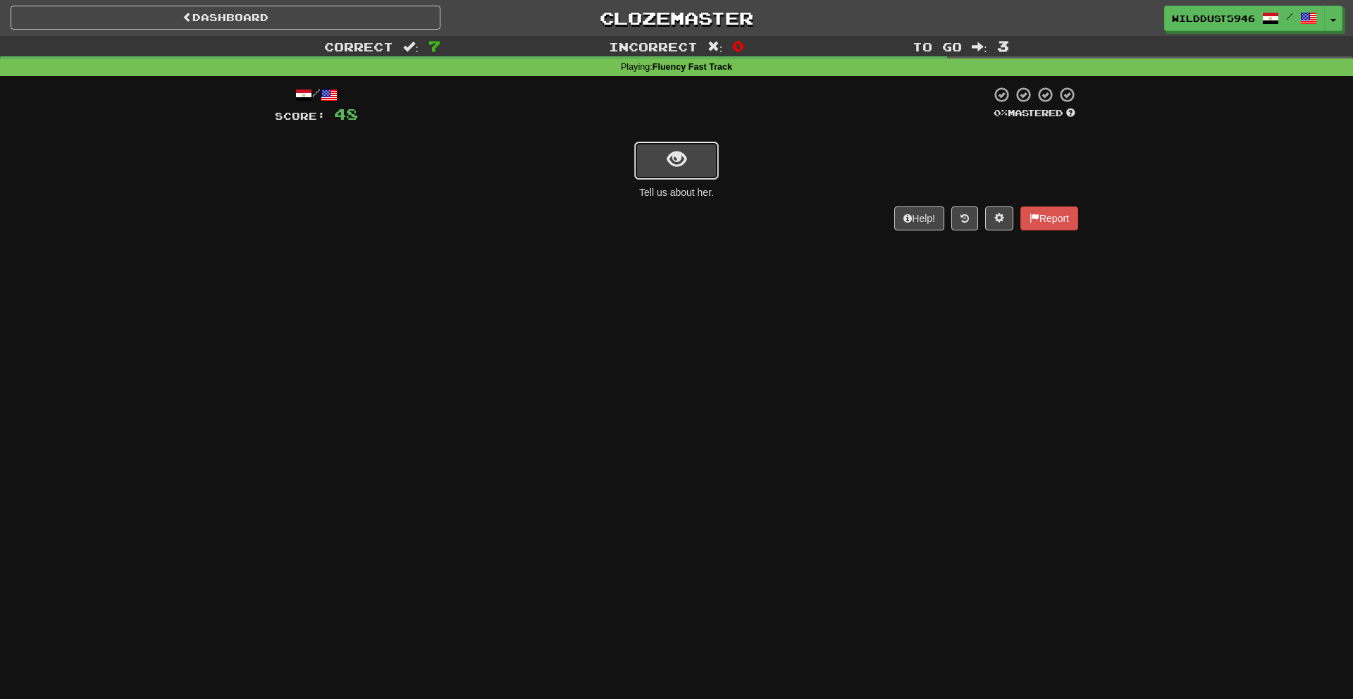
click at [684, 148] on button "show sentence" at bounding box center [676, 161] width 85 height 38
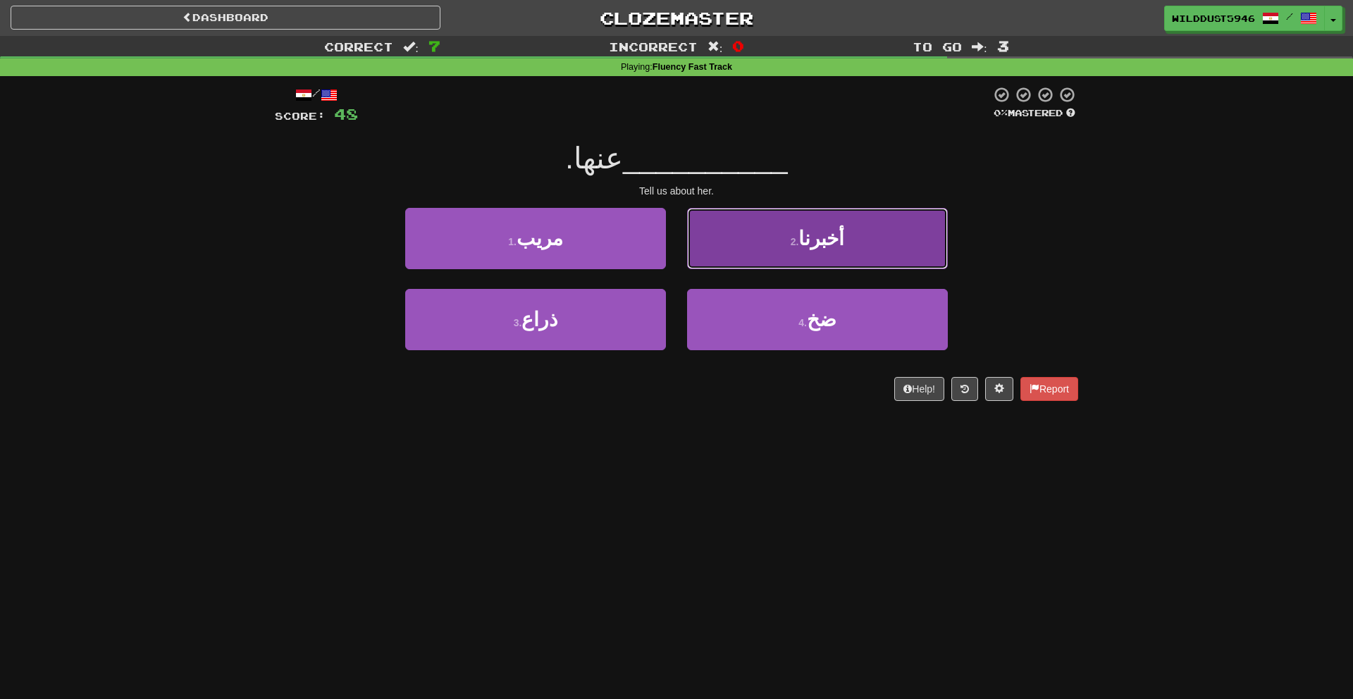
click at [731, 237] on button "2 . أخبرنا" at bounding box center [817, 238] width 261 height 61
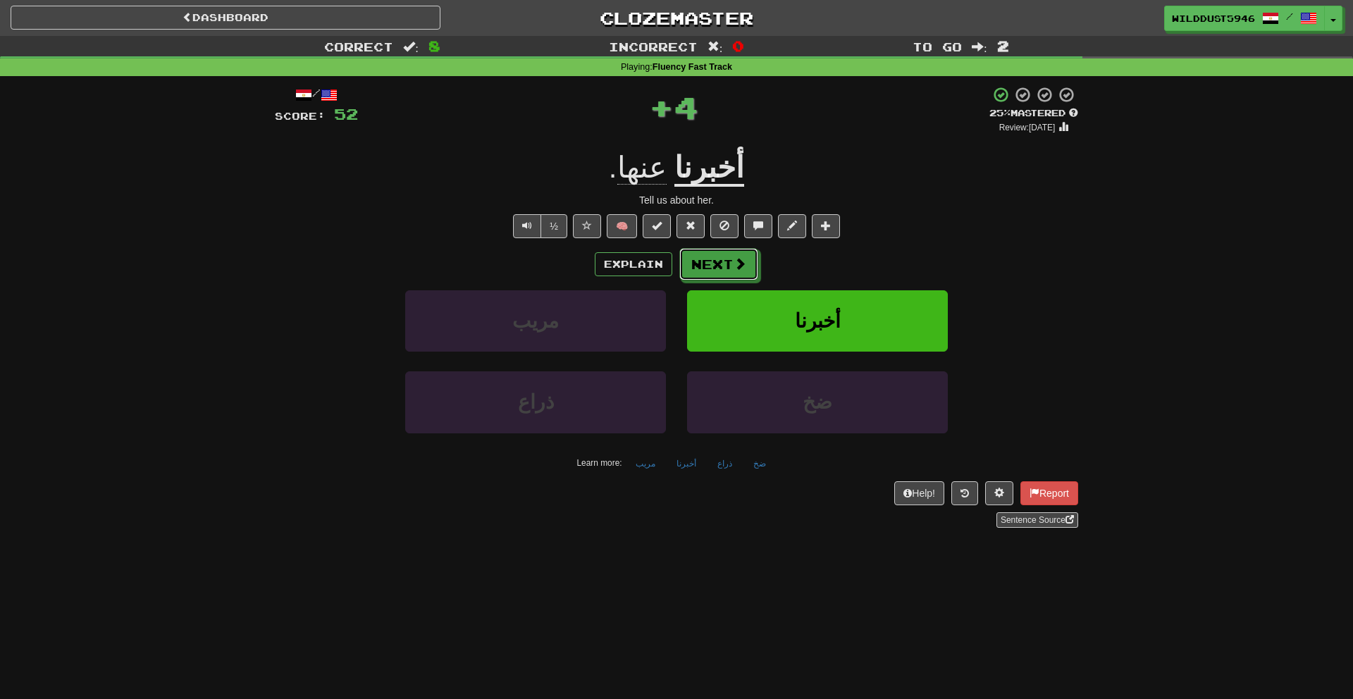
click at [719, 259] on button "Next" at bounding box center [718, 264] width 79 height 32
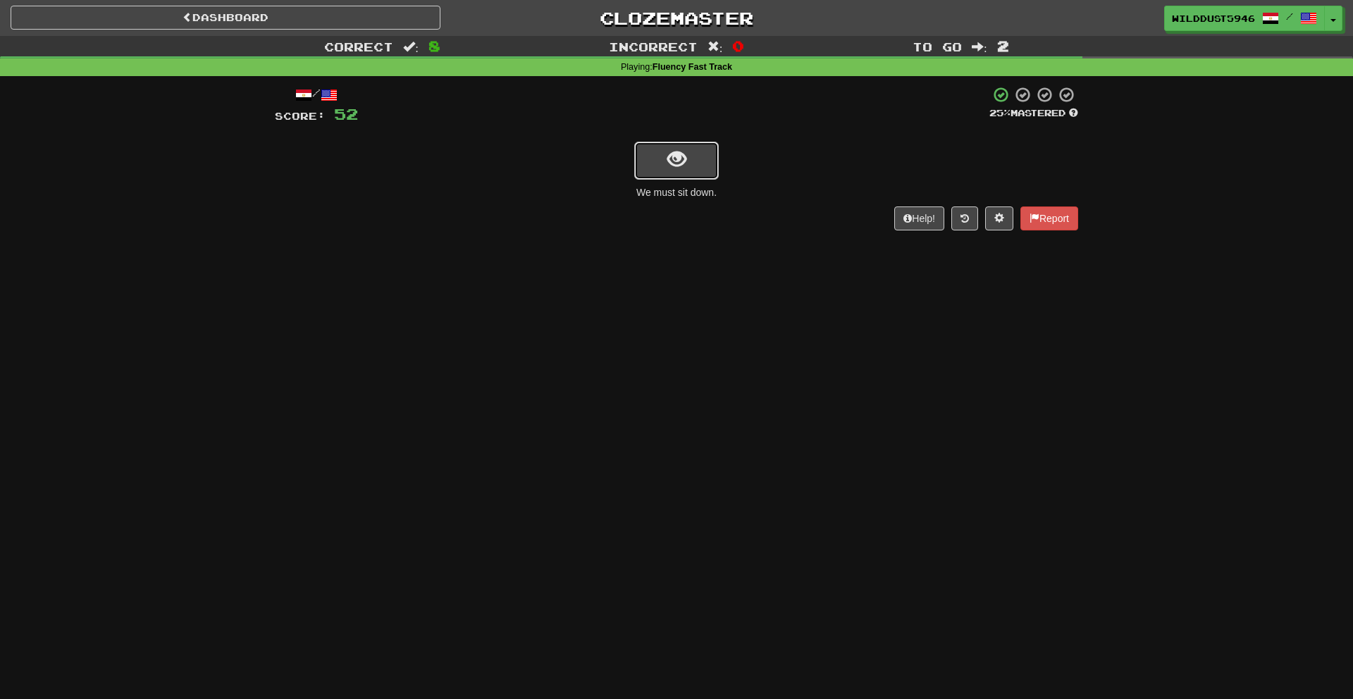
click at [689, 163] on button "show sentence" at bounding box center [676, 161] width 85 height 38
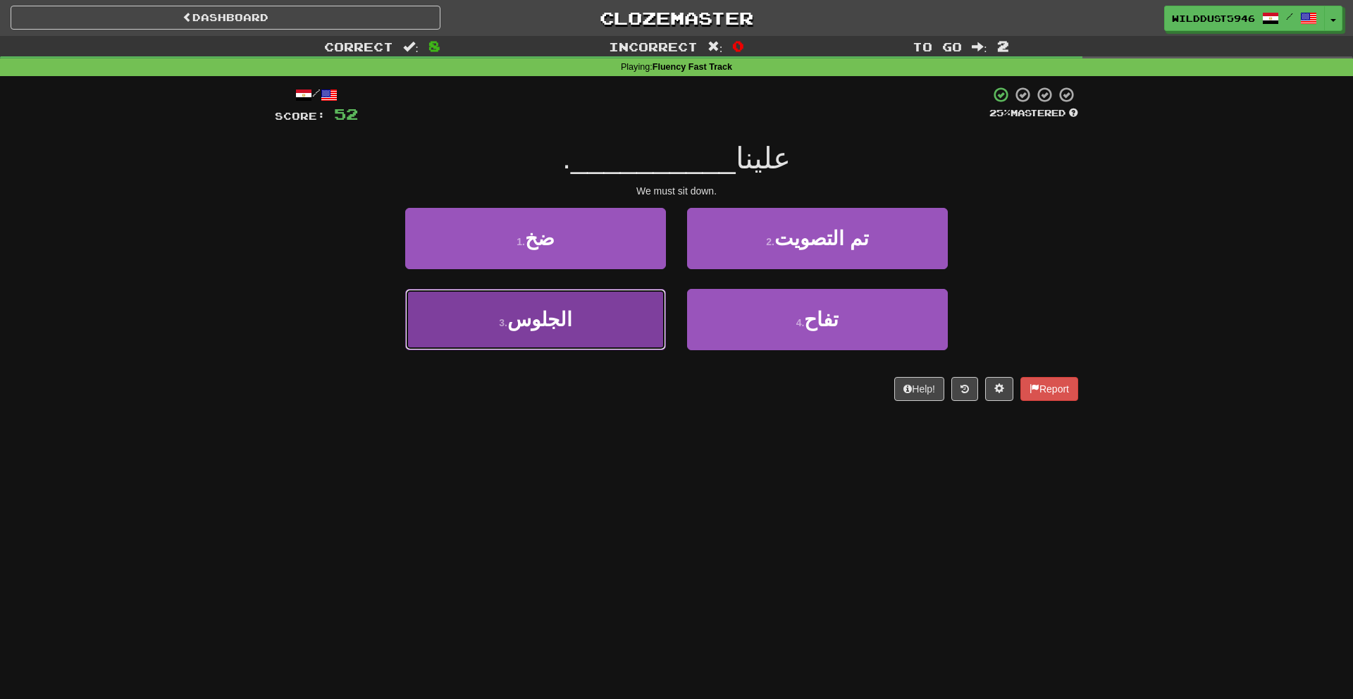
click at [619, 327] on button "3 . الجلوس" at bounding box center [535, 319] width 261 height 61
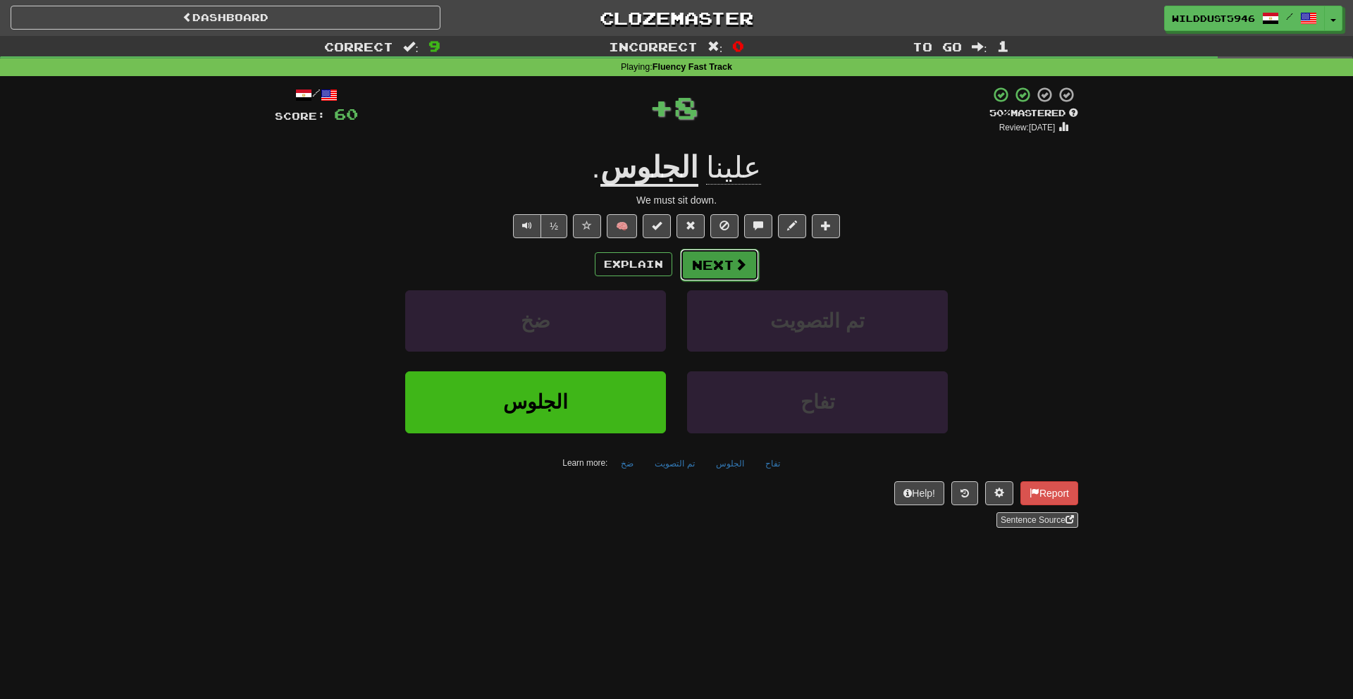
click at [712, 260] on button "Next" at bounding box center [719, 265] width 79 height 32
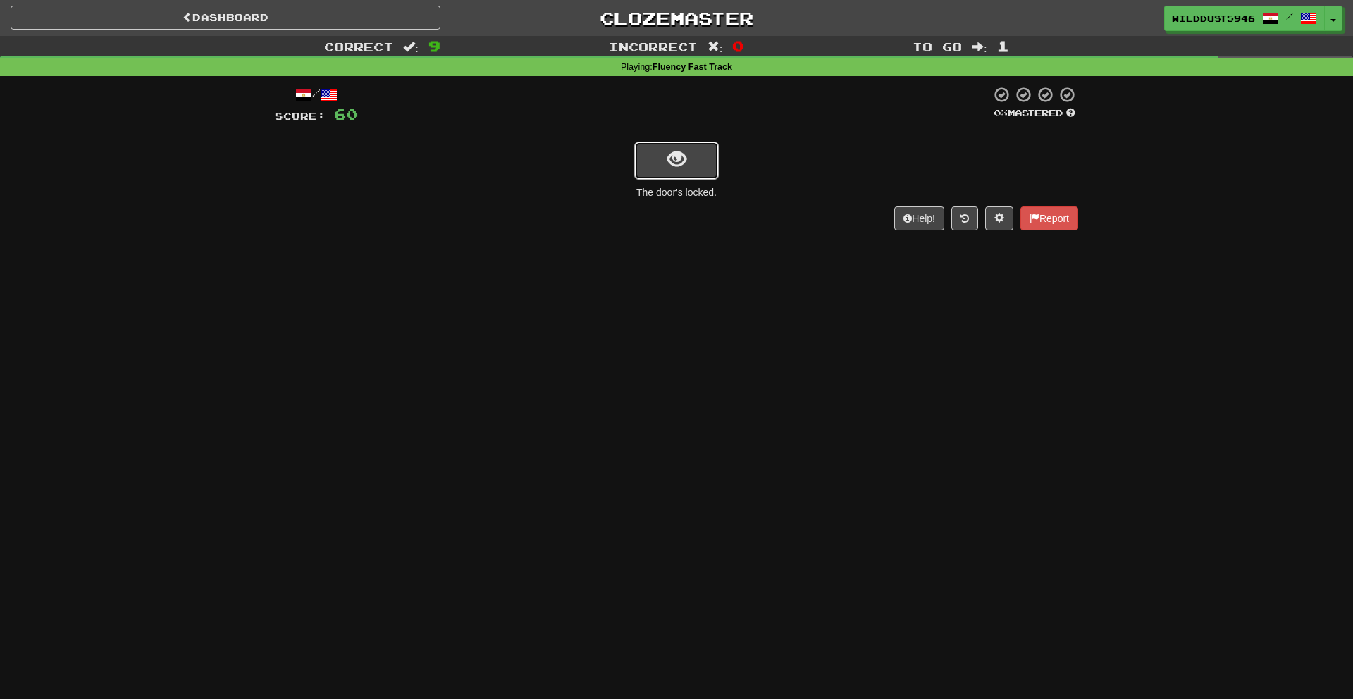
click at [680, 169] on span "show sentence" at bounding box center [676, 159] width 19 height 19
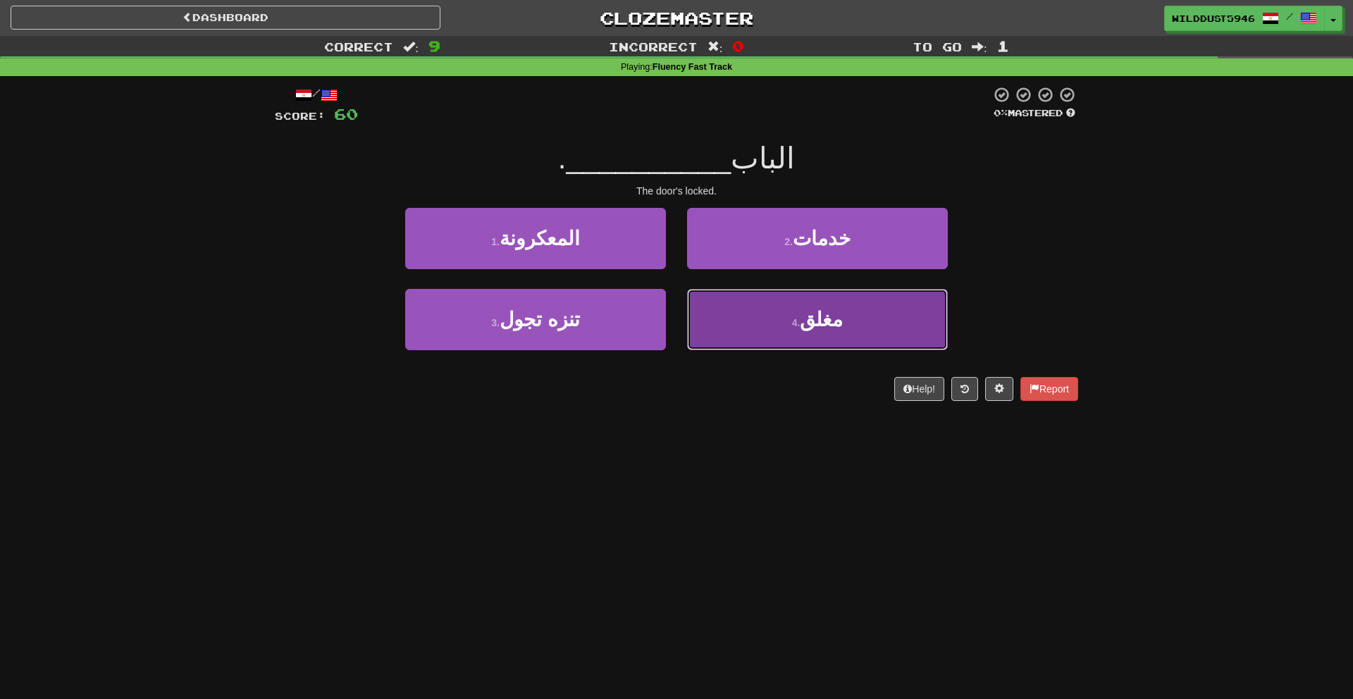
click at [843, 328] on button "4 . مغلق" at bounding box center [817, 319] width 261 height 61
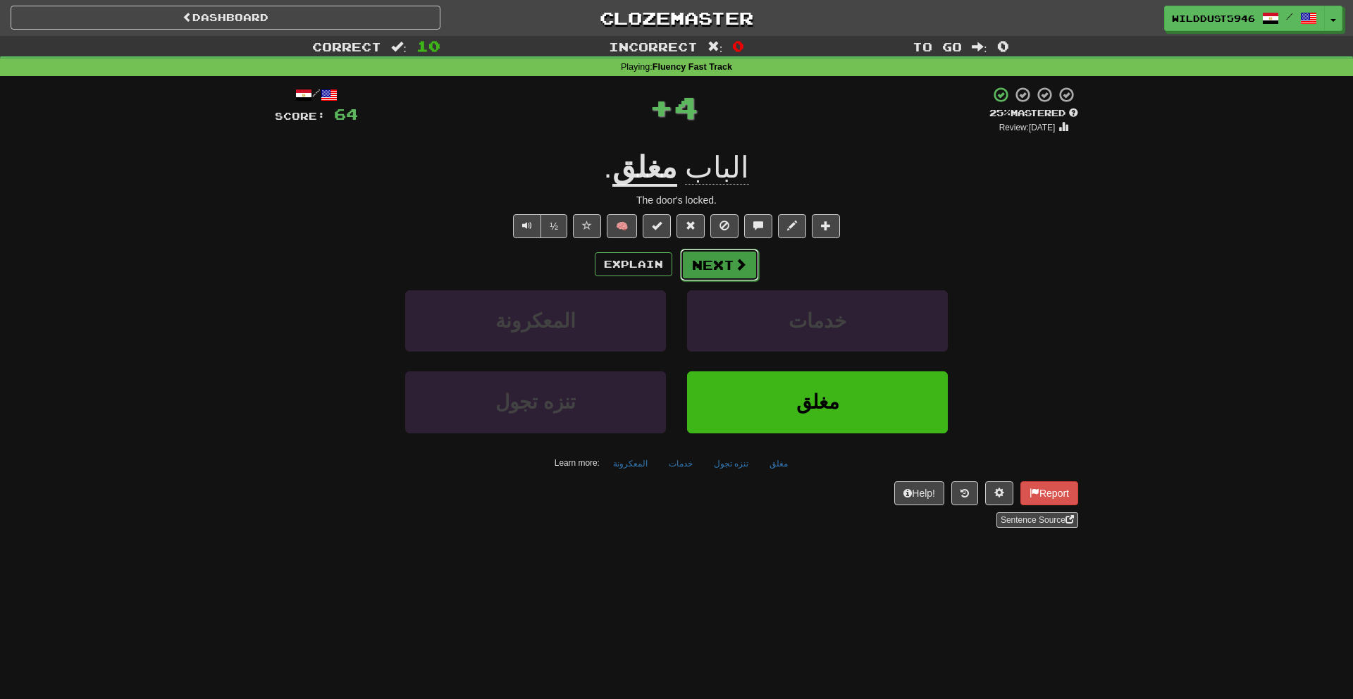
click at [752, 269] on button "Next" at bounding box center [719, 265] width 79 height 32
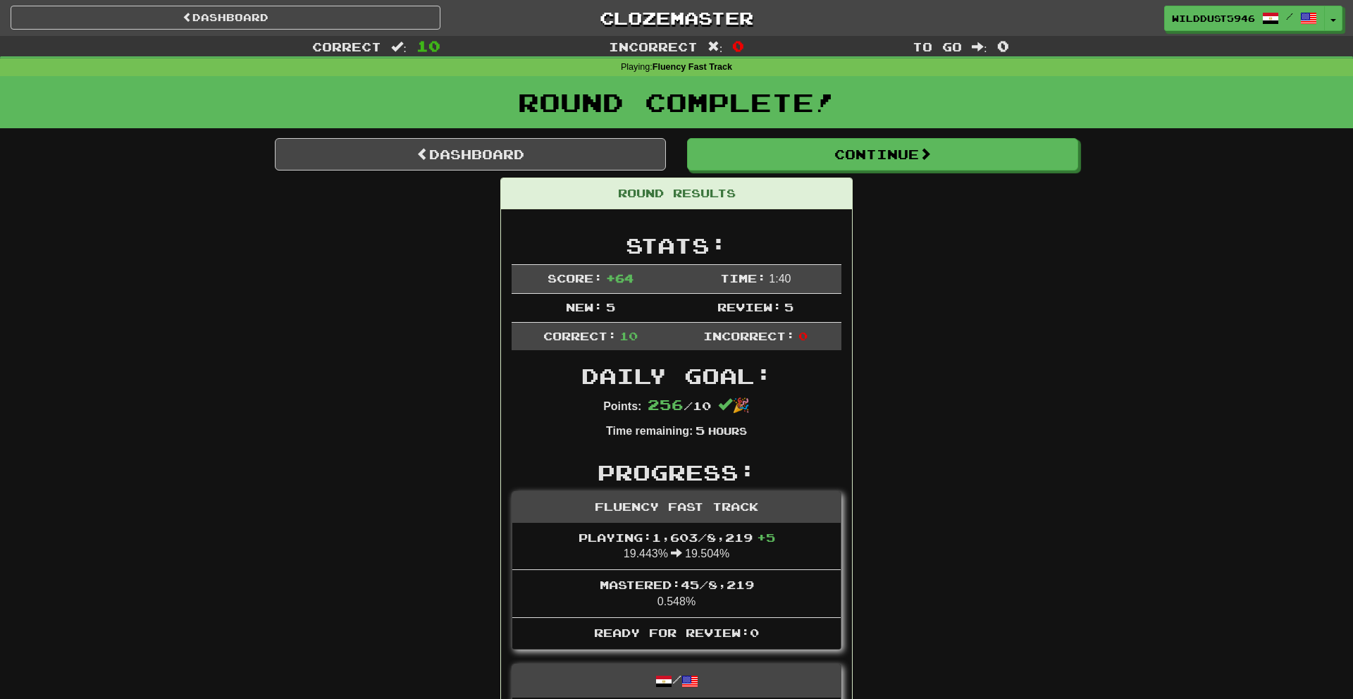
click at [614, 165] on link "Dashboard" at bounding box center [470, 154] width 391 height 32
